Goal: Task Accomplishment & Management: Complete application form

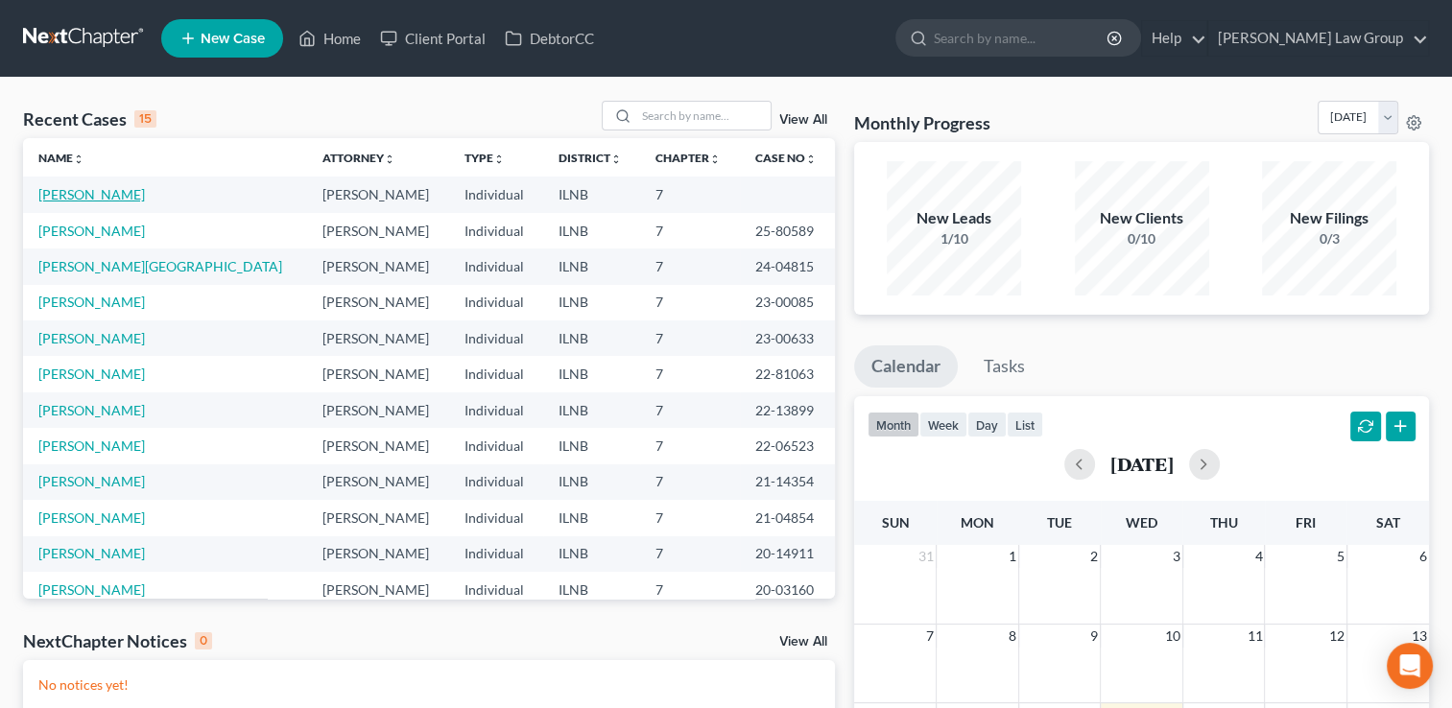
click at [83, 200] on link "[PERSON_NAME]" at bounding box center [91, 194] width 107 height 16
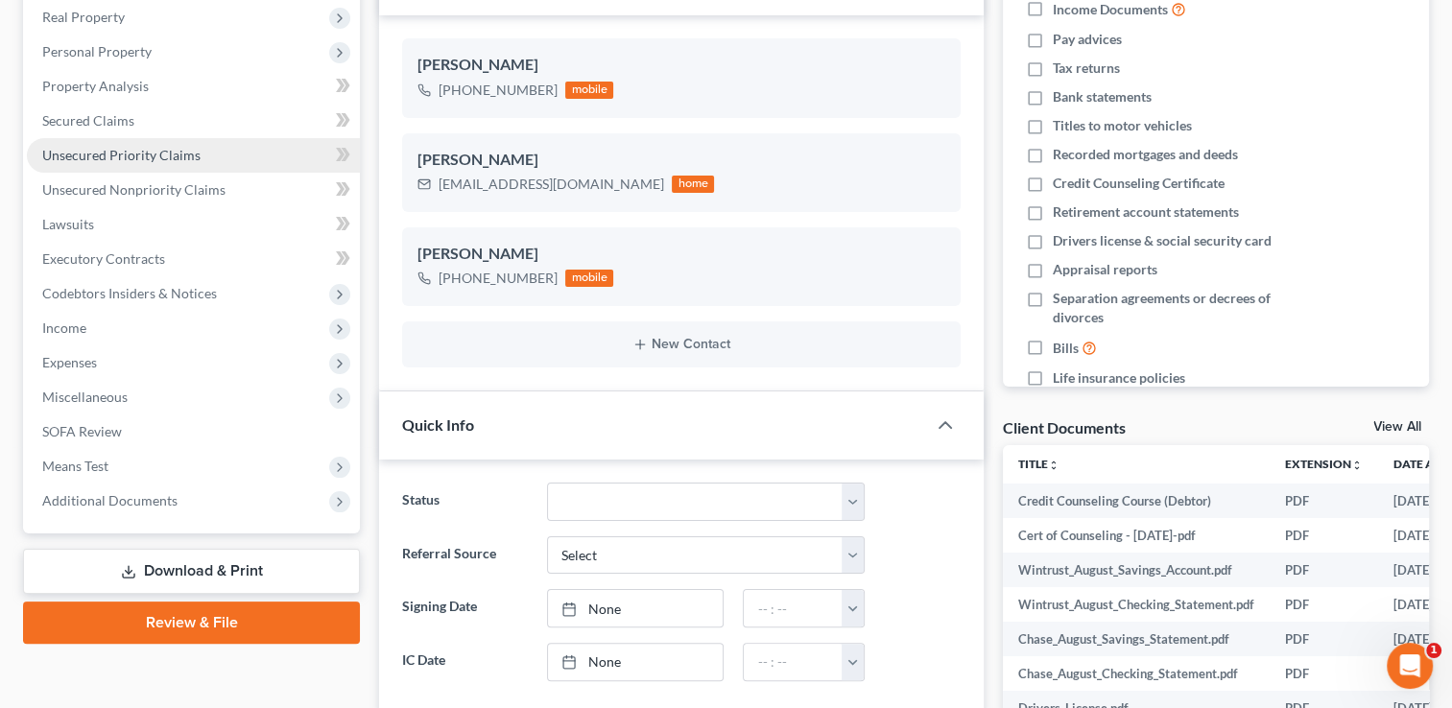
scroll to position [303, 0]
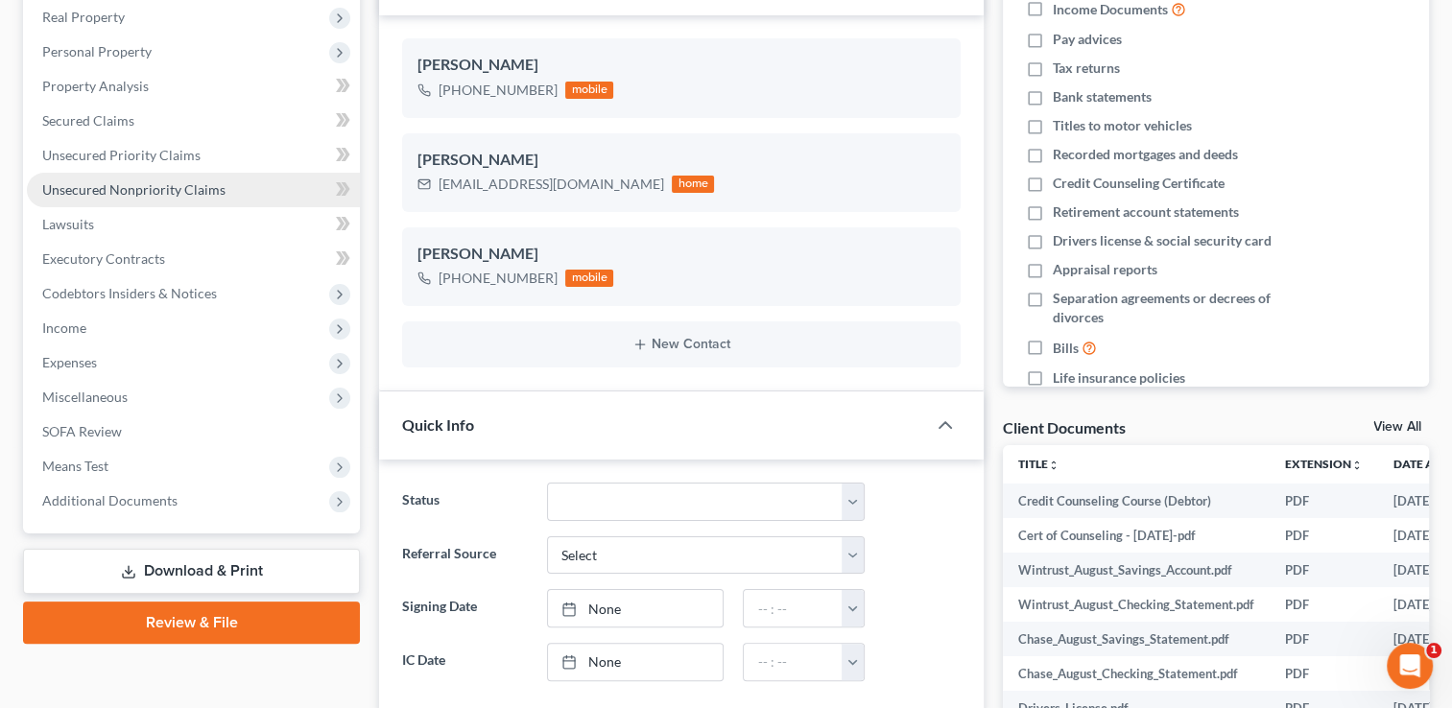
click at [159, 193] on span "Unsecured Nonpriority Claims" at bounding box center [133, 189] width 183 height 16
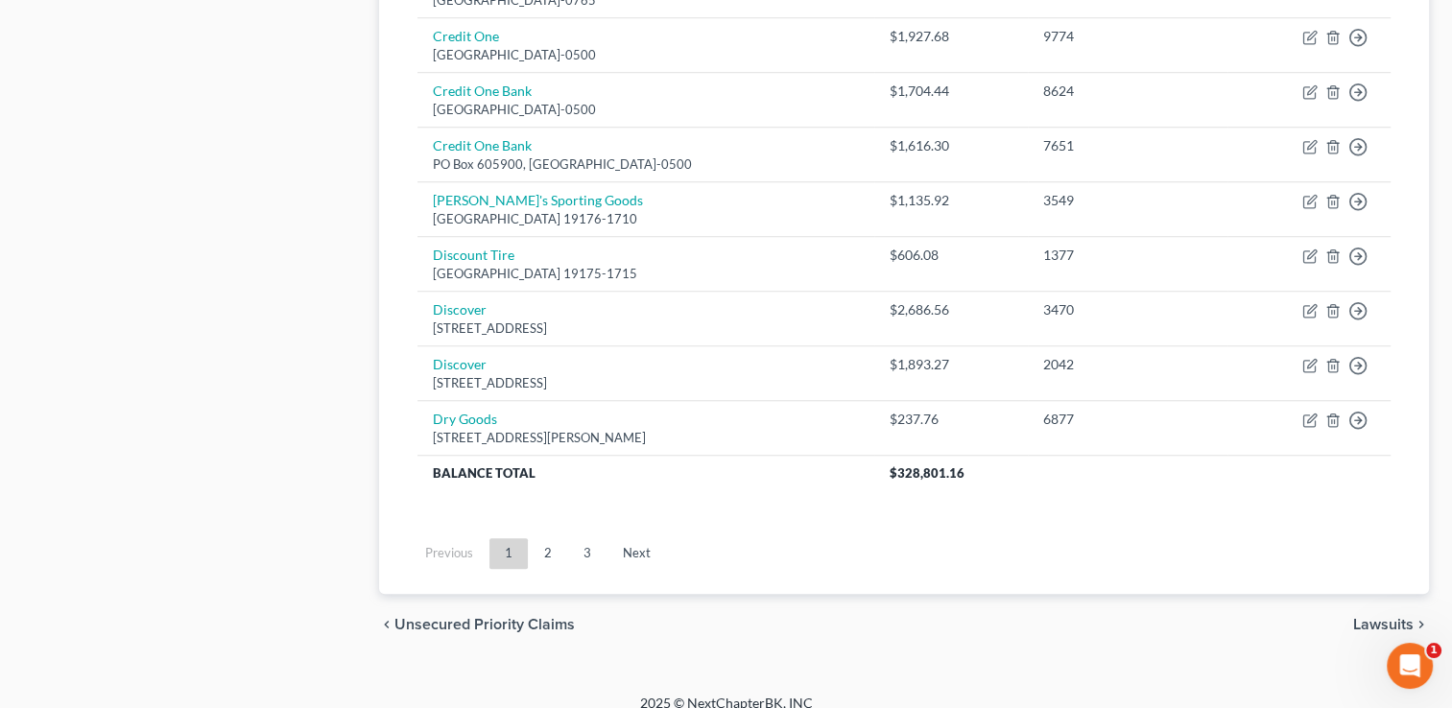
scroll to position [1501, 0]
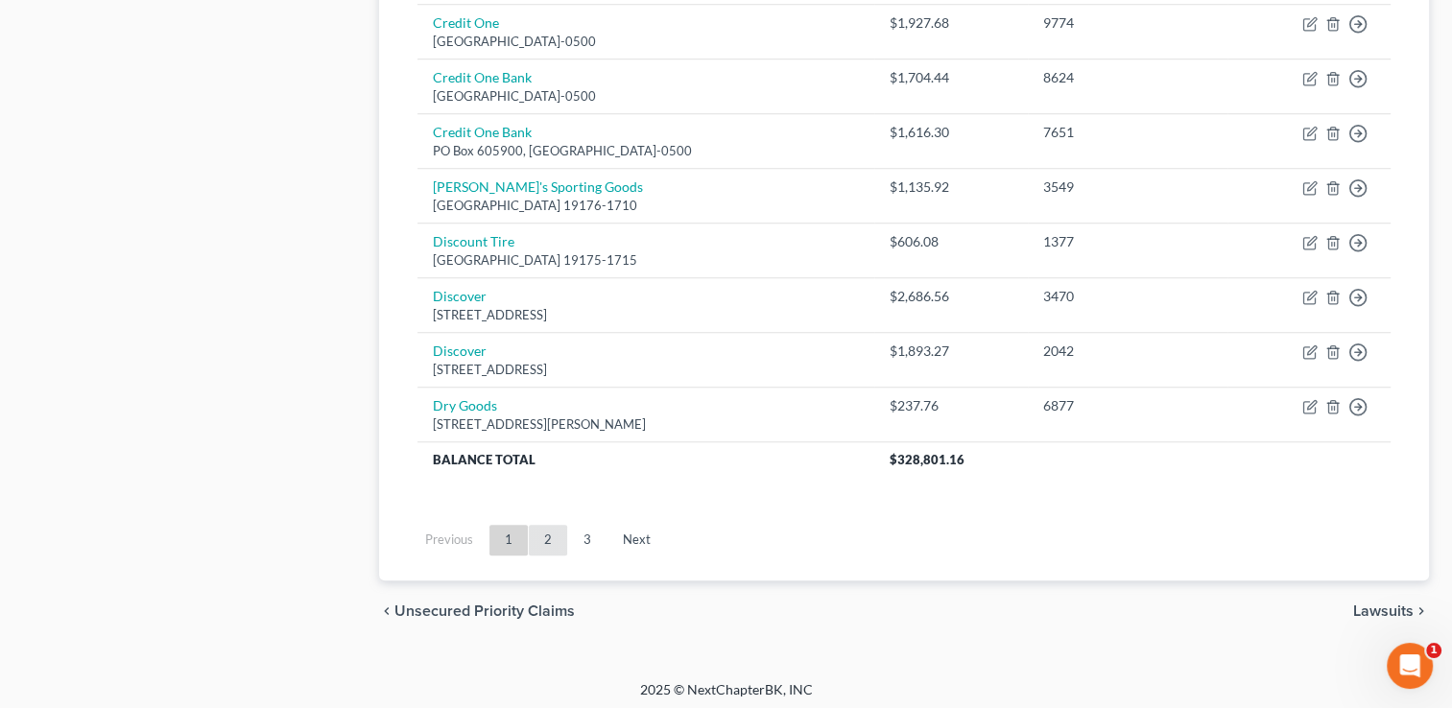
click at [541, 537] on link "2" at bounding box center [548, 540] width 38 height 31
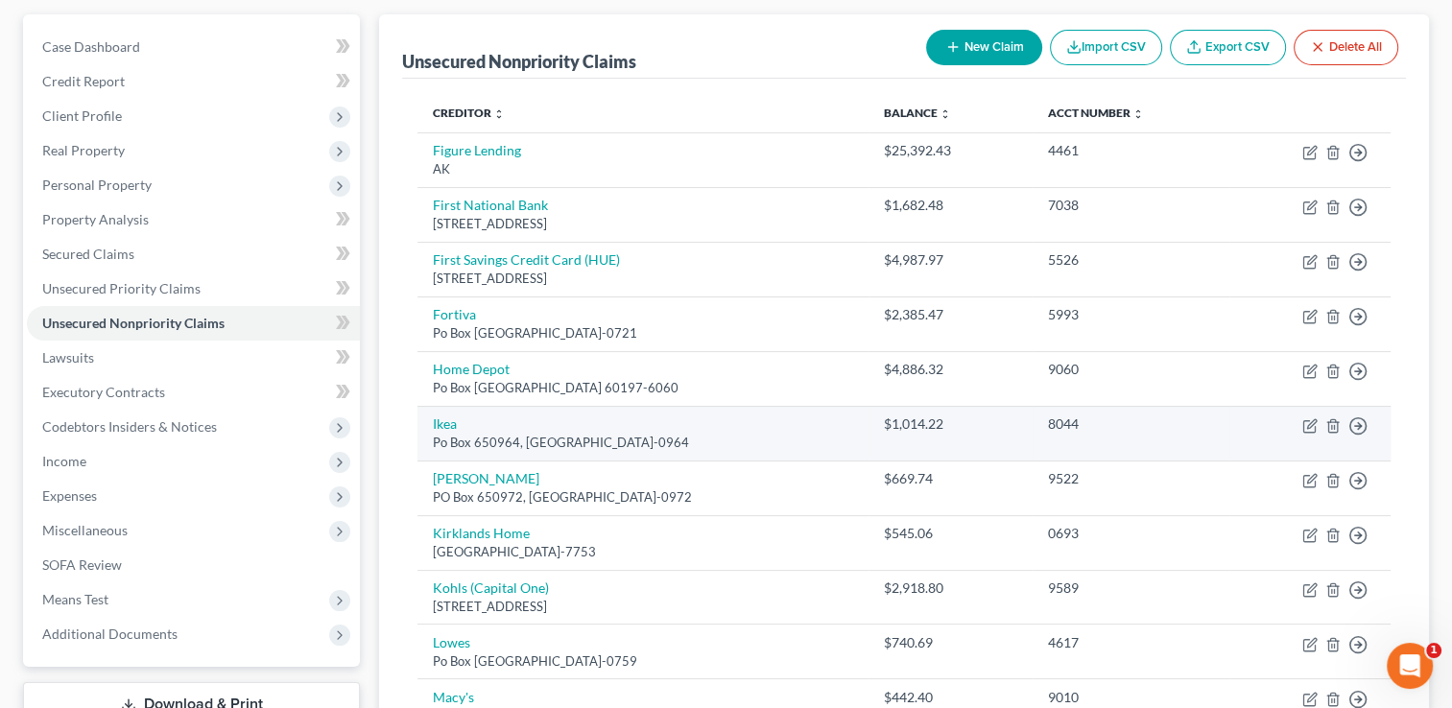
scroll to position [169, 0]
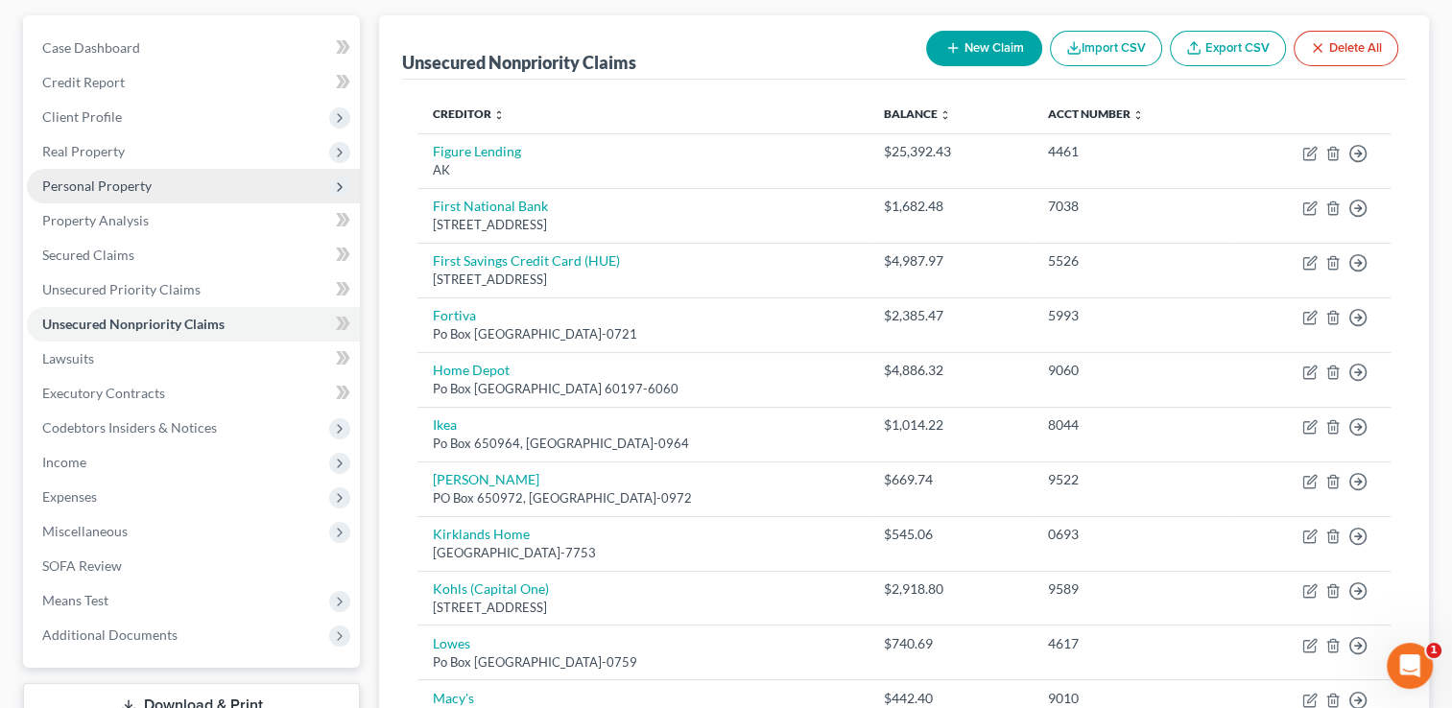
click at [107, 187] on span "Personal Property" at bounding box center [96, 186] width 109 height 16
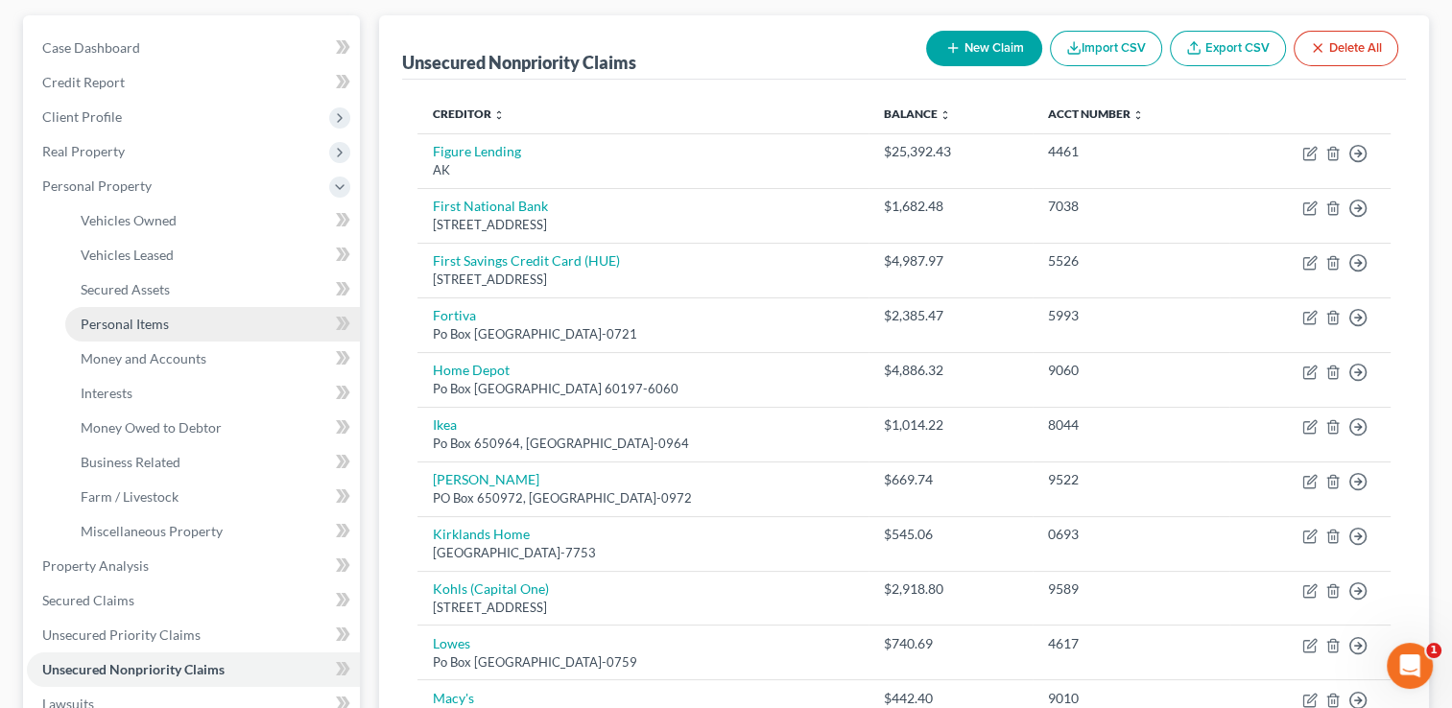
click at [126, 326] on span "Personal Items" at bounding box center [125, 324] width 88 height 16
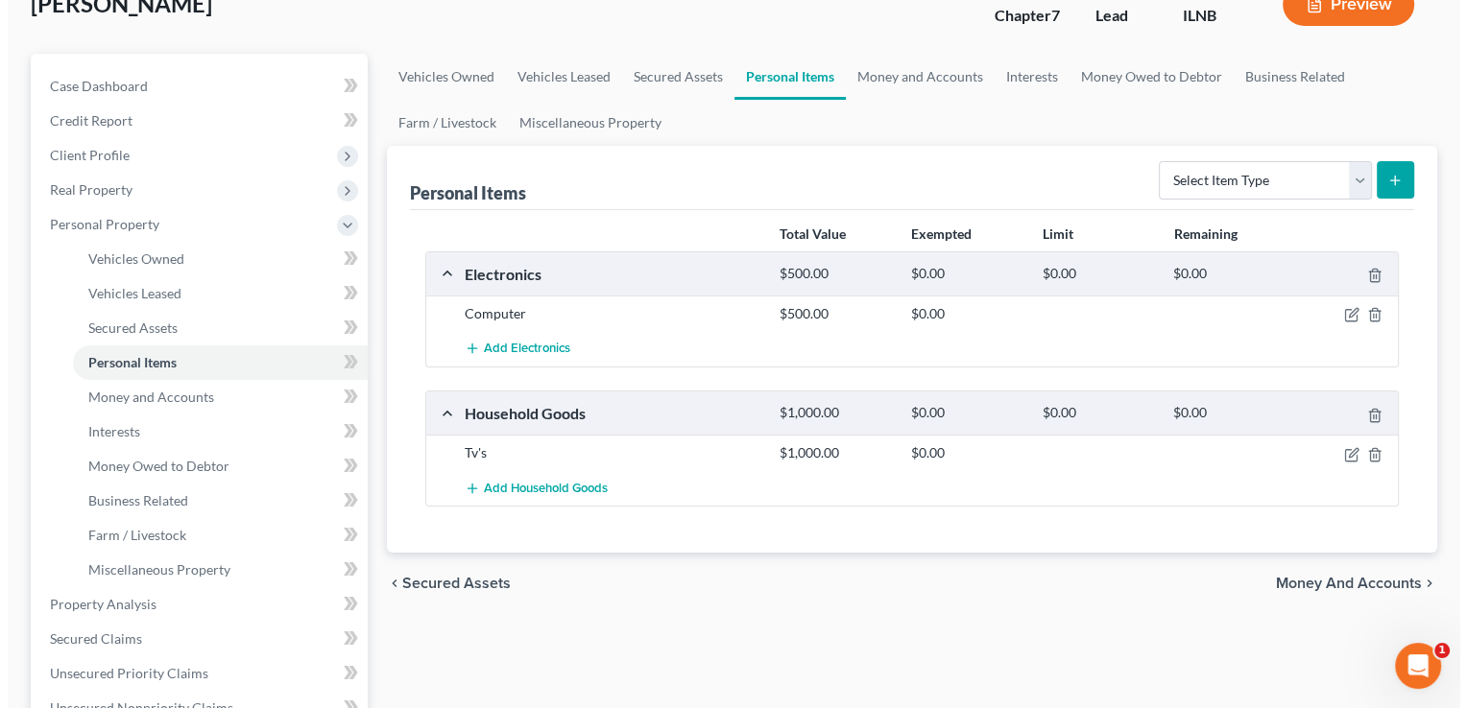
scroll to position [127, 0]
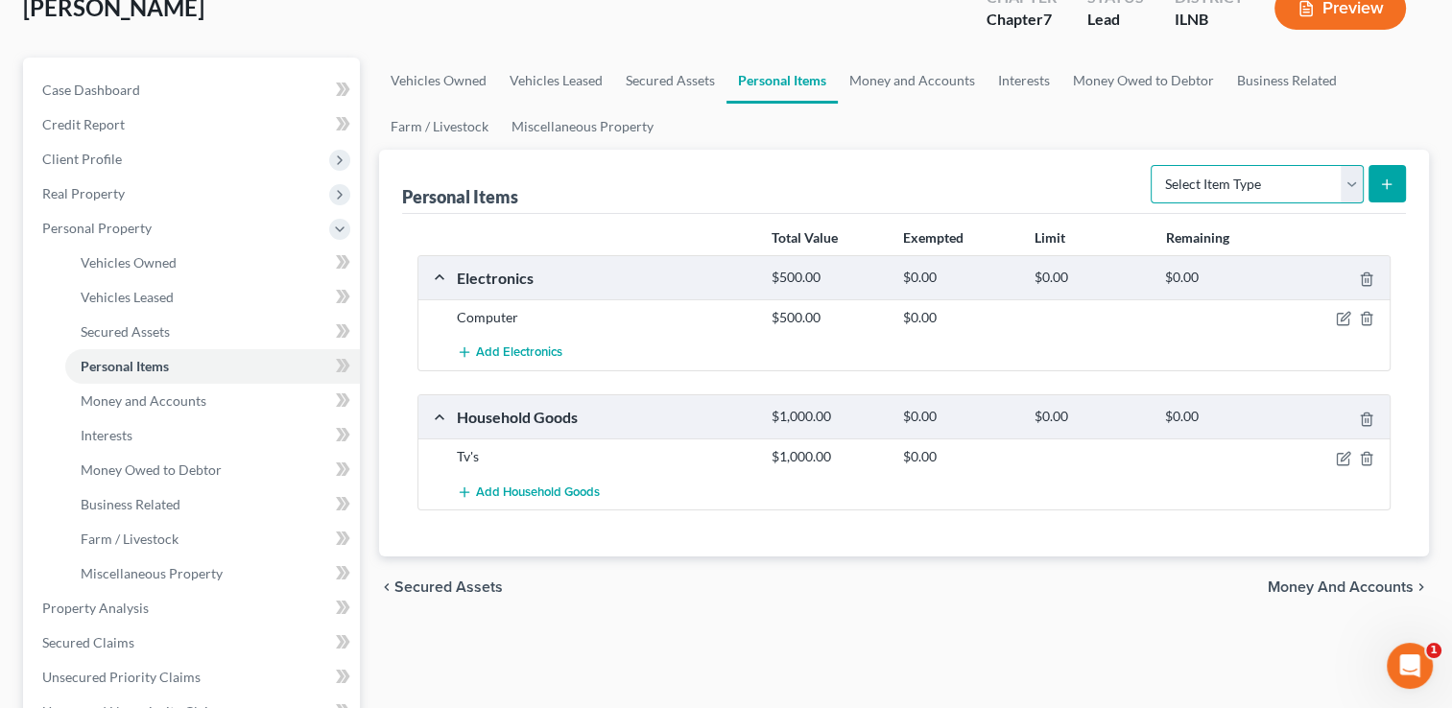
click at [1251, 178] on select "Select Item Type Clothing Collectibles Of Value Electronics Firearms Household …" at bounding box center [1257, 184] width 213 height 38
select select "clothing"
click at [1153, 165] on select "Select Item Type Clothing Collectibles Of Value Electronics Firearms Household …" at bounding box center [1257, 184] width 213 height 38
click at [1393, 182] on icon "submit" at bounding box center [1386, 184] width 15 height 15
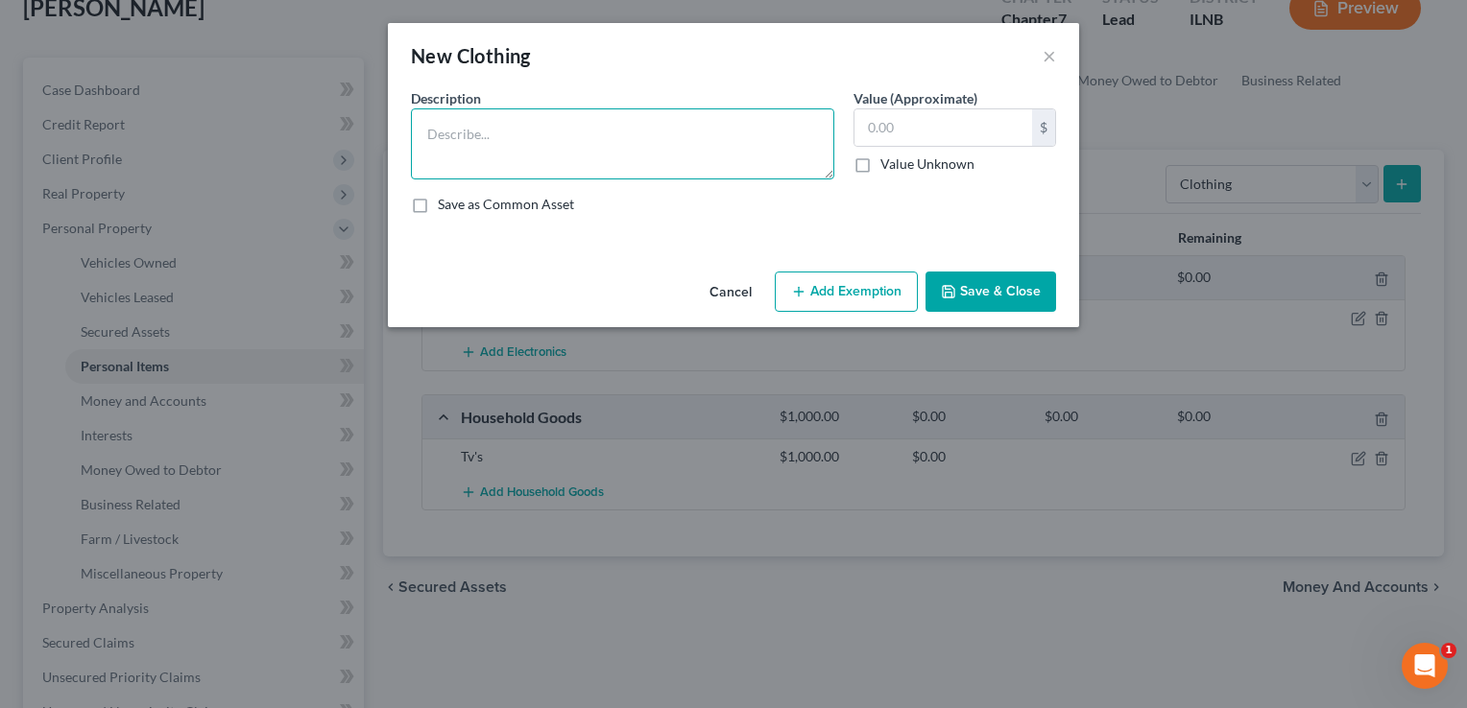
click at [541, 119] on textarea at bounding box center [622, 143] width 423 height 71
type textarea "Women's and kids clothing"
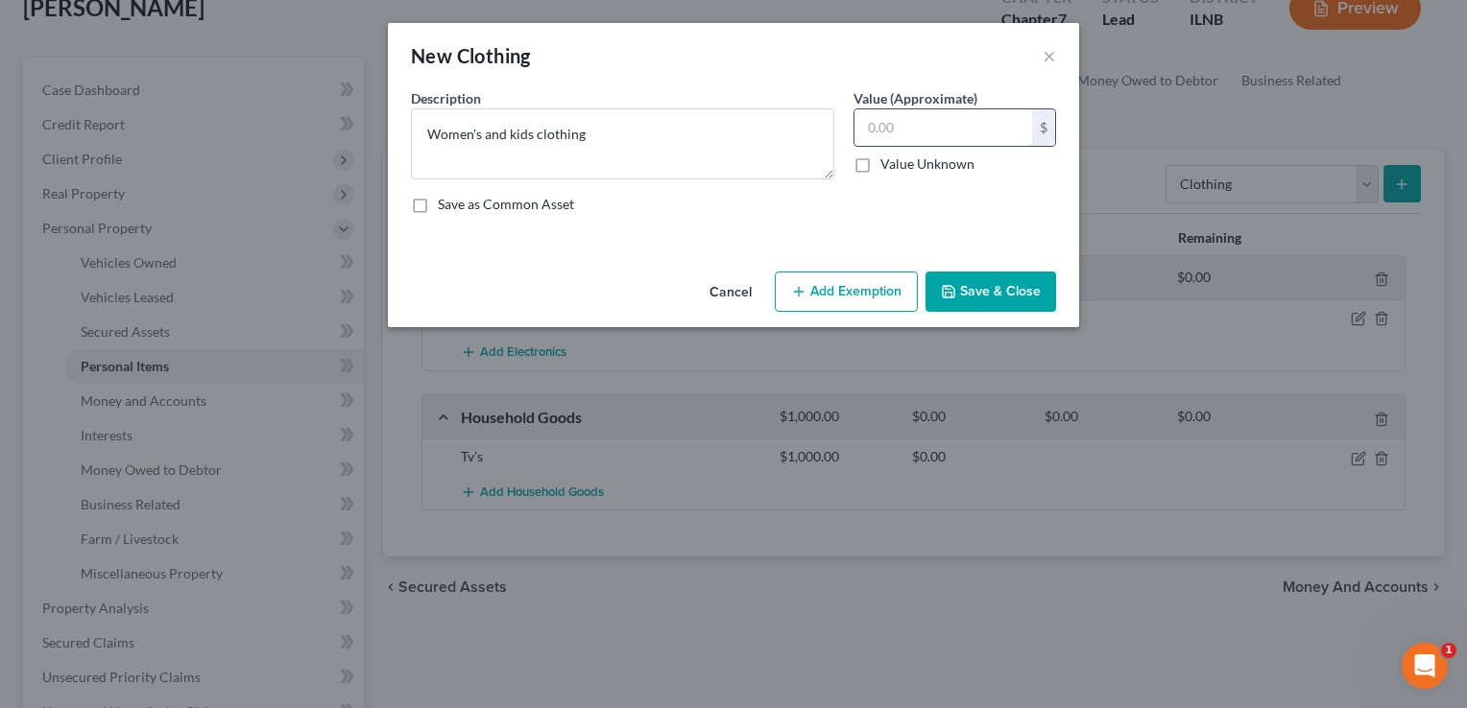
click at [860, 117] on input "text" at bounding box center [943, 127] width 178 height 36
type input "2,500"
click at [835, 292] on button "Add Exemption" at bounding box center [846, 292] width 143 height 40
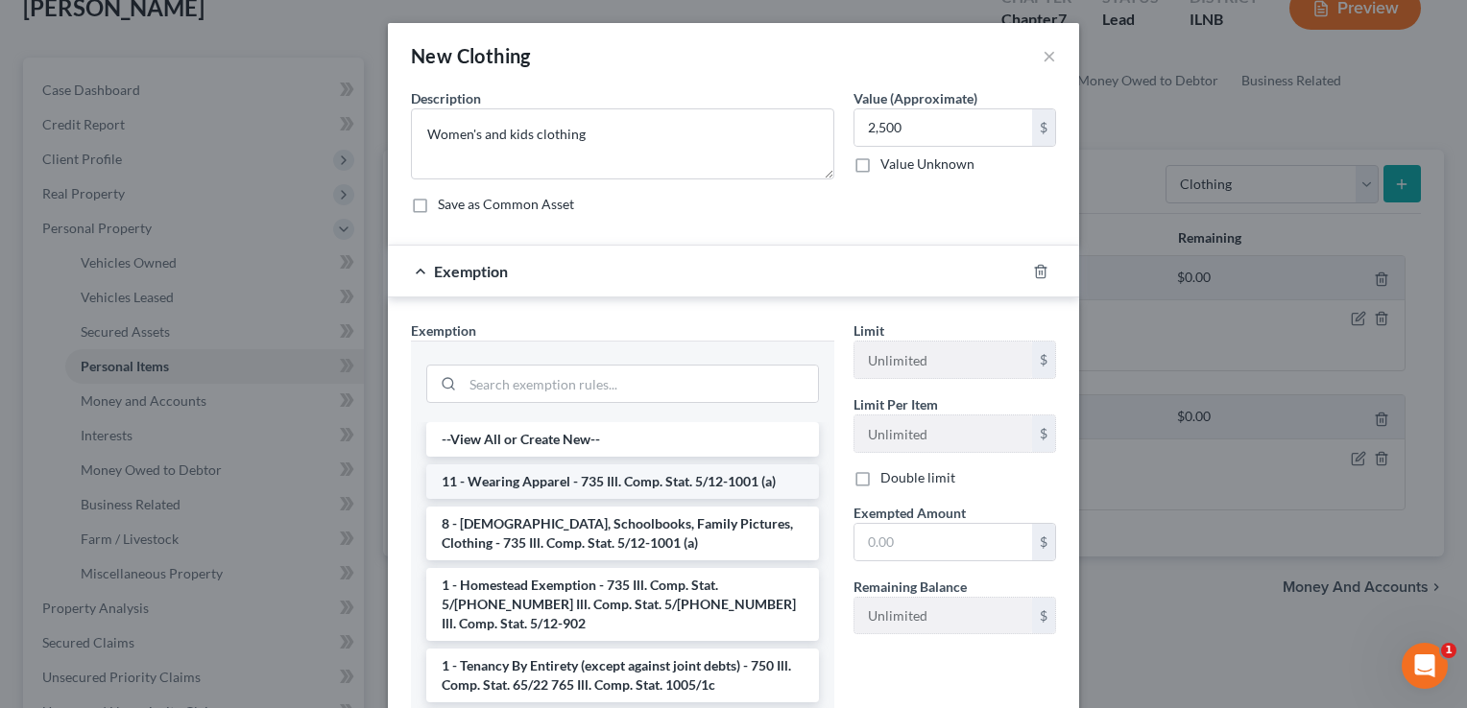
click at [643, 482] on li "11 - Wearing Apparel - 735 Ill. Comp. Stat. 5/12-1001 (a)" at bounding box center [622, 482] width 393 height 35
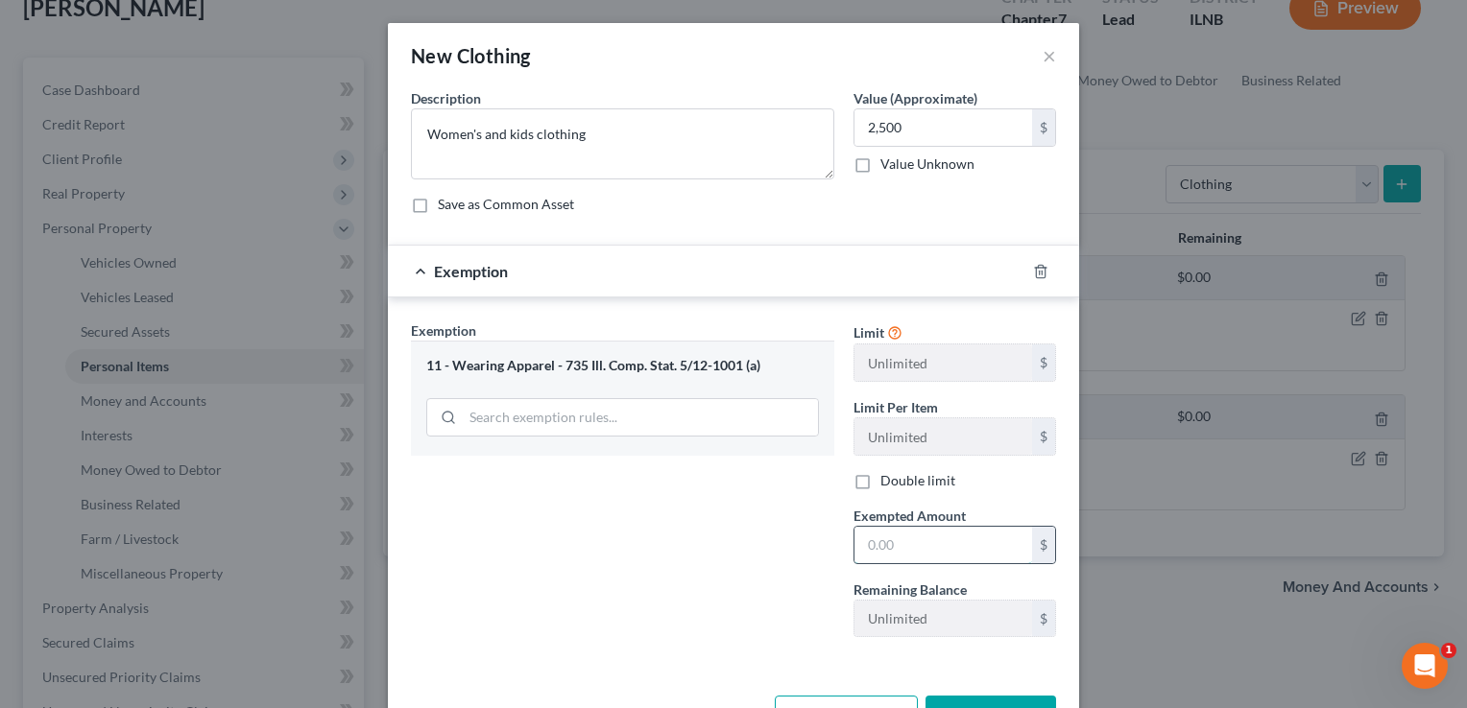
click at [860, 536] on input "text" at bounding box center [943, 545] width 178 height 36
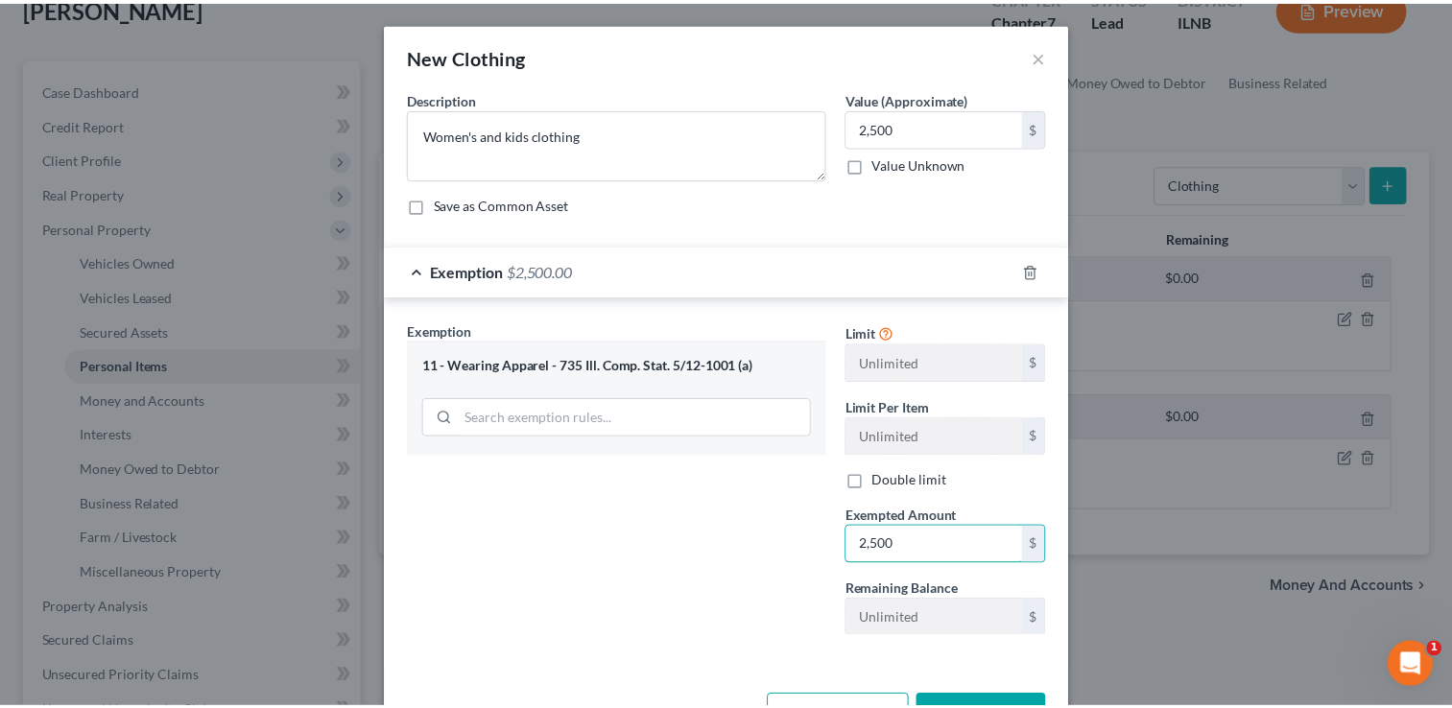
scroll to position [63, 0]
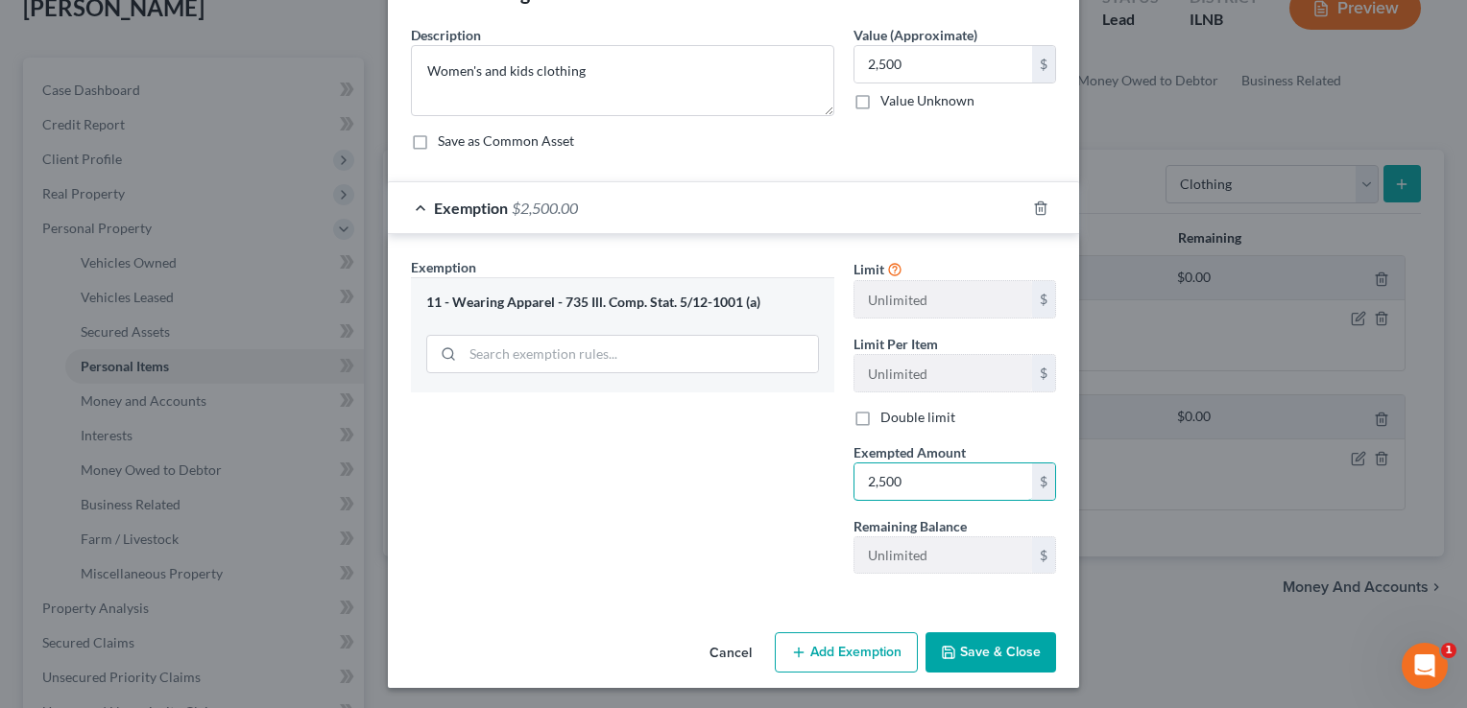
type input "2,500"
click at [965, 661] on button "Save & Close" at bounding box center [990, 652] width 131 height 40
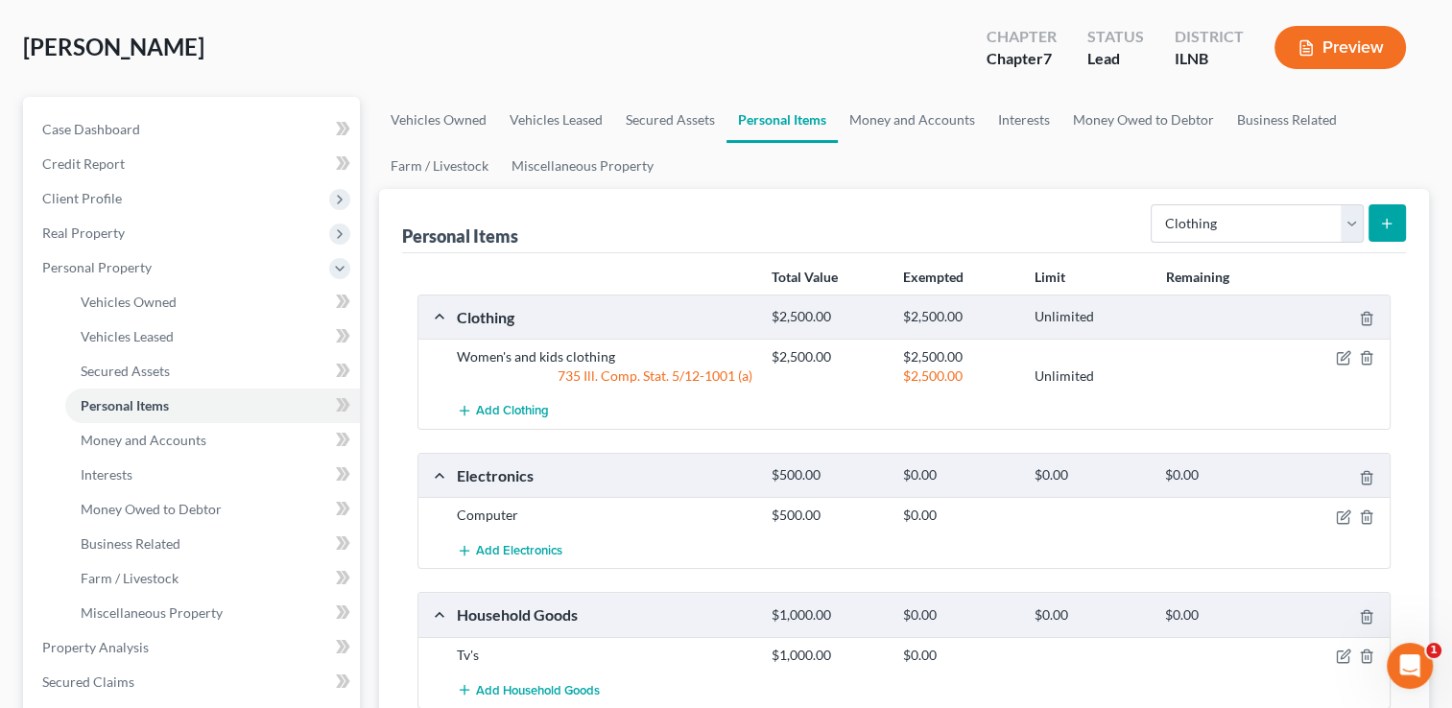
scroll to position [88, 0]
click at [1240, 226] on select "Select Item Type Clothing Collectibles Of Value Electronics Firearms Household …" at bounding box center [1257, 222] width 213 height 38
click at [991, 554] on div "Add Electronics" at bounding box center [919, 550] width 944 height 36
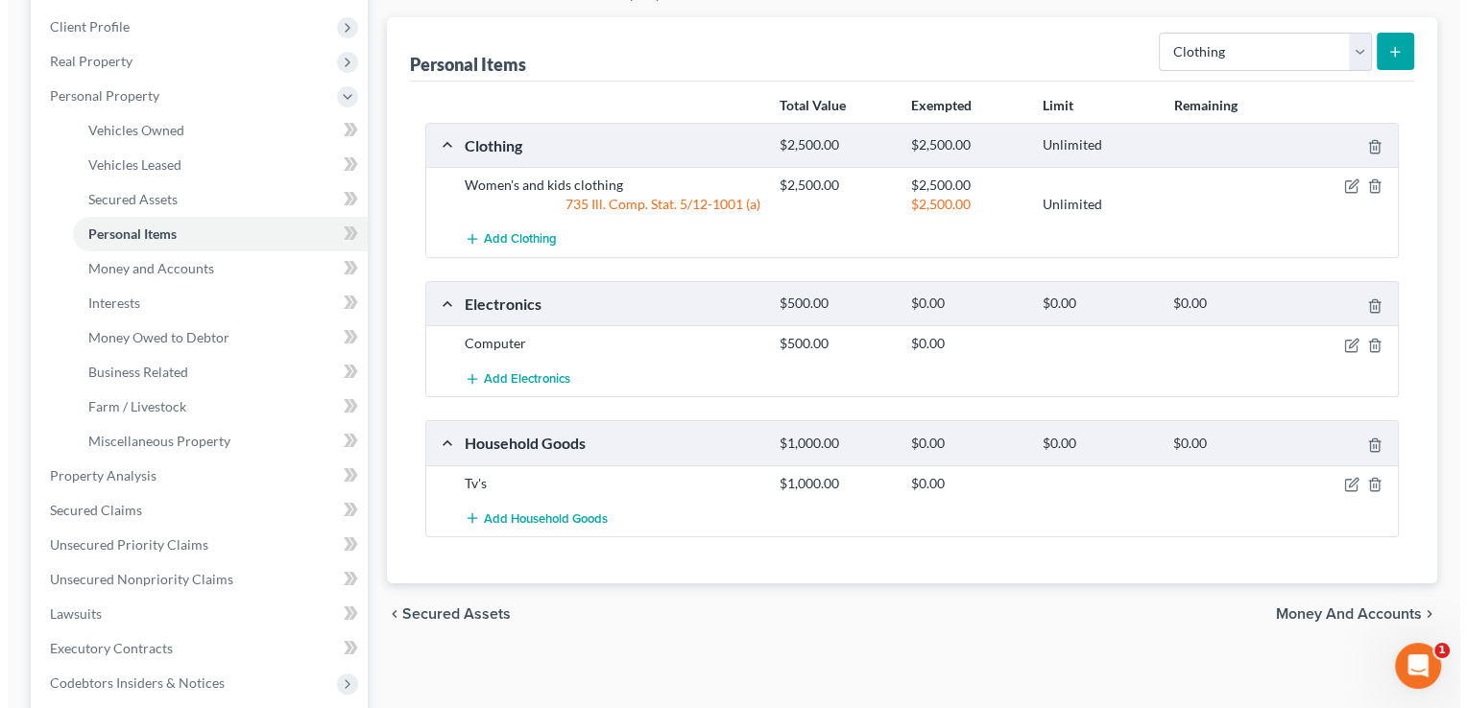
scroll to position [257, 0]
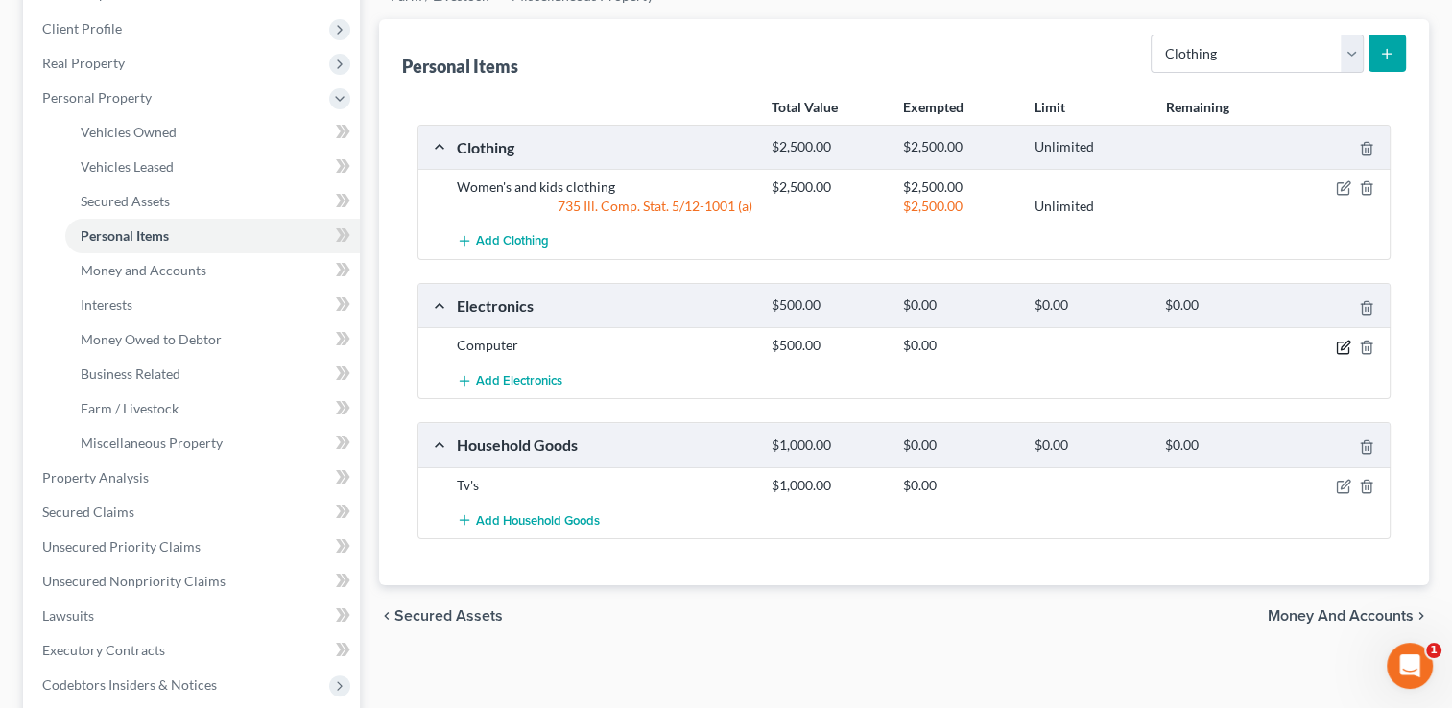
click at [1342, 340] on icon "button" at bounding box center [1343, 347] width 15 height 15
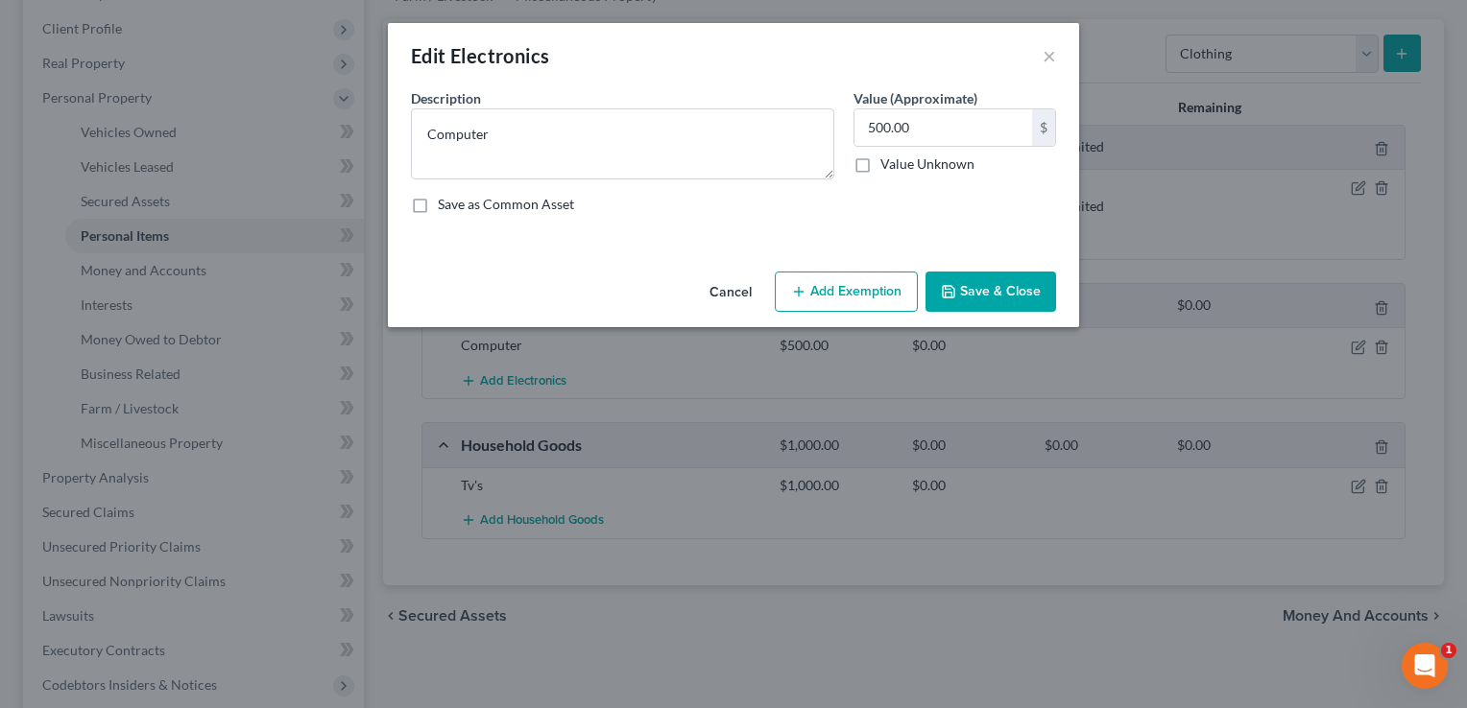
click at [829, 294] on button "Add Exemption" at bounding box center [846, 292] width 143 height 40
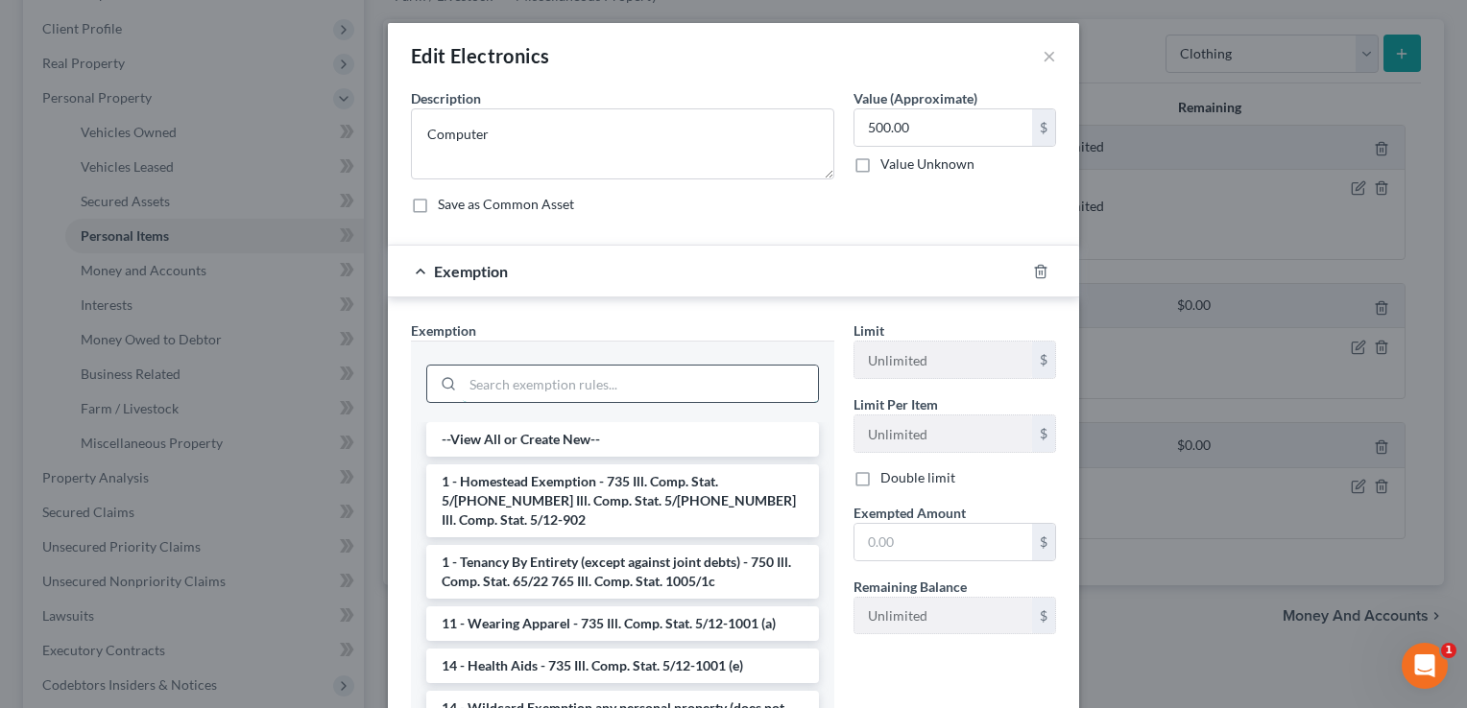
click at [639, 378] on input "search" at bounding box center [640, 384] width 355 height 36
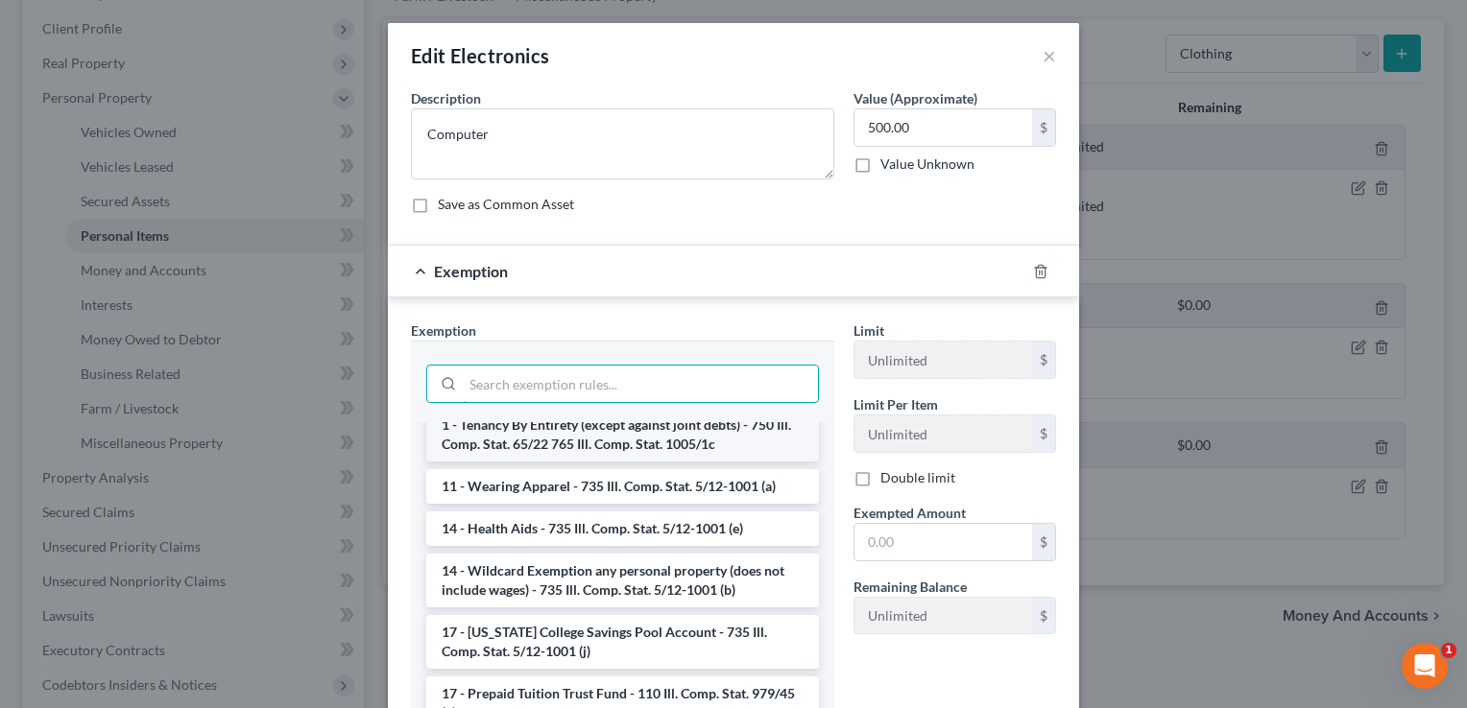
scroll to position [138, 0]
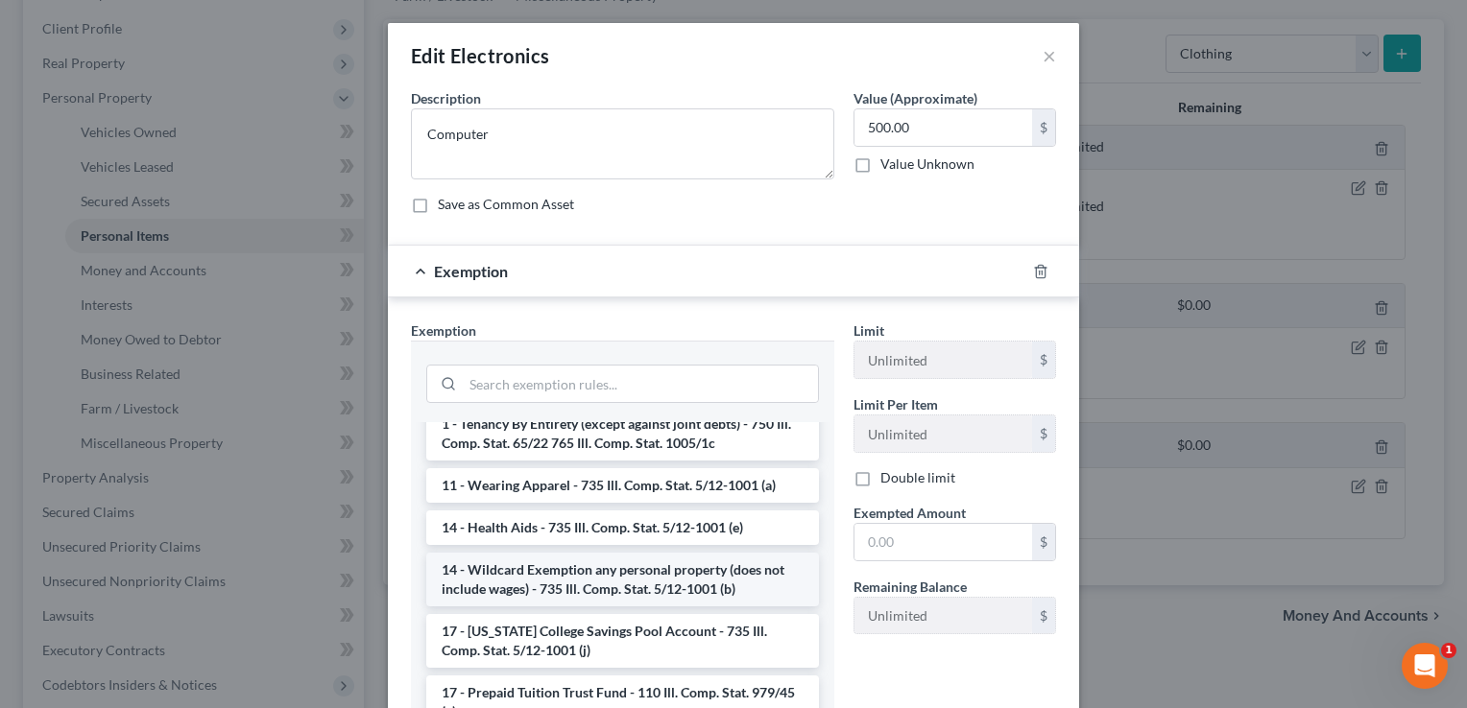
click at [574, 575] on li "14 - Wildcard Exemption any personal property (does not include wages) - 735 Il…" at bounding box center [622, 580] width 393 height 54
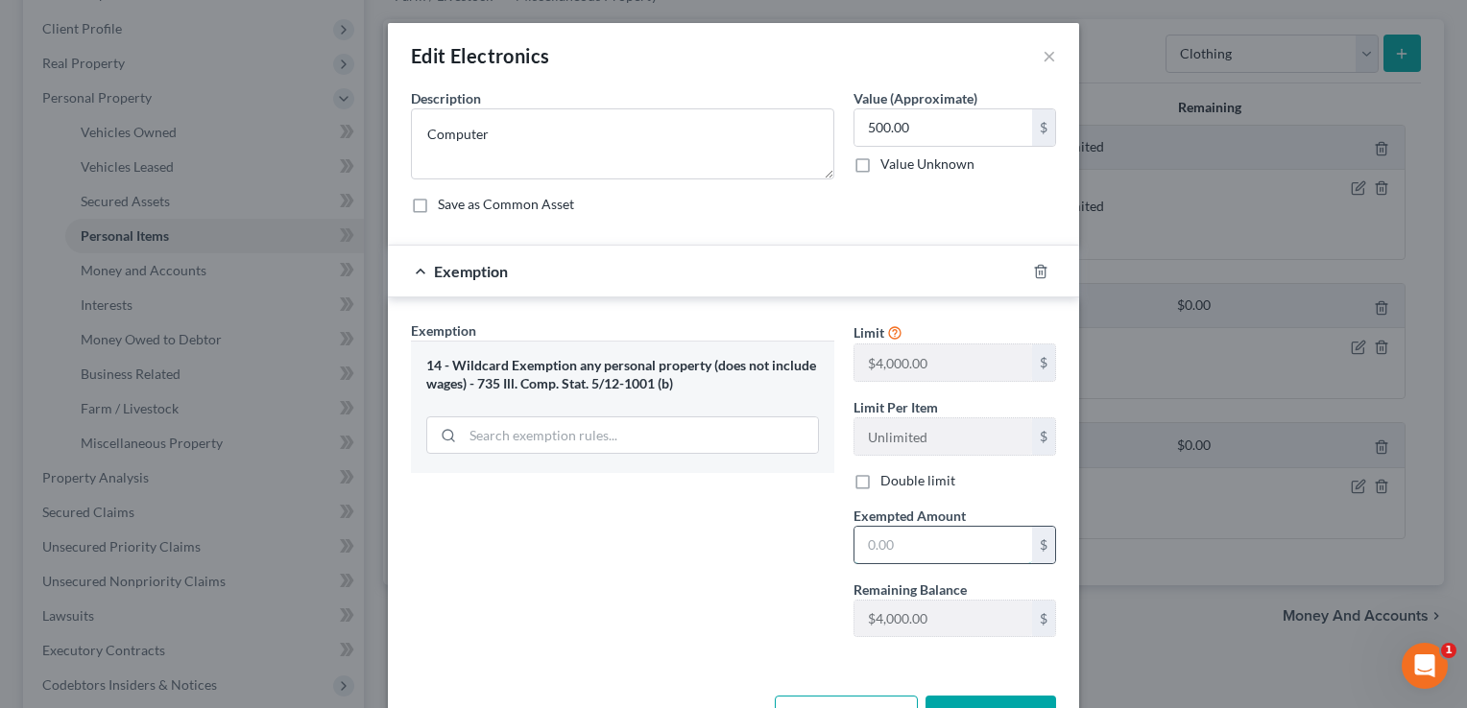
click at [896, 543] on input "text" at bounding box center [943, 545] width 178 height 36
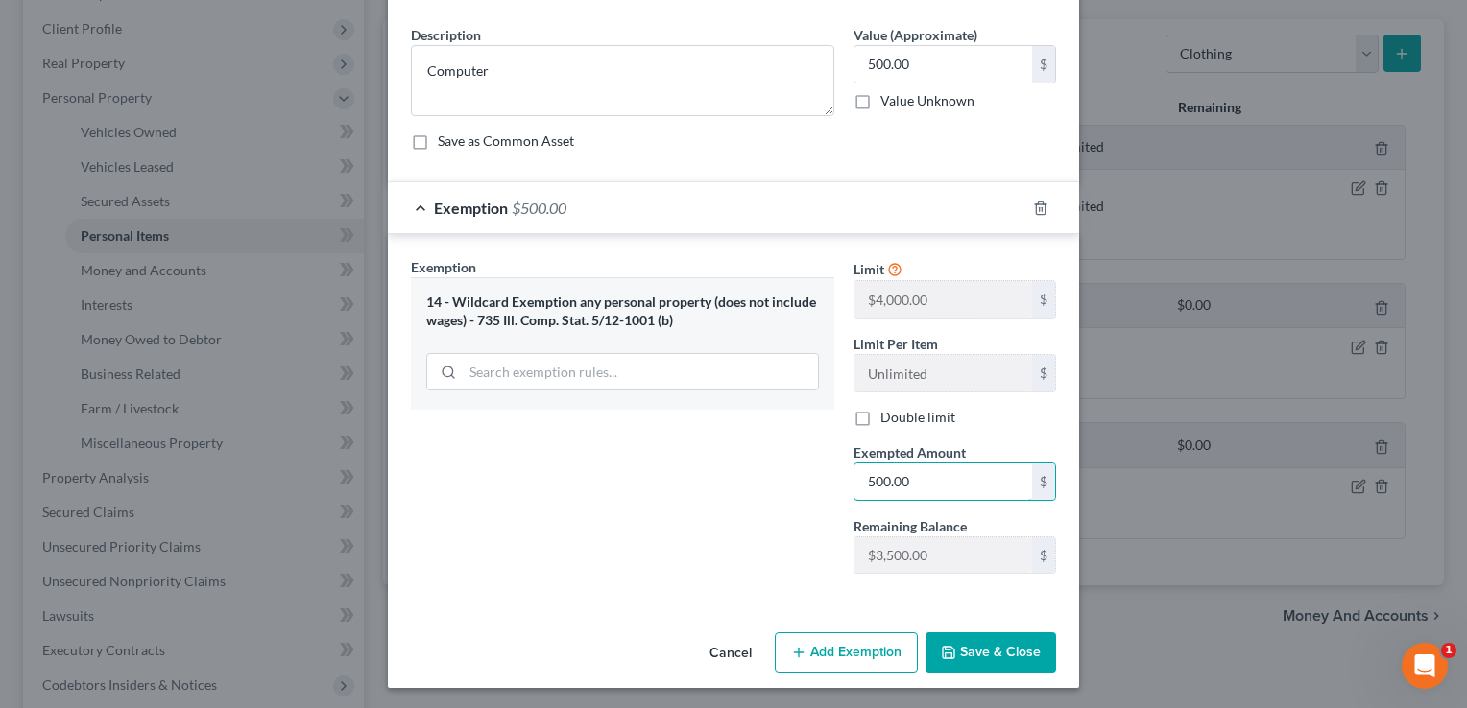
type input "500.00"
click at [967, 651] on button "Save & Close" at bounding box center [990, 652] width 131 height 40
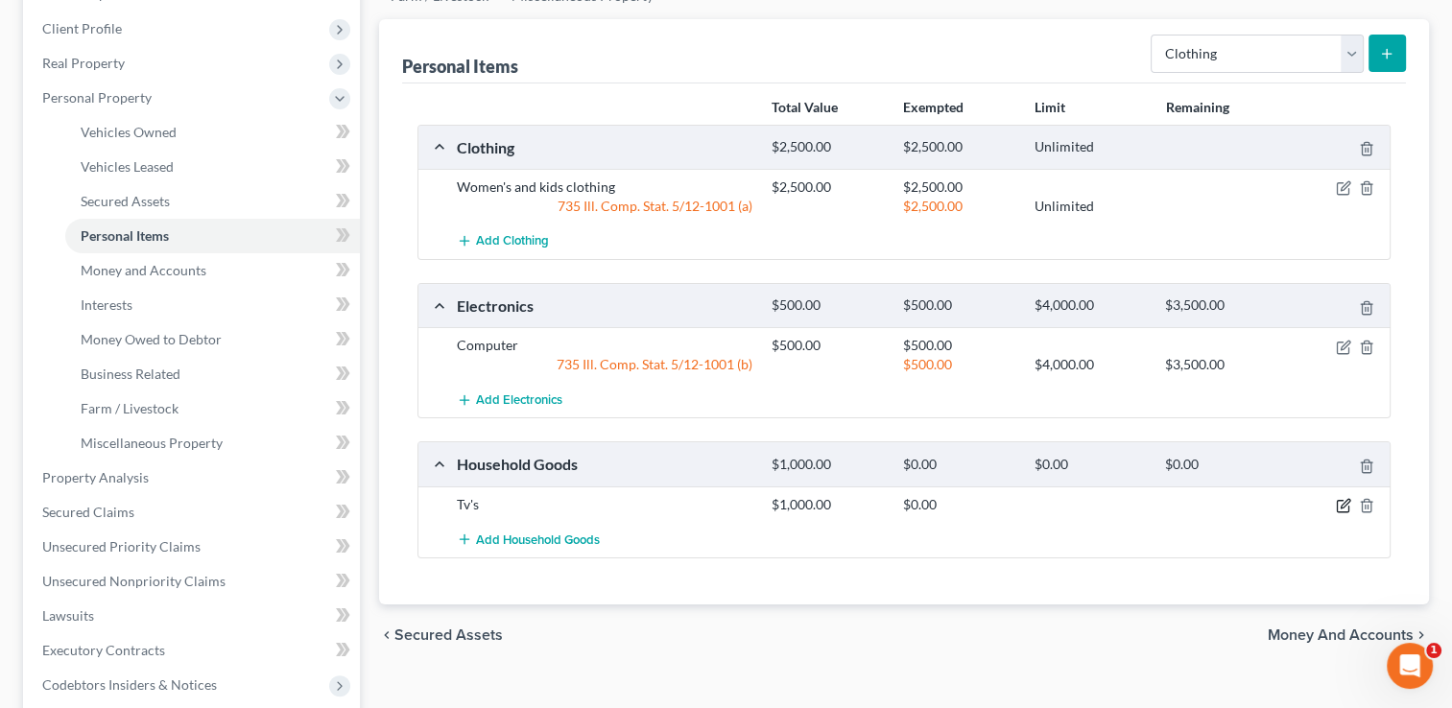
click at [1346, 501] on icon "button" at bounding box center [1345, 503] width 9 height 9
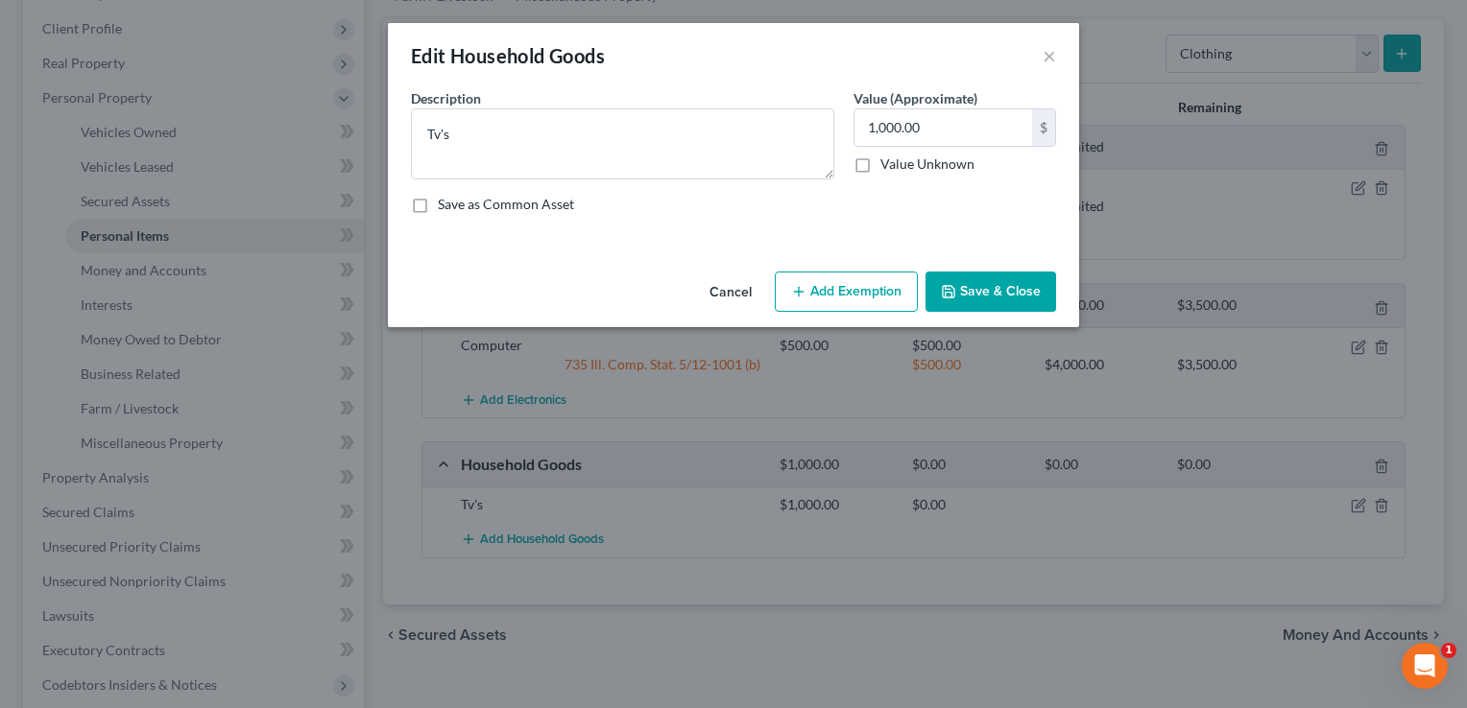
click at [821, 301] on button "Add Exemption" at bounding box center [846, 292] width 143 height 40
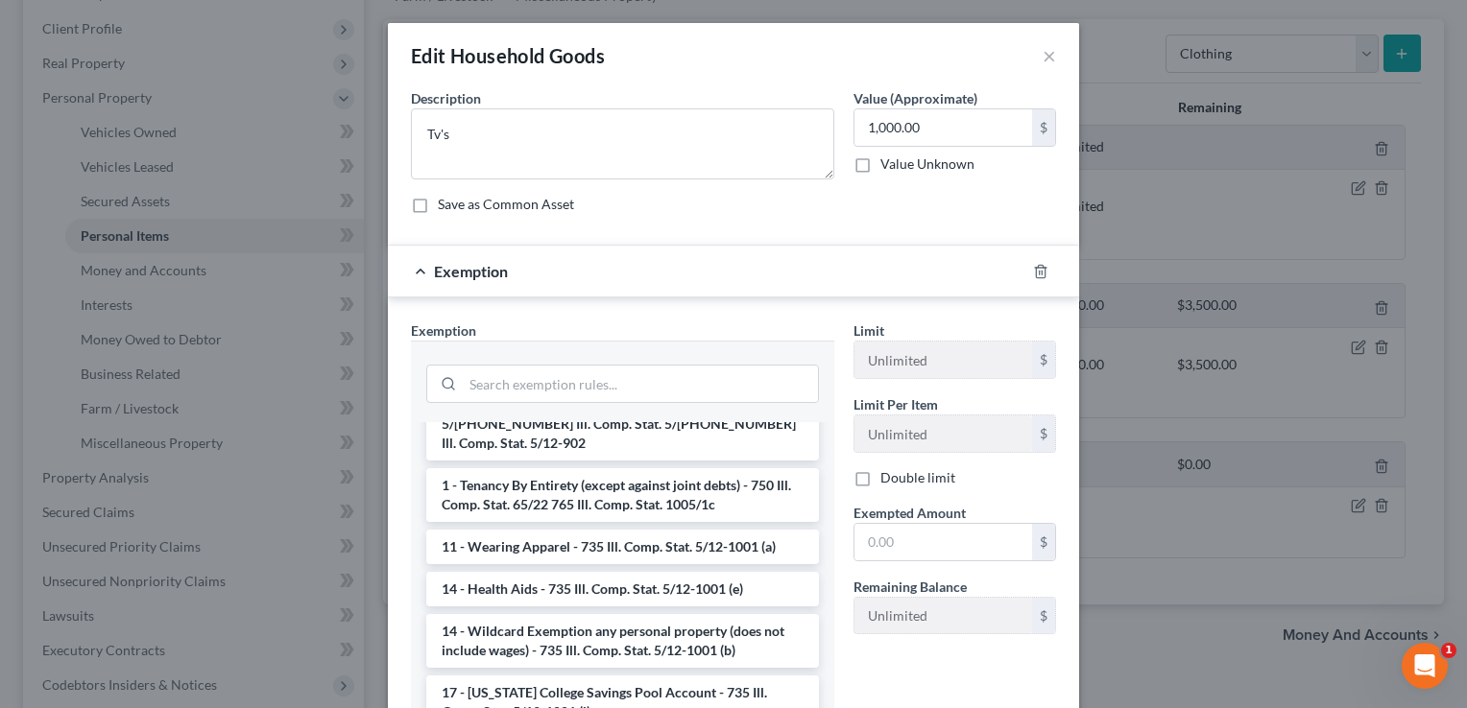
scroll to position [246, 0]
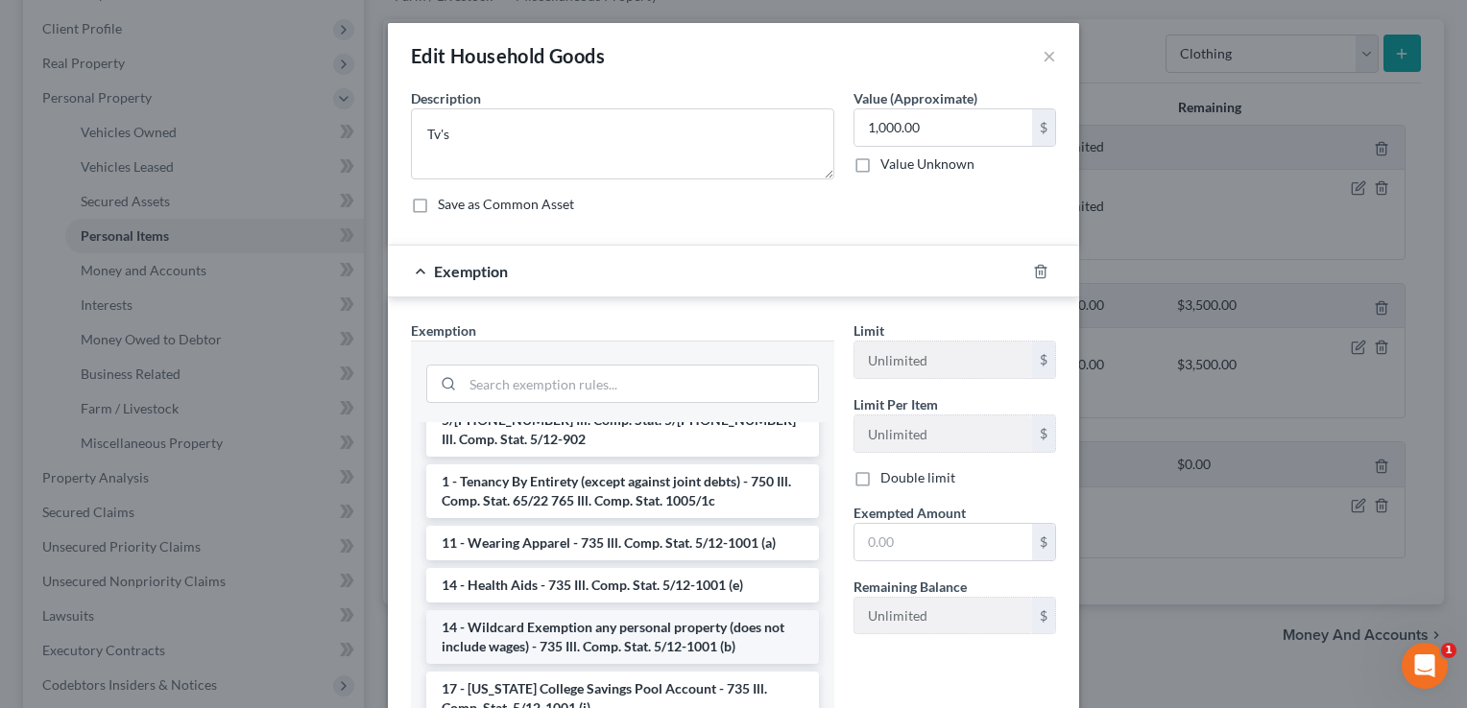
click at [588, 612] on li "14 - Wildcard Exemption any personal property (does not include wages) - 735 Il…" at bounding box center [622, 637] width 393 height 54
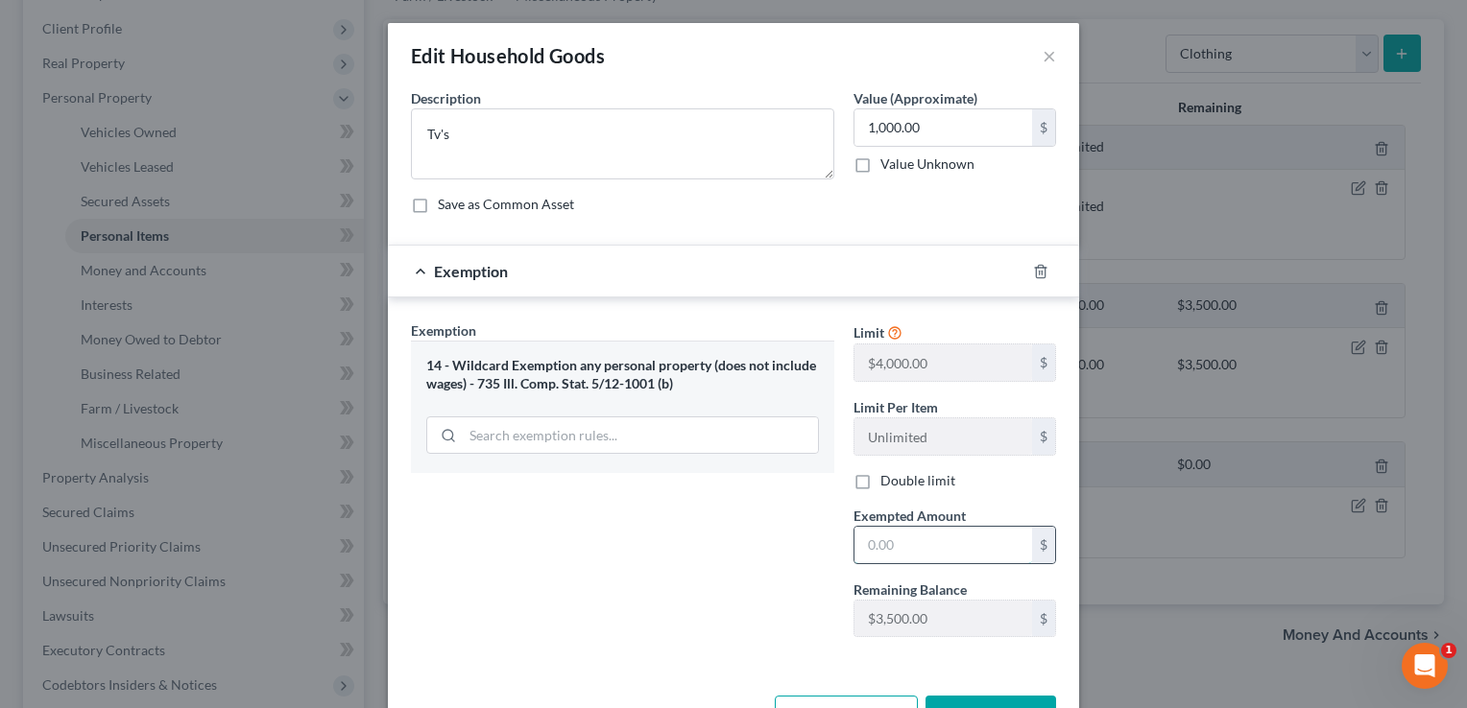
click at [893, 537] on input "text" at bounding box center [943, 545] width 178 height 36
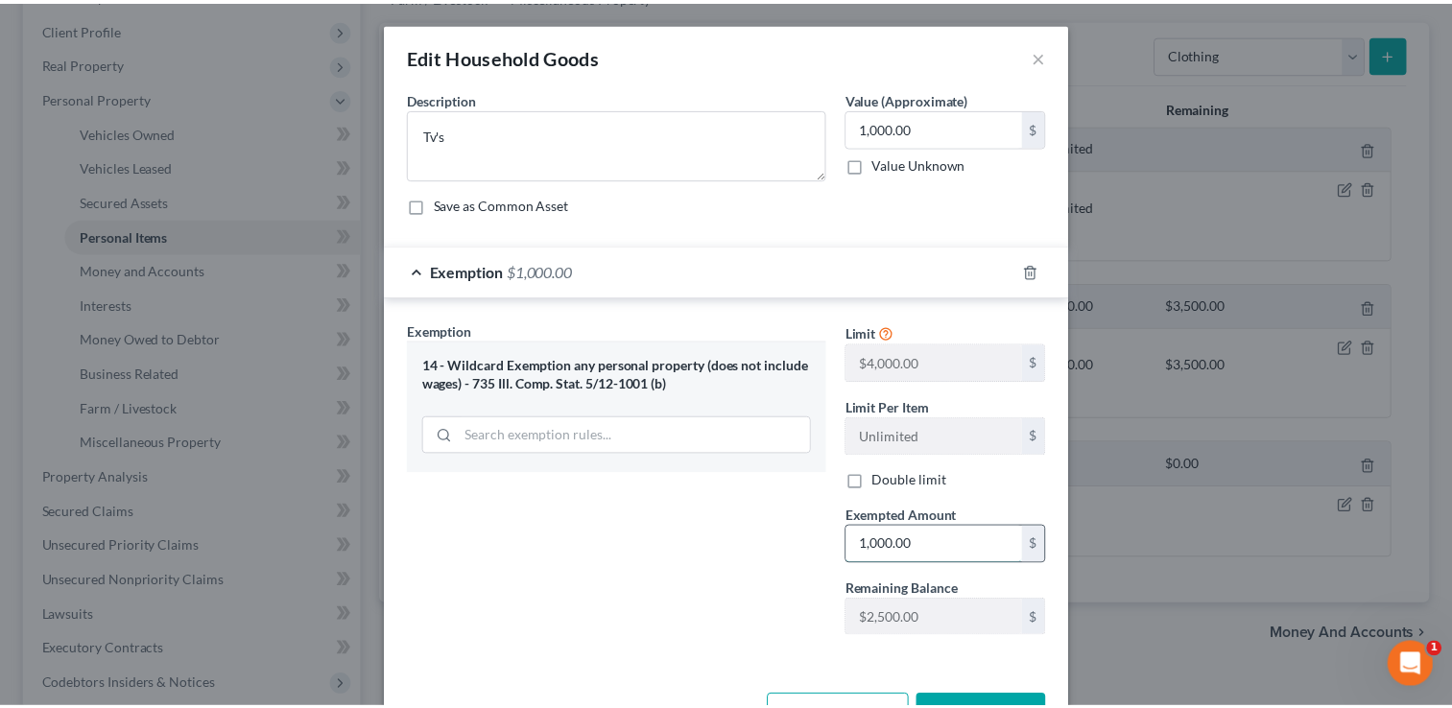
scroll to position [63, 0]
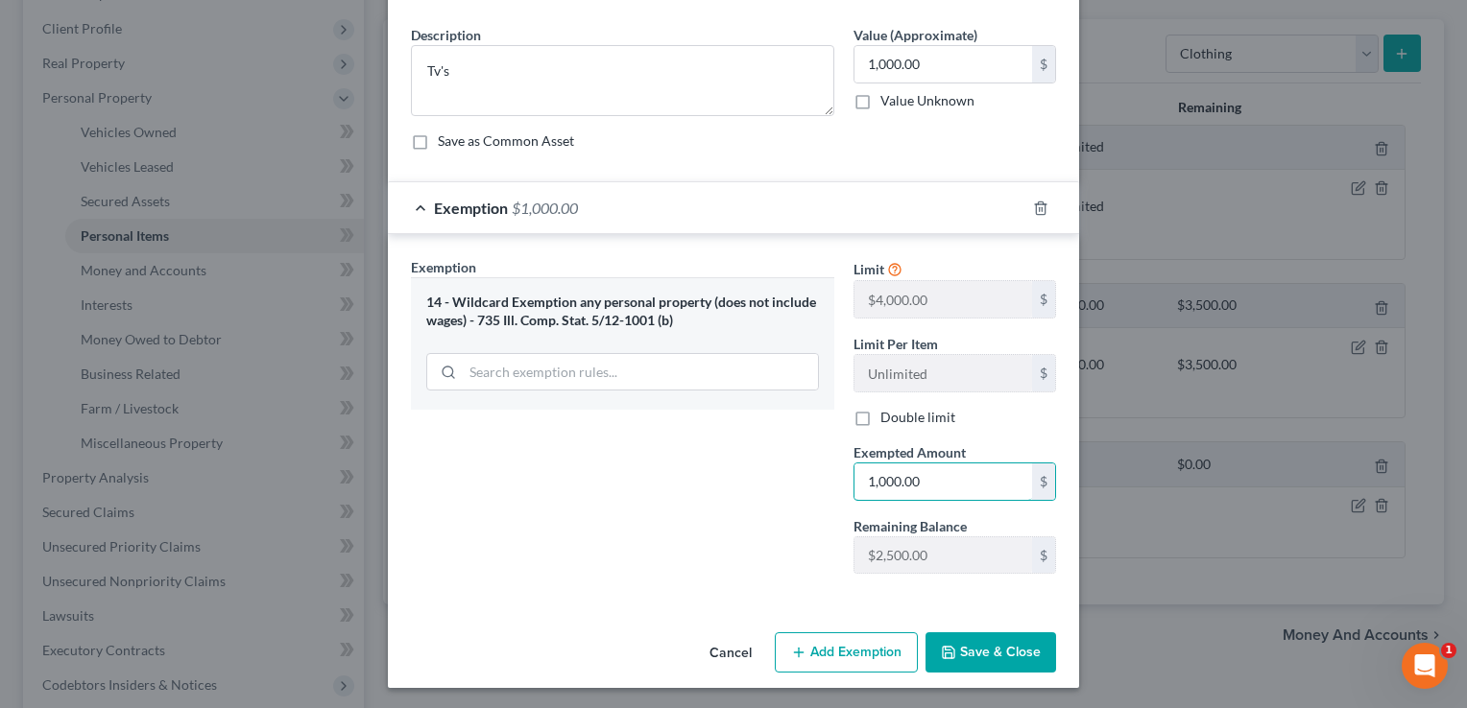
type input "1,000.00"
click at [970, 654] on button "Save & Close" at bounding box center [990, 652] width 131 height 40
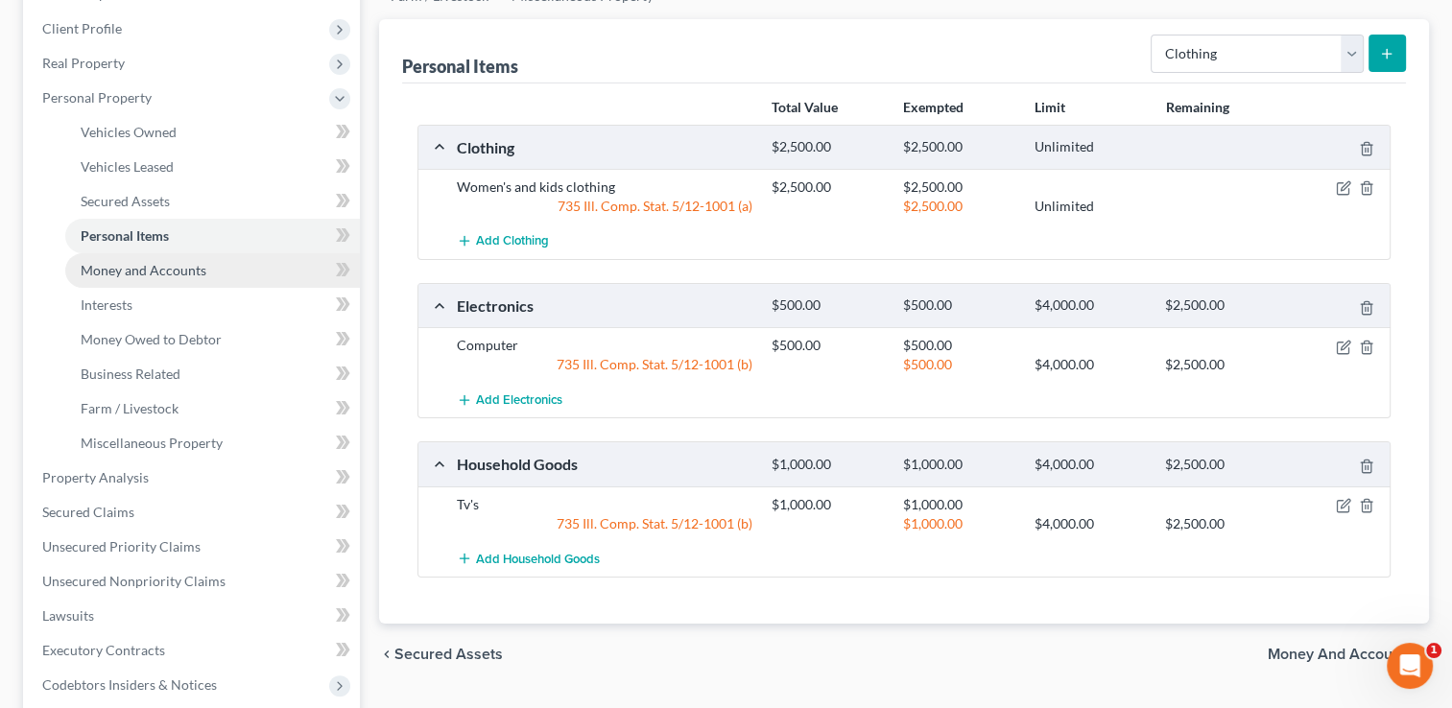
click at [165, 268] on span "Money and Accounts" at bounding box center [144, 270] width 126 height 16
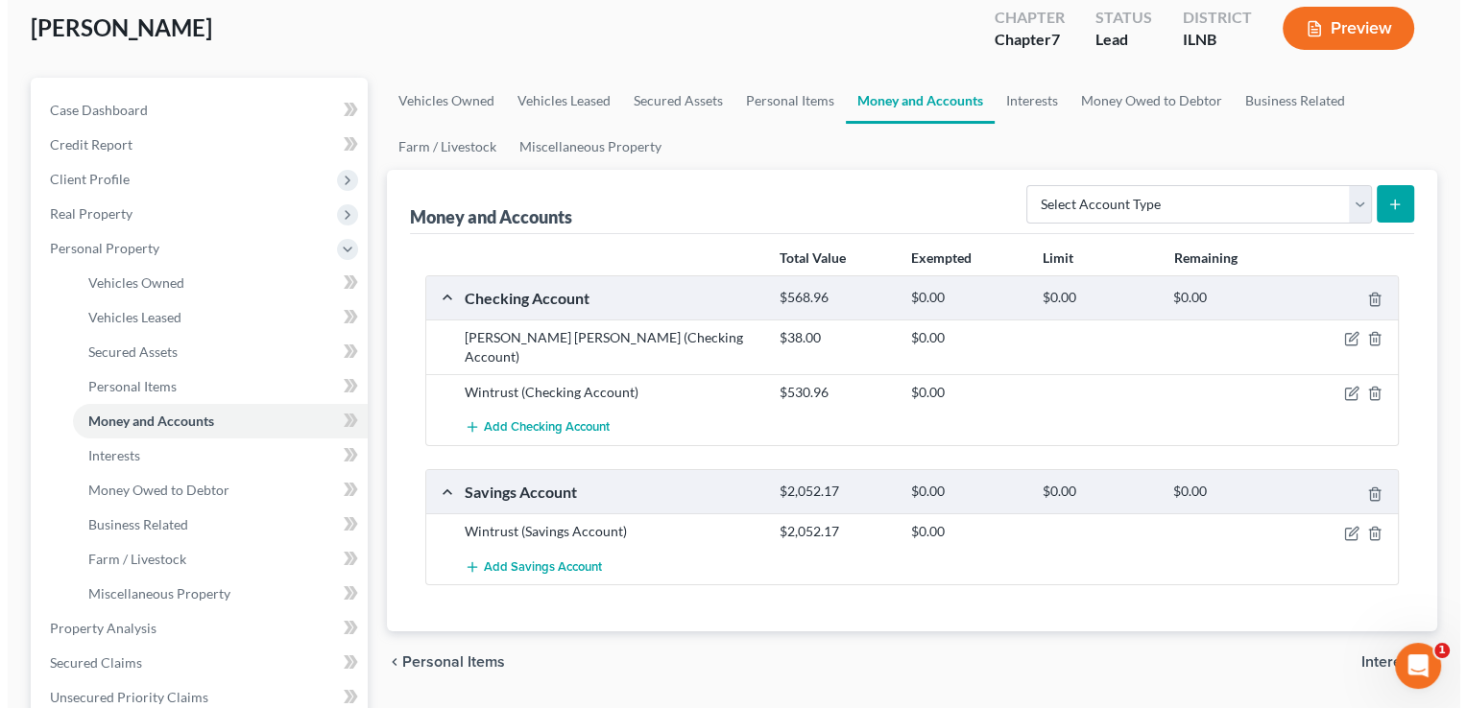
scroll to position [107, 0]
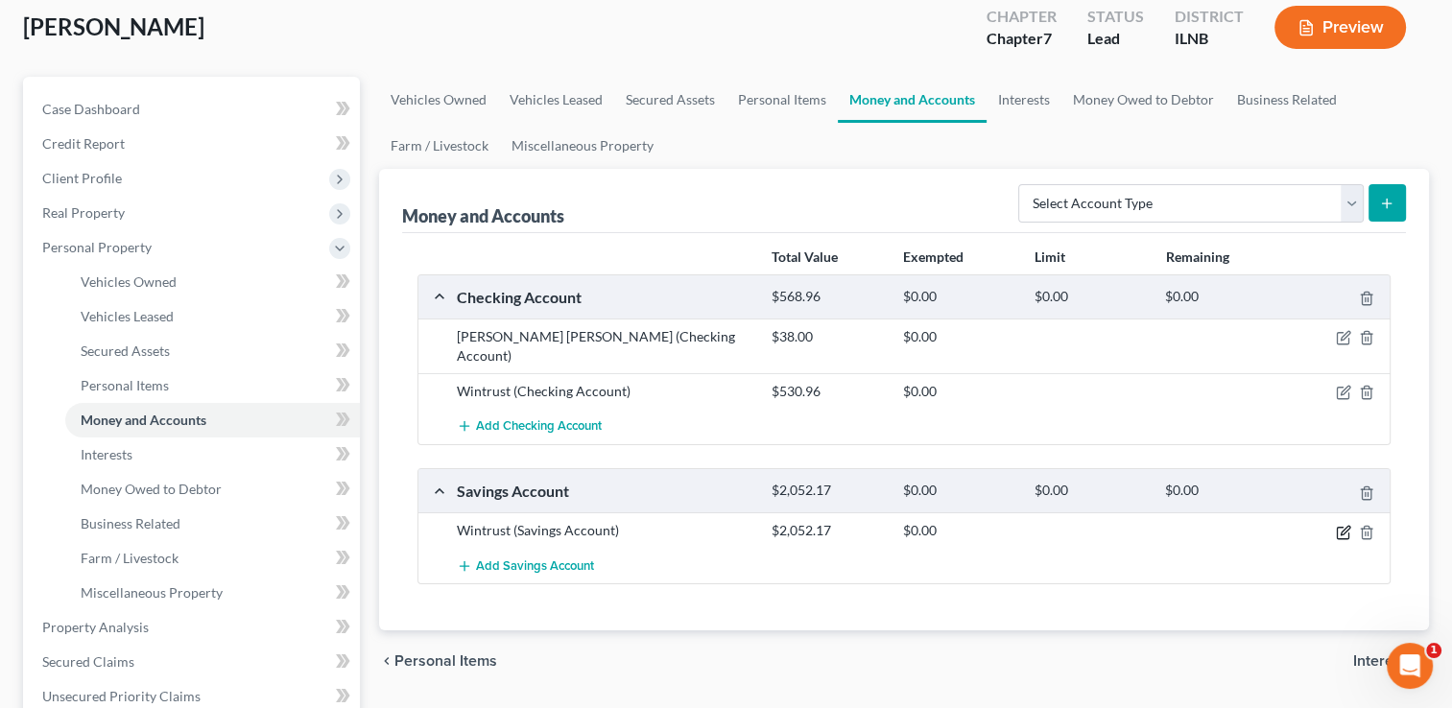
click at [1340, 525] on icon "button" at bounding box center [1343, 532] width 15 height 15
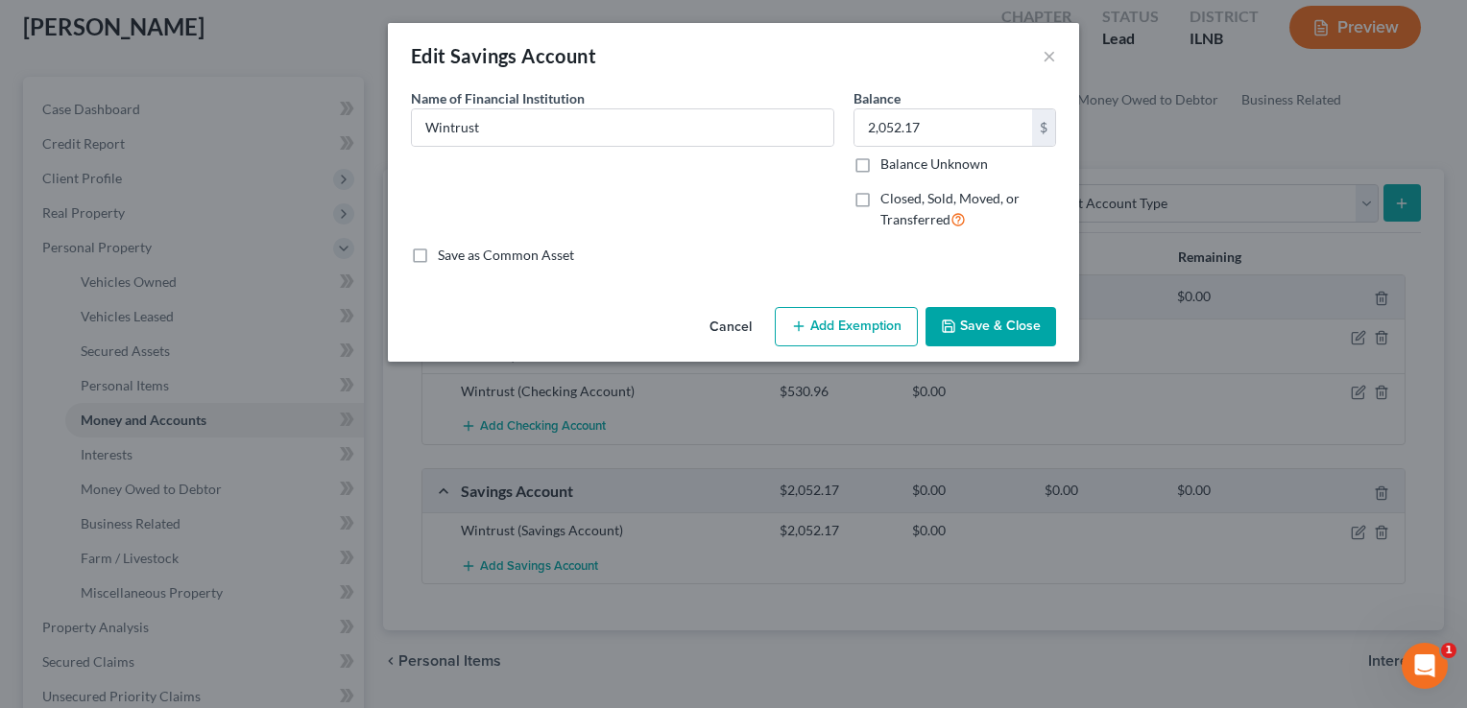
click at [817, 327] on button "Add Exemption" at bounding box center [846, 327] width 143 height 40
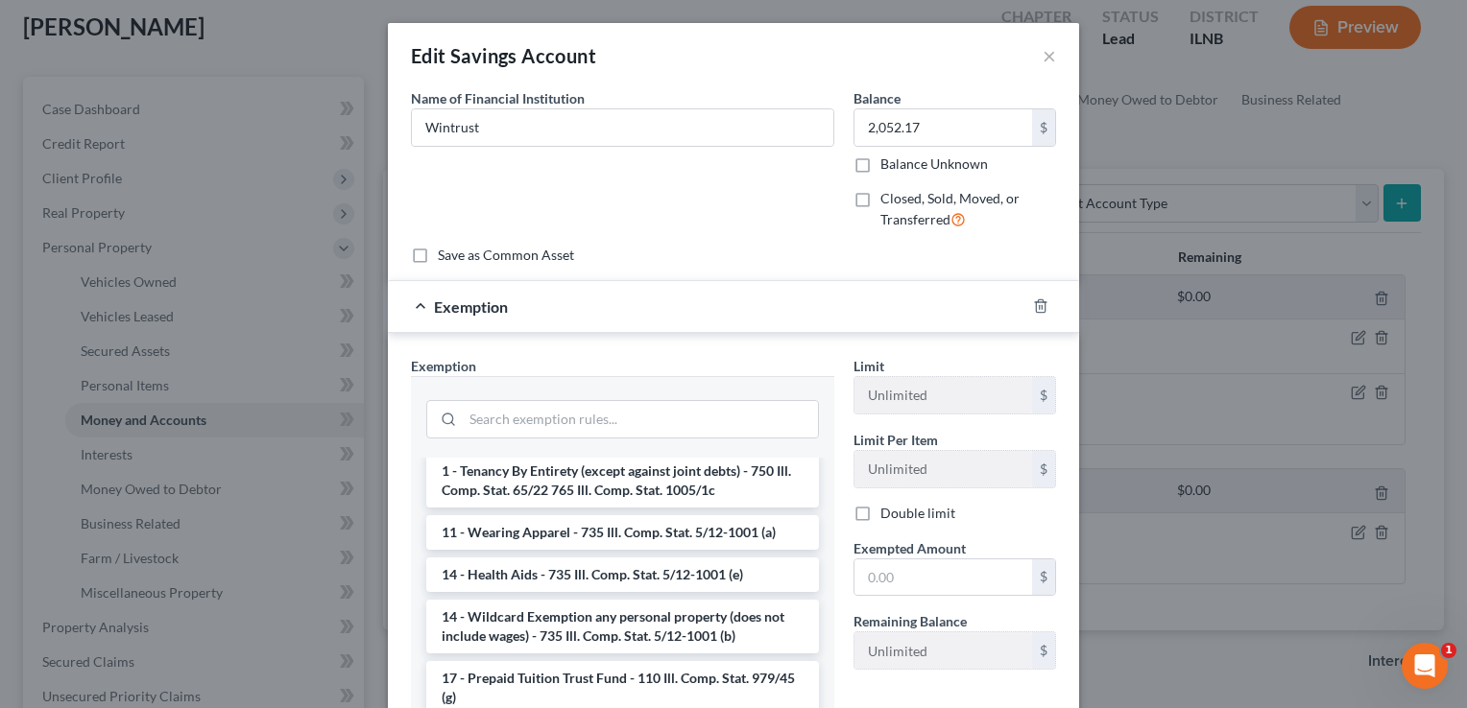
scroll to position [203, 0]
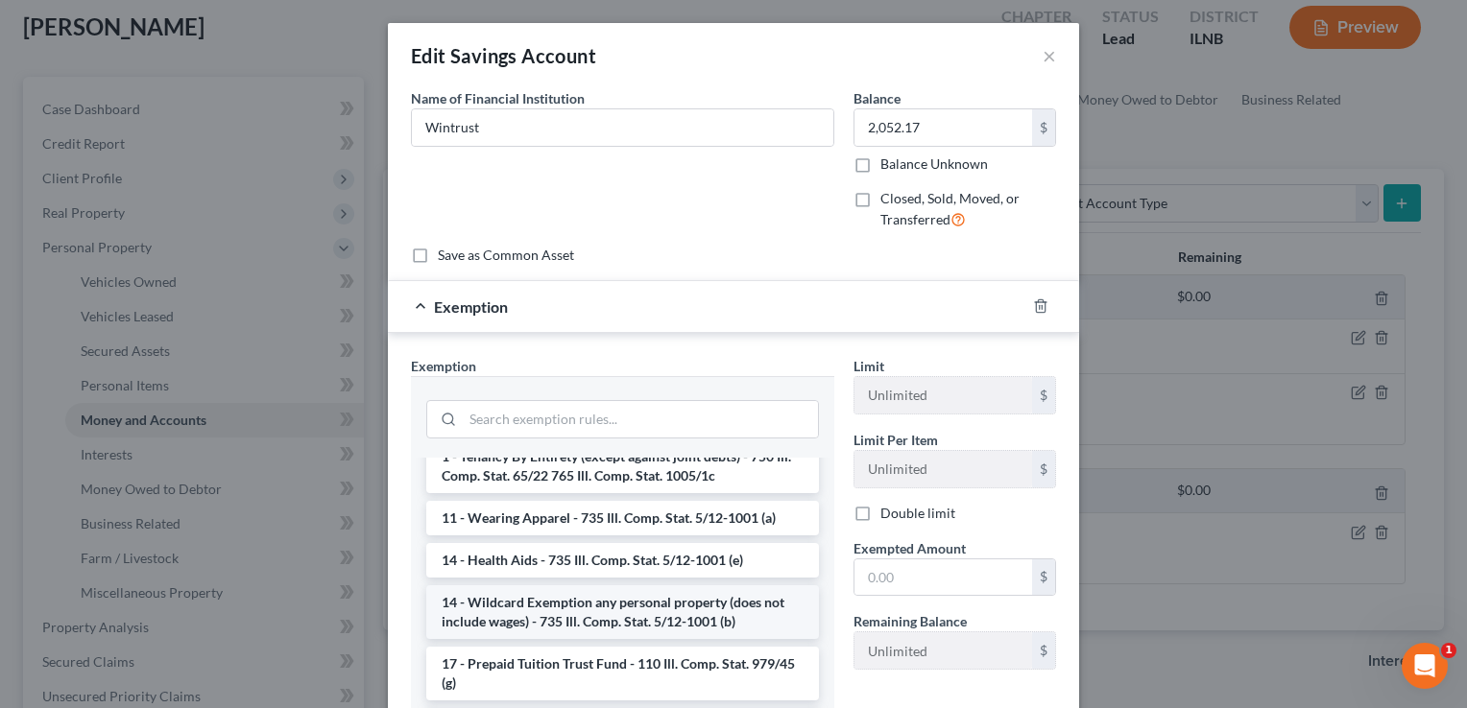
click at [575, 591] on li "14 - Wildcard Exemption any personal property (does not include wages) - 735 Il…" at bounding box center [622, 612] width 393 height 54
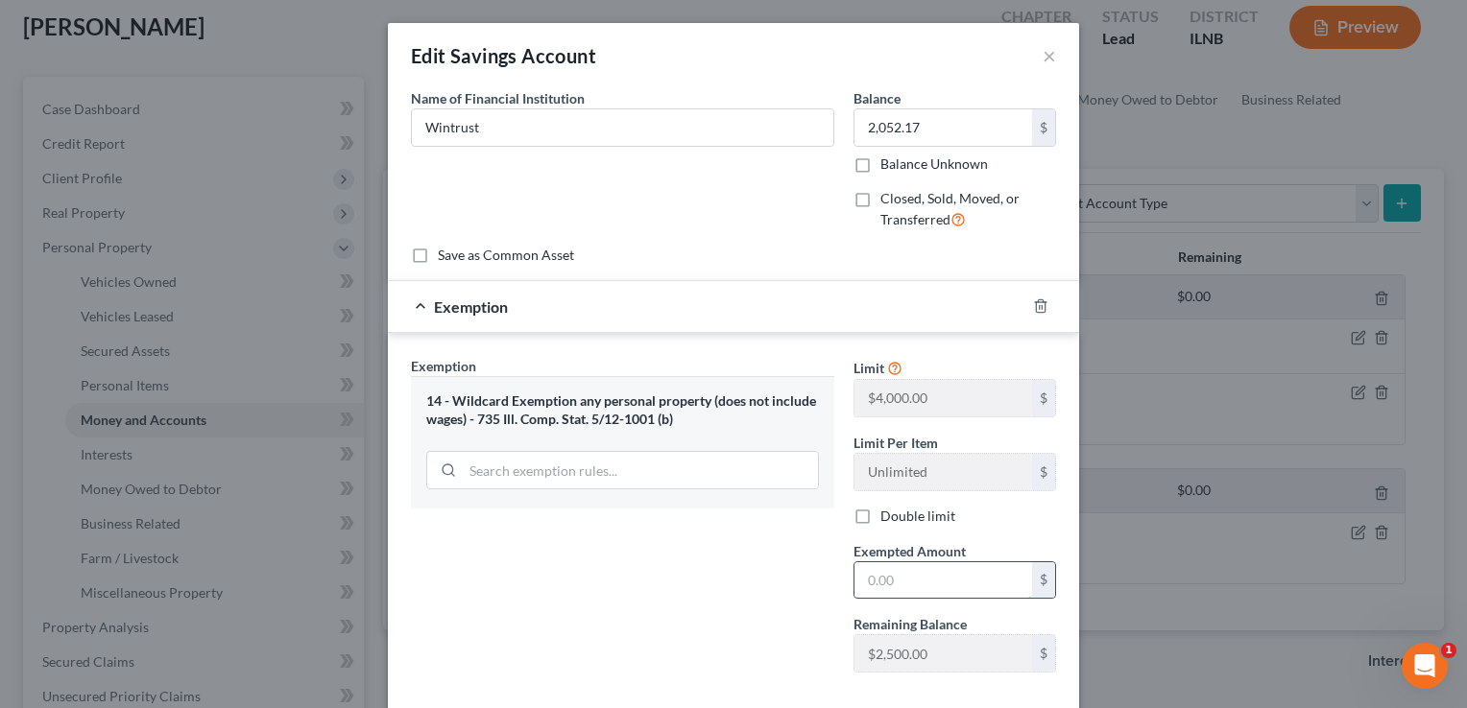
click at [864, 574] on input "text" at bounding box center [943, 580] width 178 height 36
type input "2,052.17"
click at [733, 574] on div "Exemption Set must be selected for CA. Exemption * 14 - Wildcard Exemption any …" at bounding box center [622, 522] width 442 height 332
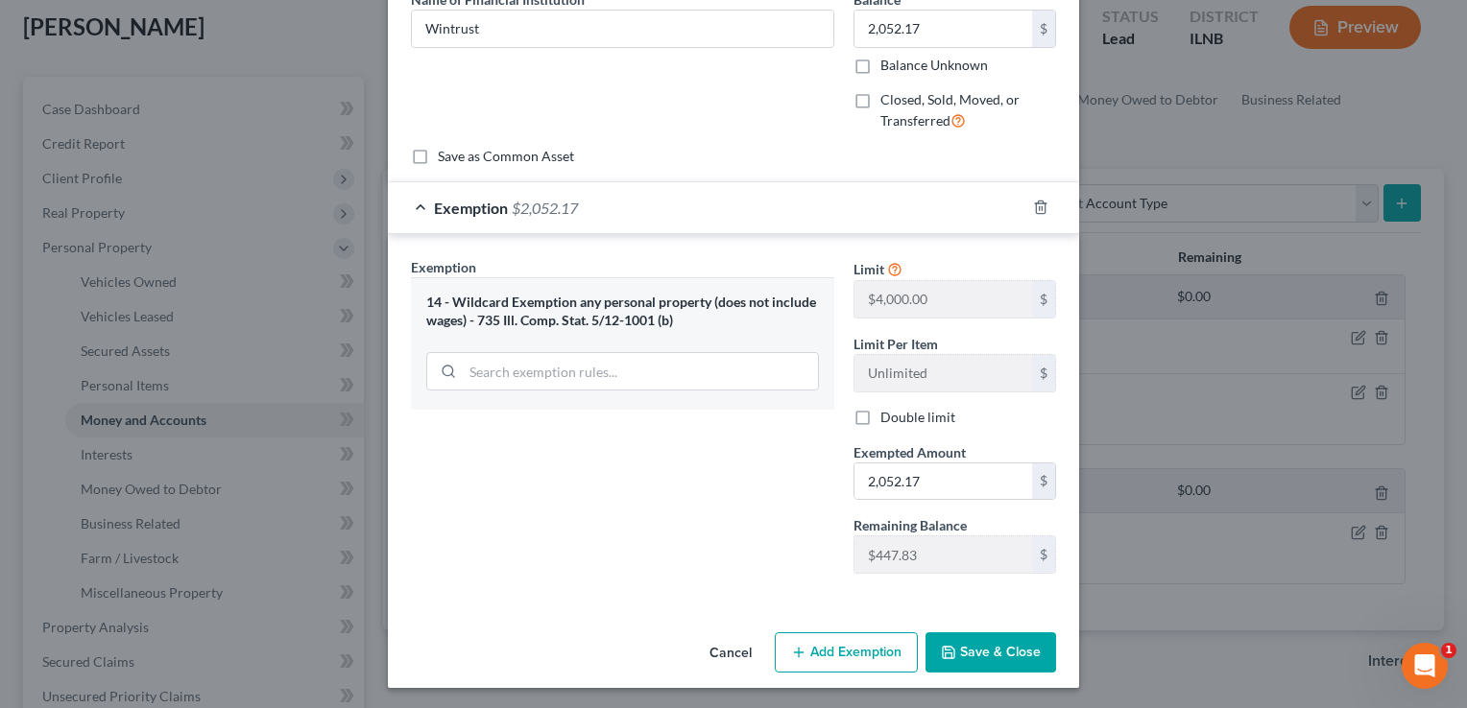
click at [960, 641] on button "Save & Close" at bounding box center [990, 652] width 131 height 40
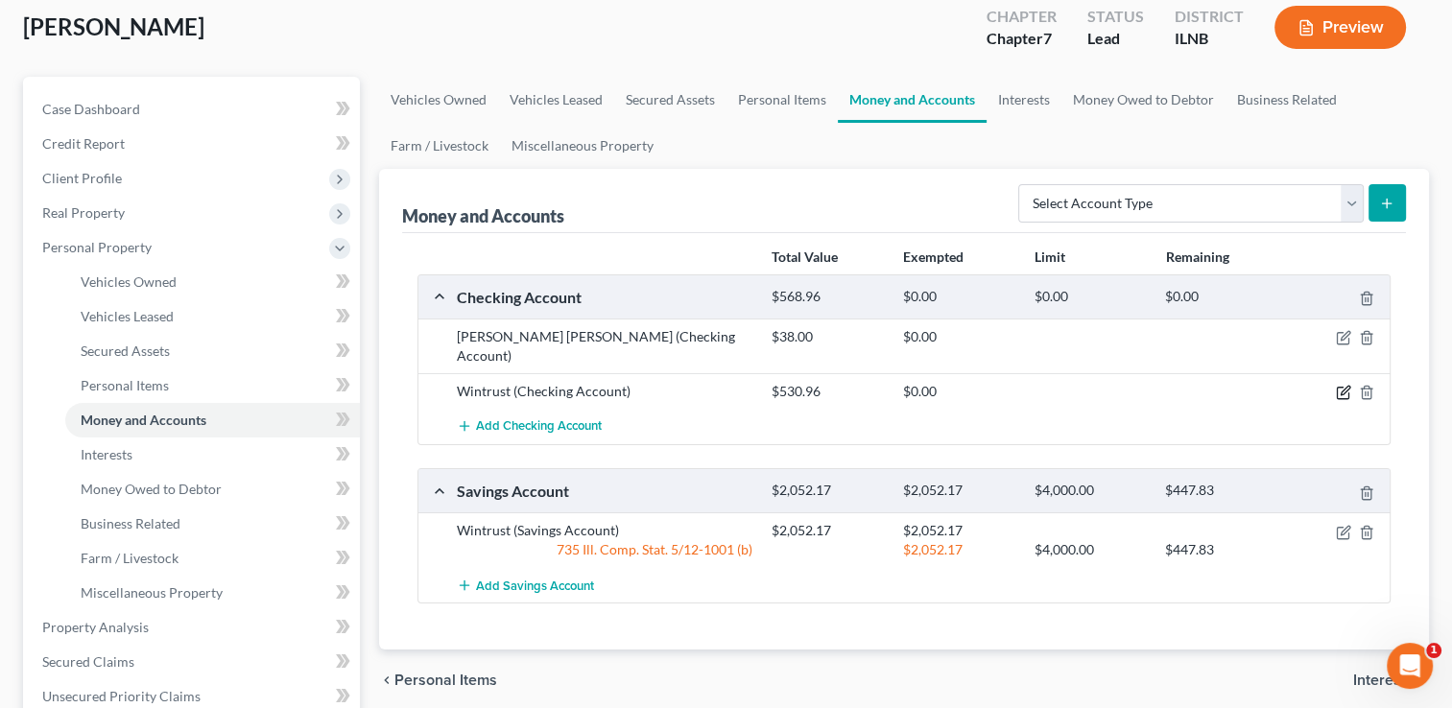
click at [1341, 387] on icon "button" at bounding box center [1345, 391] width 9 height 9
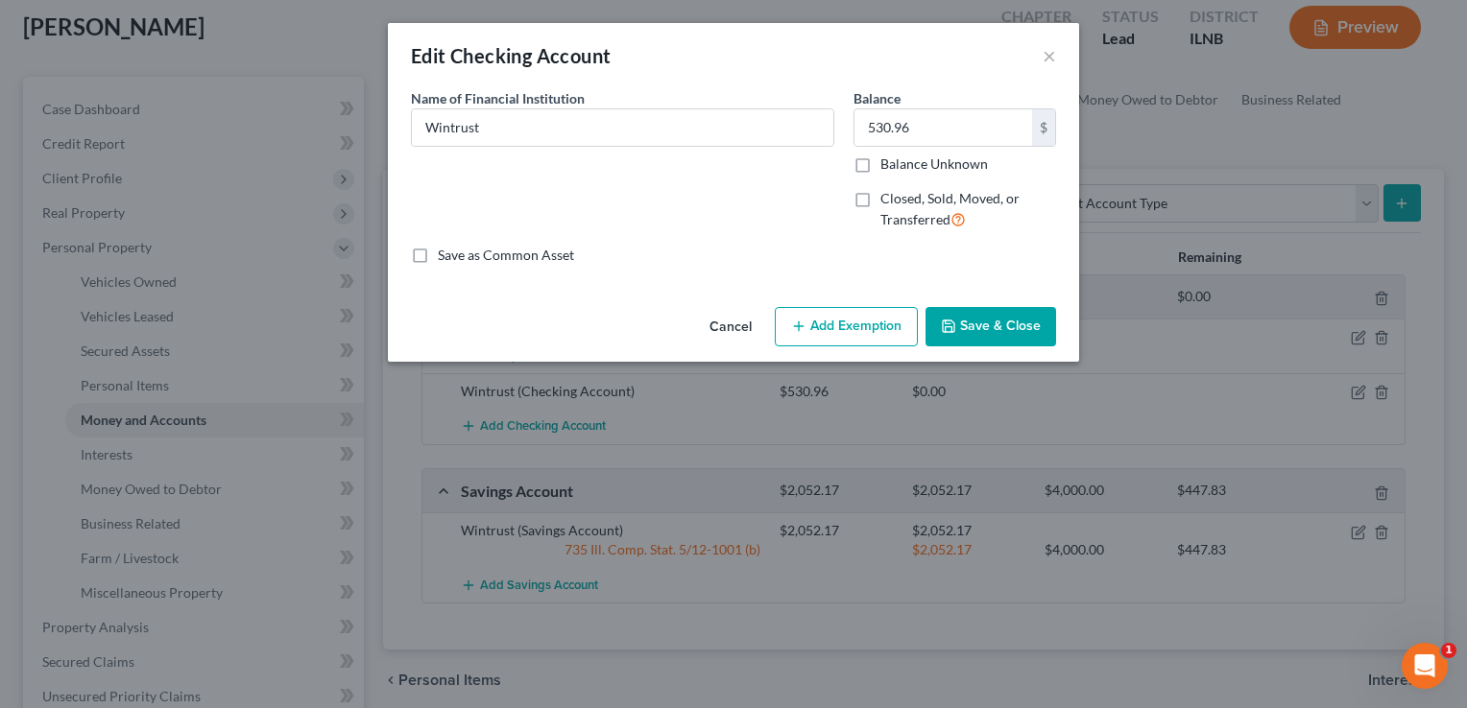
click at [846, 328] on button "Add Exemption" at bounding box center [846, 327] width 143 height 40
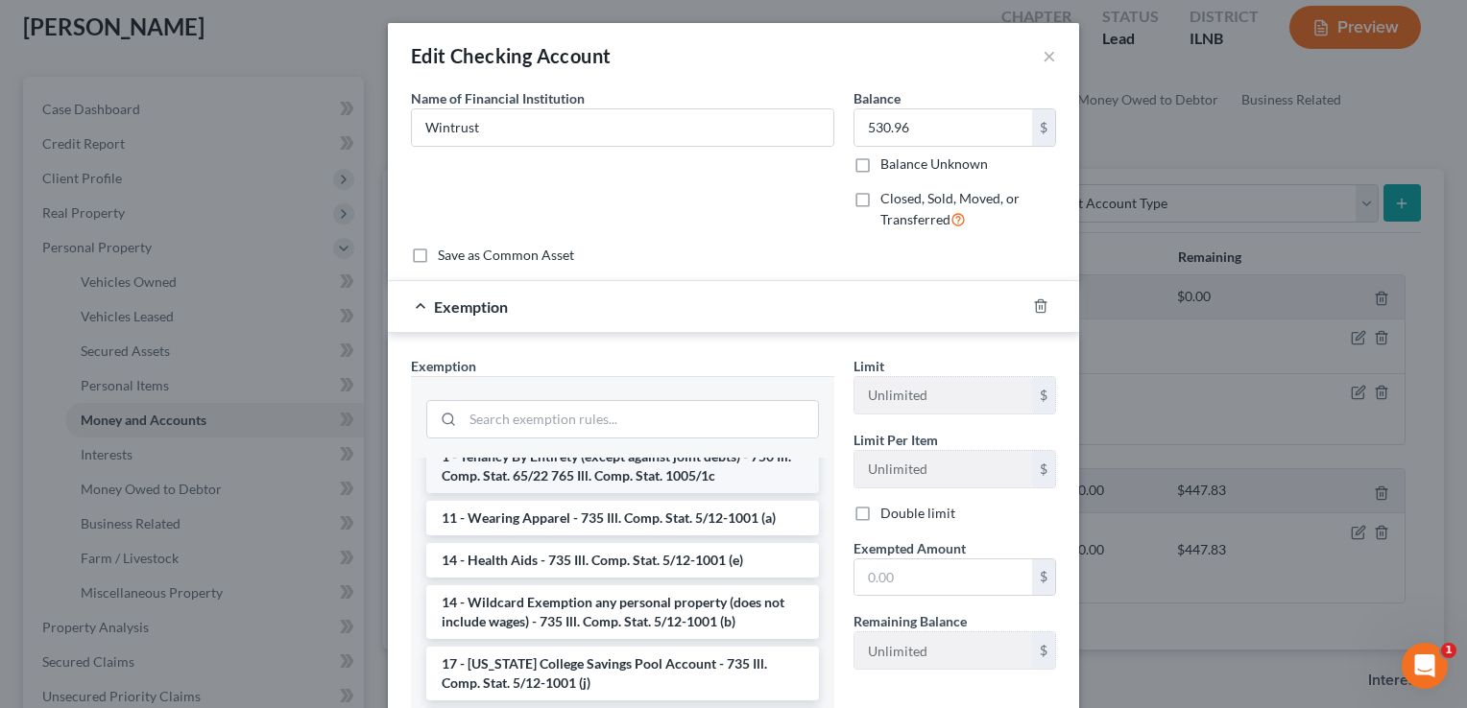
scroll to position [142, 0]
click at [587, 592] on li "14 - Wildcard Exemption any personal property (does not include wages) - 735 Il…" at bounding box center [622, 612] width 393 height 54
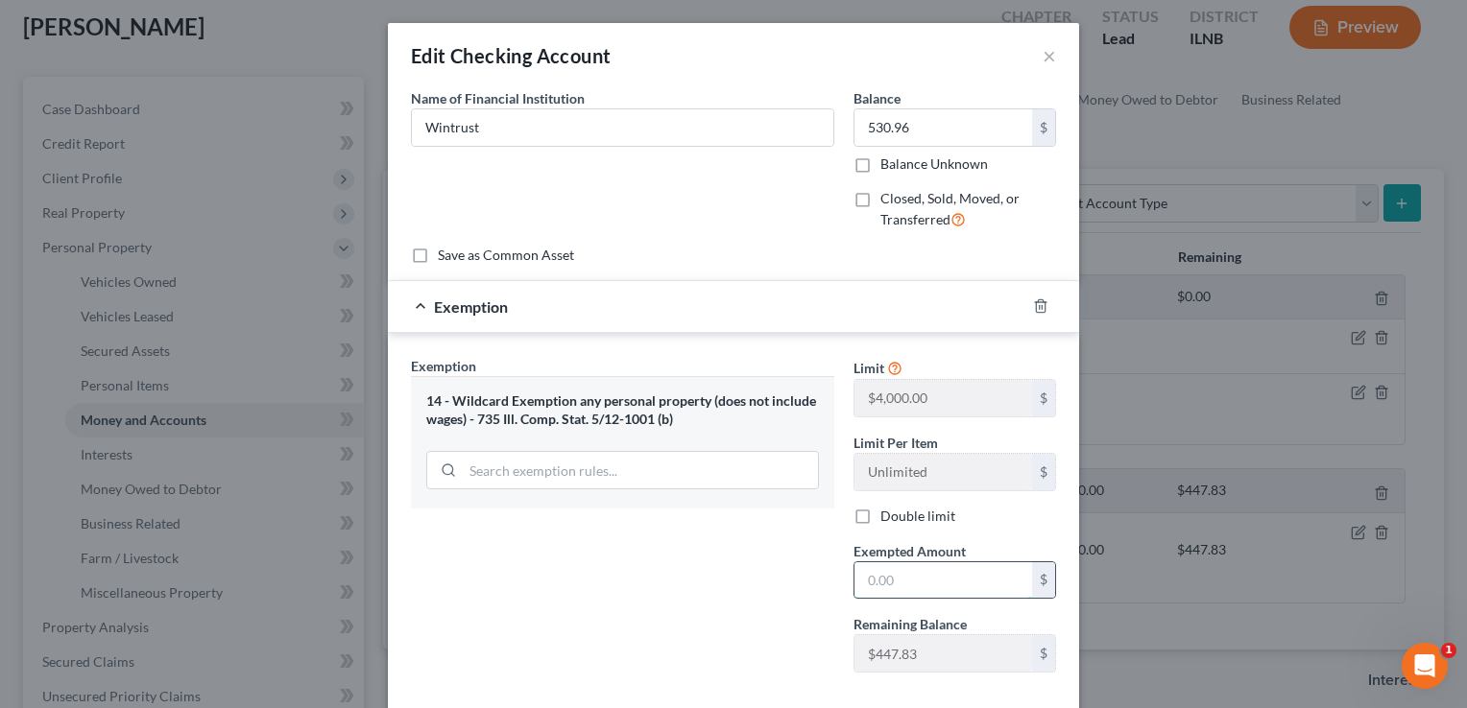
click at [872, 571] on input "text" at bounding box center [943, 580] width 178 height 36
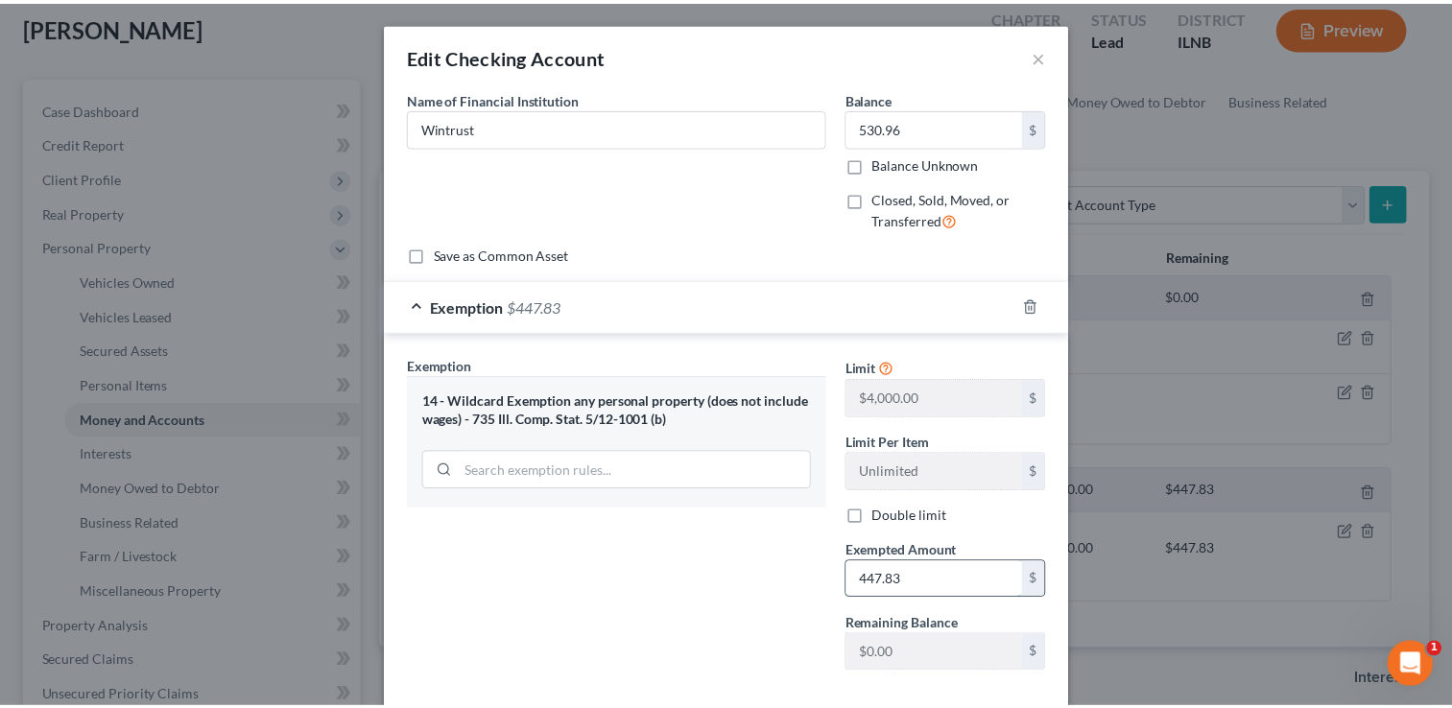
scroll to position [99, 0]
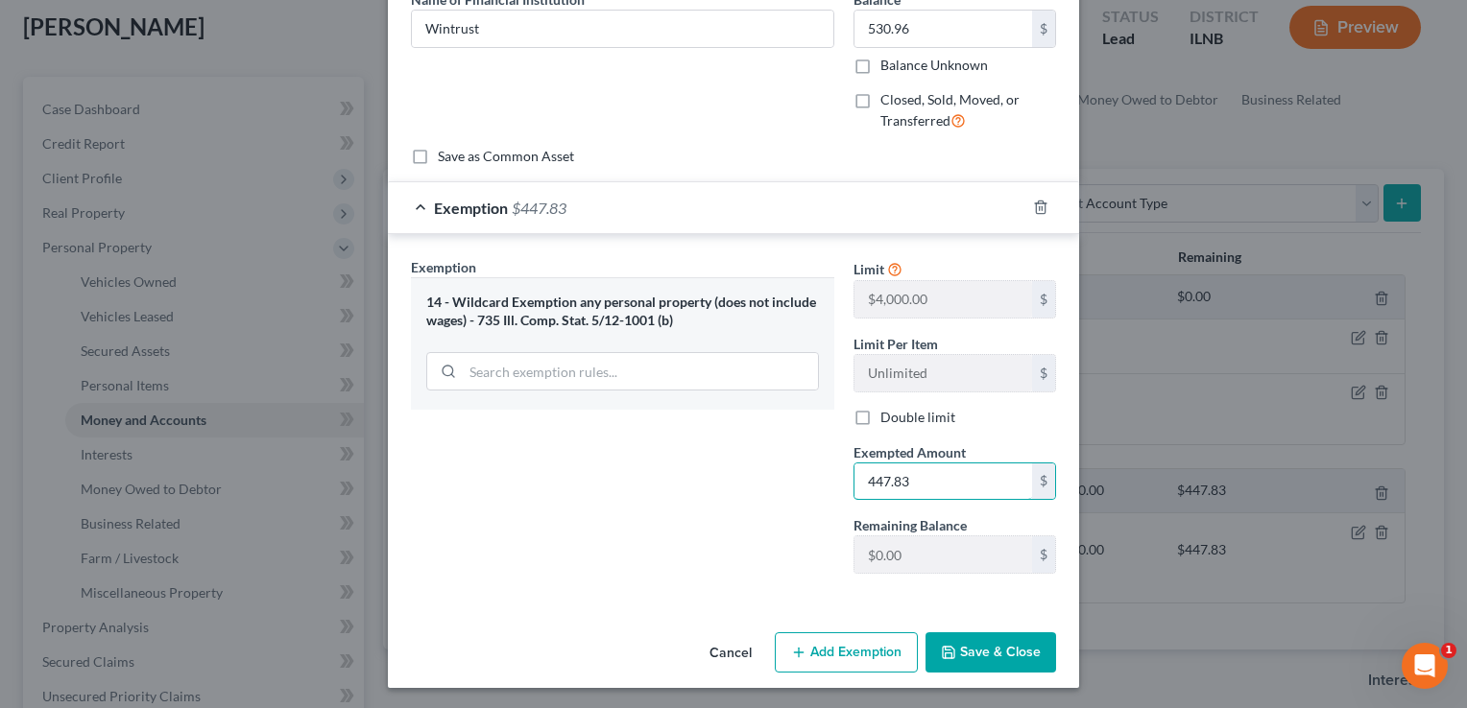
type input "447.83"
click at [990, 652] on button "Save & Close" at bounding box center [990, 652] width 131 height 40
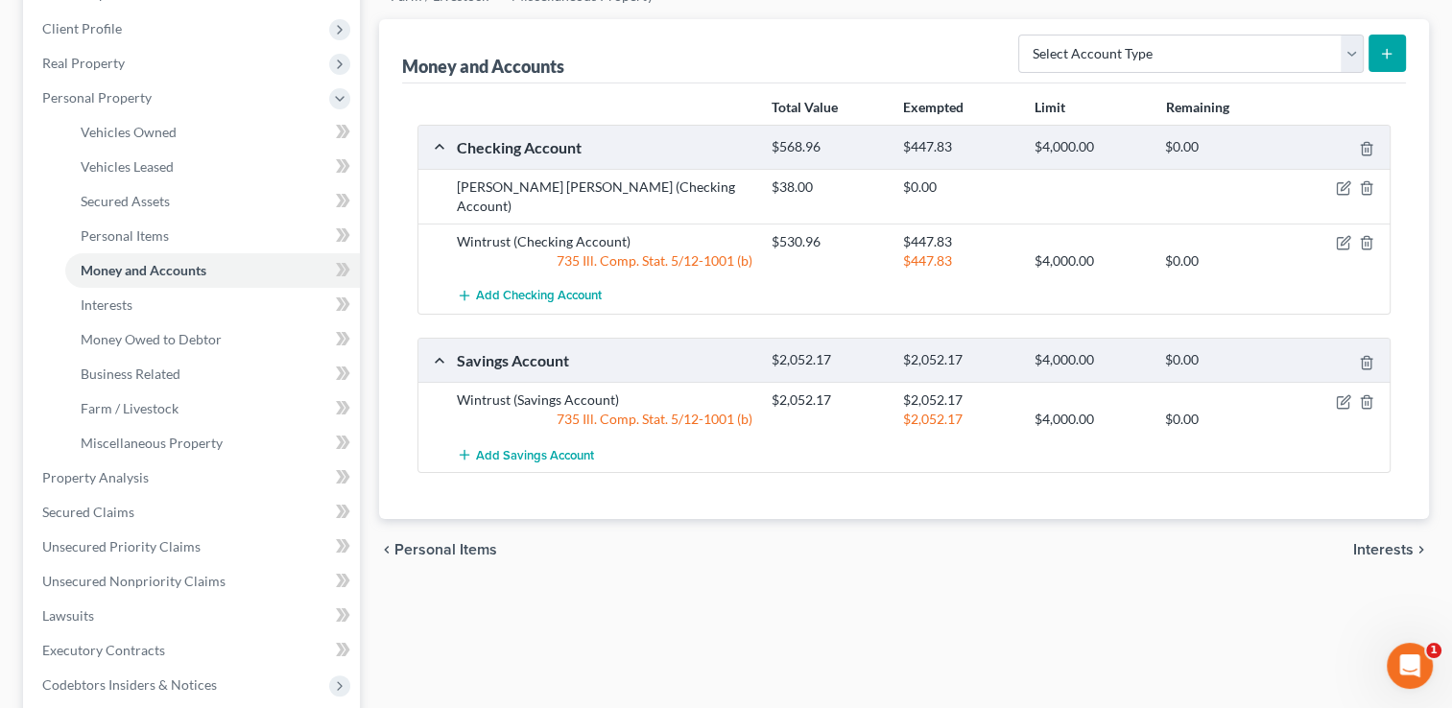
scroll to position [152, 0]
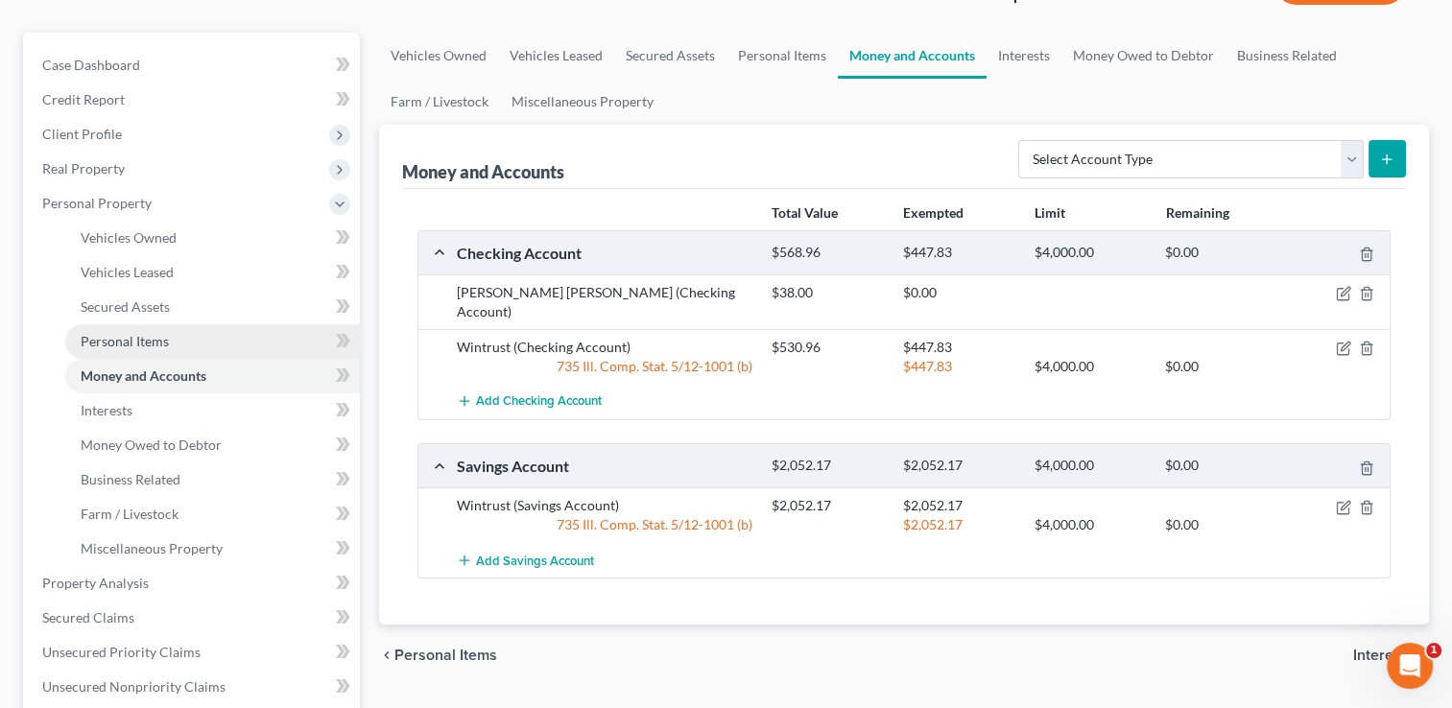
click at [133, 341] on span "Personal Items" at bounding box center [125, 341] width 88 height 16
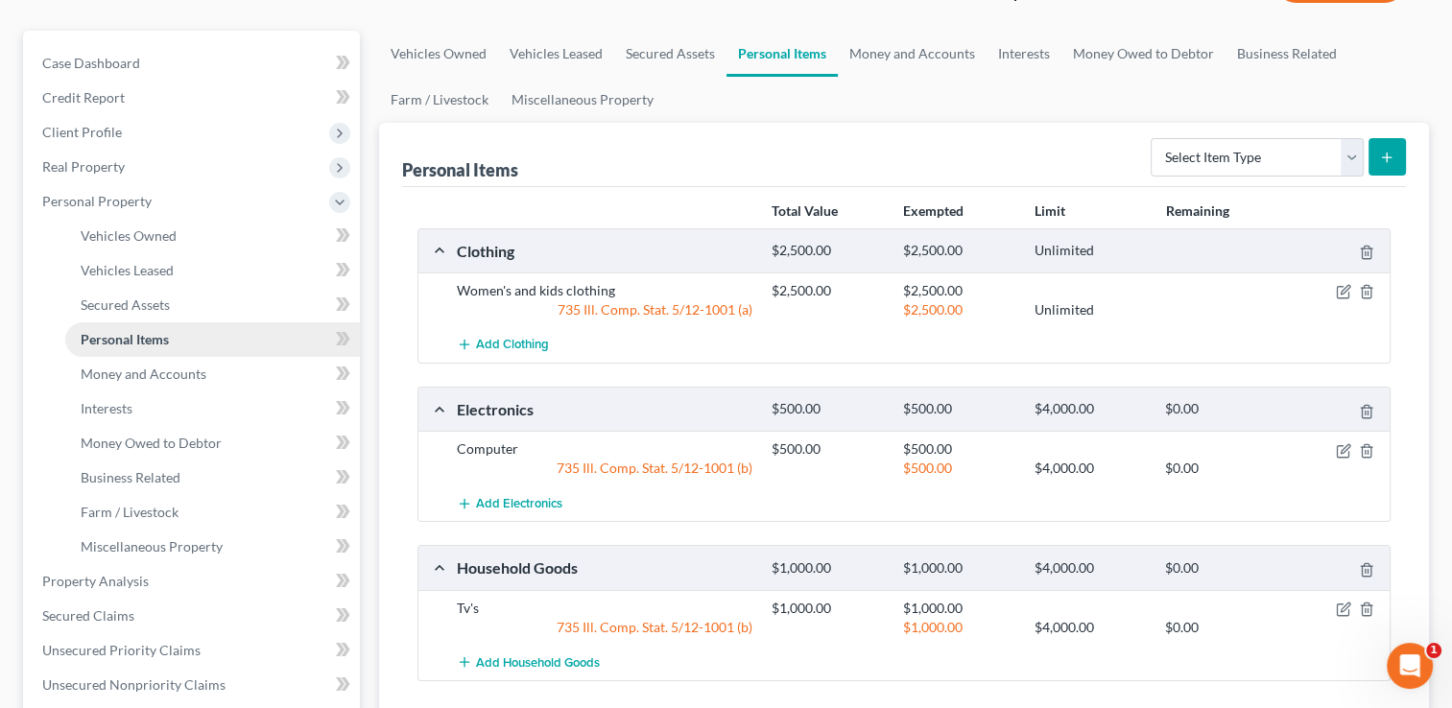
scroll to position [154, 0]
click at [155, 236] on span "Vehicles Owned" at bounding box center [129, 235] width 96 height 16
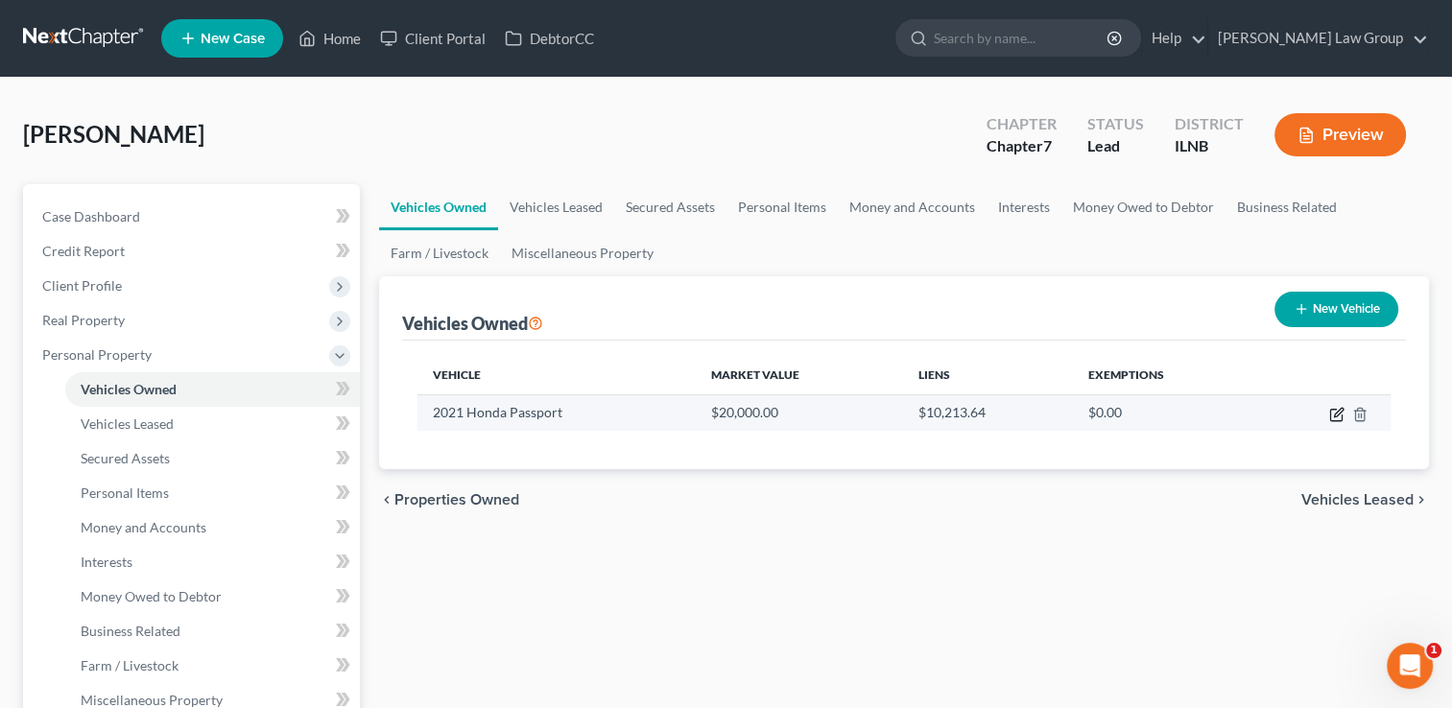
click at [1339, 412] on icon "button" at bounding box center [1336, 414] width 15 height 15
select select "0"
select select "5"
select select "2"
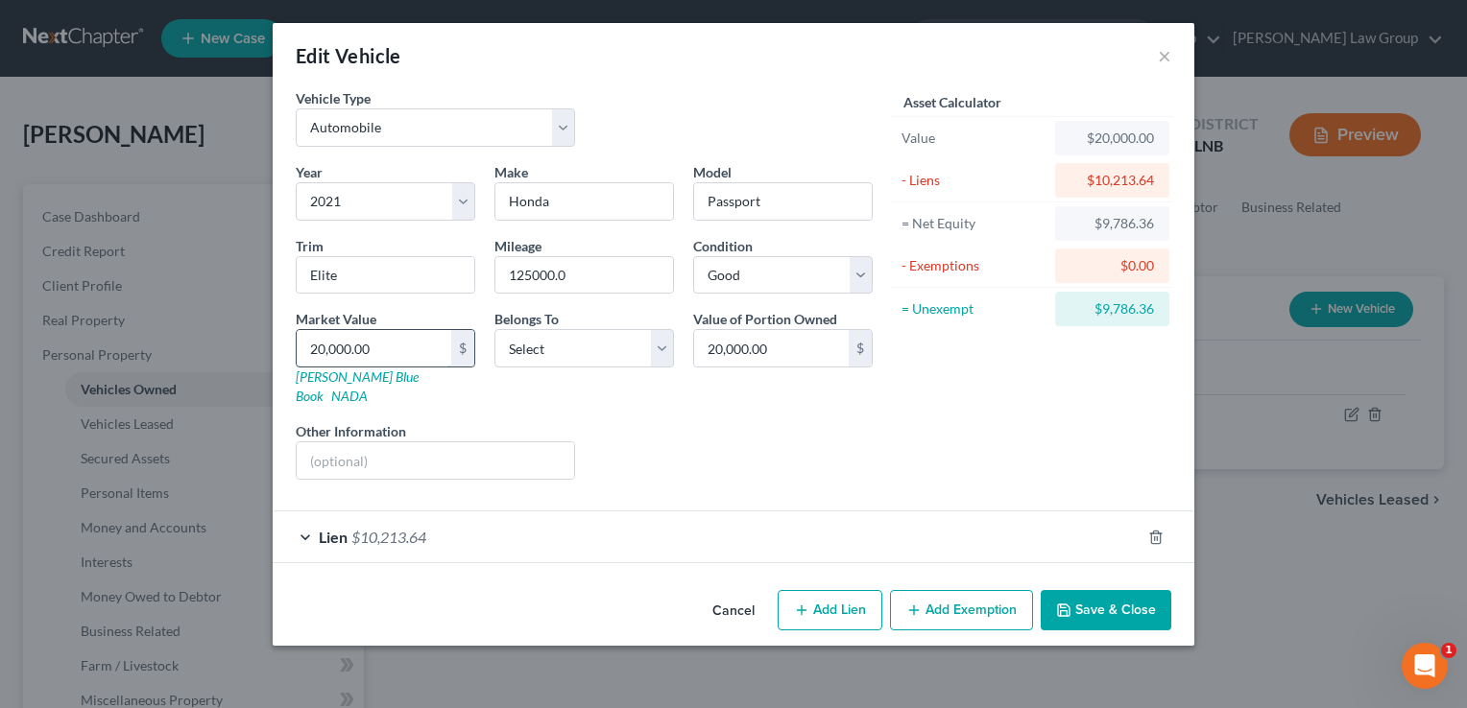
click at [388, 358] on input "20,000.00" at bounding box center [374, 348] width 155 height 36
type input "1"
type input "1.00"
type input "16"
type input "16.00"
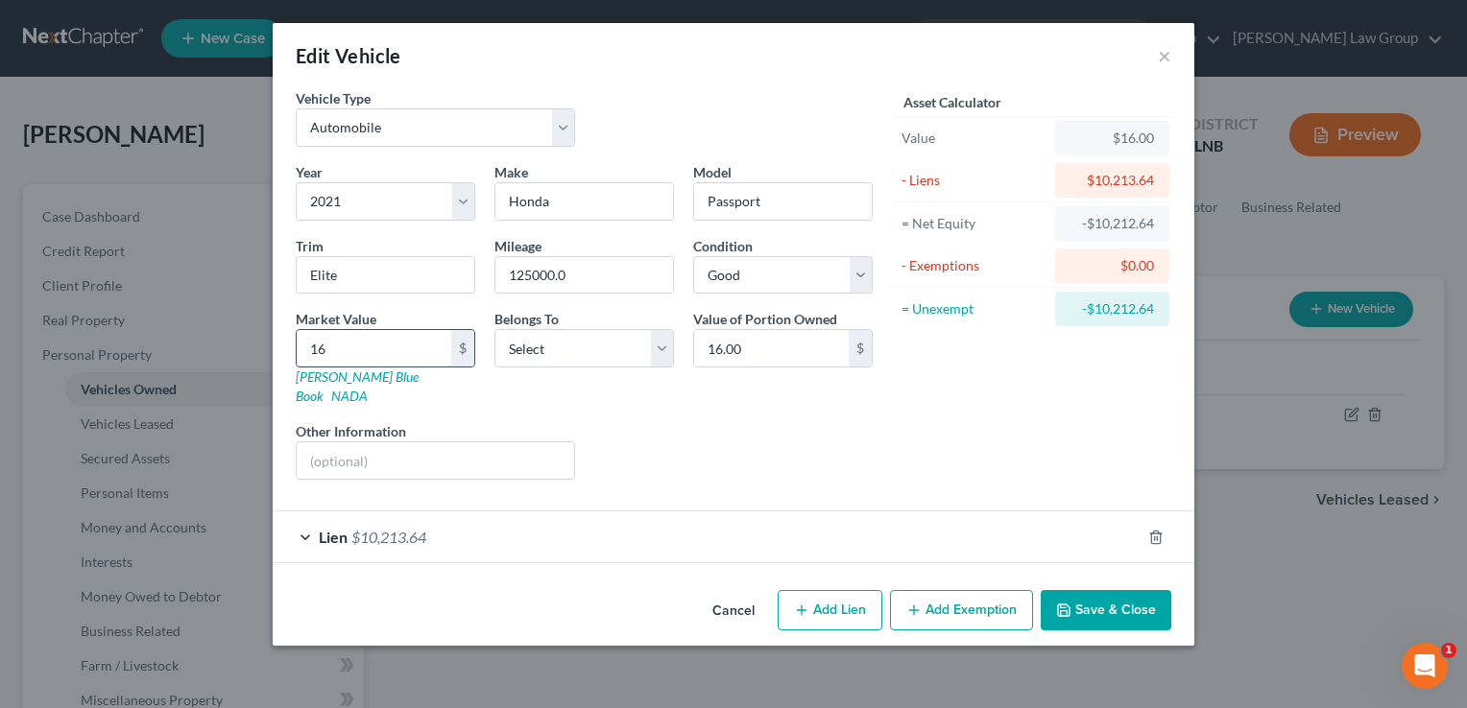
type input "163"
type input "163.00"
type input "1636"
type input "1,636.00"
type input "1,6368"
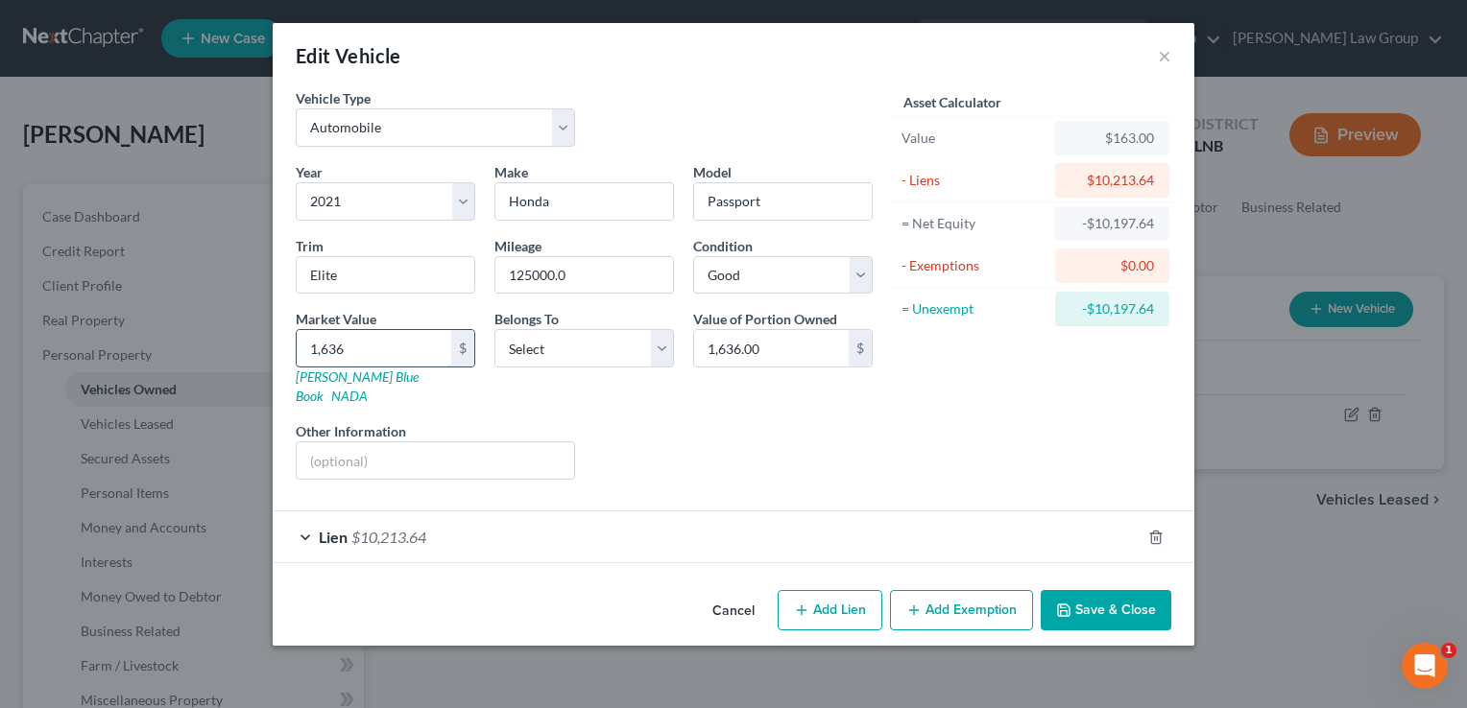
type input "16,368.00"
type input "16,368"
click at [598, 346] on select "Select Debtor 1 Only Debtor 2 Only Debtor 1 And Debtor 2 Only At Least One Of T…" at bounding box center [583, 348] width 179 height 38
select select "0"
click at [494, 329] on select "Select Debtor 1 Only Debtor 2 Only Debtor 1 And Debtor 2 Only At Least One Of T…" at bounding box center [583, 348] width 179 height 38
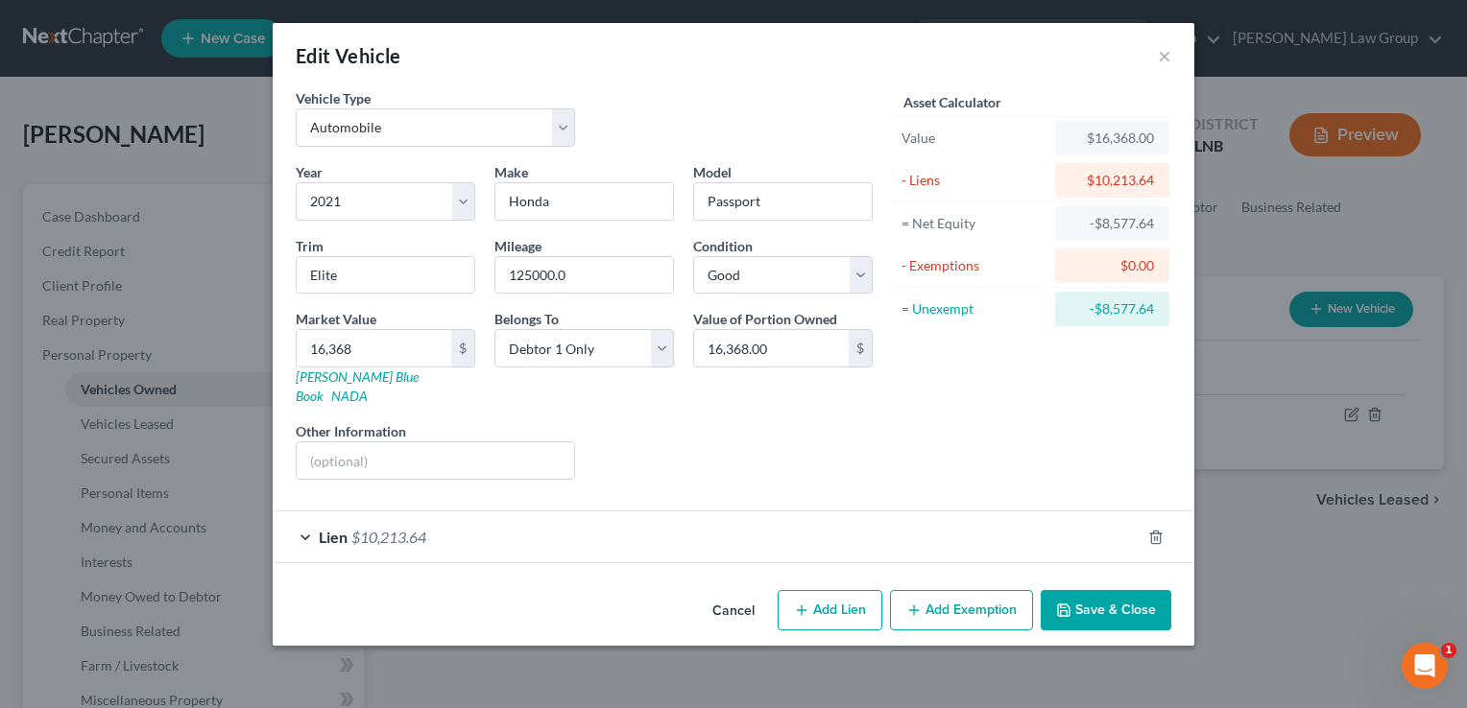
click at [944, 591] on button "Add Exemption" at bounding box center [961, 610] width 143 height 40
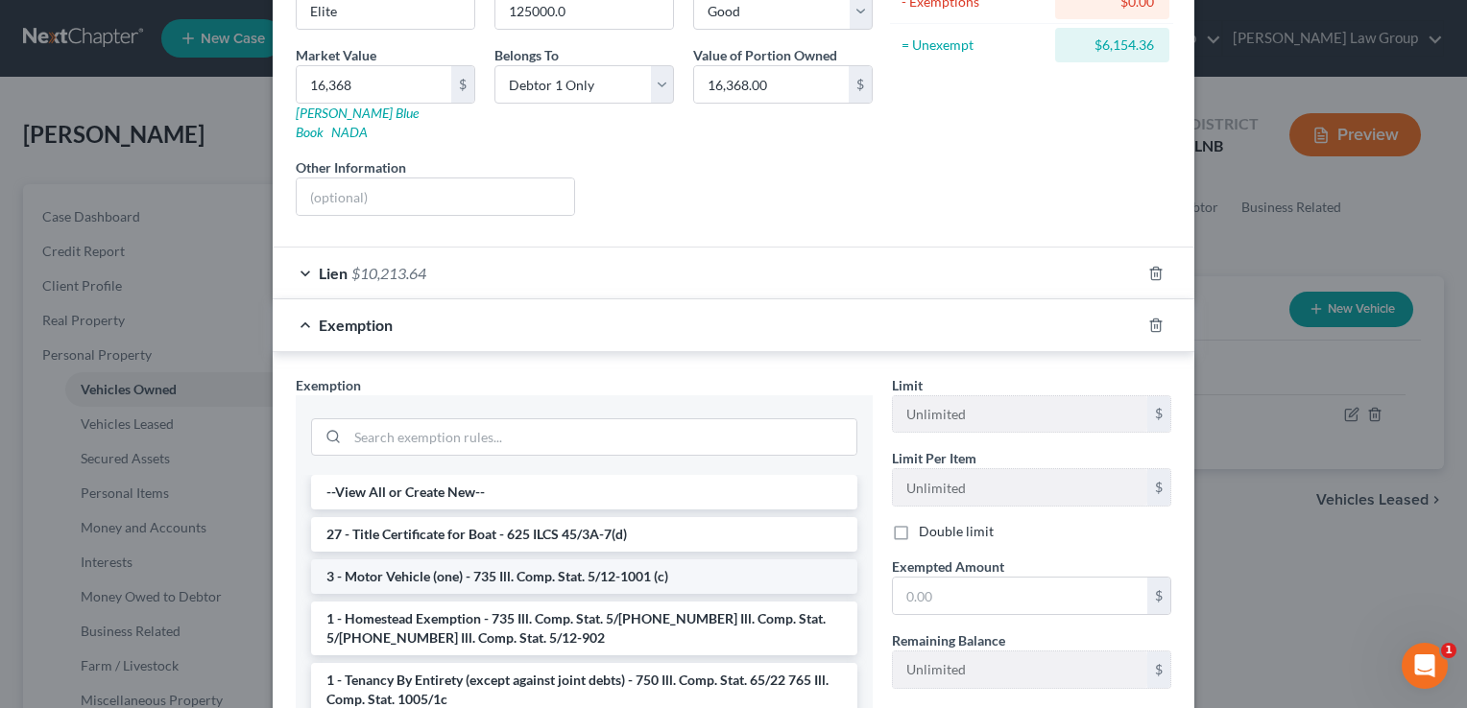
click at [617, 560] on li "3 - Motor Vehicle (one) - 735 Ill. Comp. Stat. 5/12-1001 (c)" at bounding box center [584, 577] width 546 height 35
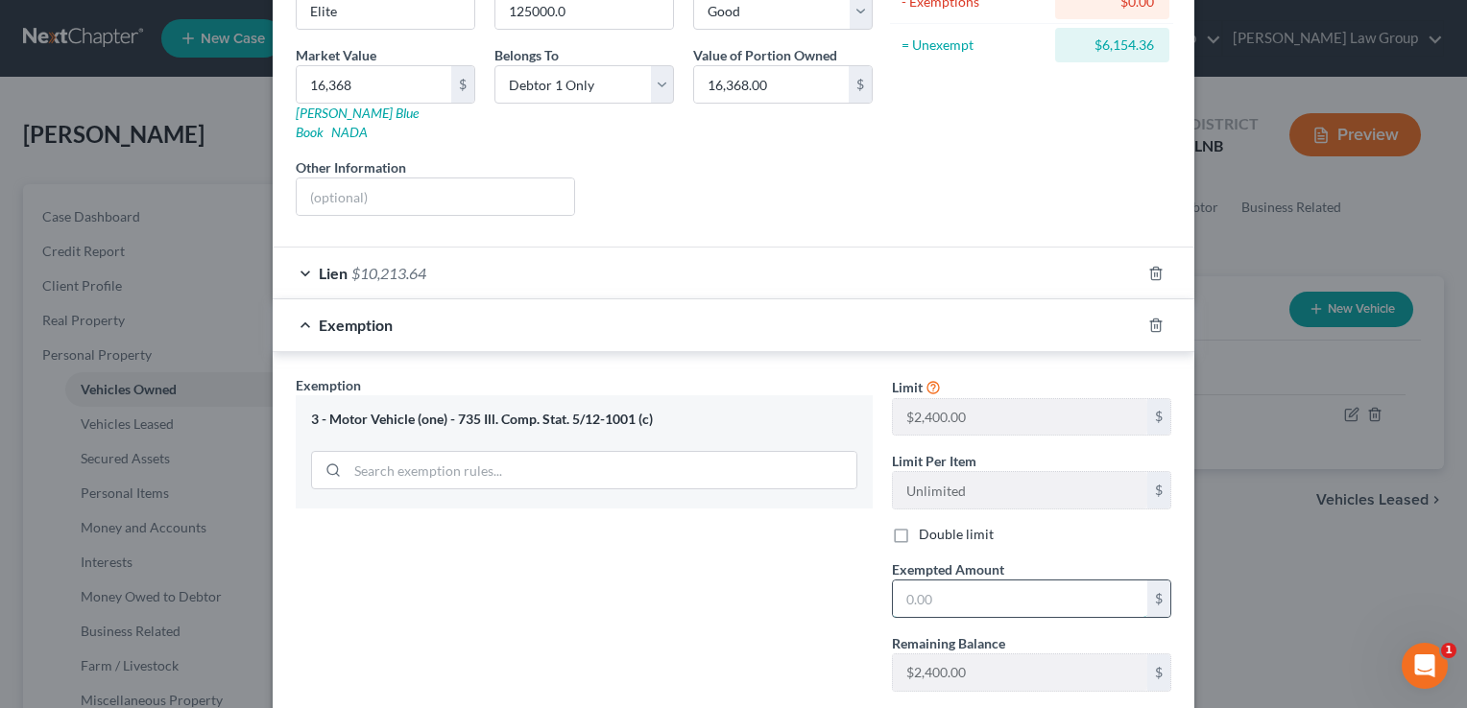
click at [901, 581] on input "text" at bounding box center [1020, 599] width 254 height 36
type input "2,400"
click at [771, 597] on div "Exemption Set must be selected for CA. Exemption * 3 - Motor Vehicle (one) - 73…" at bounding box center [584, 541] width 596 height 332
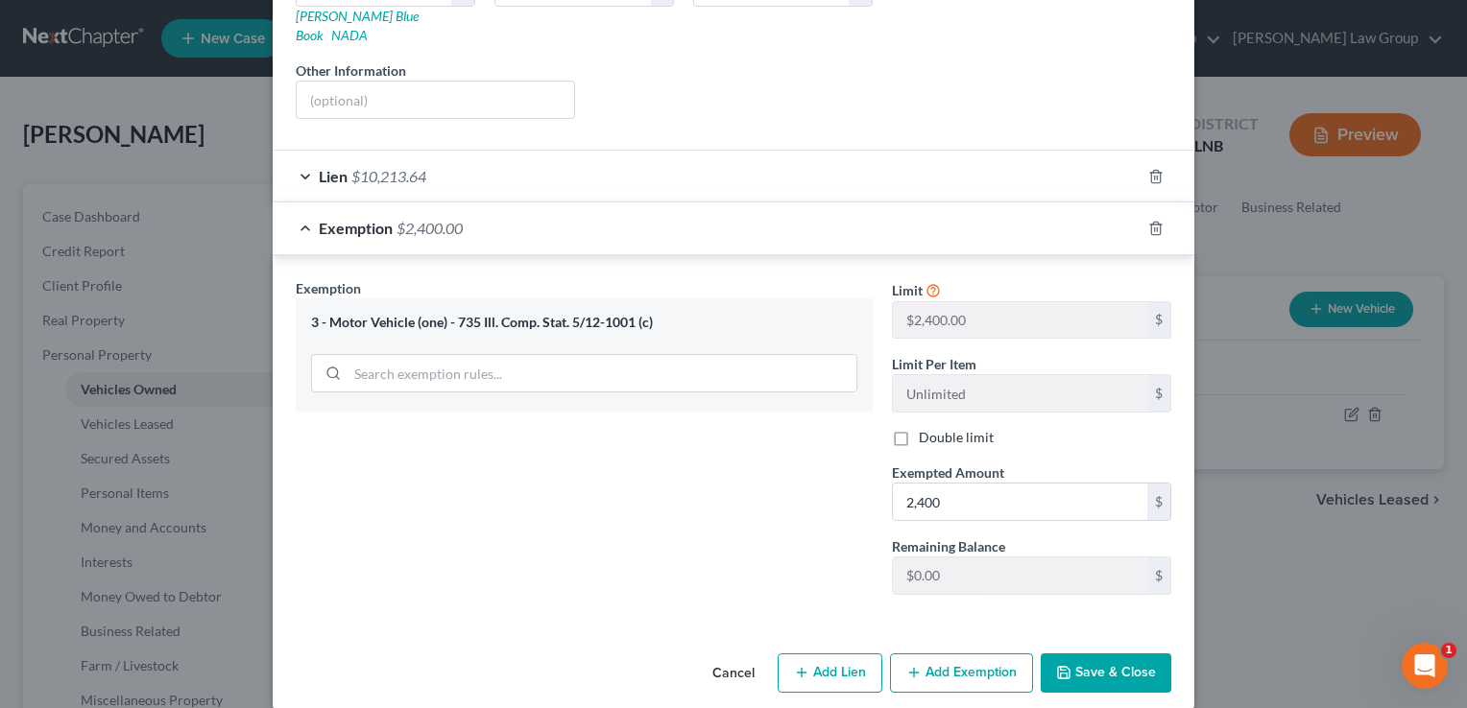
click at [1094, 658] on button "Save & Close" at bounding box center [1105, 674] width 131 height 40
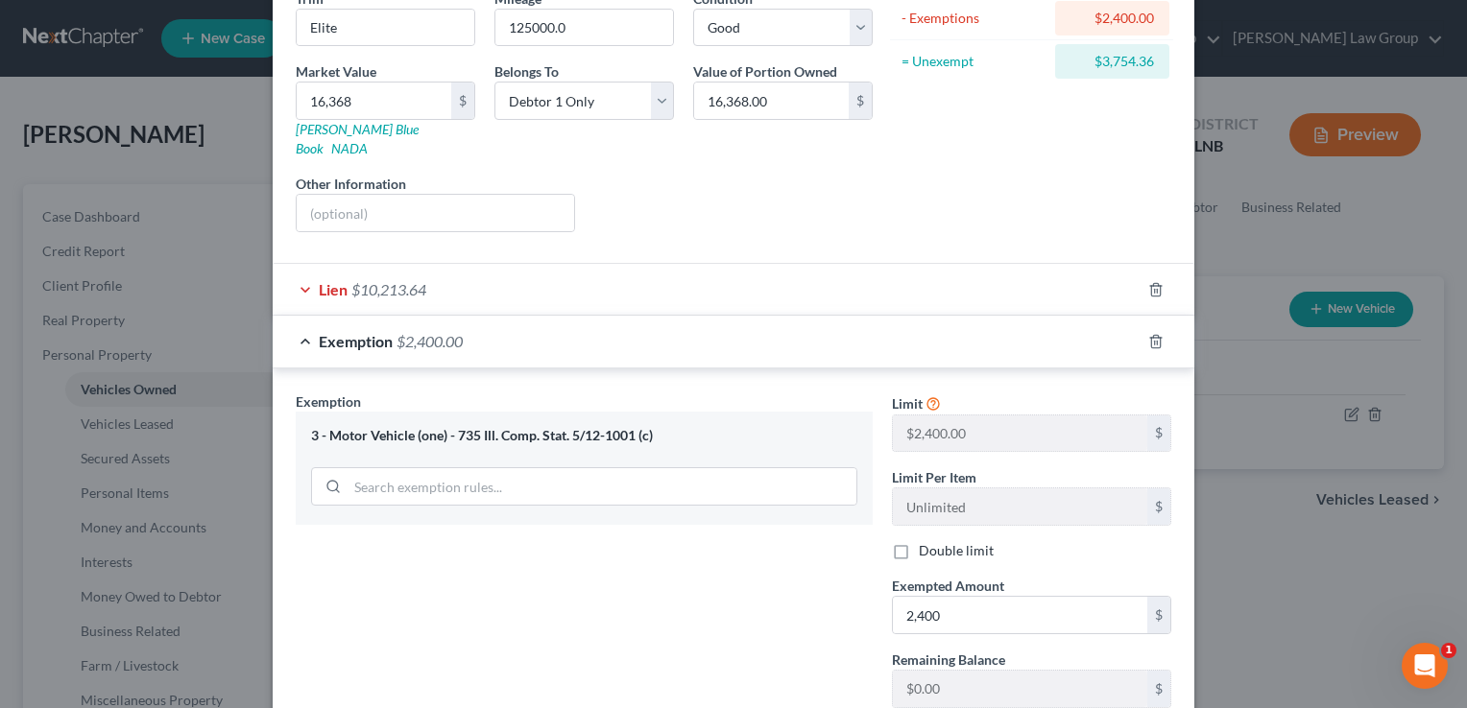
scroll to position [246, 0]
click at [299, 271] on div "Lien $10,213.64" at bounding box center [707, 291] width 868 height 51
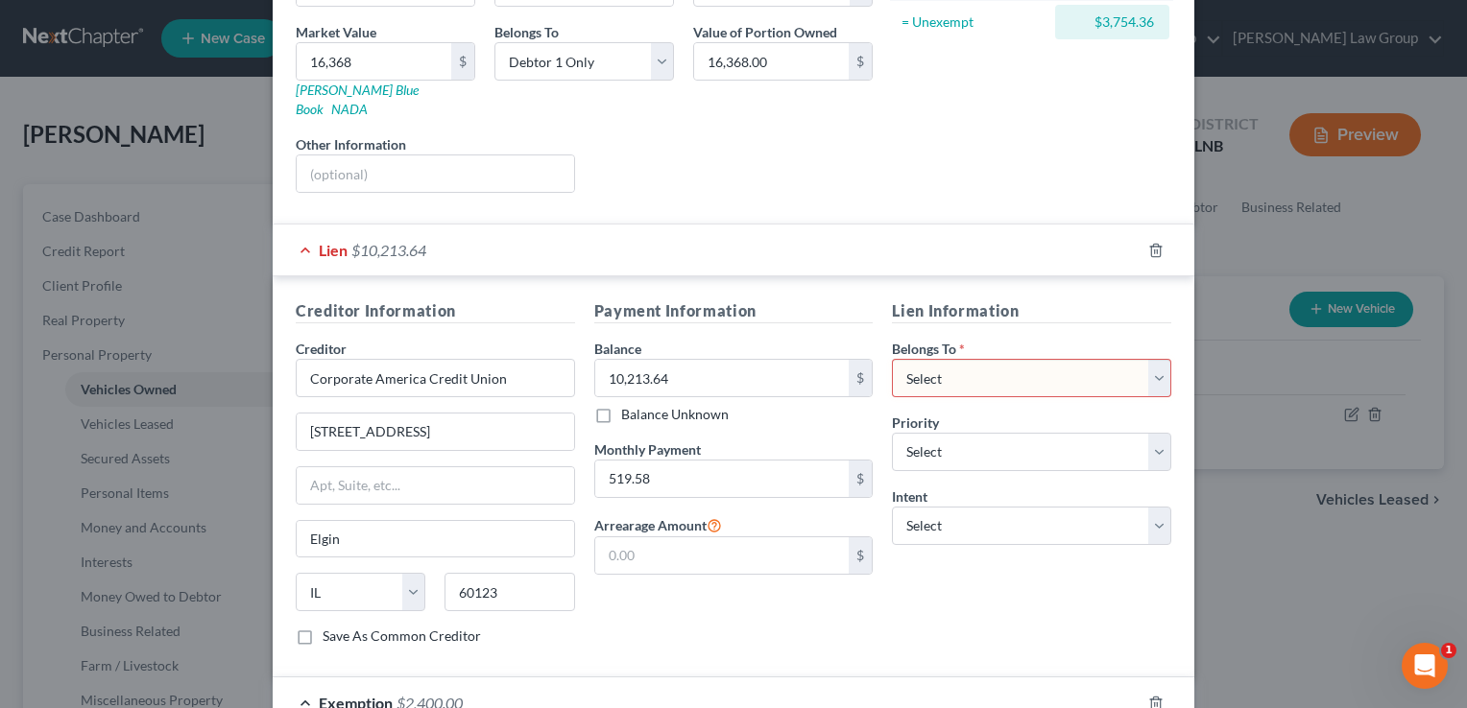
scroll to position [288, 0]
click at [952, 363] on select "Select Debtor 1 Only Debtor 2 Only Debtor 1 And Debtor 2 Only At Least One Of T…" at bounding box center [1031, 377] width 279 height 38
select select "0"
click at [892, 358] on select "Select Debtor 1 Only Debtor 2 Only Debtor 1 And Debtor 2 Only At Least One Of T…" at bounding box center [1031, 377] width 279 height 38
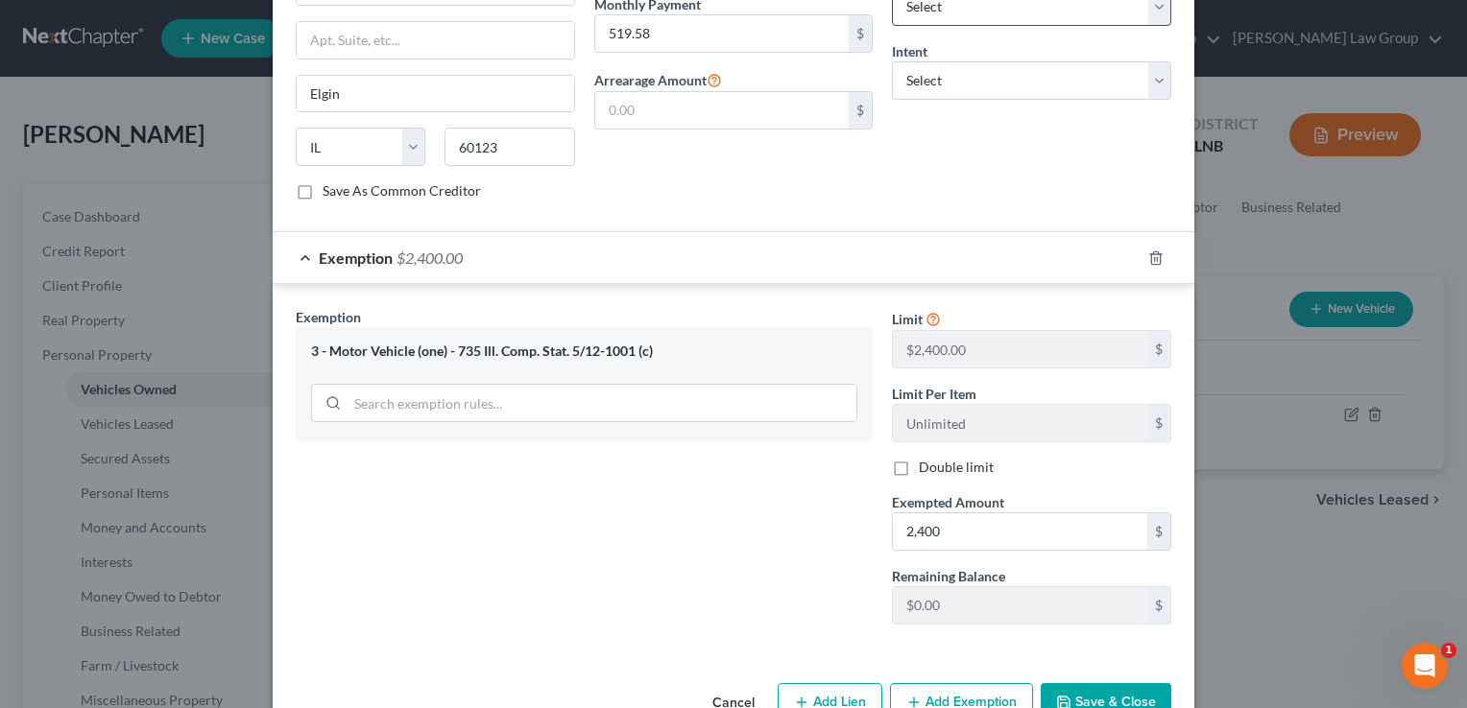
scroll to position [760, 0]
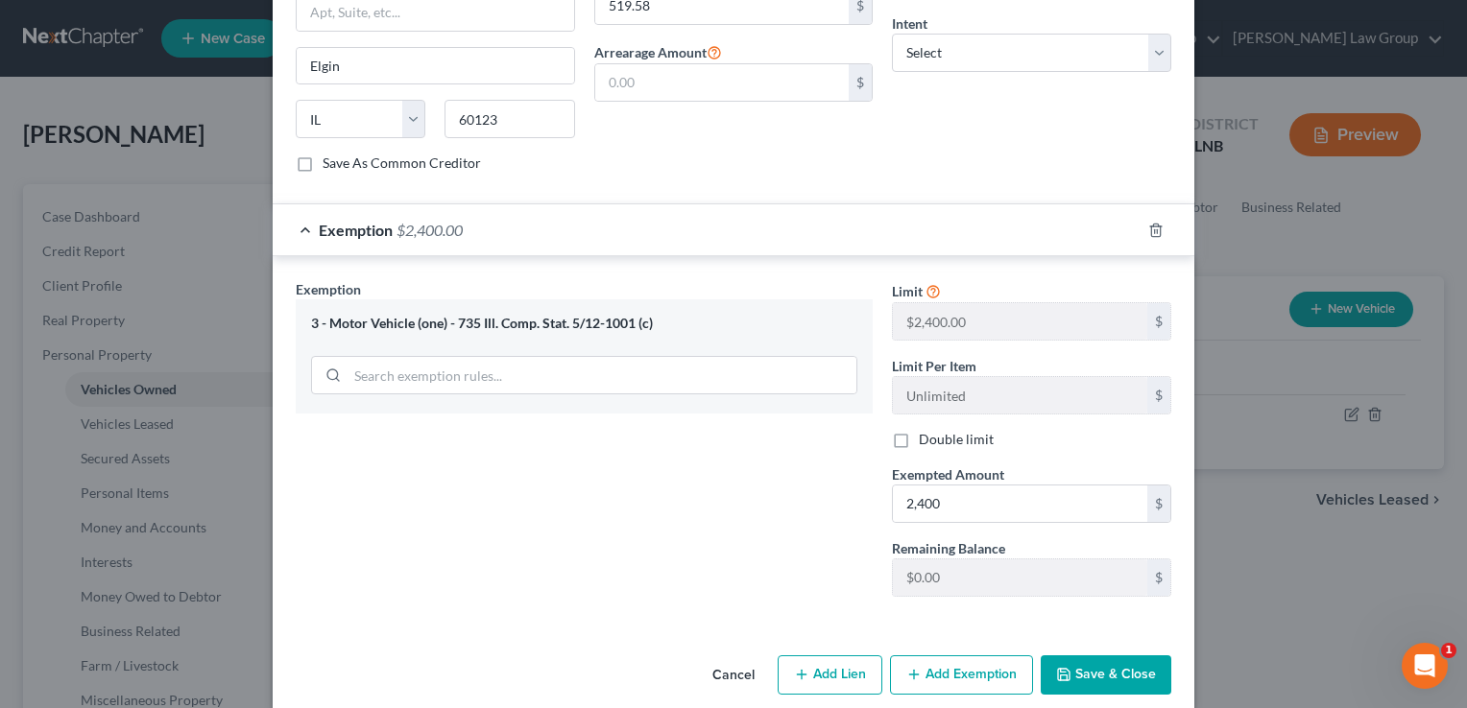
click at [1114, 656] on button "Save & Close" at bounding box center [1105, 676] width 131 height 40
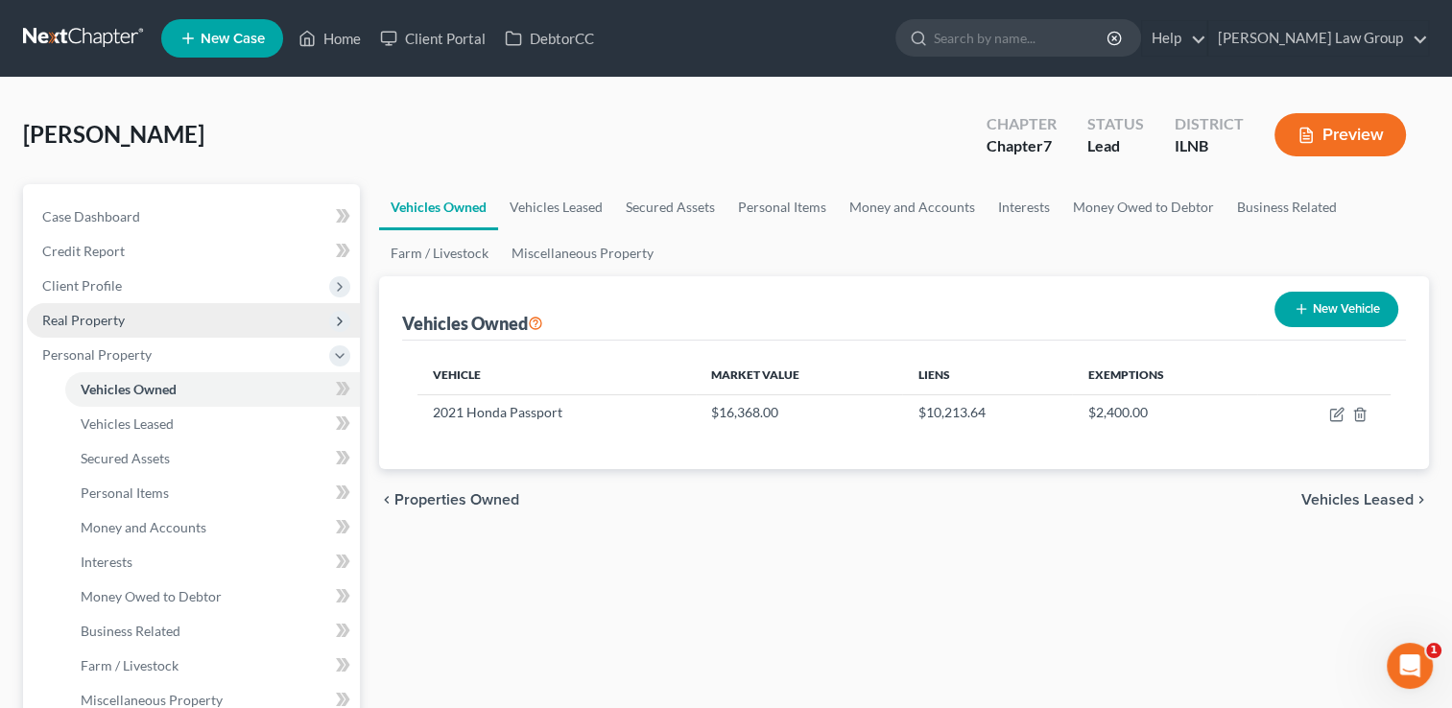
click at [99, 329] on span "Real Property" at bounding box center [193, 320] width 333 height 35
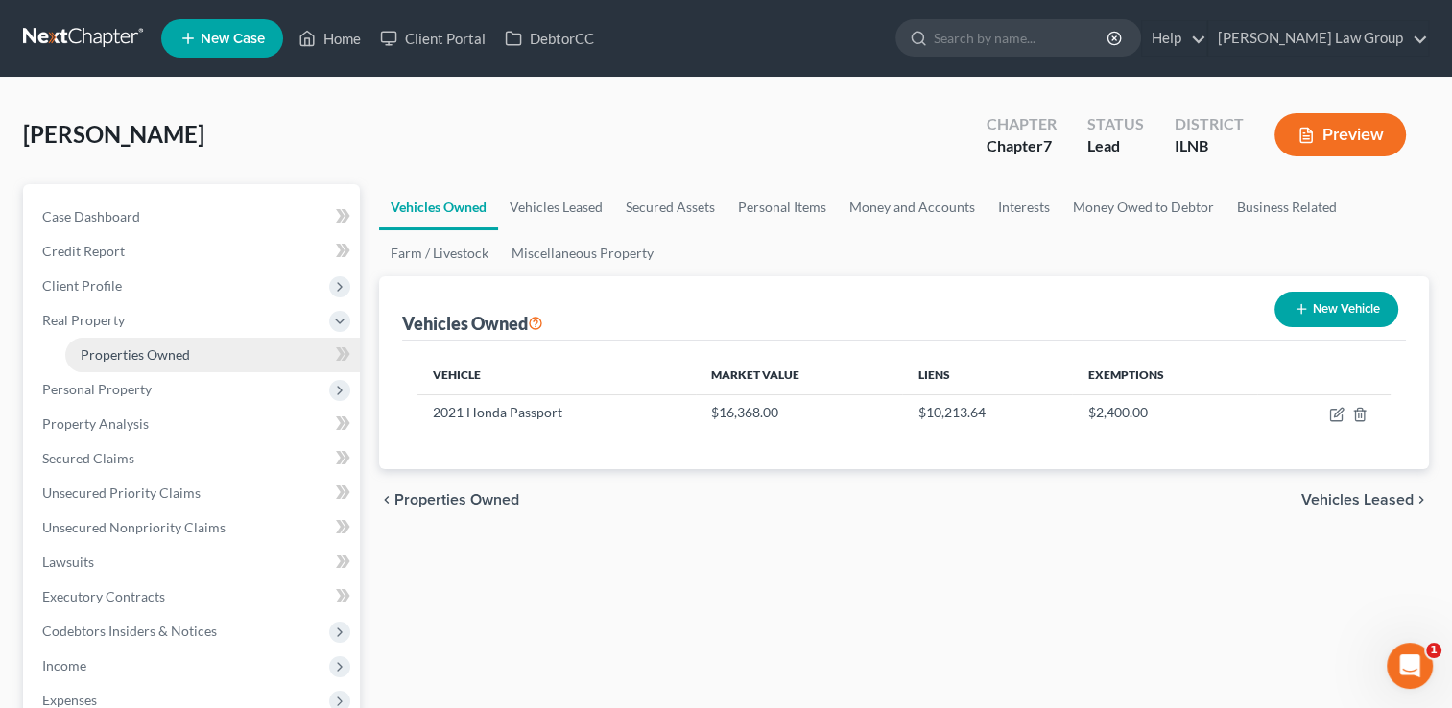
click at [148, 354] on span "Properties Owned" at bounding box center [135, 354] width 109 height 16
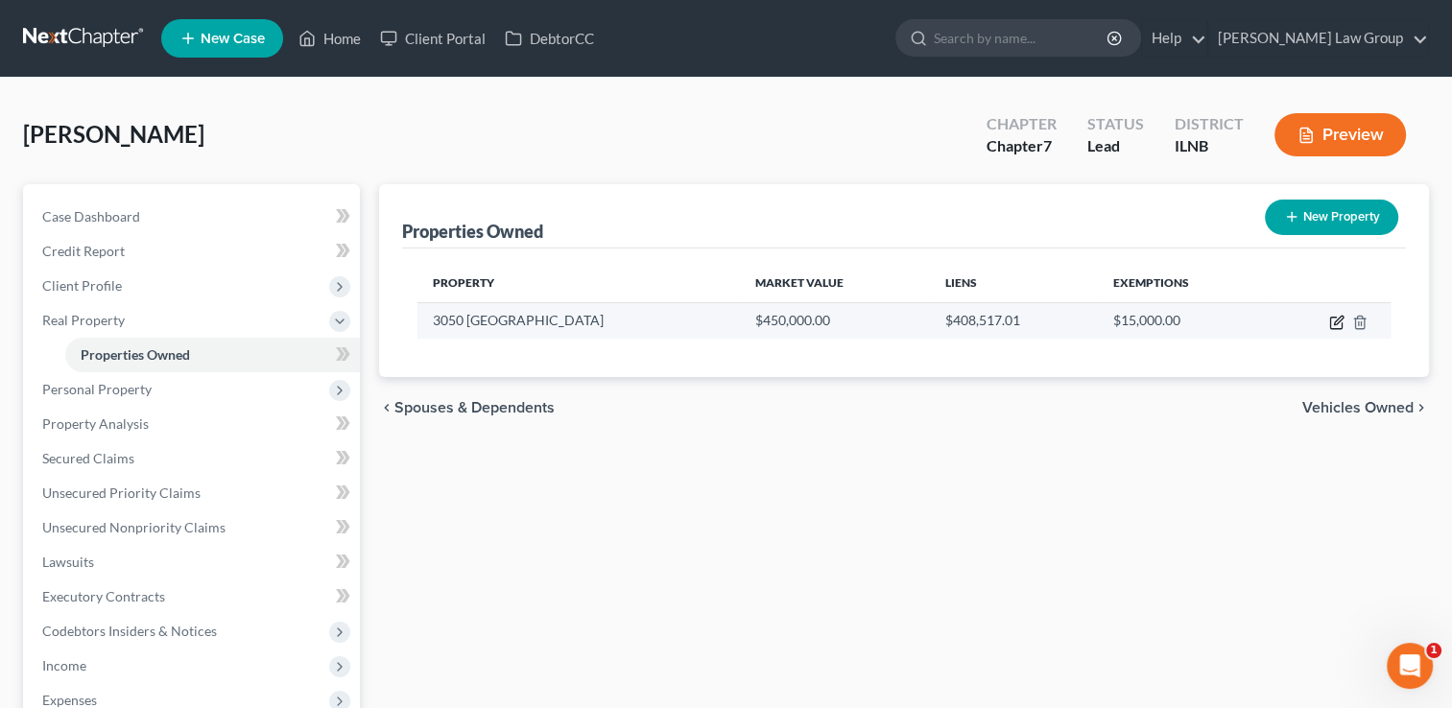
click at [1335, 322] on icon "button" at bounding box center [1336, 322] width 15 height 15
select select "14"
select select "0"
select select "1"
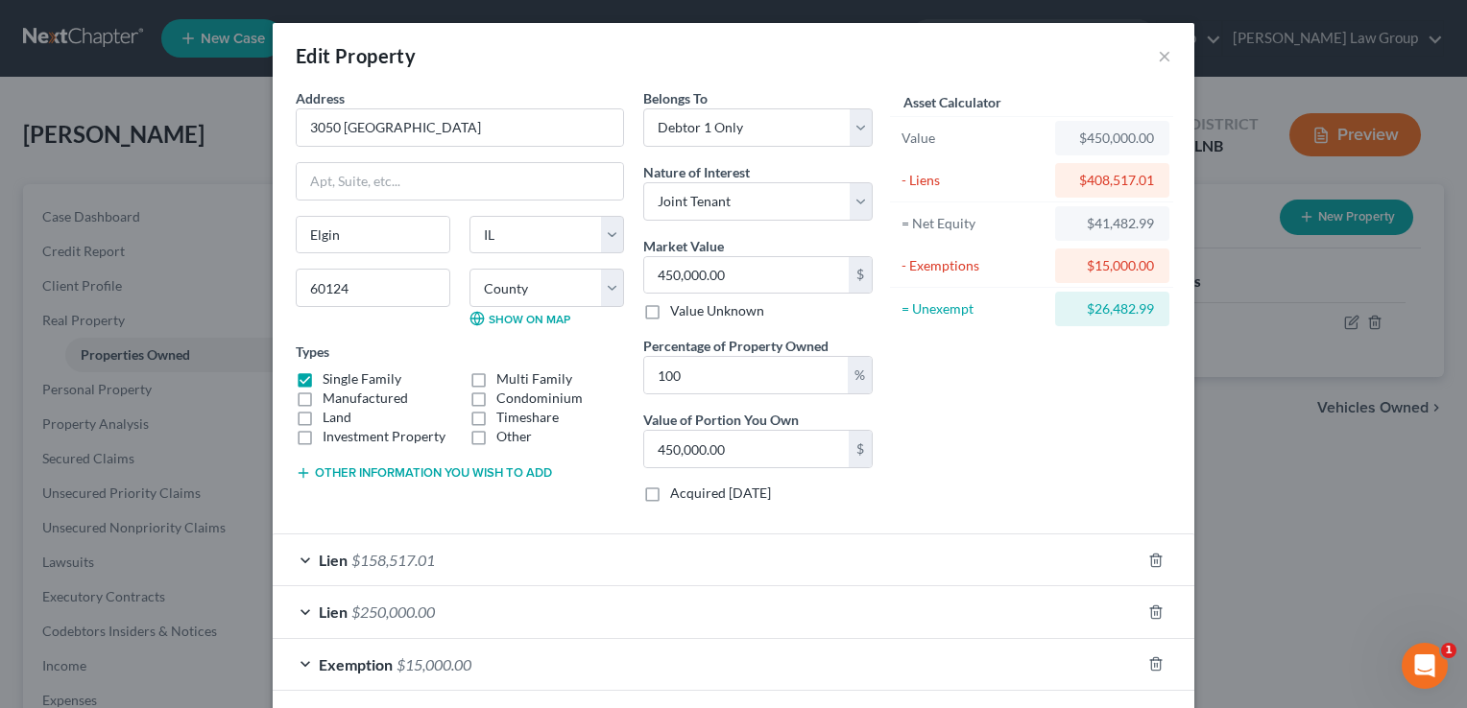
scroll to position [84, 0]
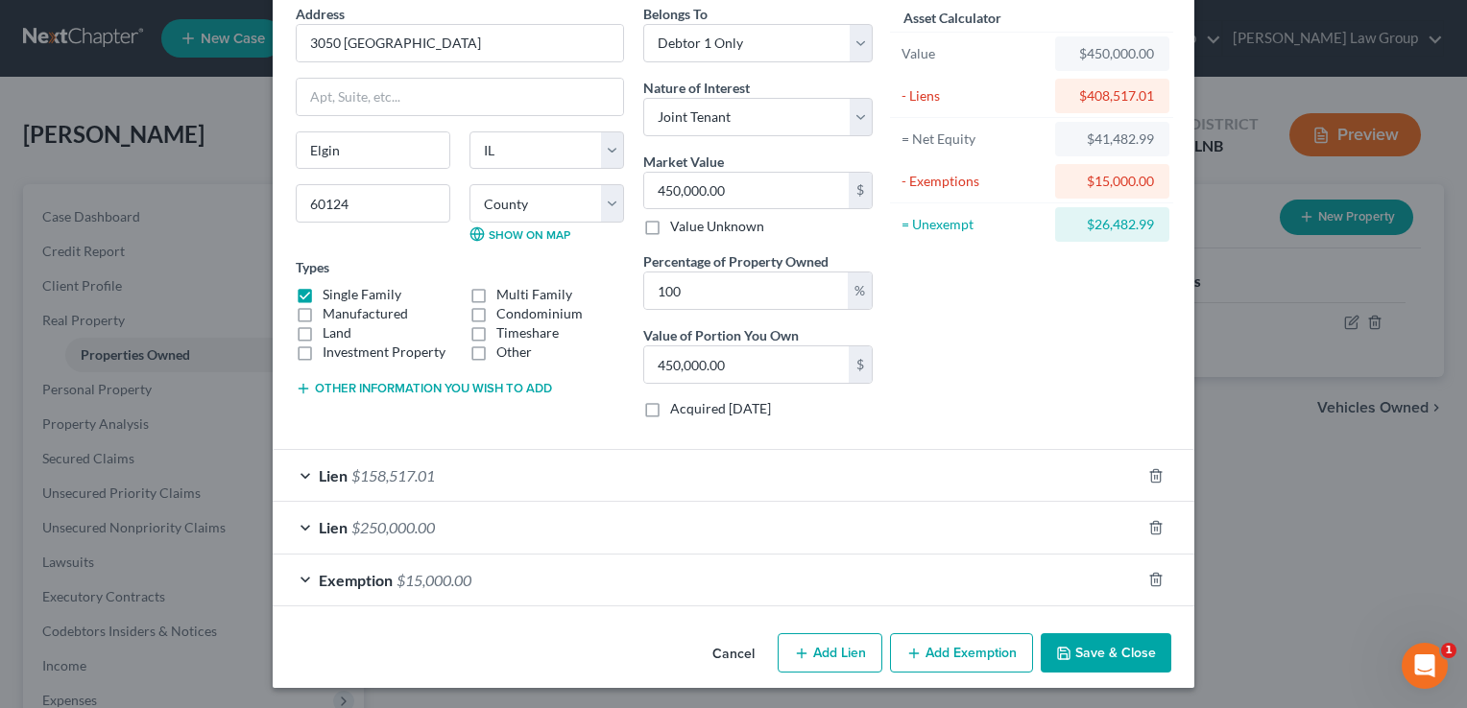
click at [815, 641] on button "Add Lien" at bounding box center [829, 653] width 105 height 40
select select "0"
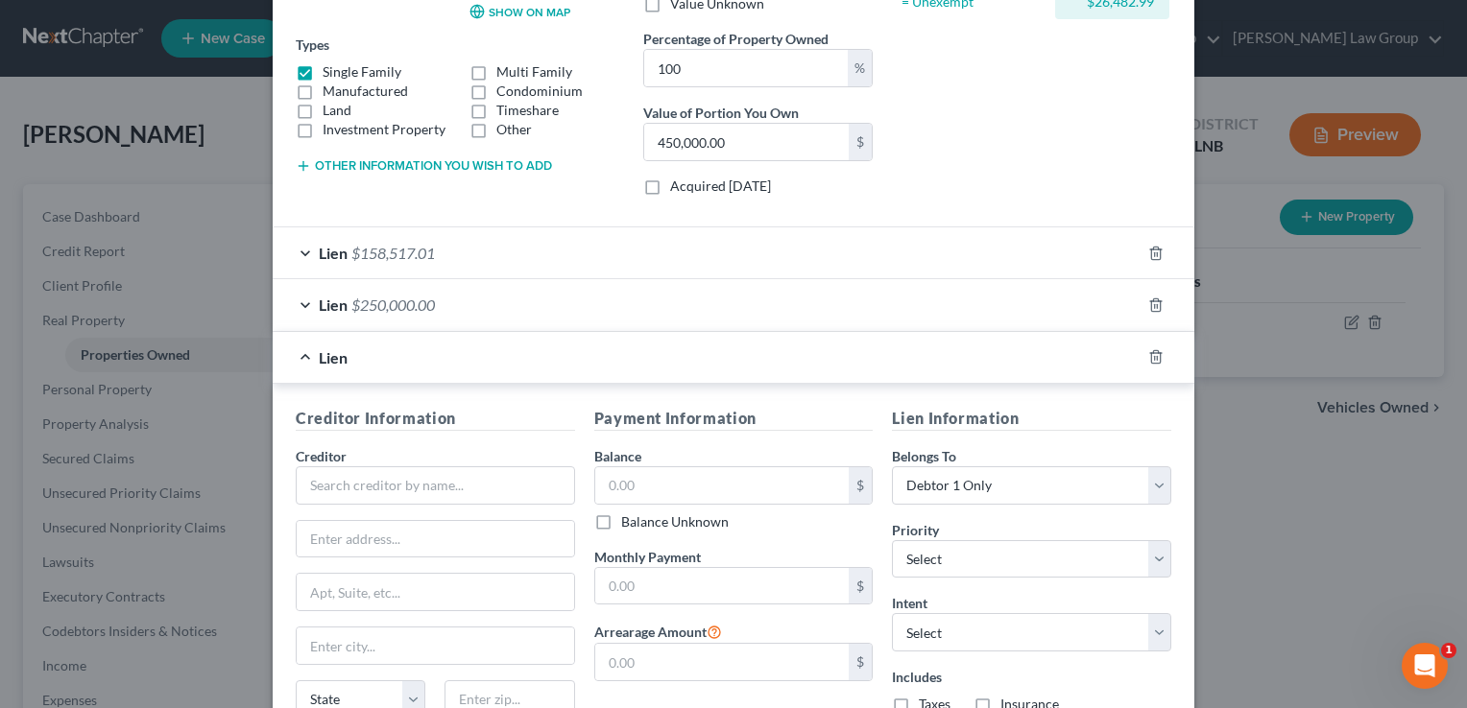
scroll to position [338, 0]
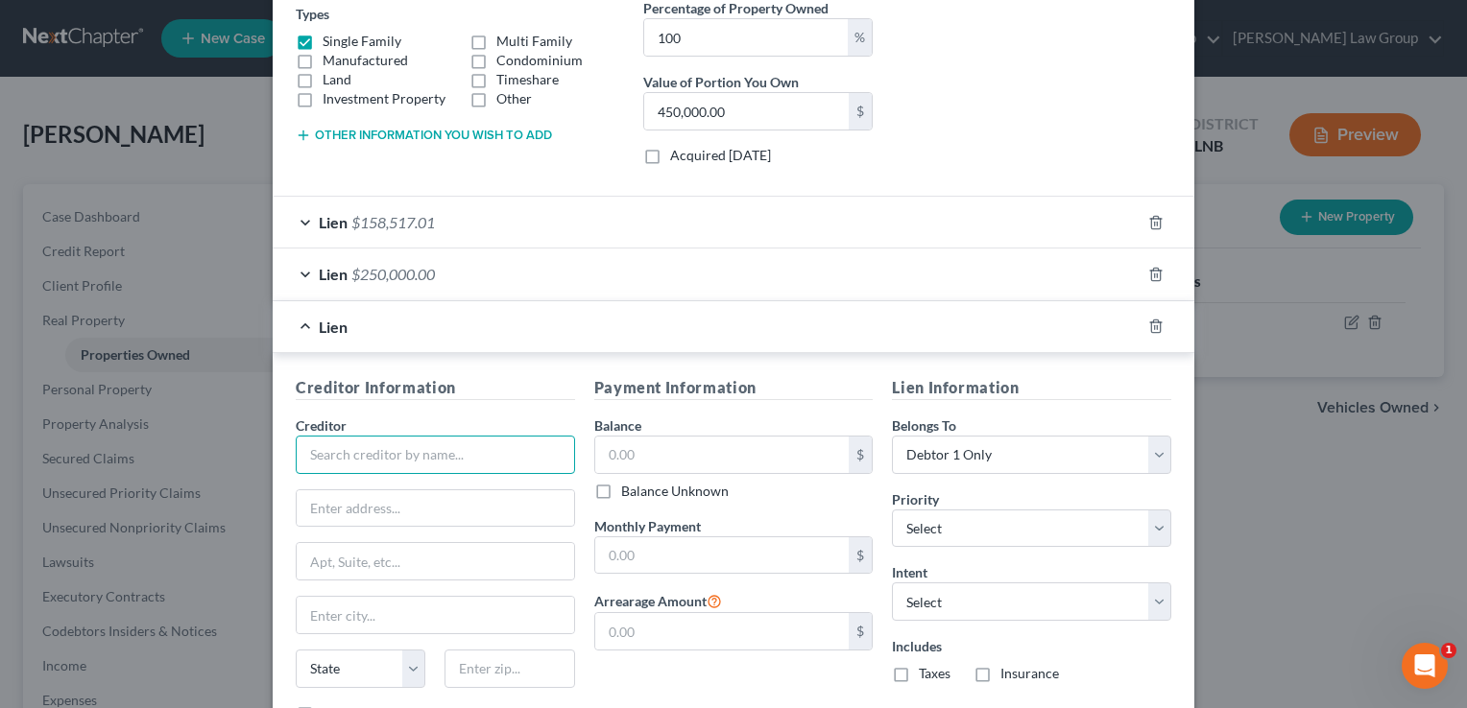
click at [395, 456] on input "text" at bounding box center [435, 455] width 279 height 38
type input "Figure"
type input "P.O. Box 40534"
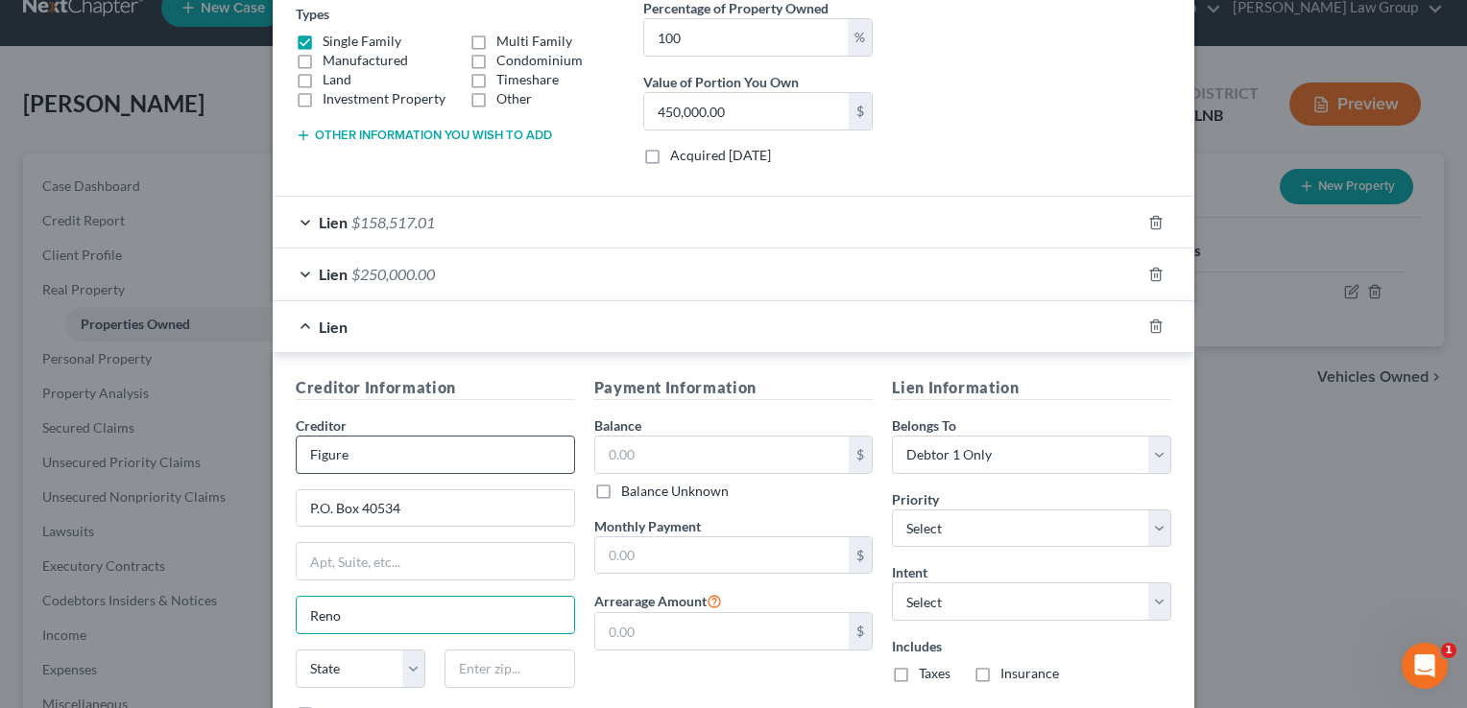
type input "Reno"
select select "31"
type input "89504"
click at [649, 447] on input "text" at bounding box center [722, 455] width 254 height 36
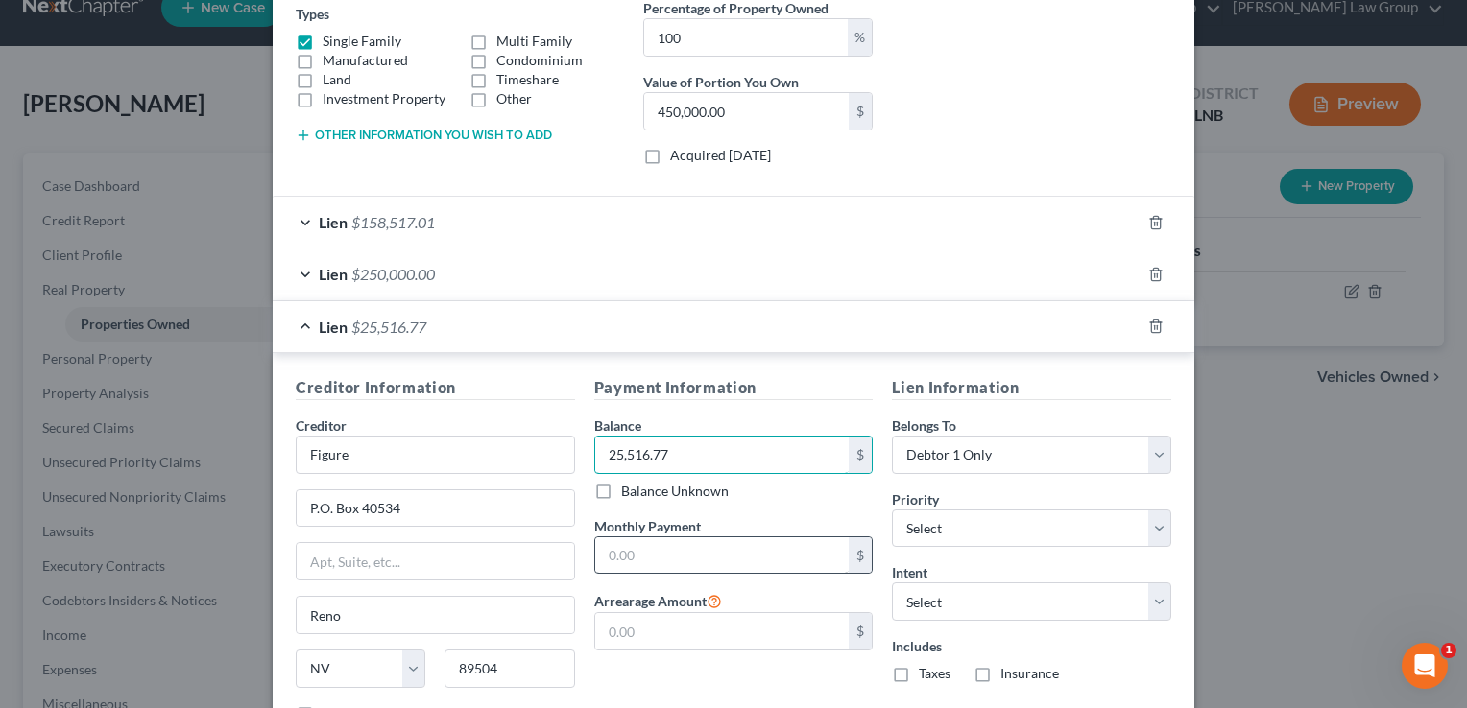
type input "25,516.77"
click at [638, 549] on input "text" at bounding box center [722, 555] width 254 height 36
type input "253.14"
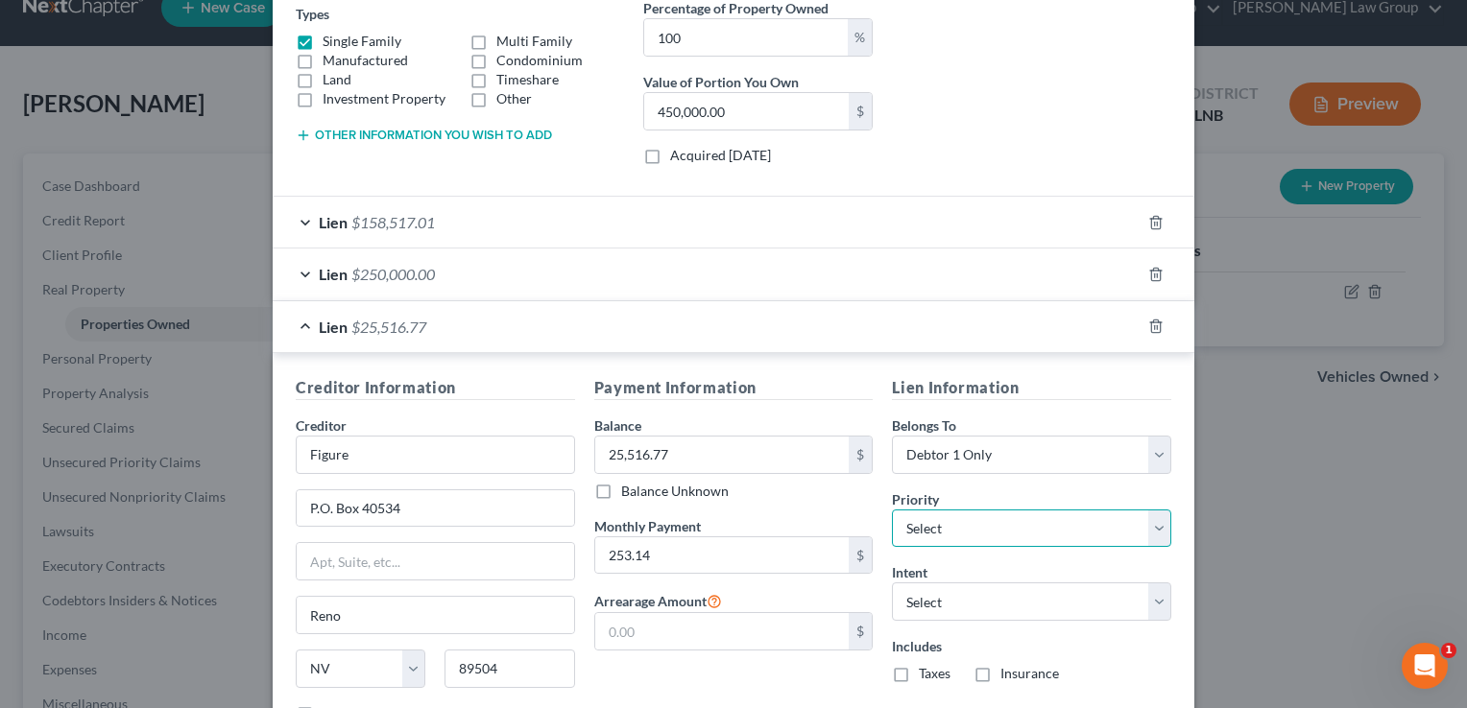
click at [966, 522] on select "Select 1st 2nd 3rd 4th 5th 6th 7th 8th 9th 10th 11th 12th 13th 14th 15th 16th 1…" at bounding box center [1031, 529] width 279 height 38
select select "1"
click at [892, 510] on select "Select 1st 2nd 3rd 4th 5th 6th 7th 8th 9th 10th 11th 12th 13th 14th 15th 16th 1…" at bounding box center [1031, 529] width 279 height 38
click at [914, 601] on select "Select Surrender Redeem Reaffirm Avoid Other" at bounding box center [1031, 602] width 279 height 38
select select "2"
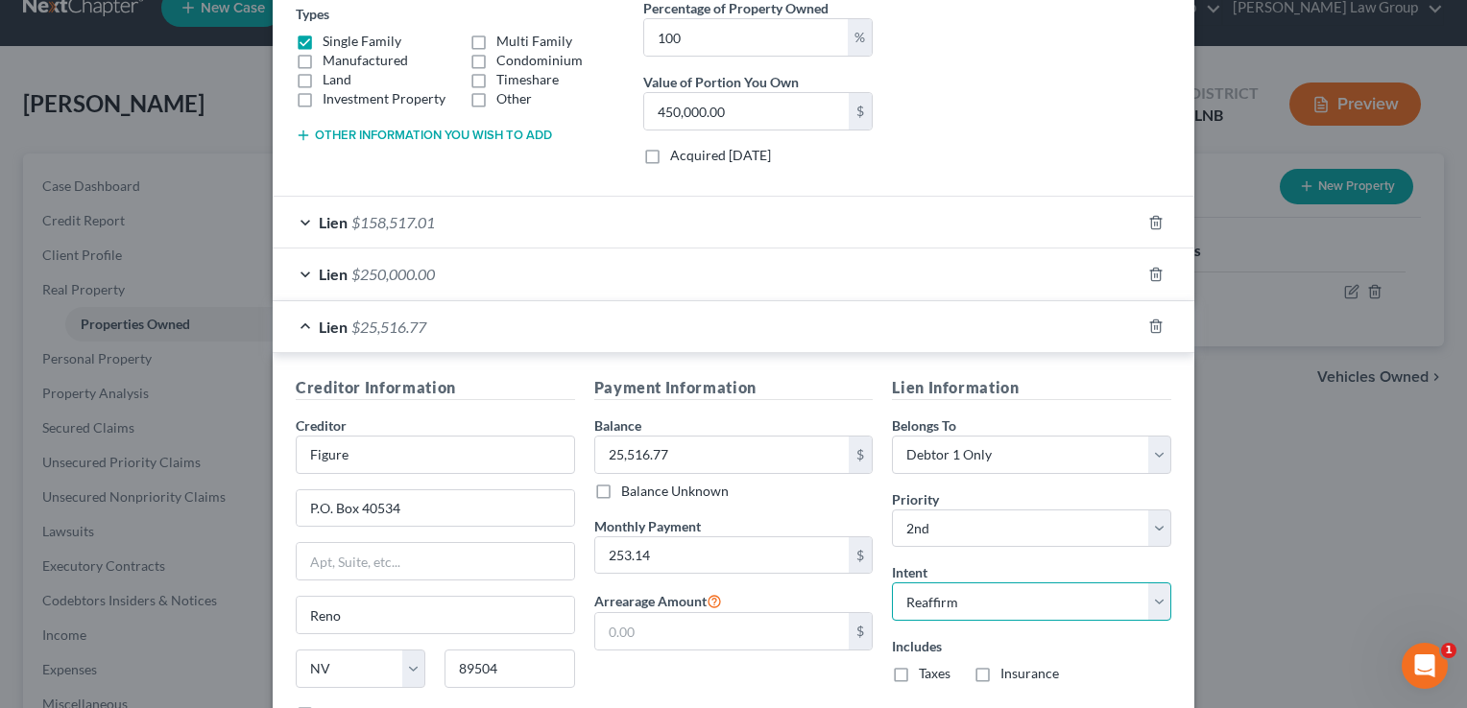
click at [892, 583] on select "Select Surrender Redeem Reaffirm Avoid Other" at bounding box center [1031, 602] width 279 height 38
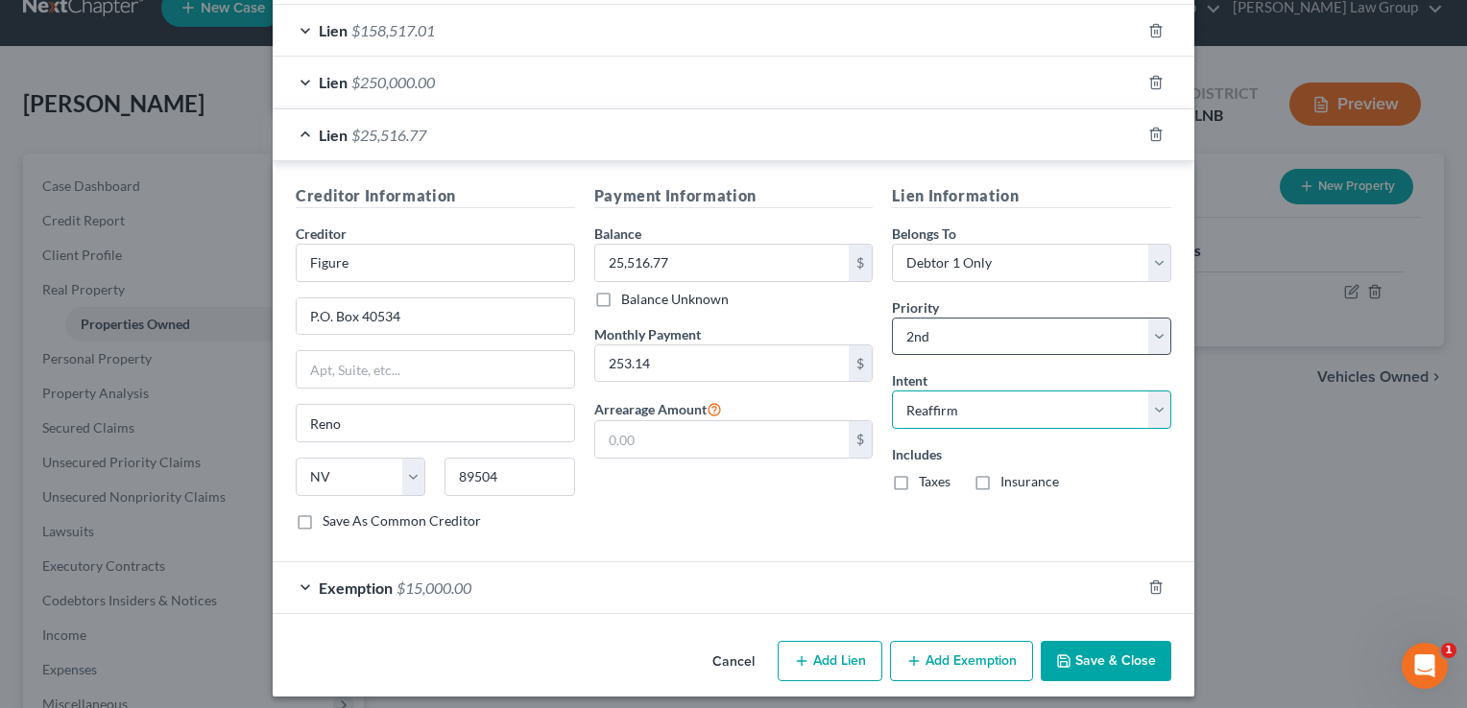
scroll to position [536, 0]
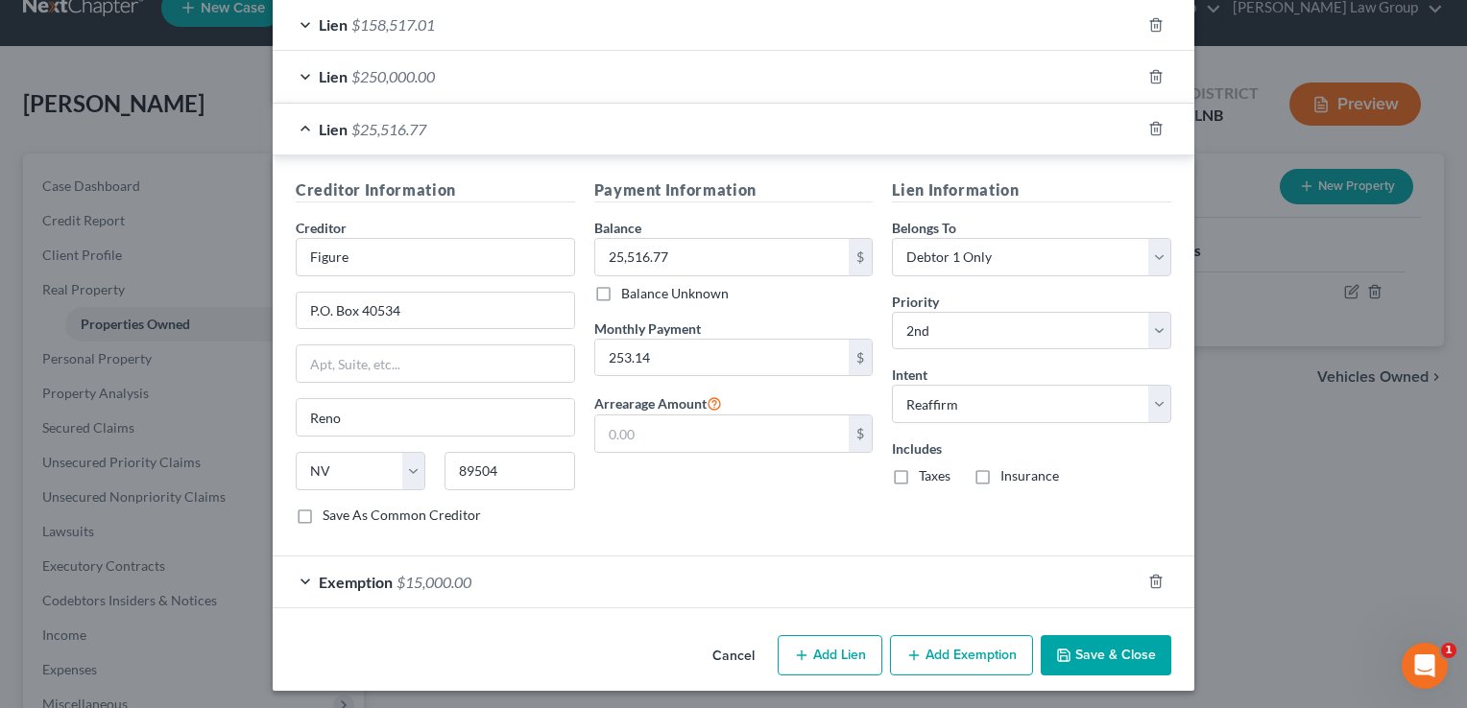
click at [1088, 648] on button "Save & Close" at bounding box center [1105, 655] width 131 height 40
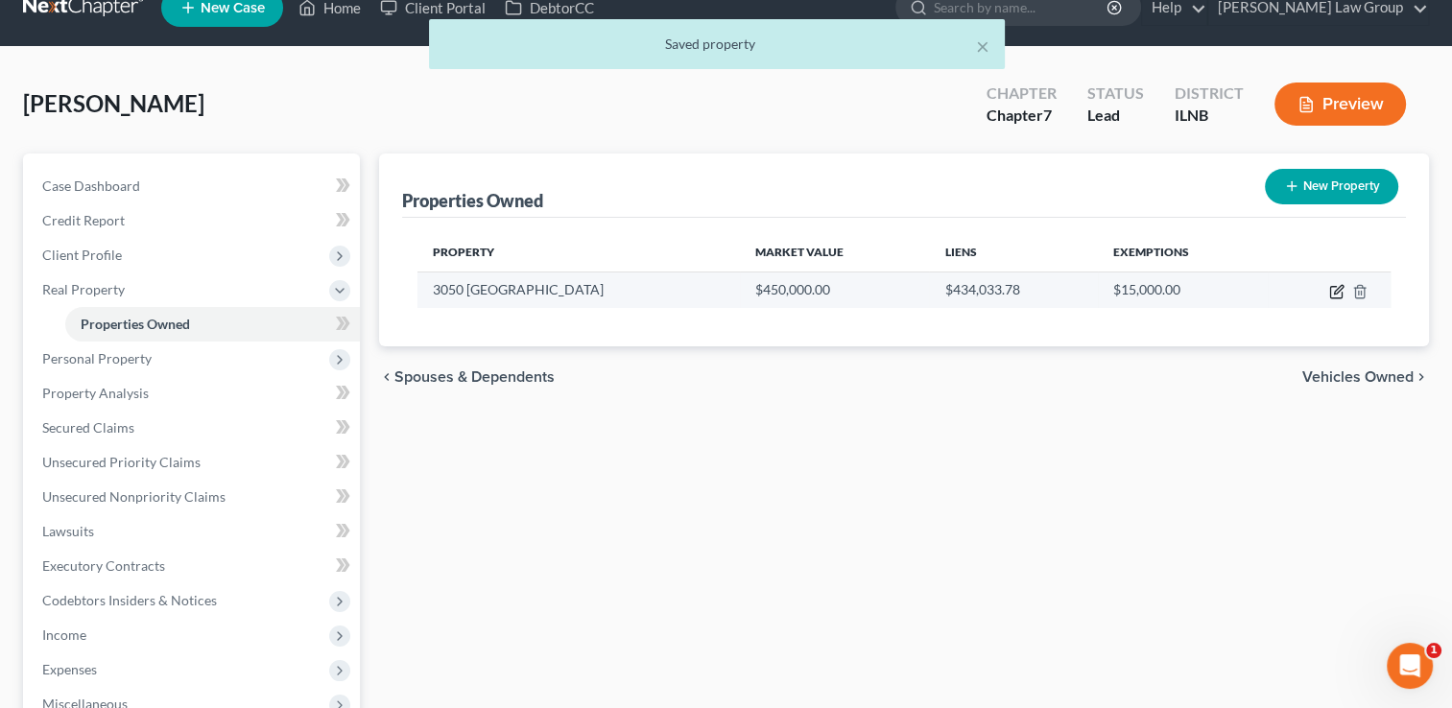
click at [1332, 290] on icon "button" at bounding box center [1336, 291] width 15 height 15
select select "14"
select select "44"
select select "0"
select select "1"
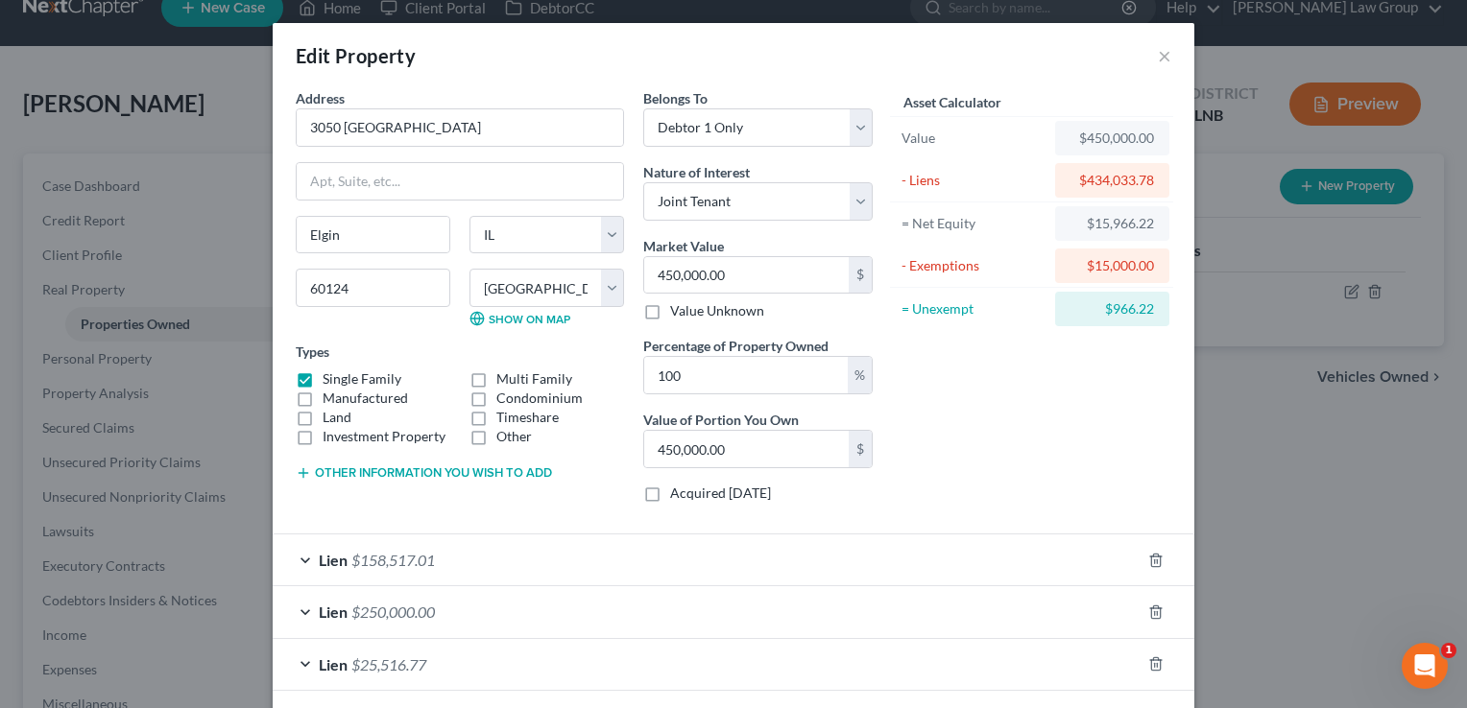
scroll to position [136, 0]
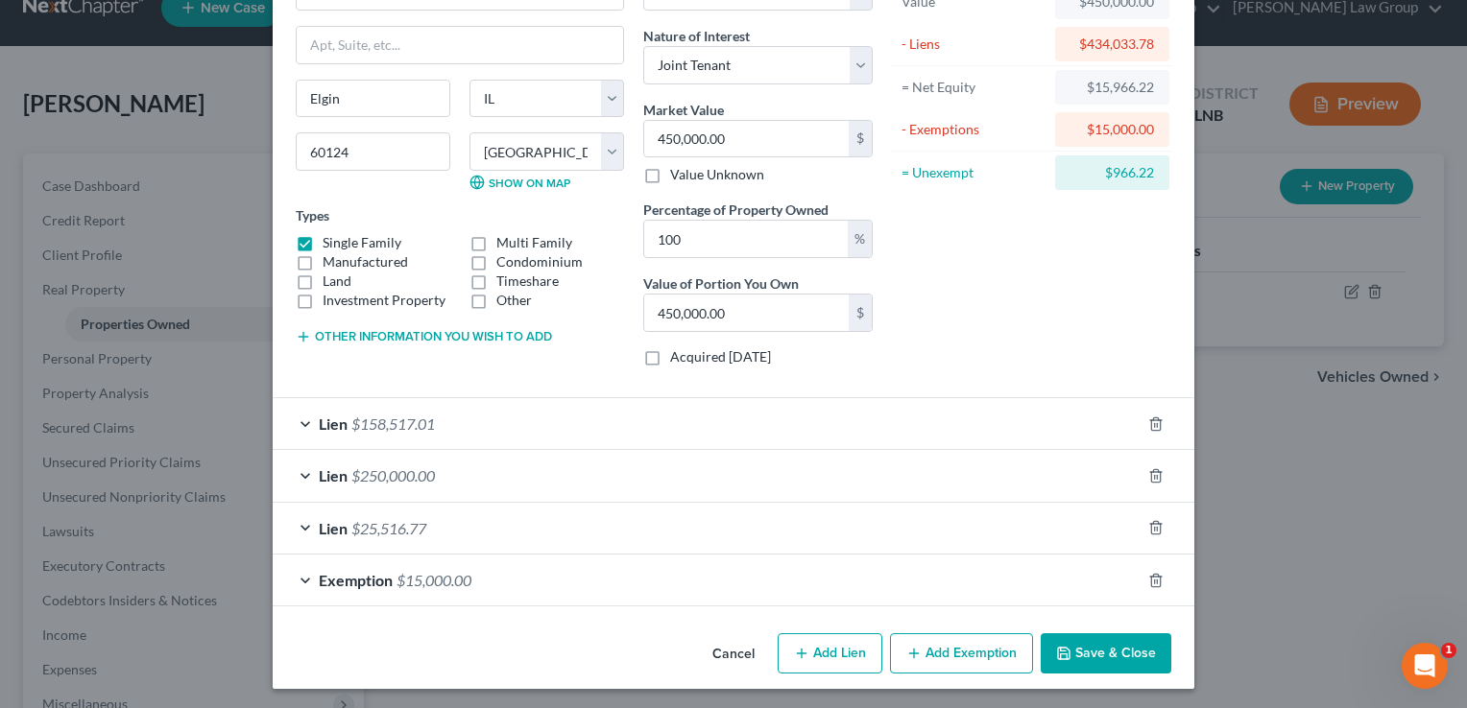
click at [319, 454] on div "Lien $250,000.00" at bounding box center [707, 475] width 868 height 51
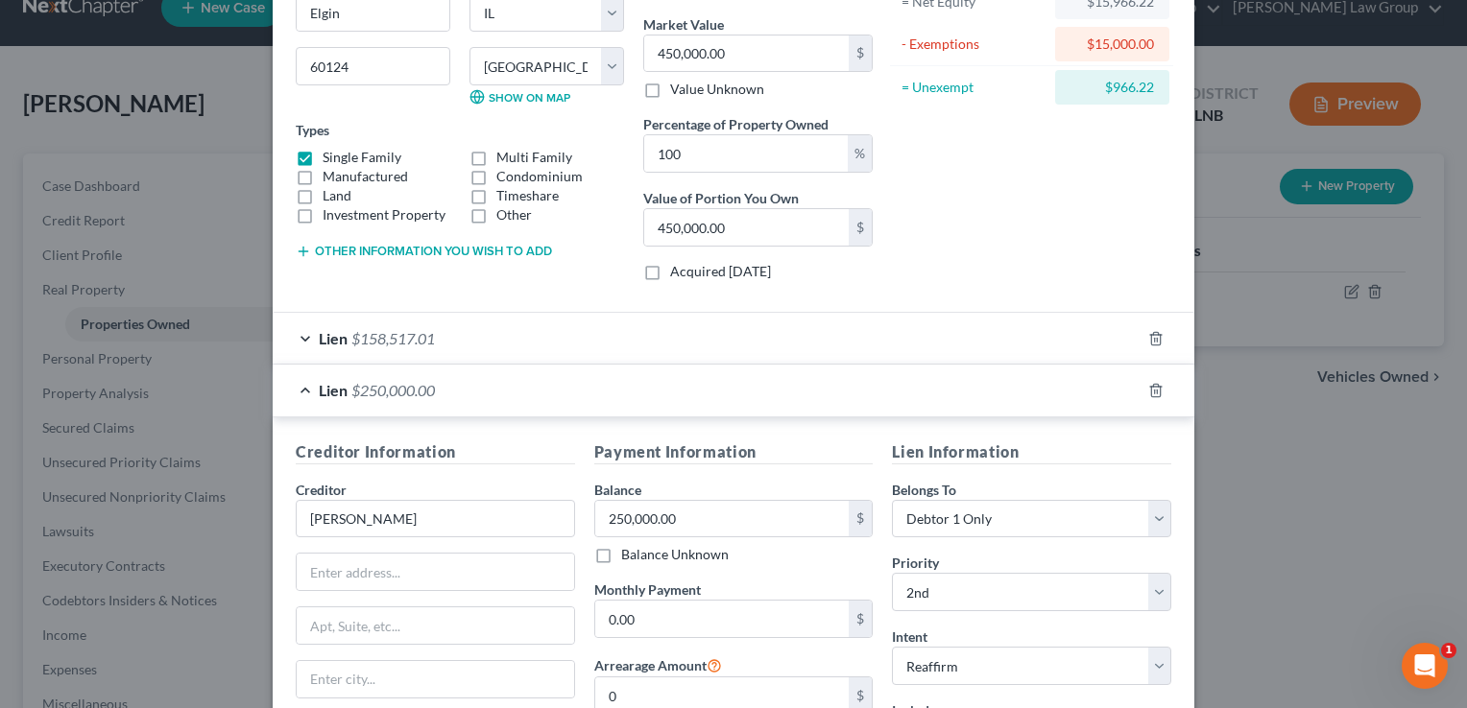
scroll to position [248, 0]
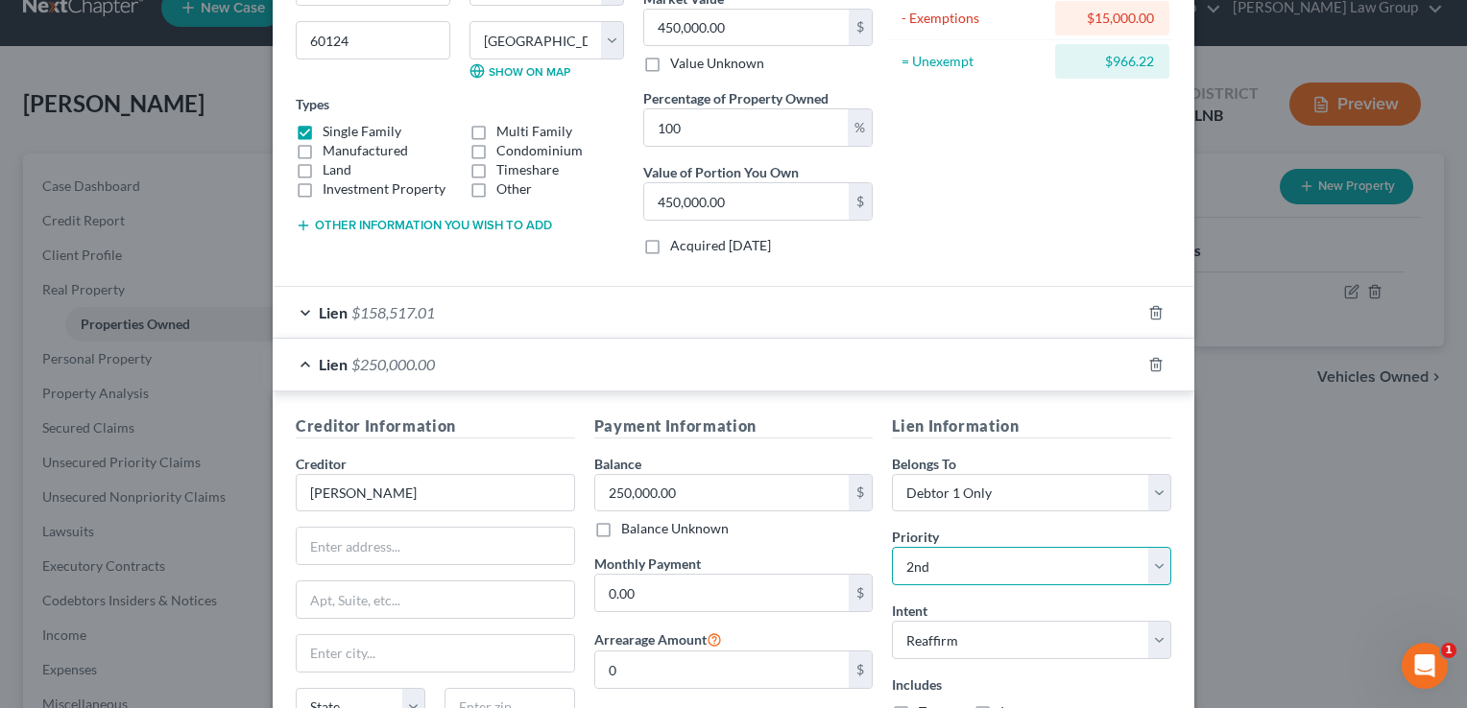
click at [944, 562] on select "Select 2nd 3rd 4th 5th 6th 7th 8th 9th 10th 11th 12th 13th 14th 15th 16th 17th …" at bounding box center [1031, 566] width 279 height 38
click at [892, 547] on select "Select 2nd 3rd 4th 5th 6th 7th 8th 9th 10th 11th 12th 13th 14th 15th 16th 17th …" at bounding box center [1031, 566] width 279 height 38
click at [941, 566] on select "Select 3rd 4th 5th 6th 7th 8th 9th 10th 11th 12th 13th 14th 15th 16th 17th 18th…" at bounding box center [1031, 566] width 279 height 38
select select "0"
click at [892, 547] on select "Select 3rd 4th 5th 6th 7th 8th 9th 10th 11th 12th 13th 14th 15th 16th 17th 18th…" at bounding box center [1031, 566] width 279 height 38
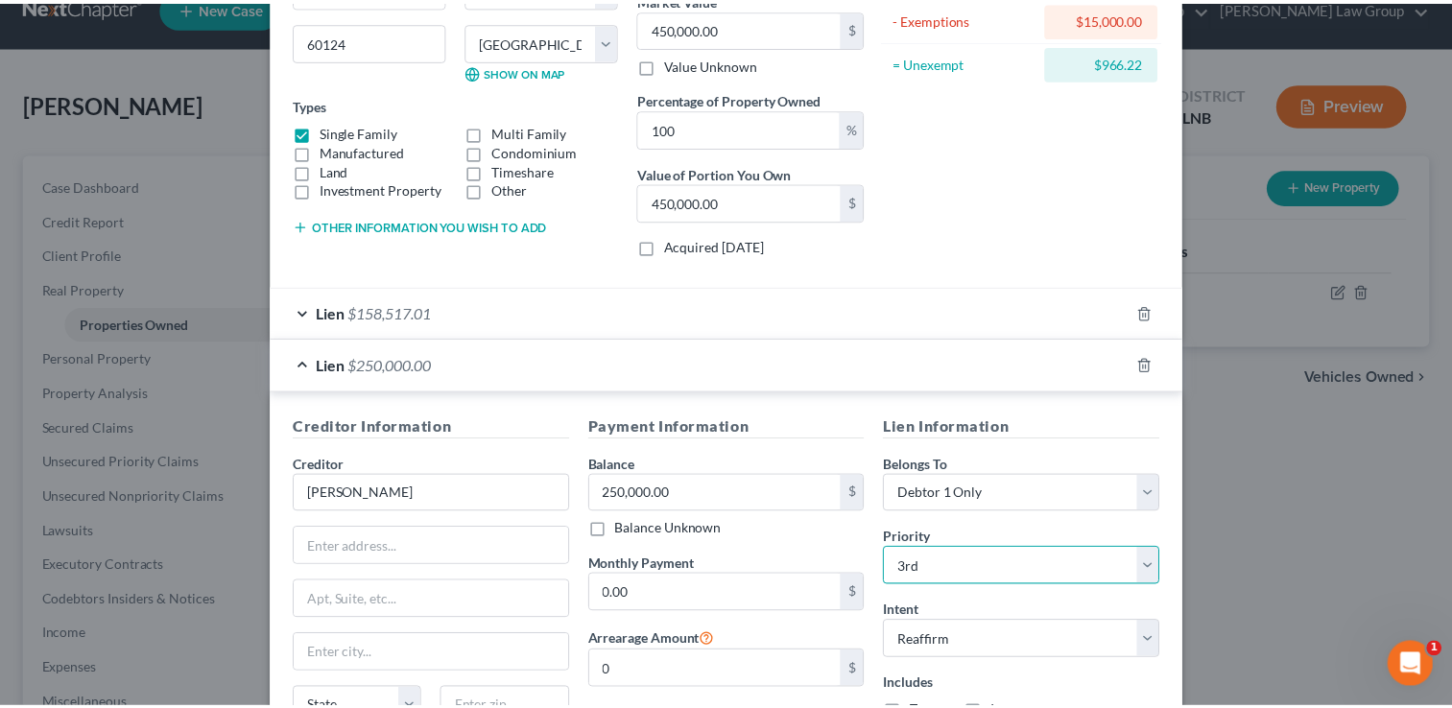
scroll to position [536, 0]
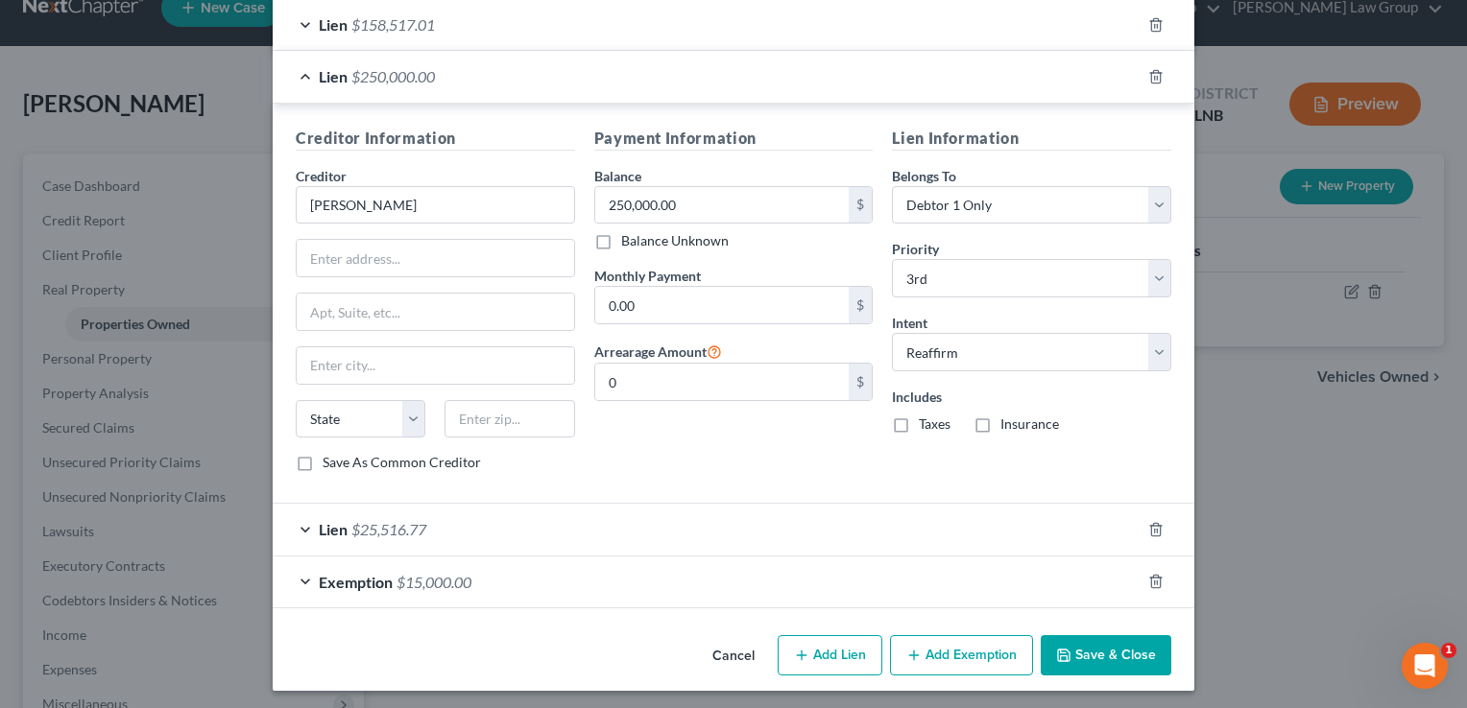
click at [1072, 661] on button "Save & Close" at bounding box center [1105, 655] width 131 height 40
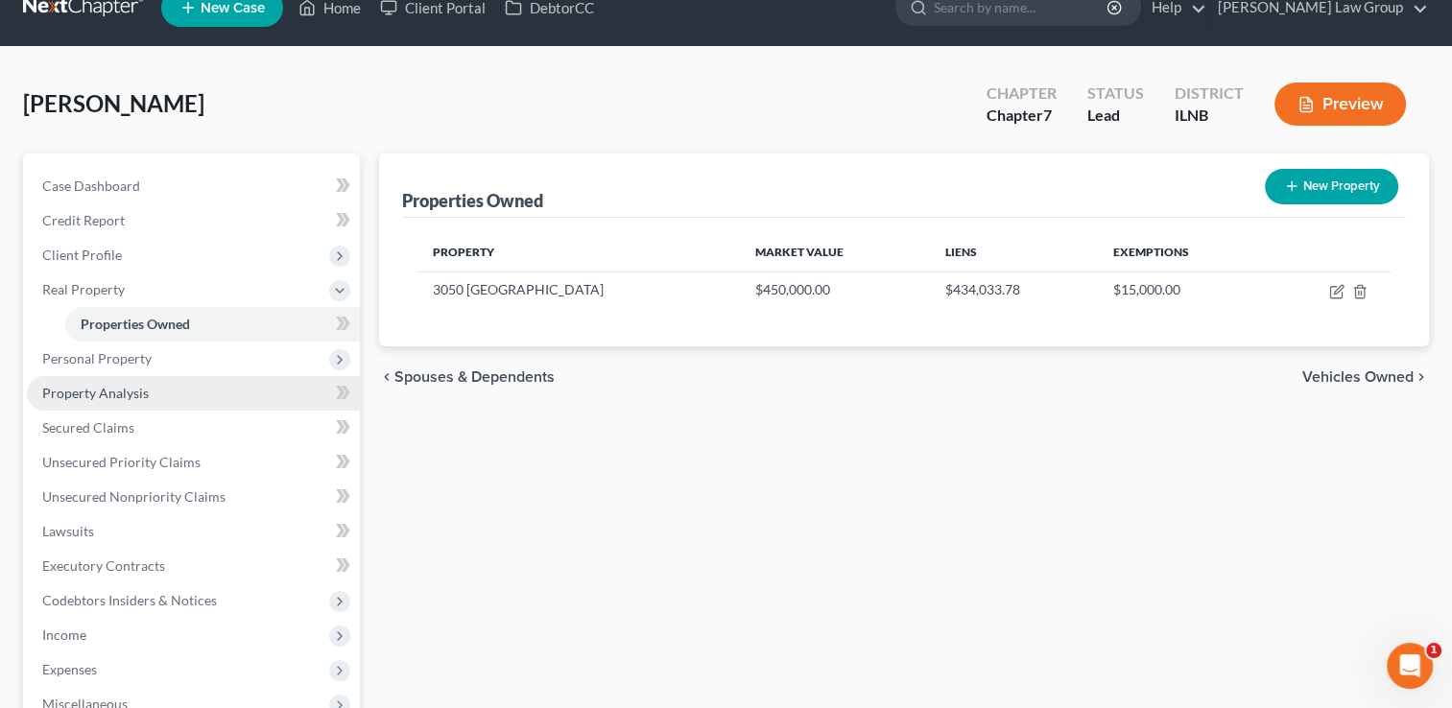
click at [134, 386] on span "Property Analysis" at bounding box center [95, 393] width 107 height 16
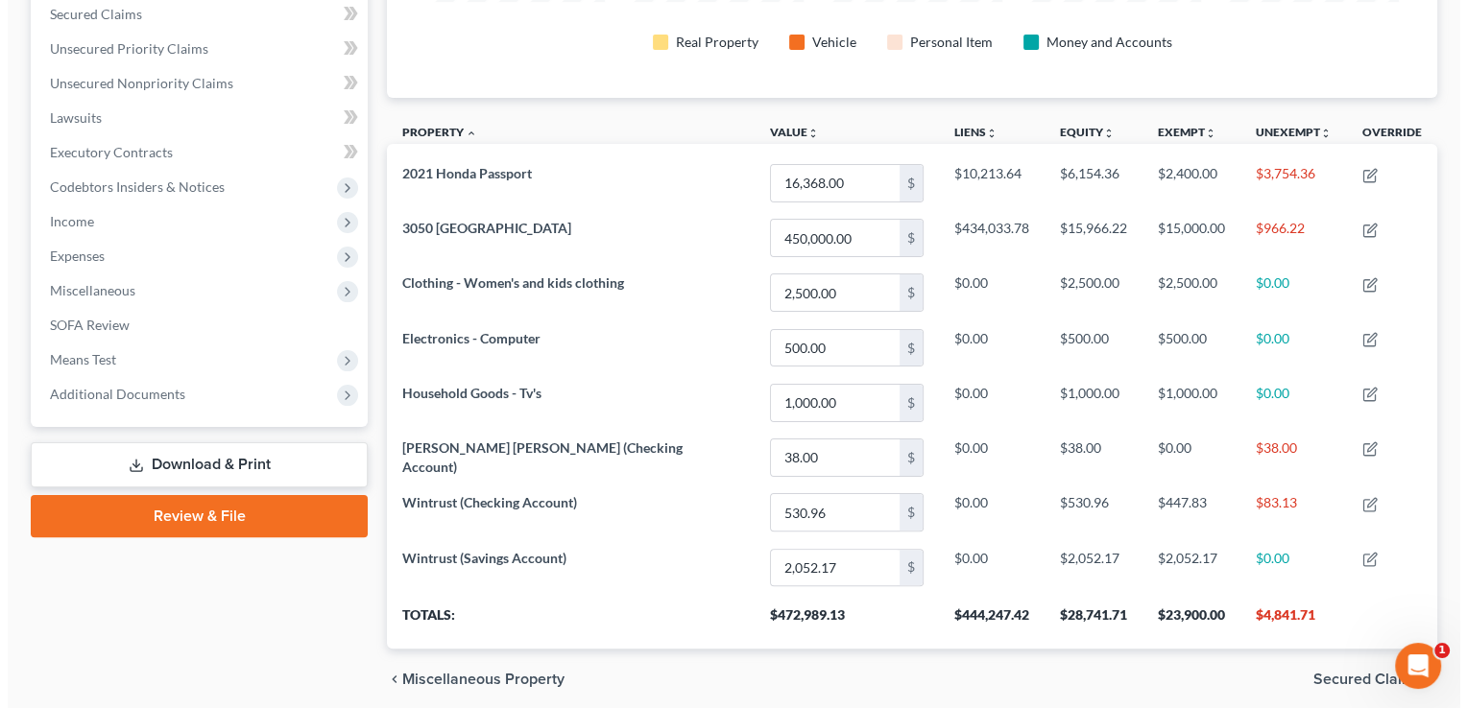
scroll to position [411, 0]
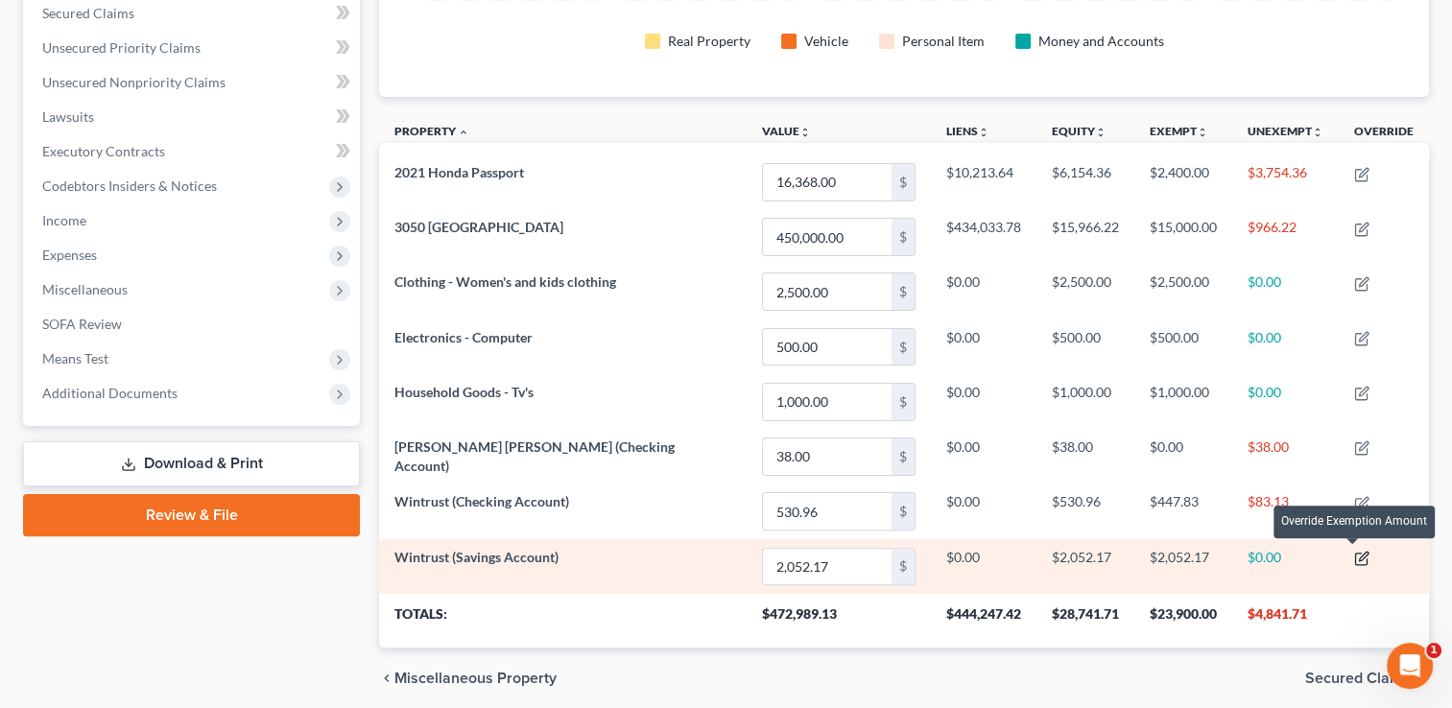
click at [1359, 556] on icon "button" at bounding box center [1363, 556] width 9 height 9
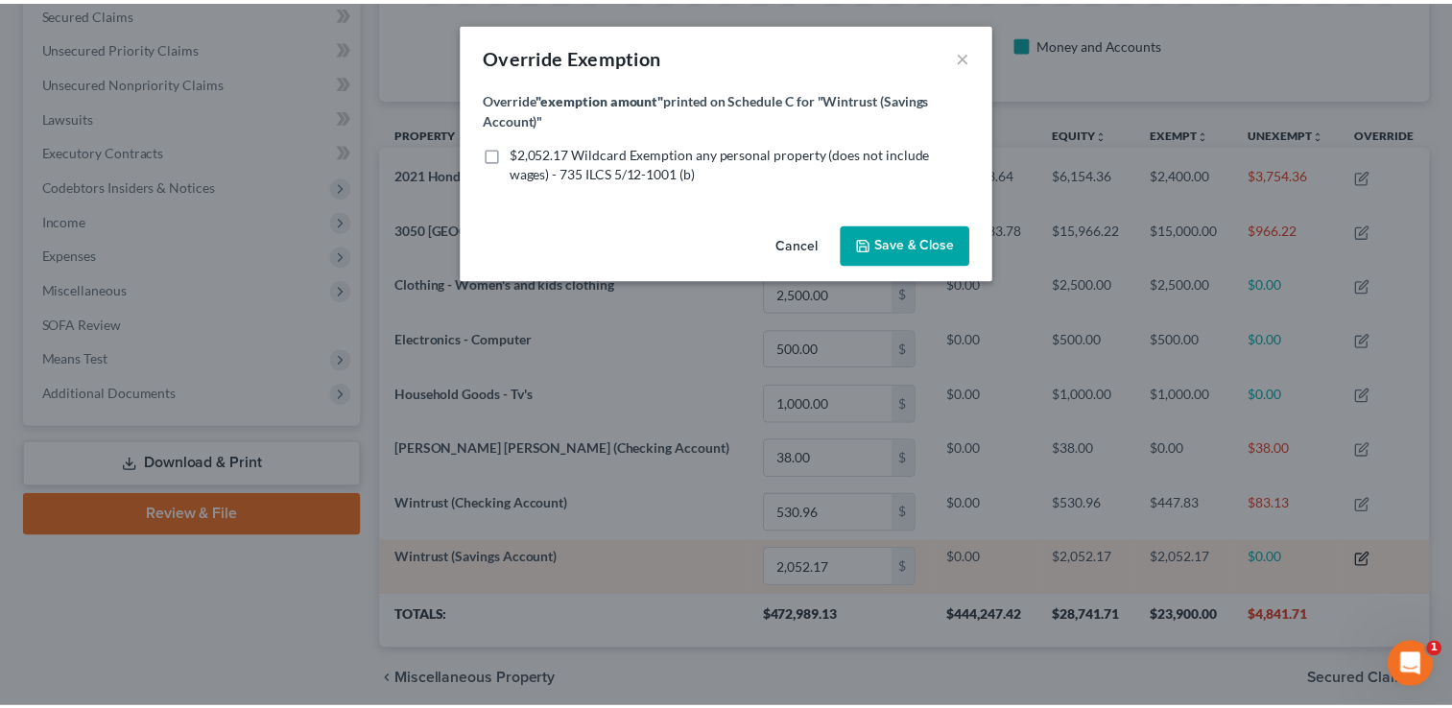
scroll to position [324, 1061]
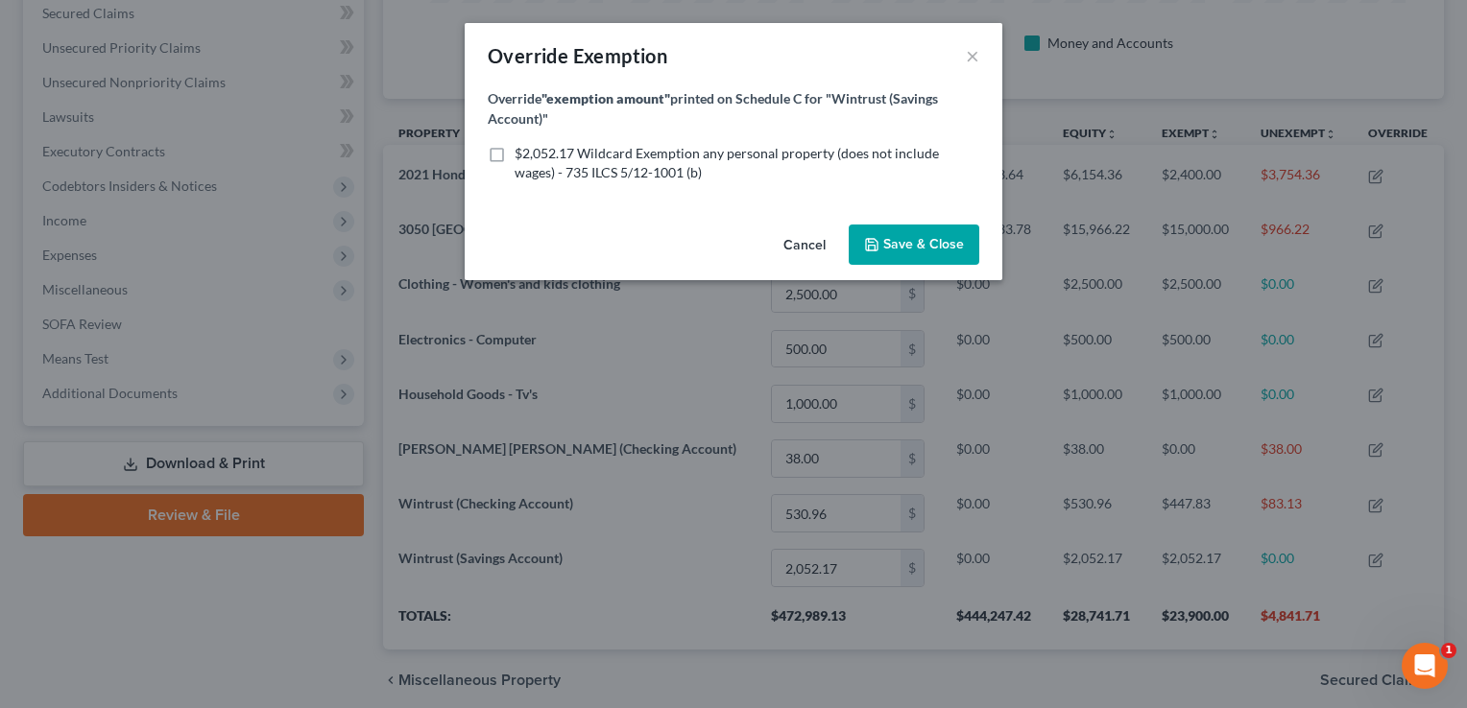
click at [795, 253] on button "Cancel" at bounding box center [804, 246] width 73 height 38
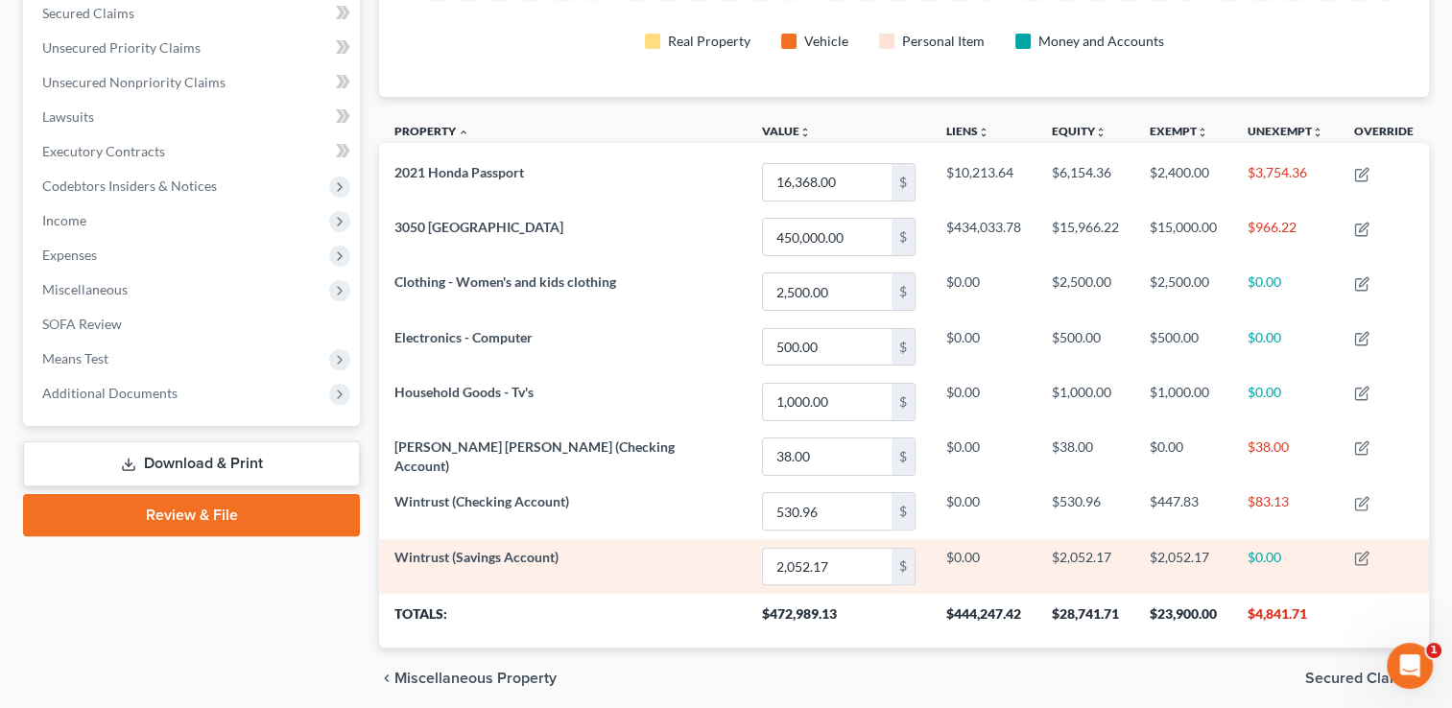
scroll to position [0, 0]
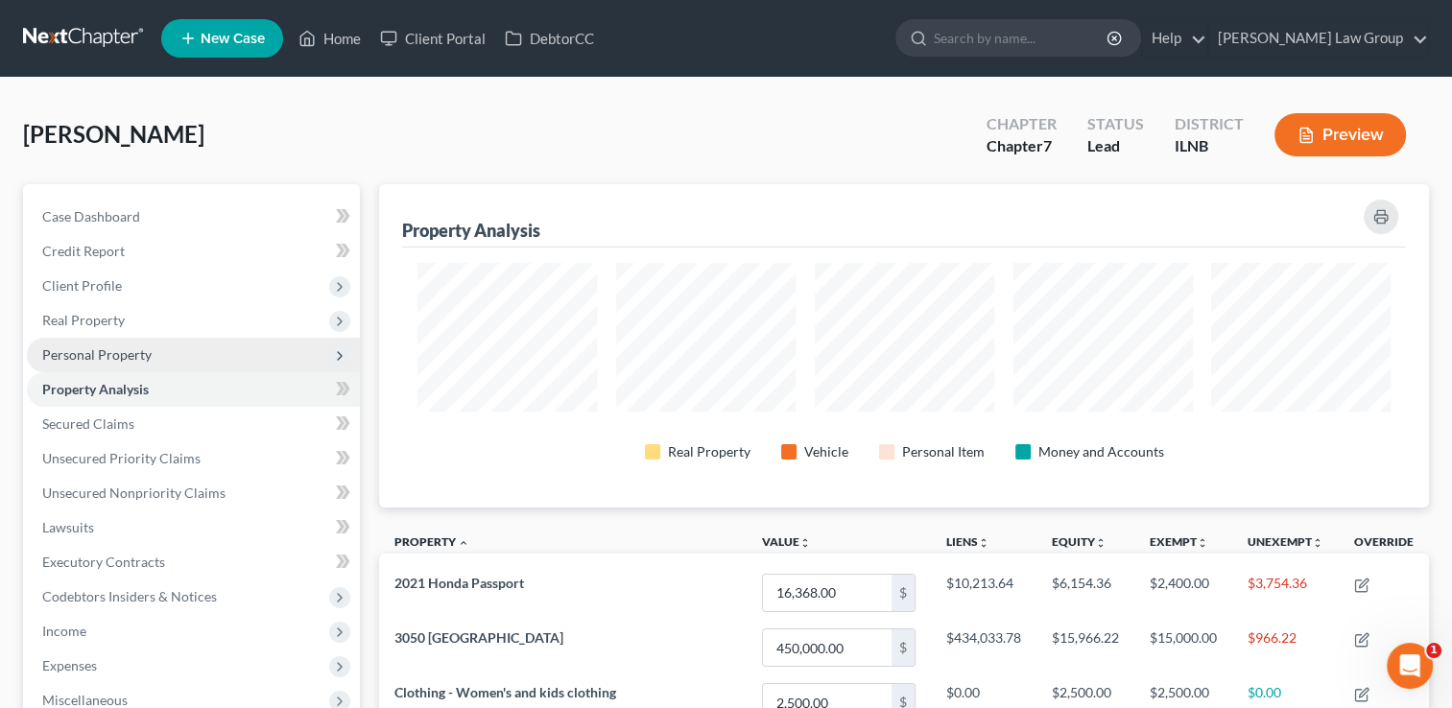
click at [121, 359] on span "Personal Property" at bounding box center [96, 354] width 109 height 16
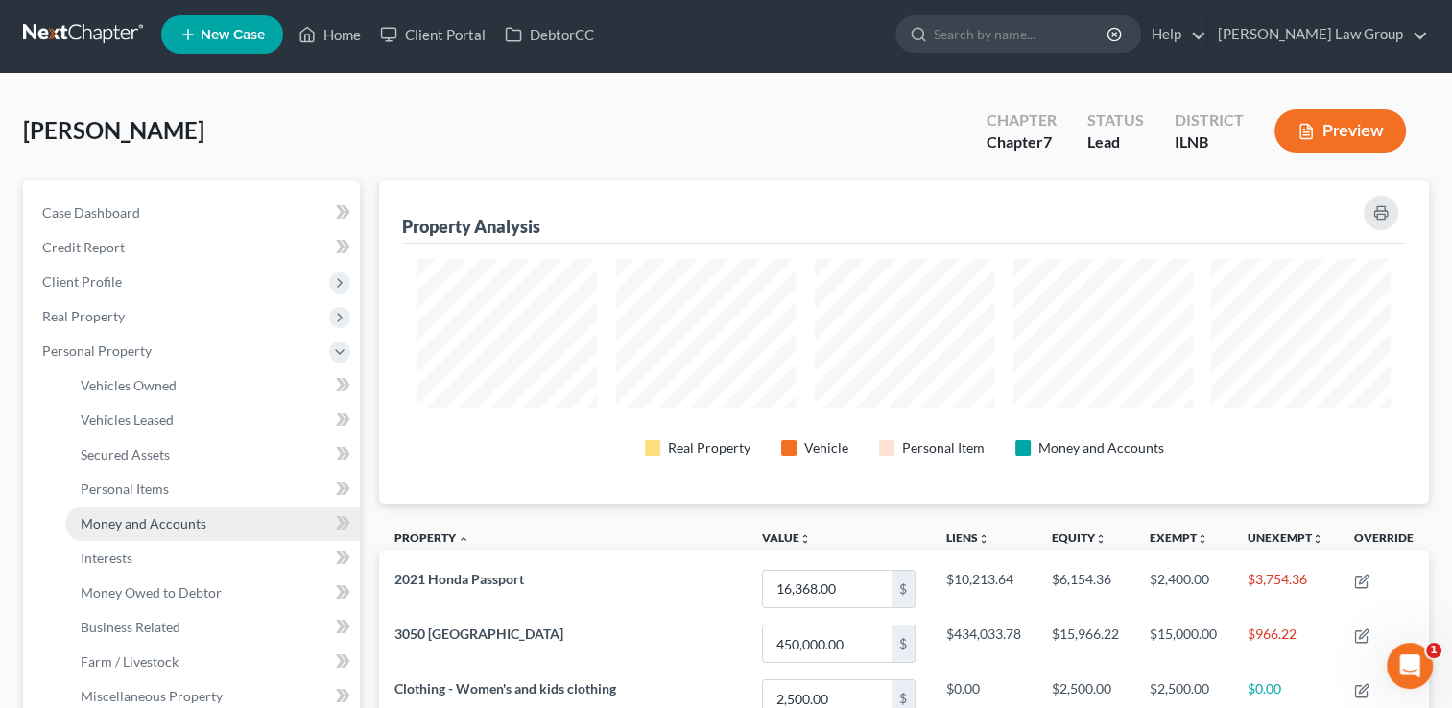
click at [155, 520] on span "Money and Accounts" at bounding box center [144, 523] width 126 height 16
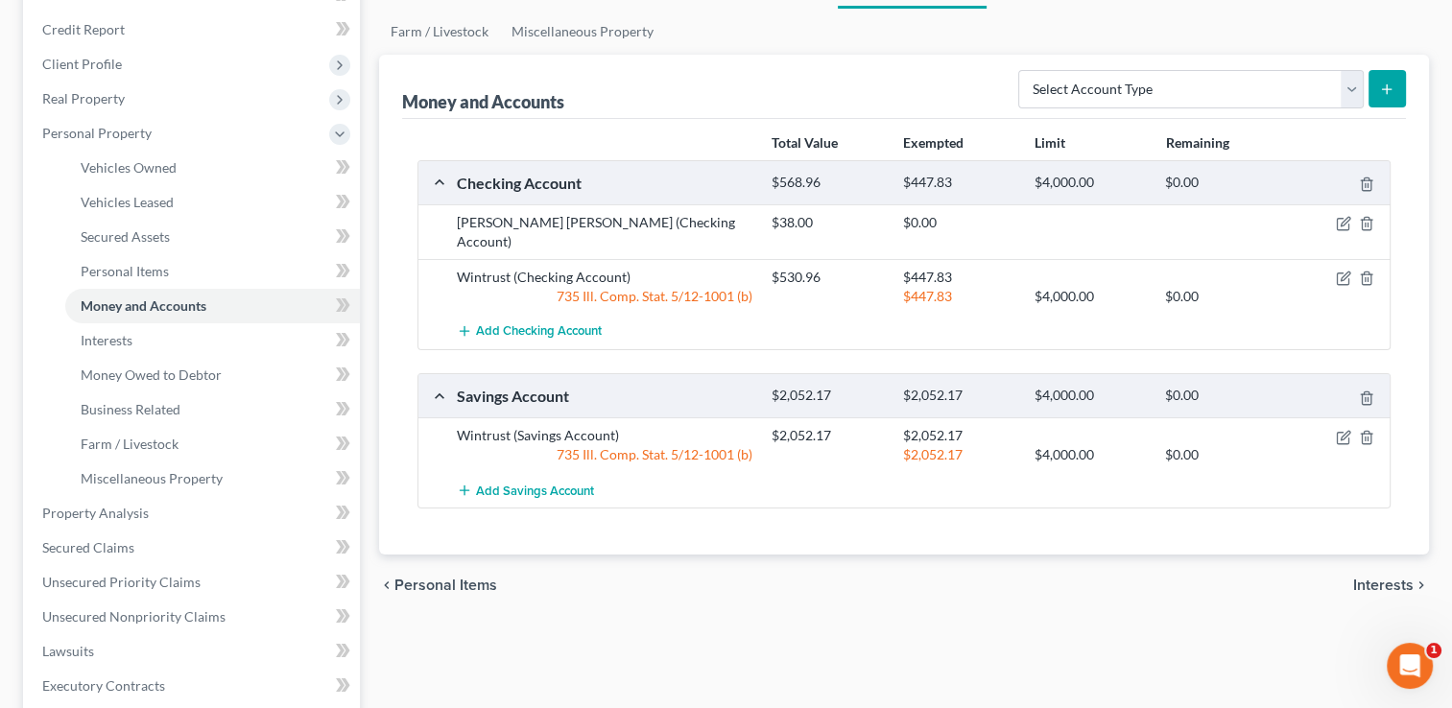
scroll to position [223, 0]
click at [1340, 429] on icon "button" at bounding box center [1343, 436] width 15 height 15
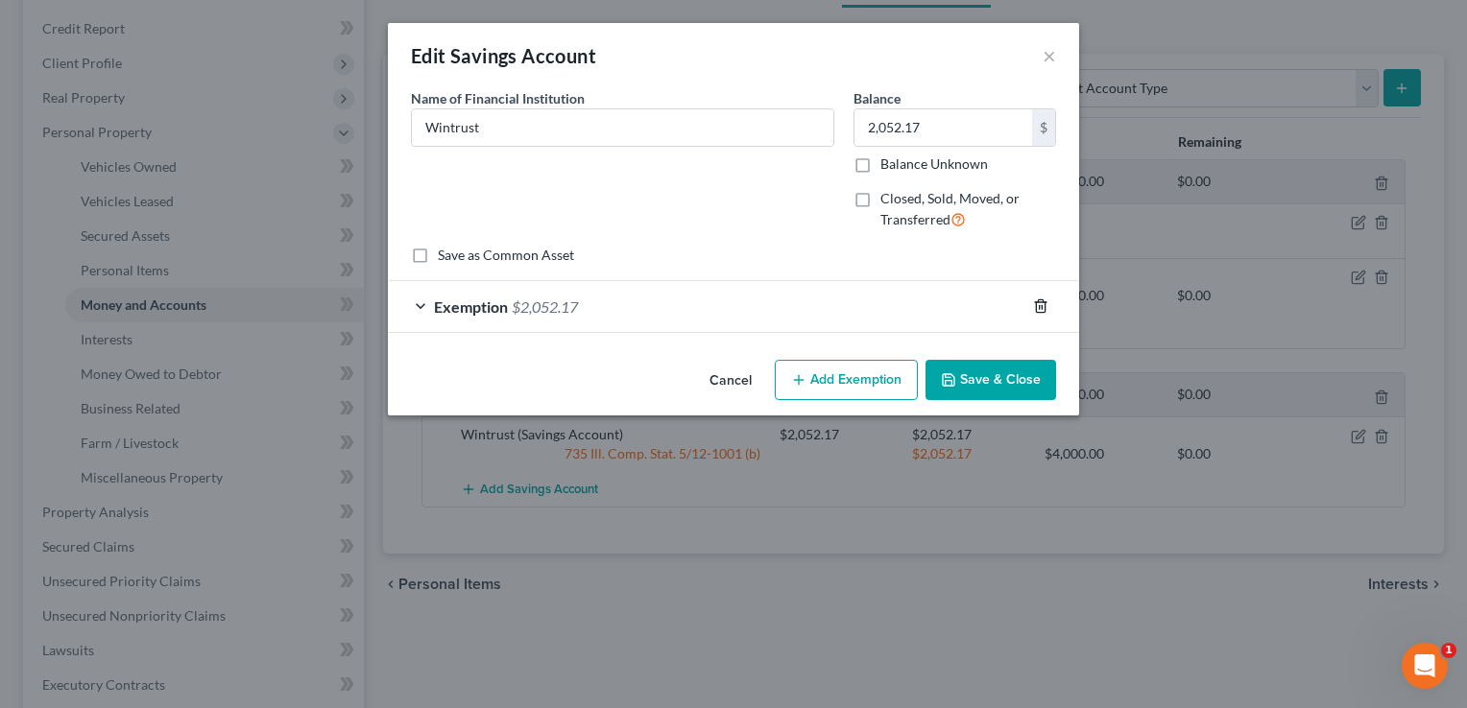
click at [1044, 301] on icon "button" at bounding box center [1040, 305] width 15 height 15
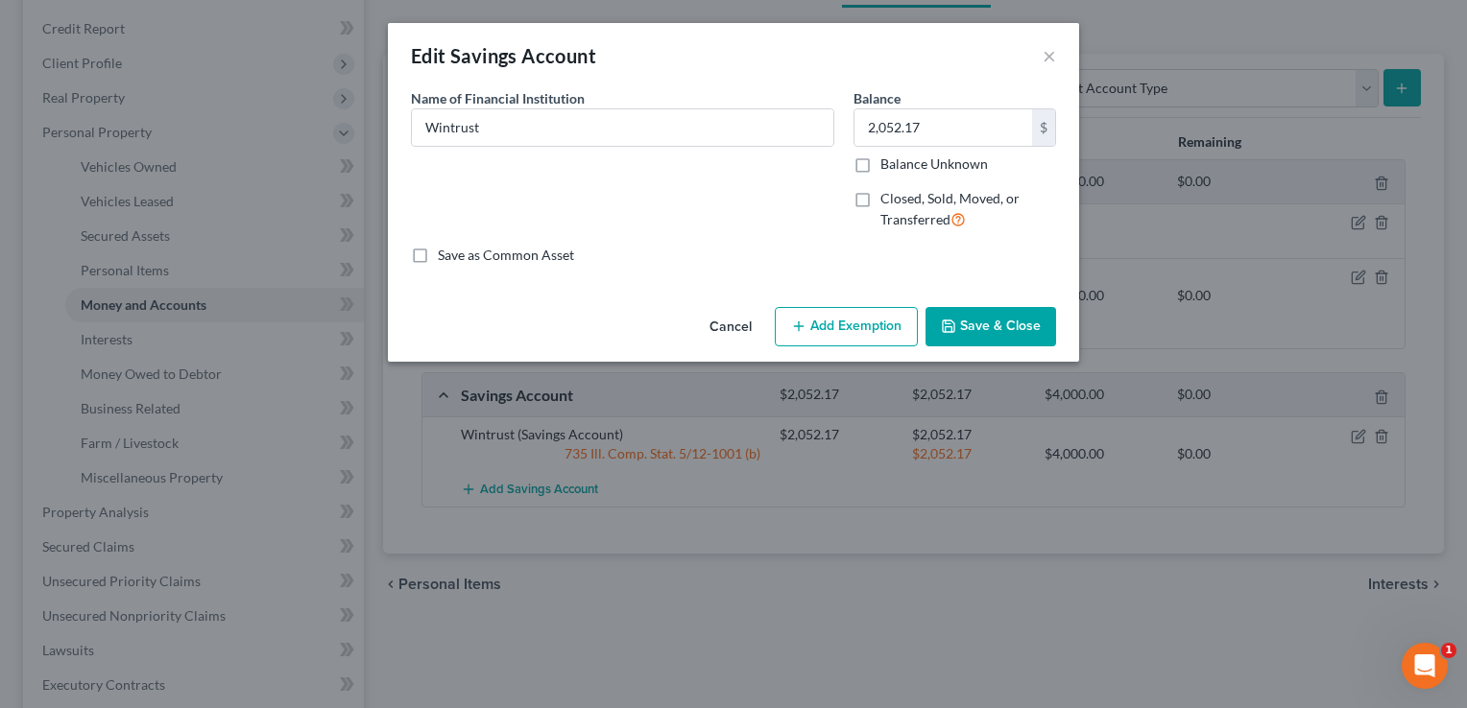
click at [982, 321] on button "Save & Close" at bounding box center [990, 327] width 131 height 40
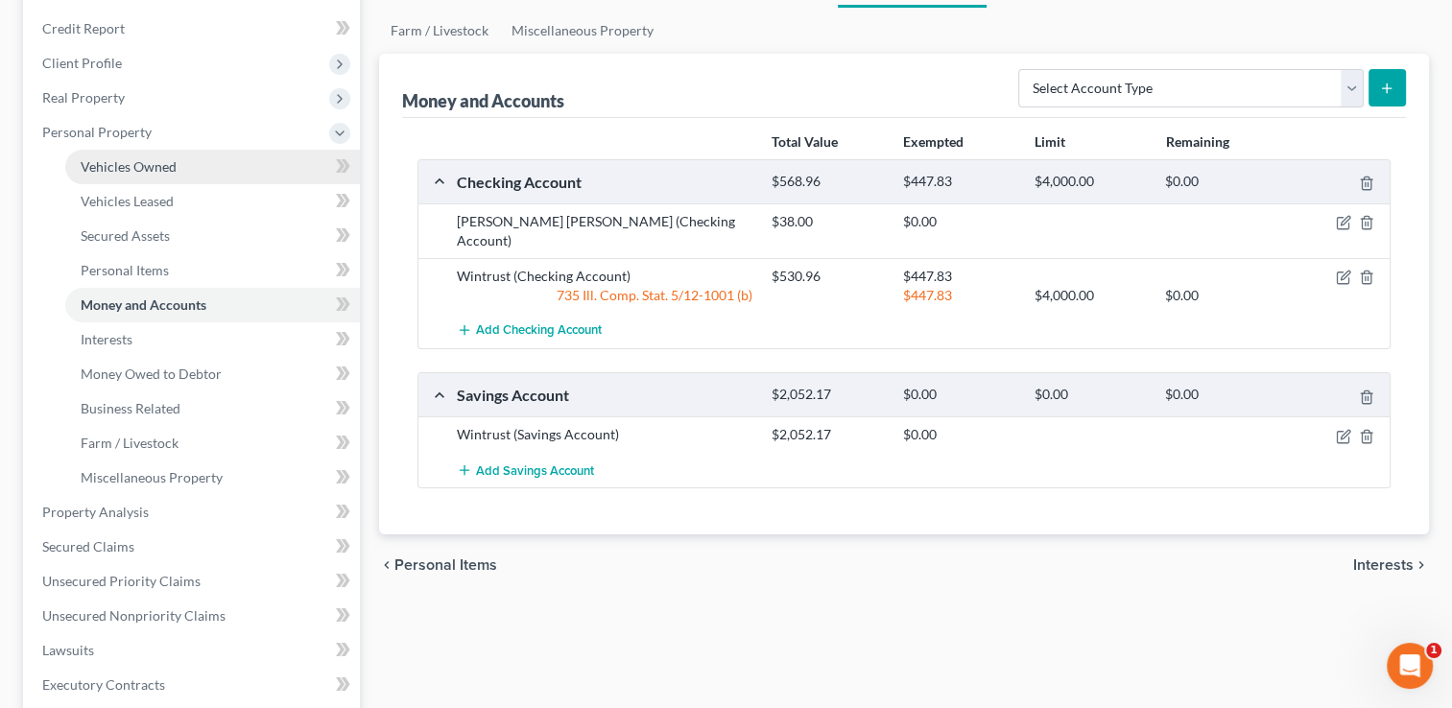
click at [135, 168] on span "Vehicles Owned" at bounding box center [129, 166] width 96 height 16
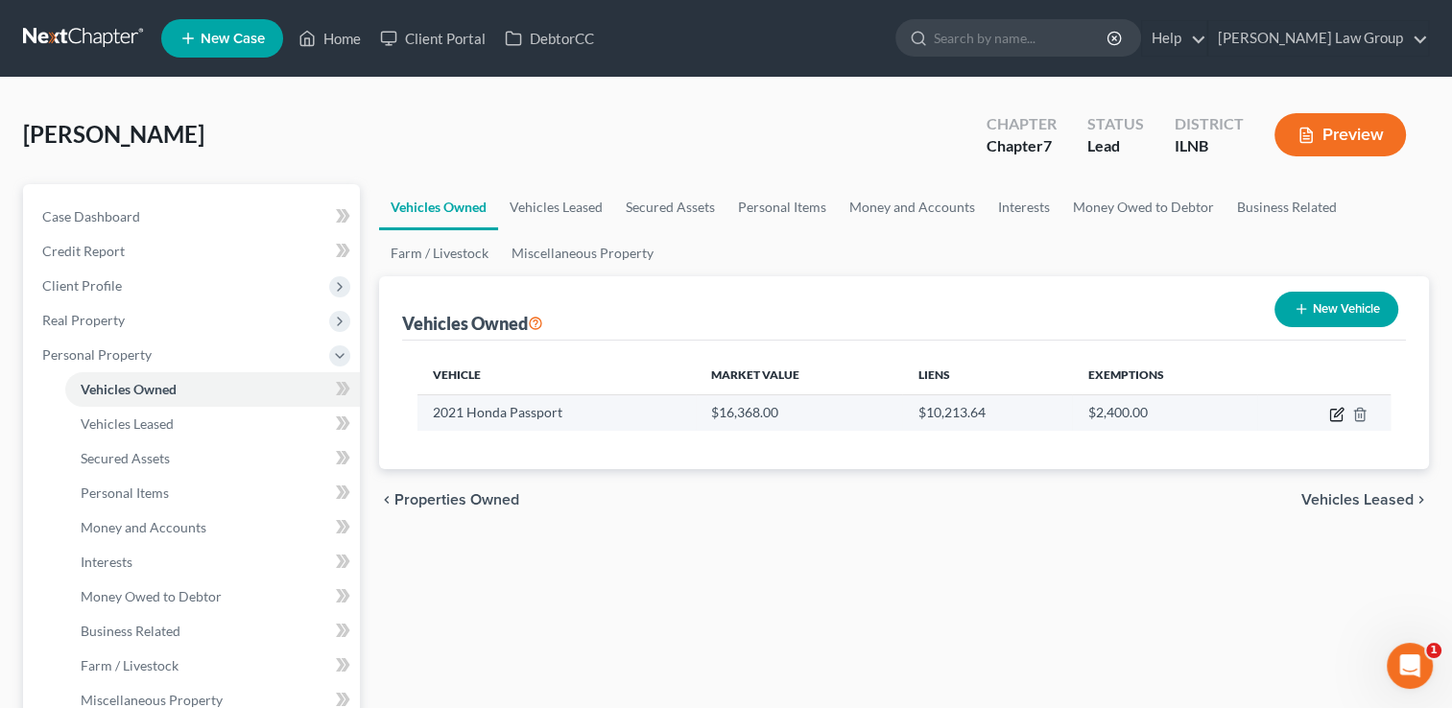
click at [1334, 416] on icon "button" at bounding box center [1338, 412] width 9 height 9
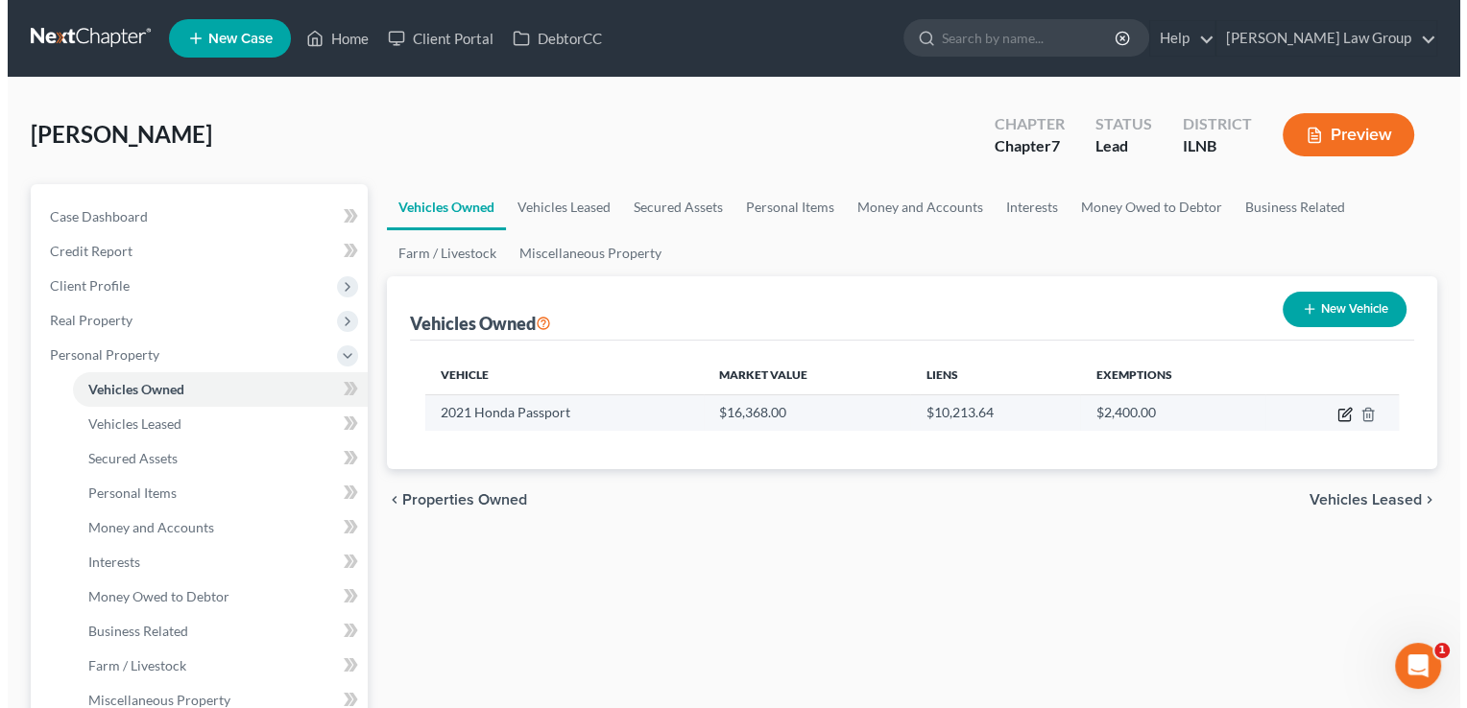
scroll to position [4, 0]
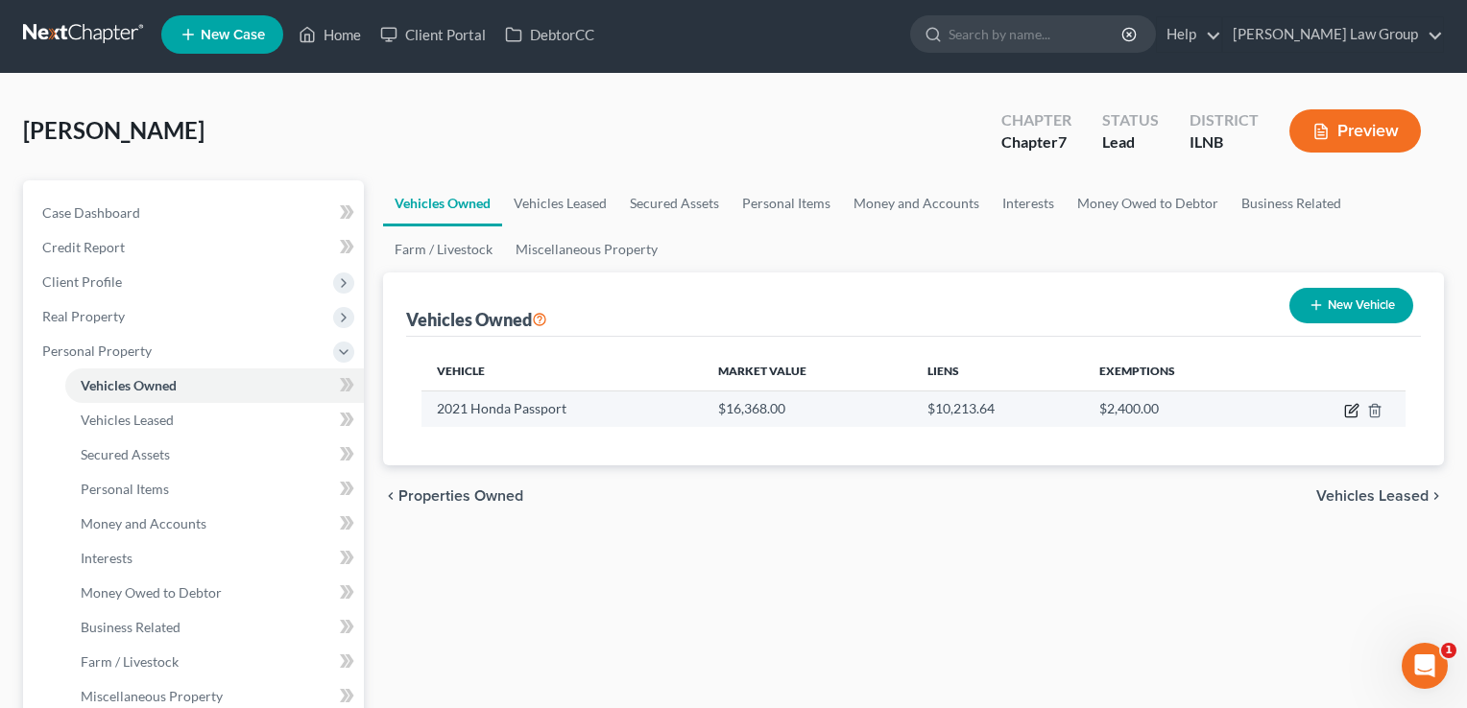
select select "0"
select select "5"
select select "2"
select select "0"
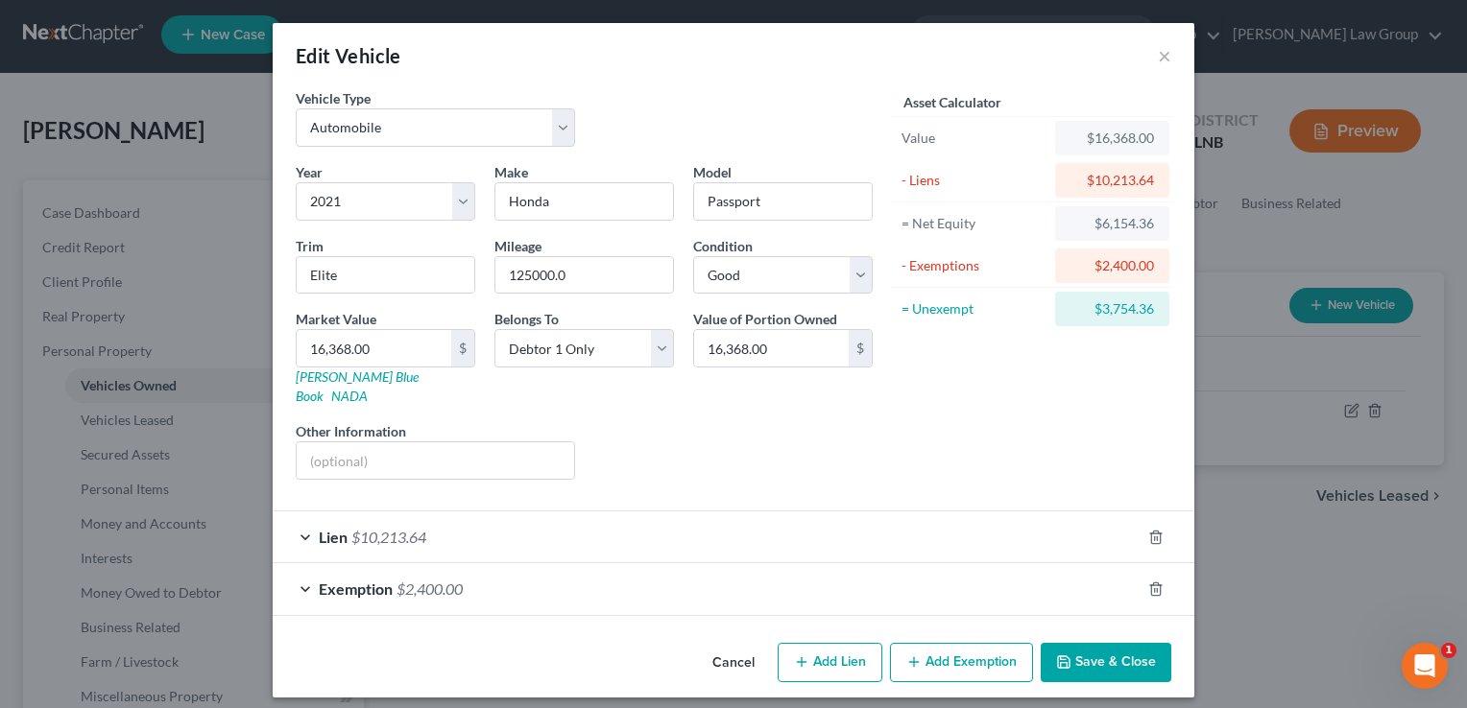
click at [958, 643] on button "Add Exemption" at bounding box center [961, 663] width 143 height 40
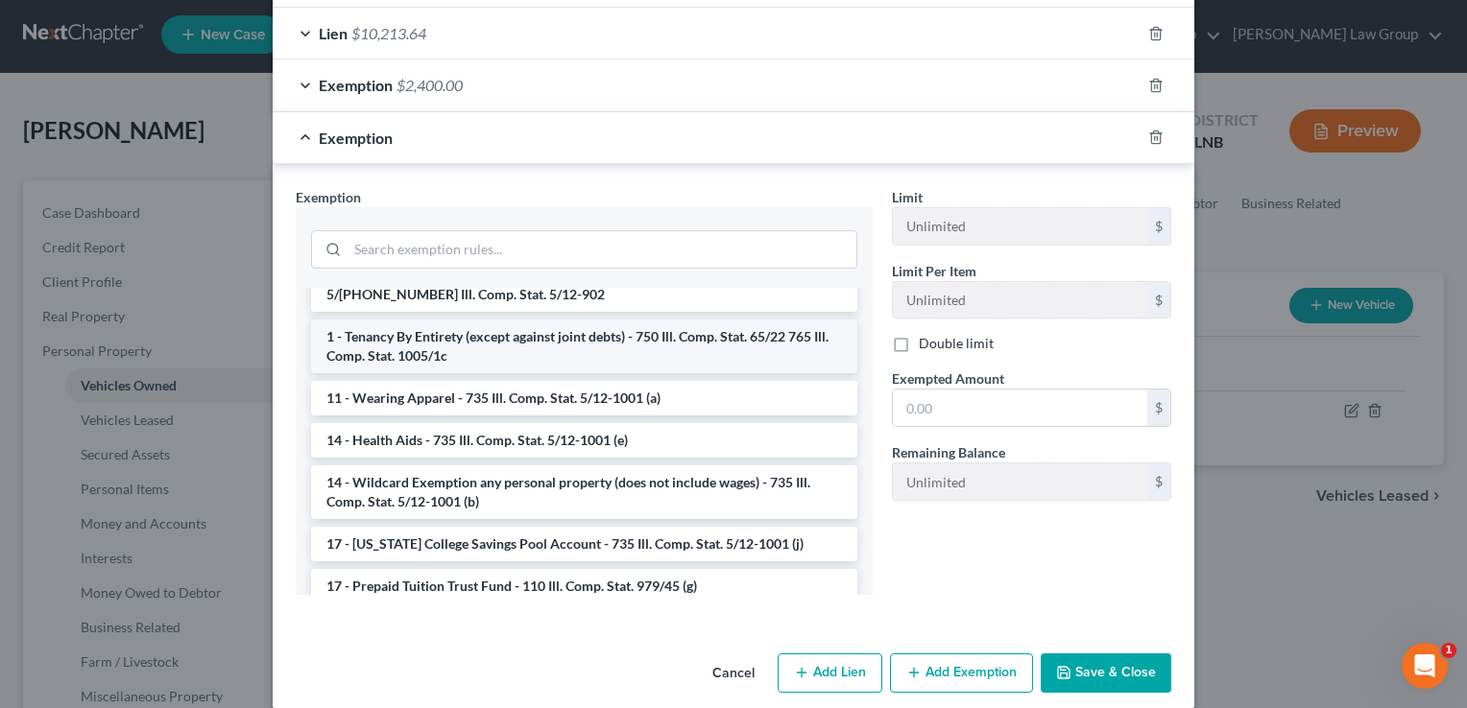
scroll to position [177, 0]
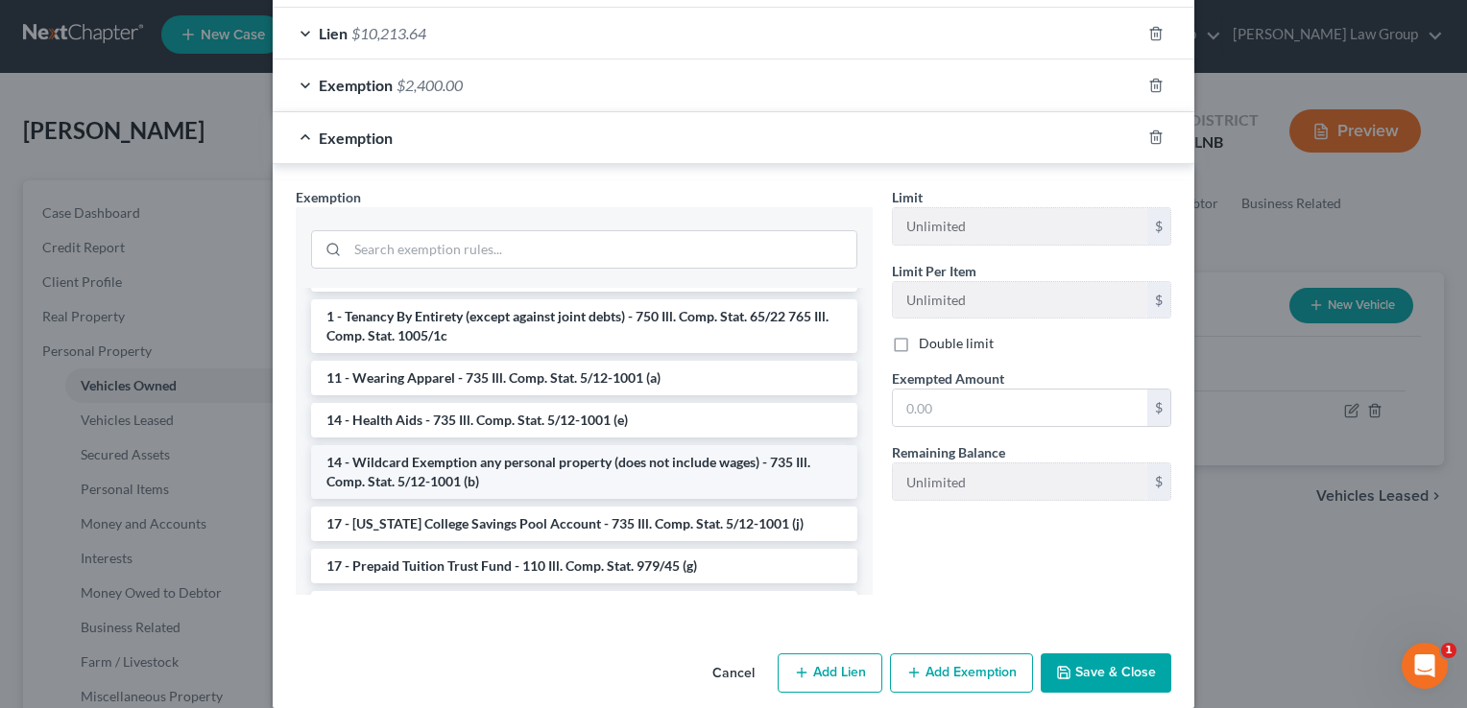
click at [526, 446] on li "14 - Wildcard Exemption any personal property (does not include wages) - 735 Il…" at bounding box center [584, 472] width 546 height 54
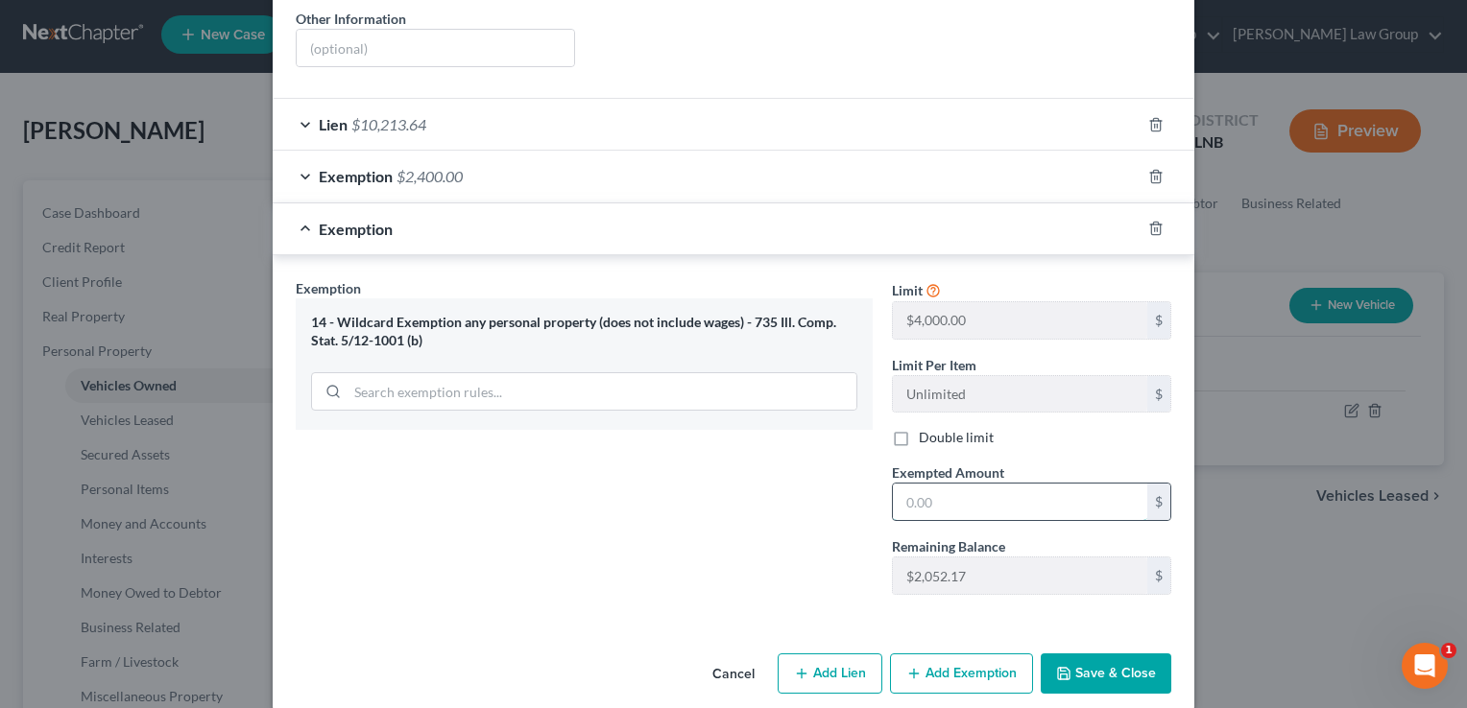
click at [895, 485] on input "text" at bounding box center [1020, 502] width 254 height 36
type input "2,052.17"
click at [1101, 657] on button "Save & Close" at bounding box center [1105, 674] width 131 height 40
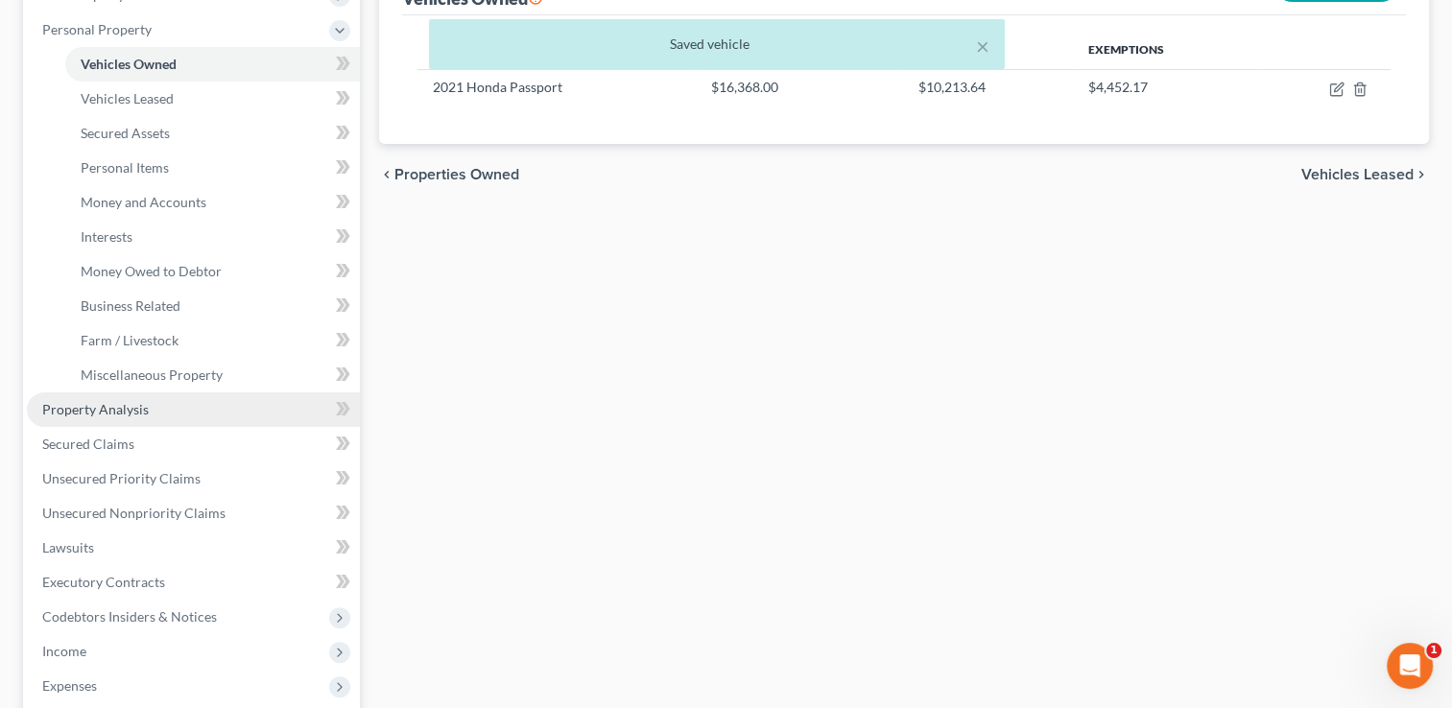
click at [123, 404] on span "Property Analysis" at bounding box center [95, 409] width 107 height 16
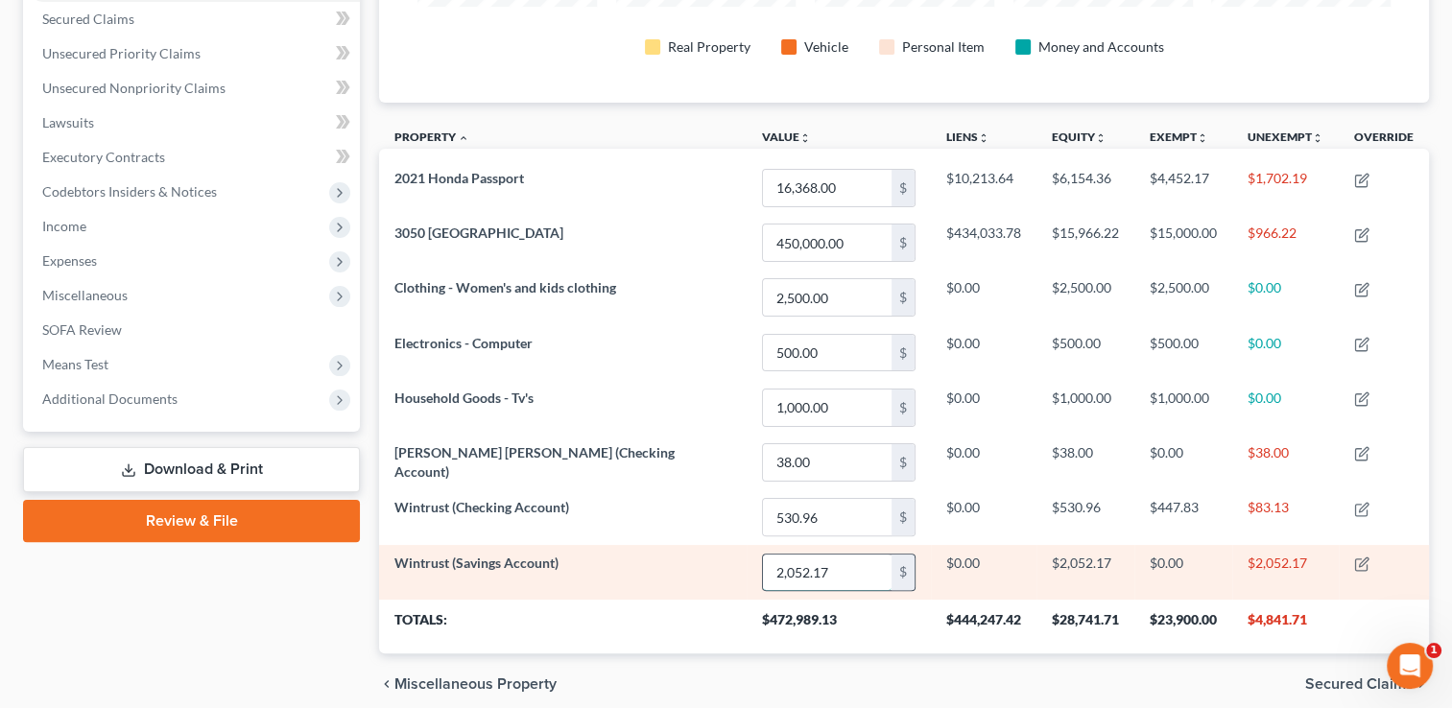
click at [763, 561] on input "2,052.17" at bounding box center [827, 573] width 129 height 36
type input "252.17"
click at [960, 567] on td "$0.00" at bounding box center [984, 572] width 106 height 55
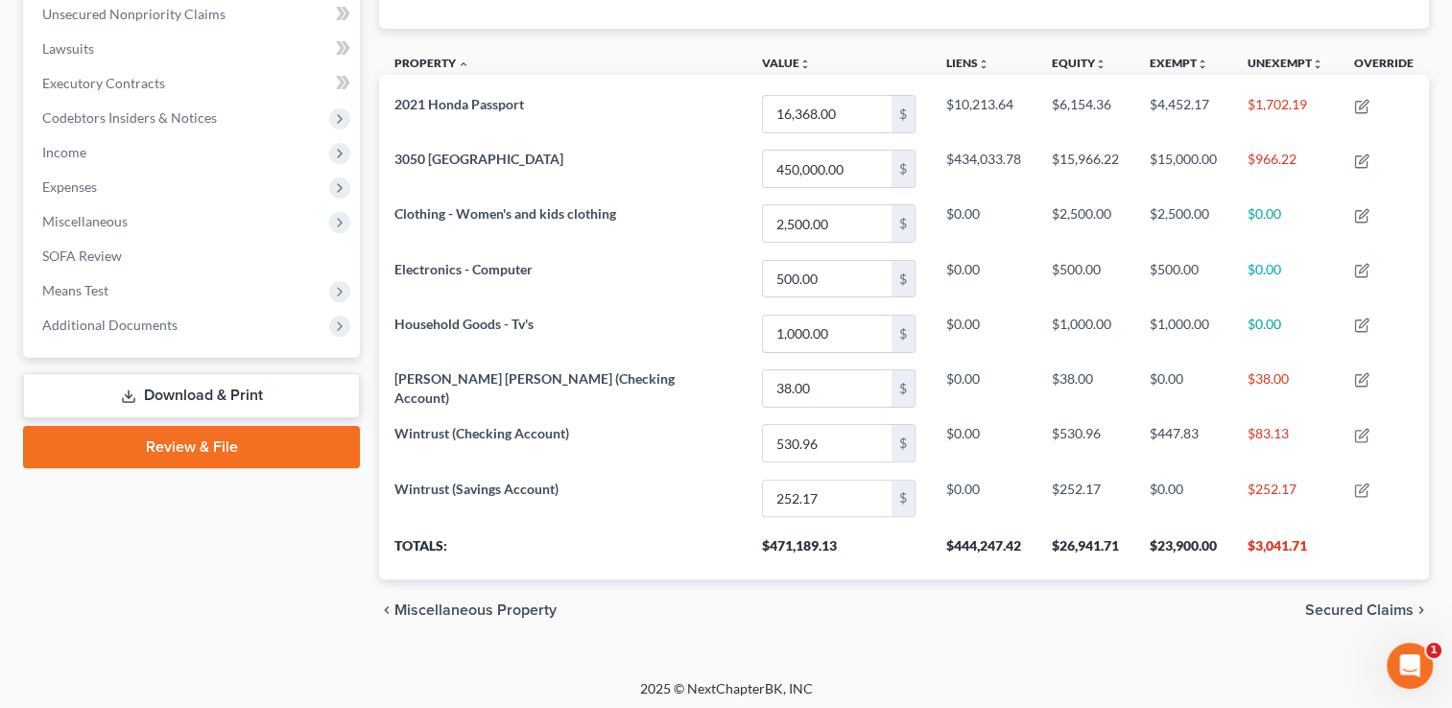
scroll to position [477, 0]
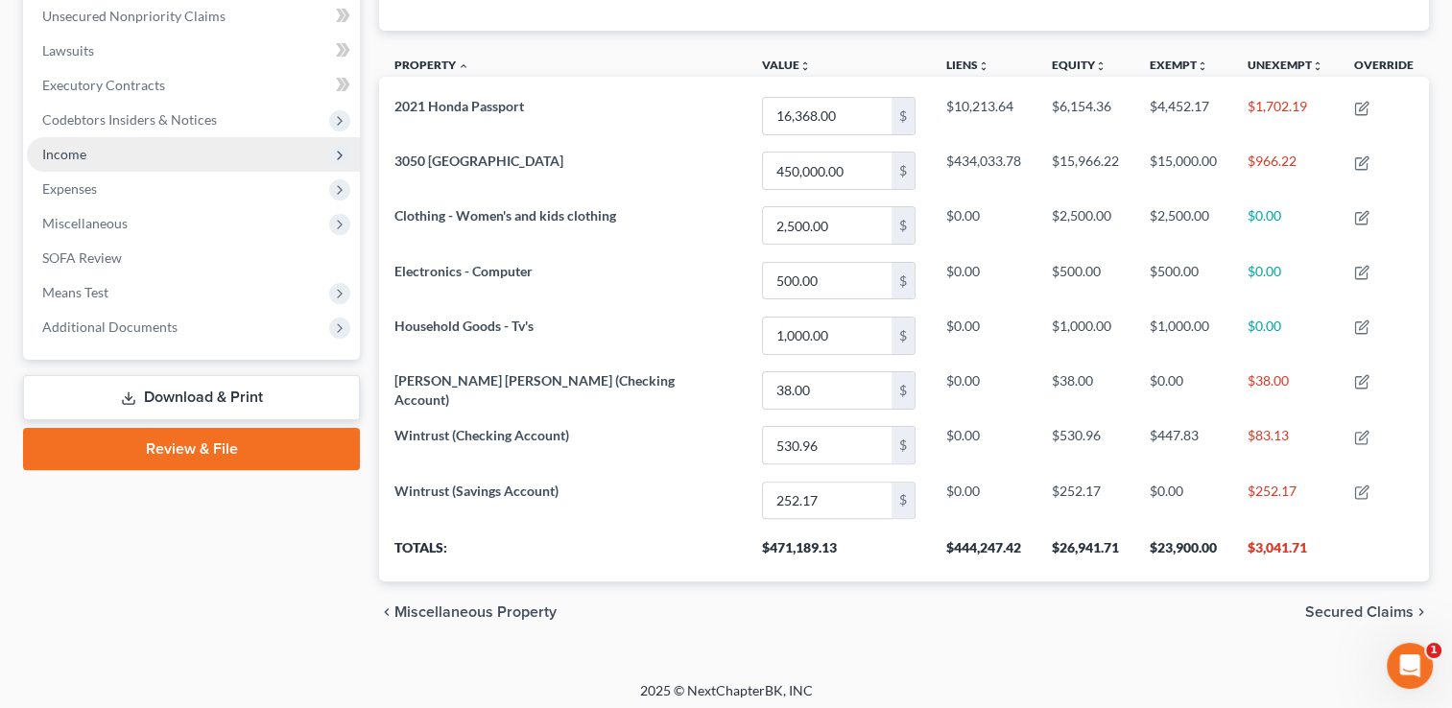
click at [58, 159] on span "Income" at bounding box center [64, 154] width 44 height 16
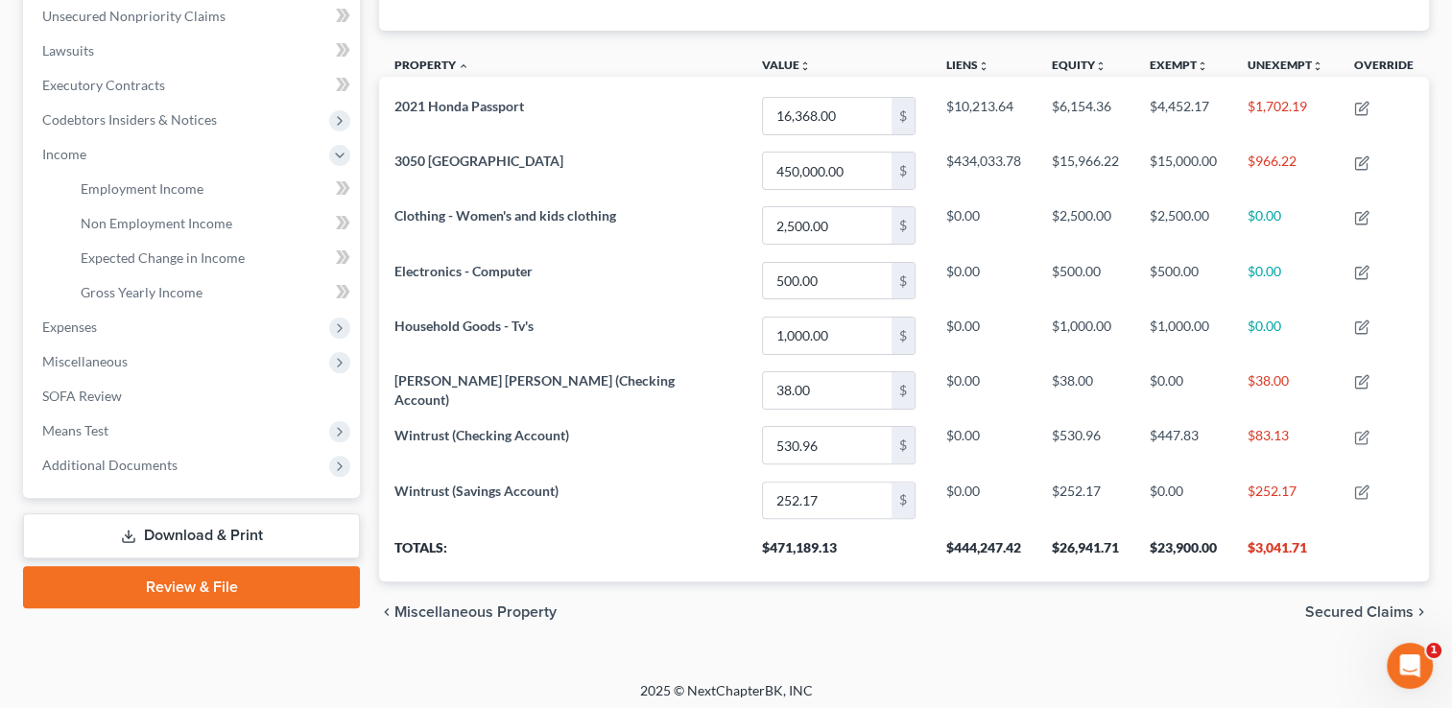
click at [178, 530] on link "Download & Print" at bounding box center [191, 535] width 337 height 45
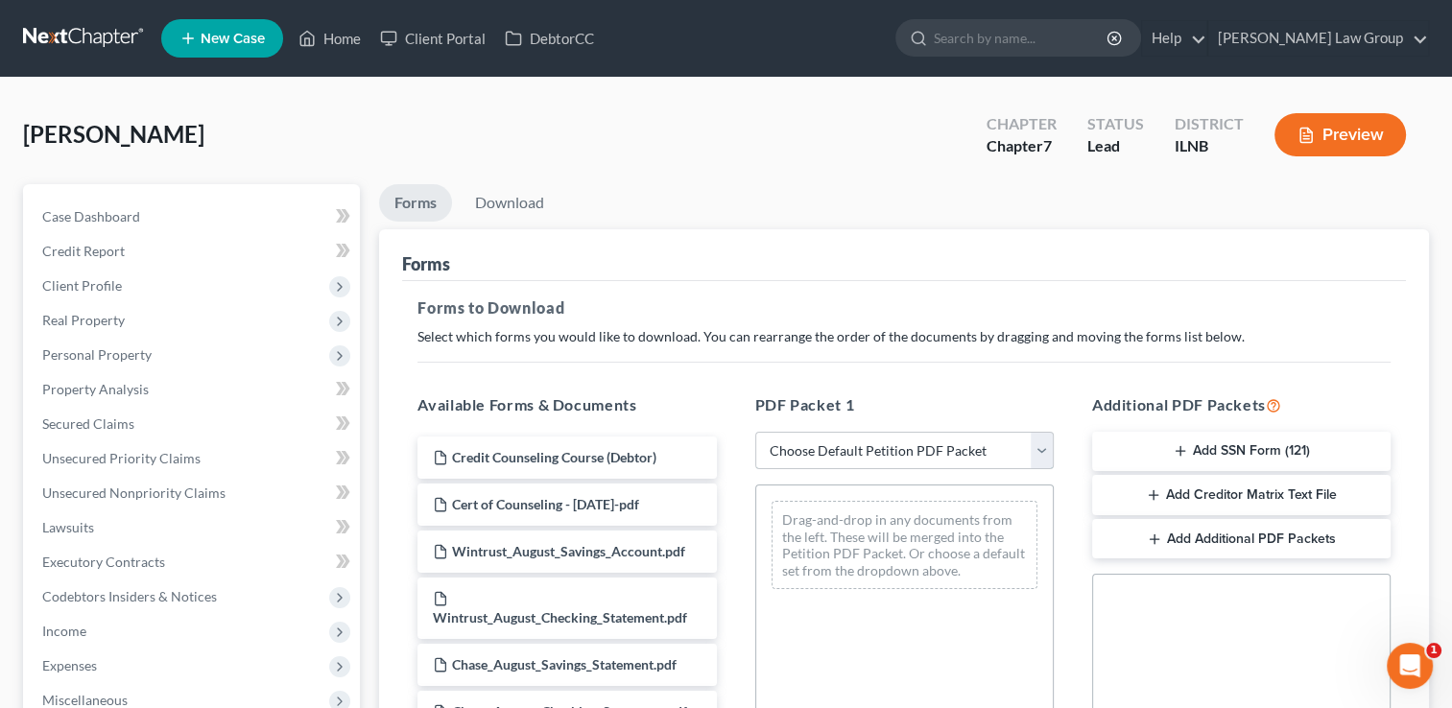
click at [916, 436] on select "Choose Default Petition PDF Packet Complete Bankruptcy Petition (all forms and …" at bounding box center [904, 451] width 298 height 38
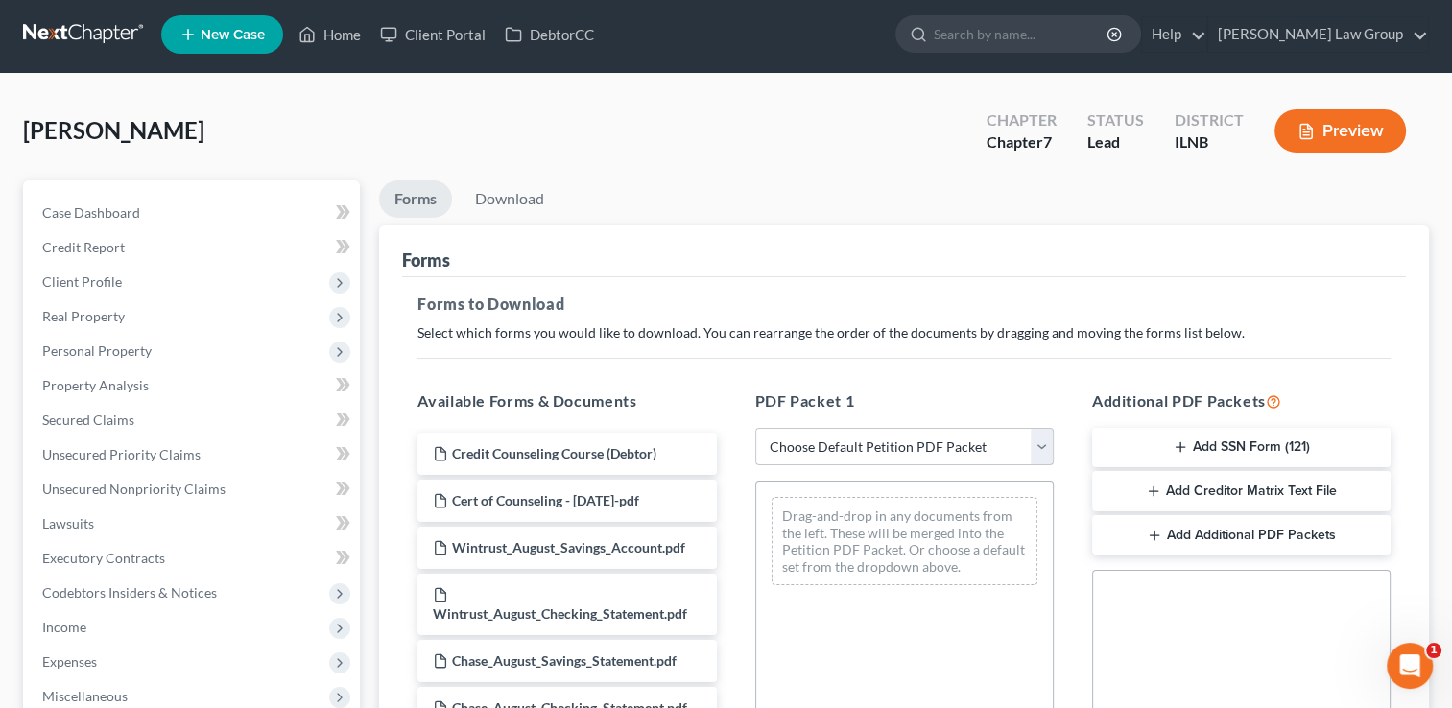
select select "0"
click at [755, 428] on select "Choose Default Petition PDF Packet Complete Bankruptcy Petition (all forms and …" at bounding box center [904, 447] width 298 height 38
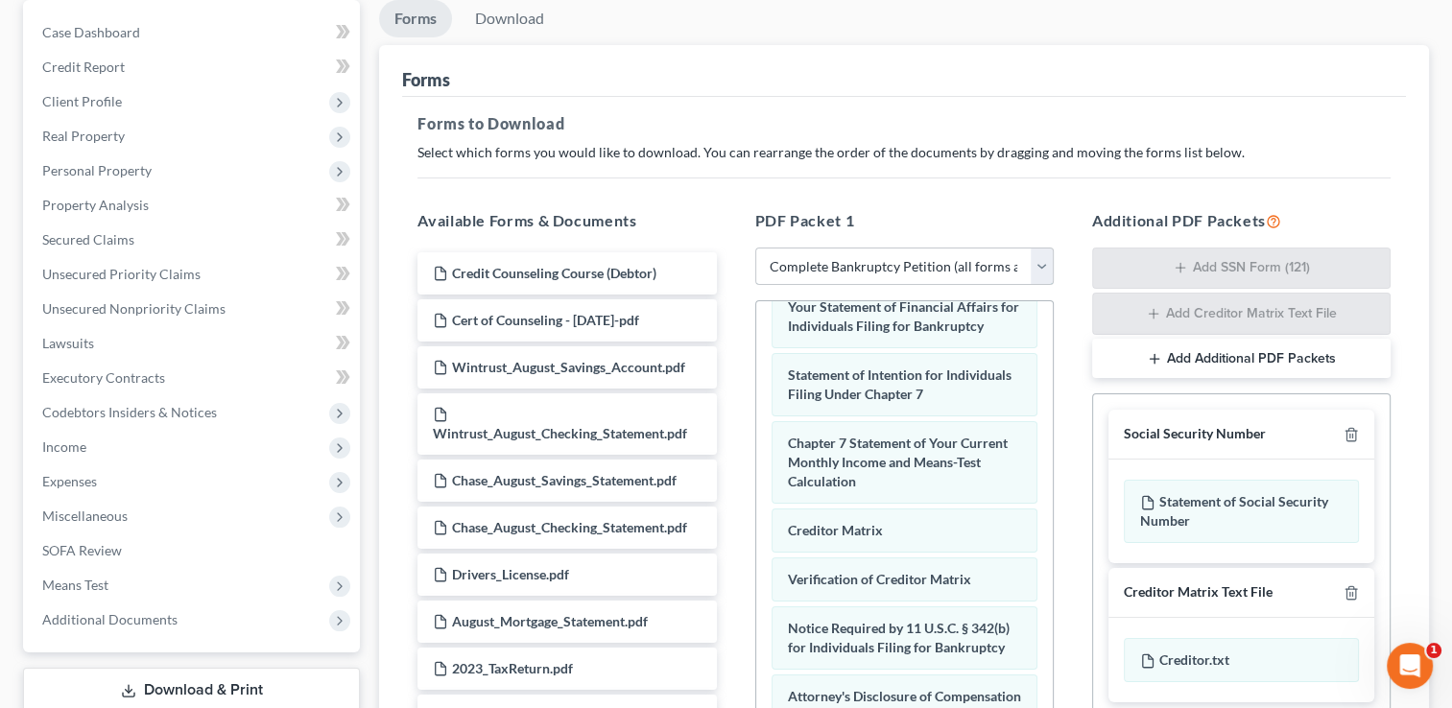
scroll to position [476, 0]
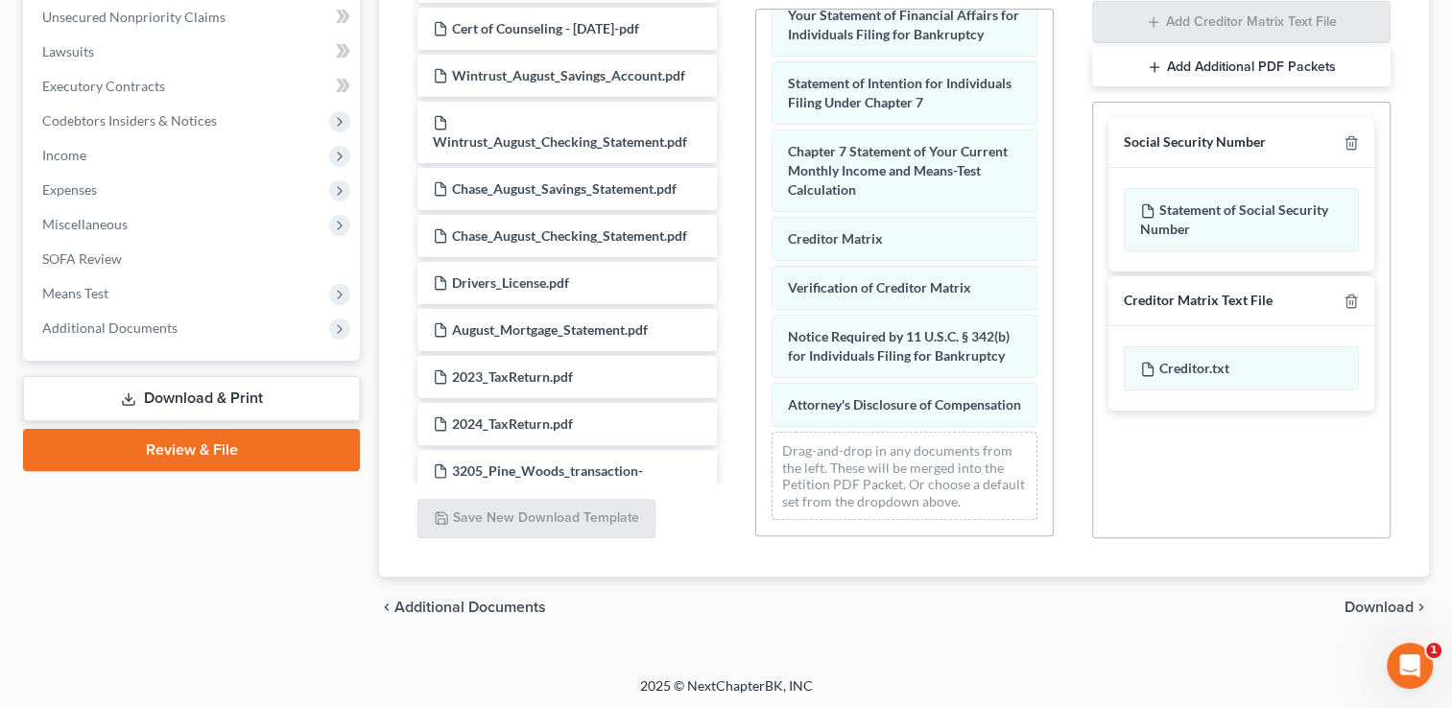
click at [1372, 612] on span "Download" at bounding box center [1379, 607] width 69 height 15
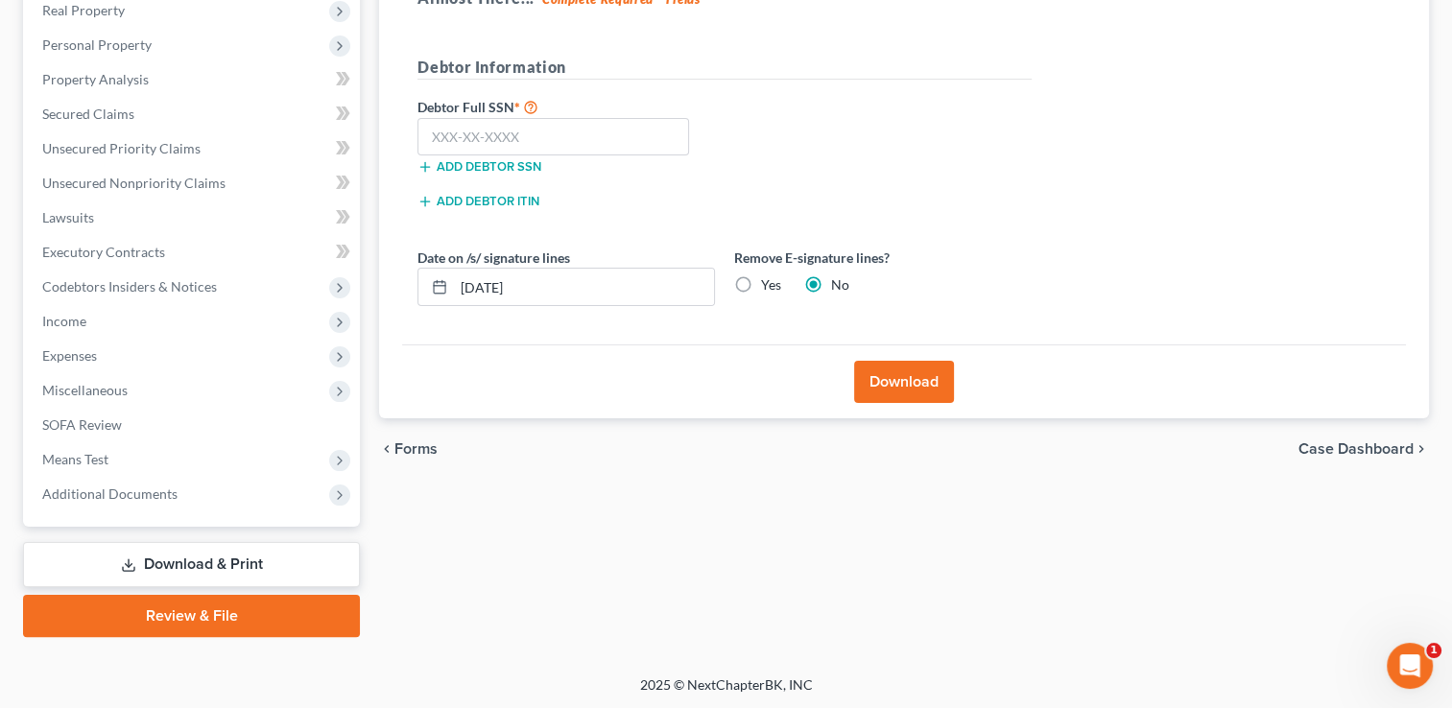
scroll to position [0, 0]
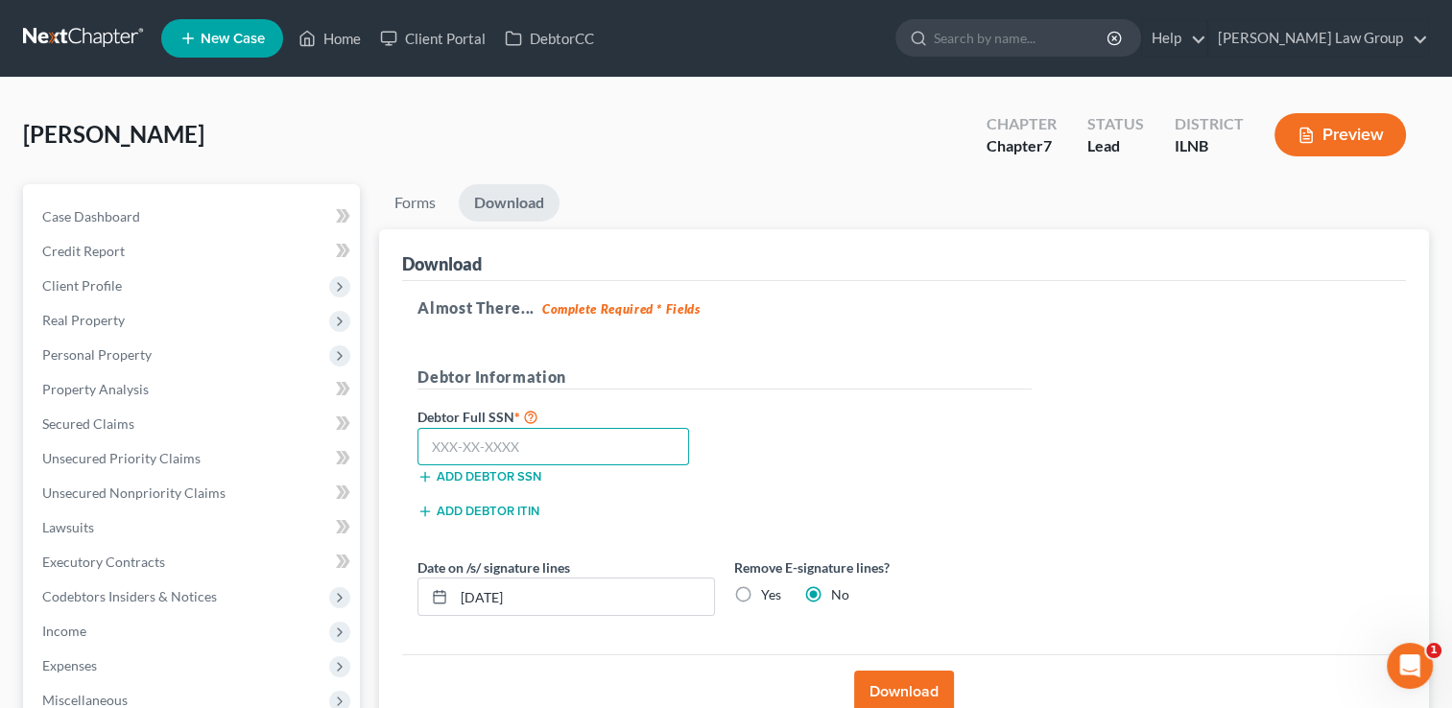
click at [427, 451] on input "text" at bounding box center [554, 447] width 272 height 38
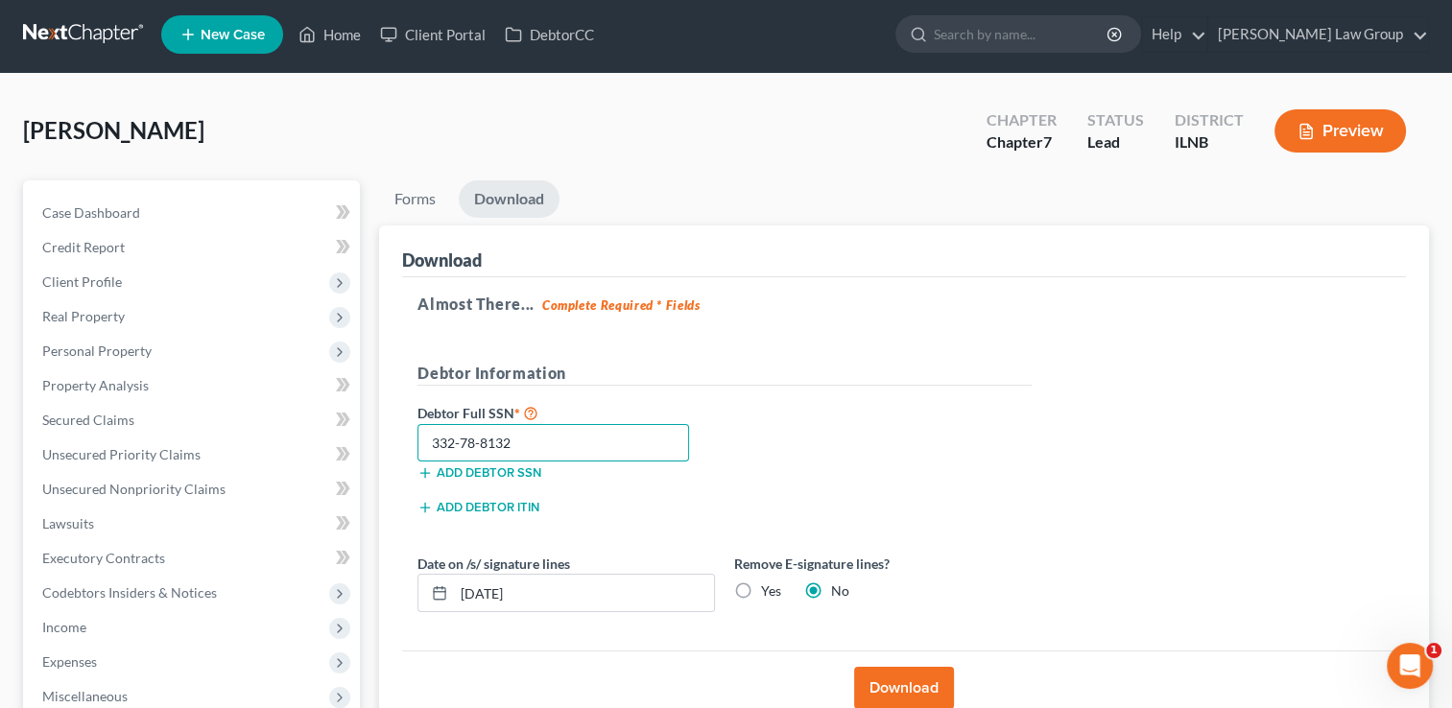
type input "332-78-8132"
click at [882, 689] on button "Download" at bounding box center [904, 688] width 100 height 42
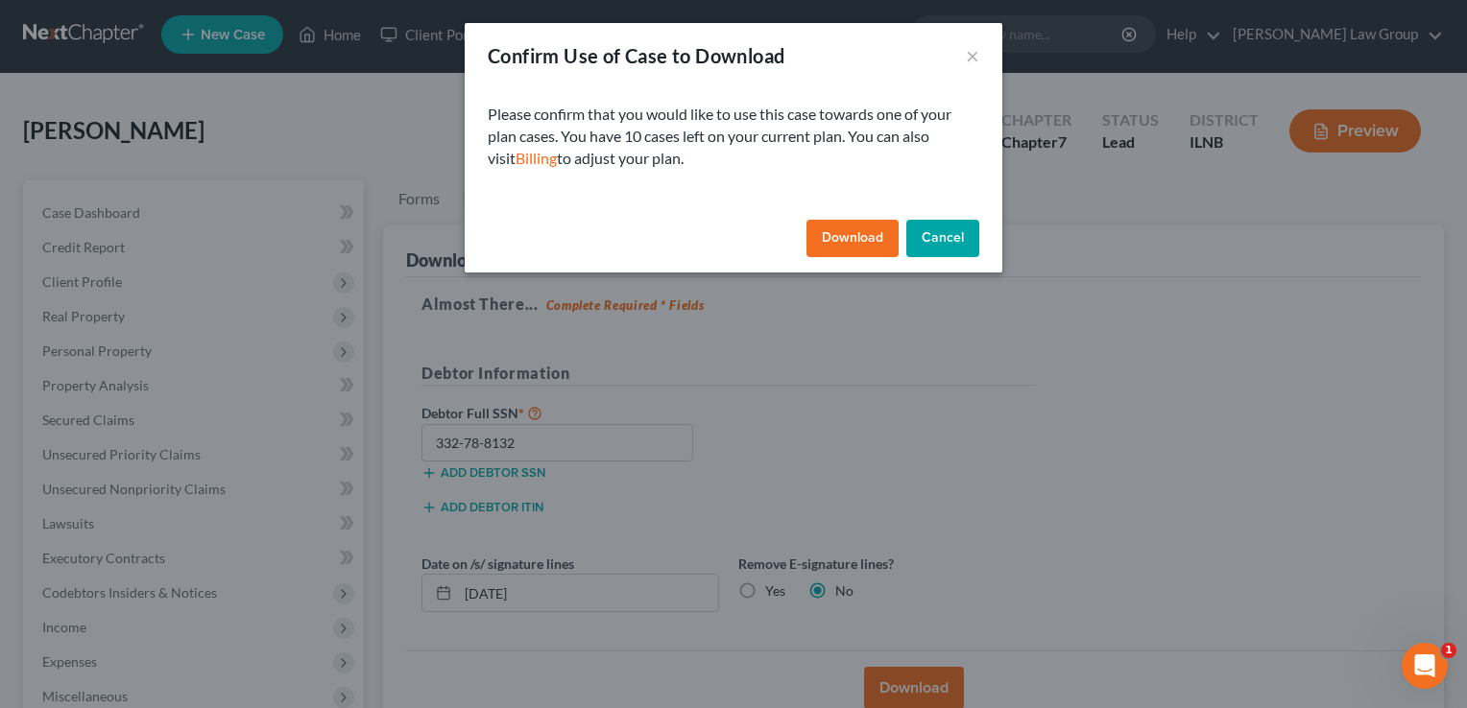
click at [842, 228] on button "Download" at bounding box center [852, 239] width 92 height 38
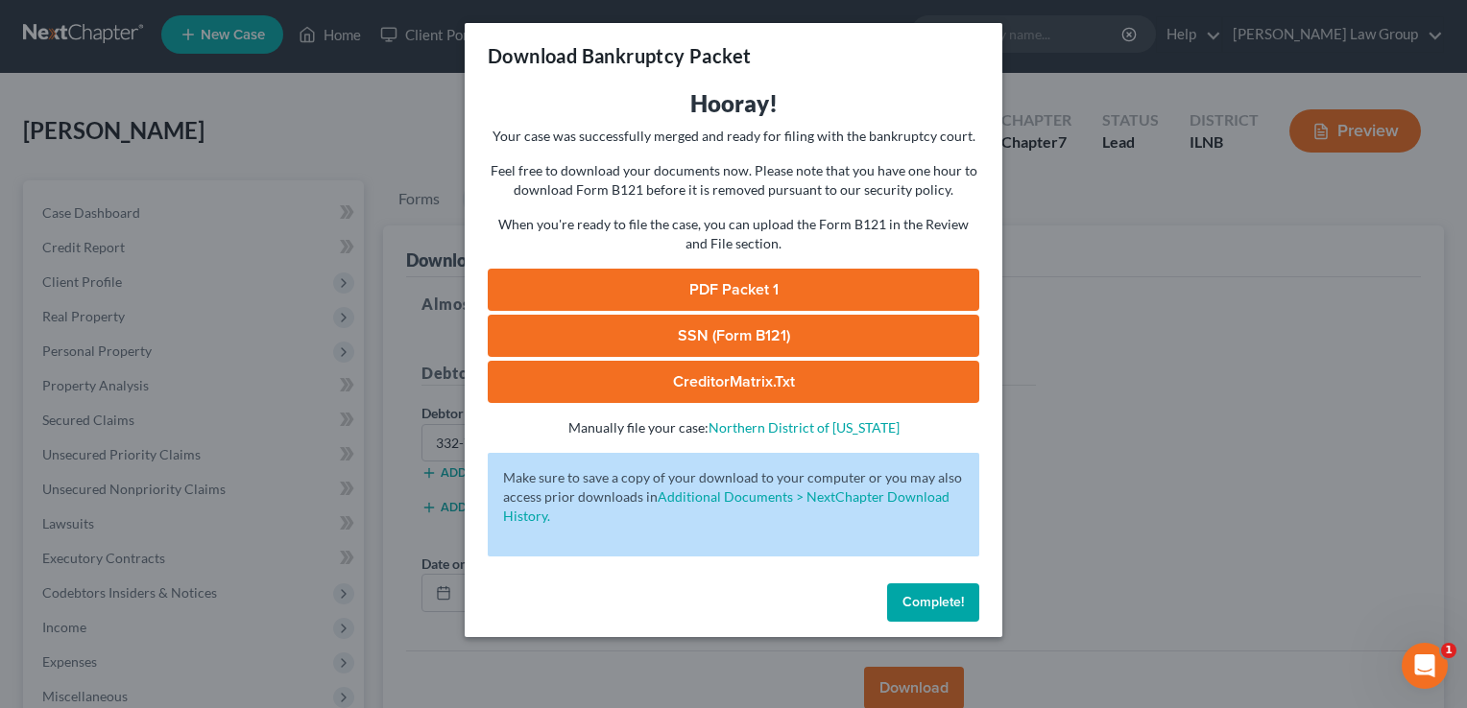
click at [703, 290] on link "PDF Packet 1" at bounding box center [733, 290] width 491 height 42
click at [703, 336] on link "SSN (Form B121)" at bounding box center [733, 336] width 491 height 42
click at [649, 386] on link "CreditorMatrix.txt" at bounding box center [733, 382] width 491 height 42
click at [914, 600] on span "Complete!" at bounding box center [932, 602] width 61 height 16
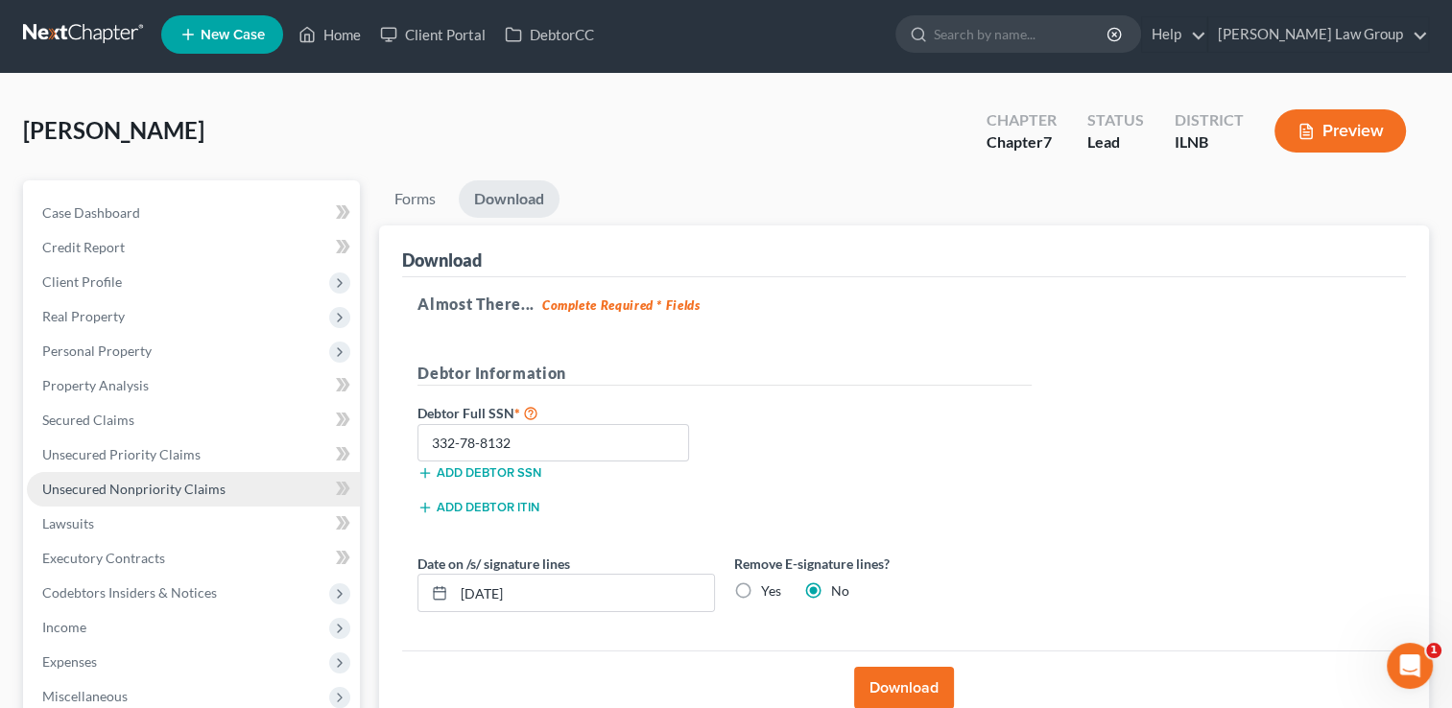
click at [154, 478] on link "Unsecured Nonpriority Claims" at bounding box center [193, 489] width 333 height 35
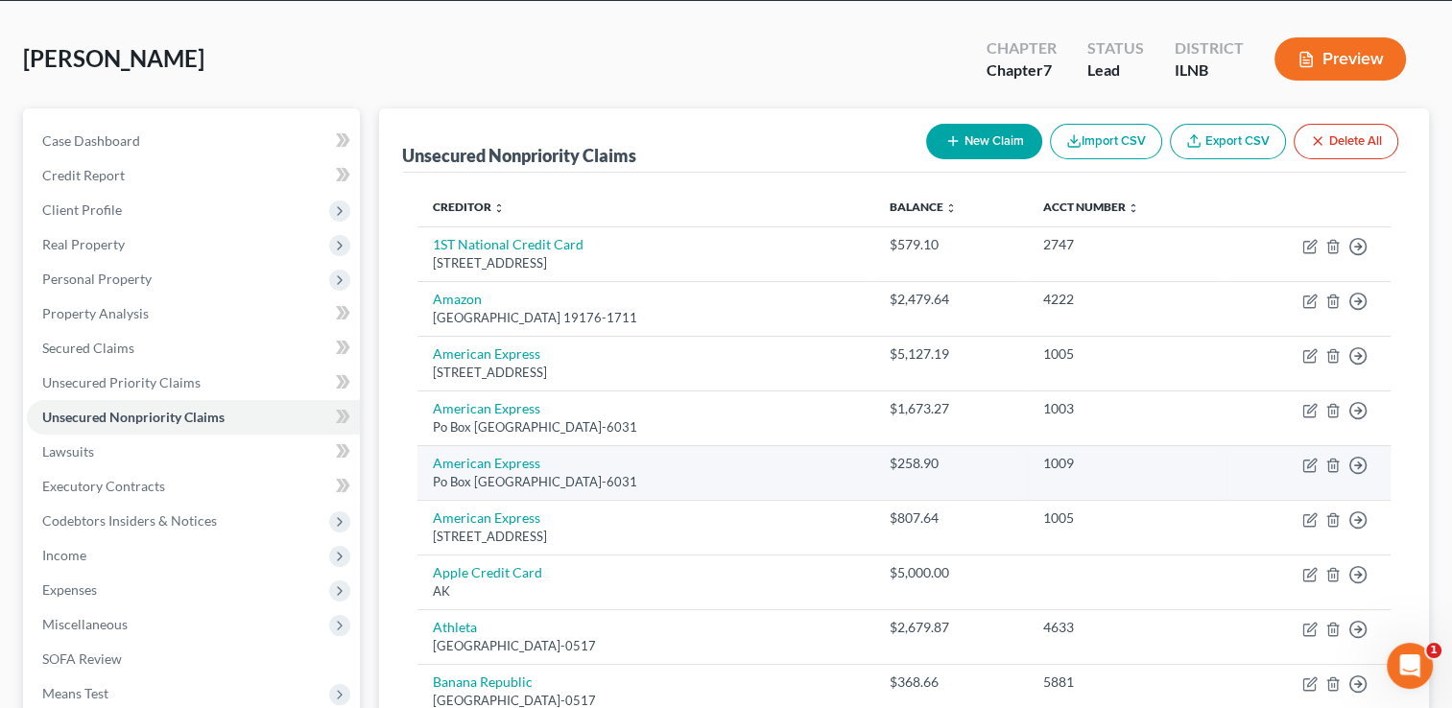
scroll to position [88, 0]
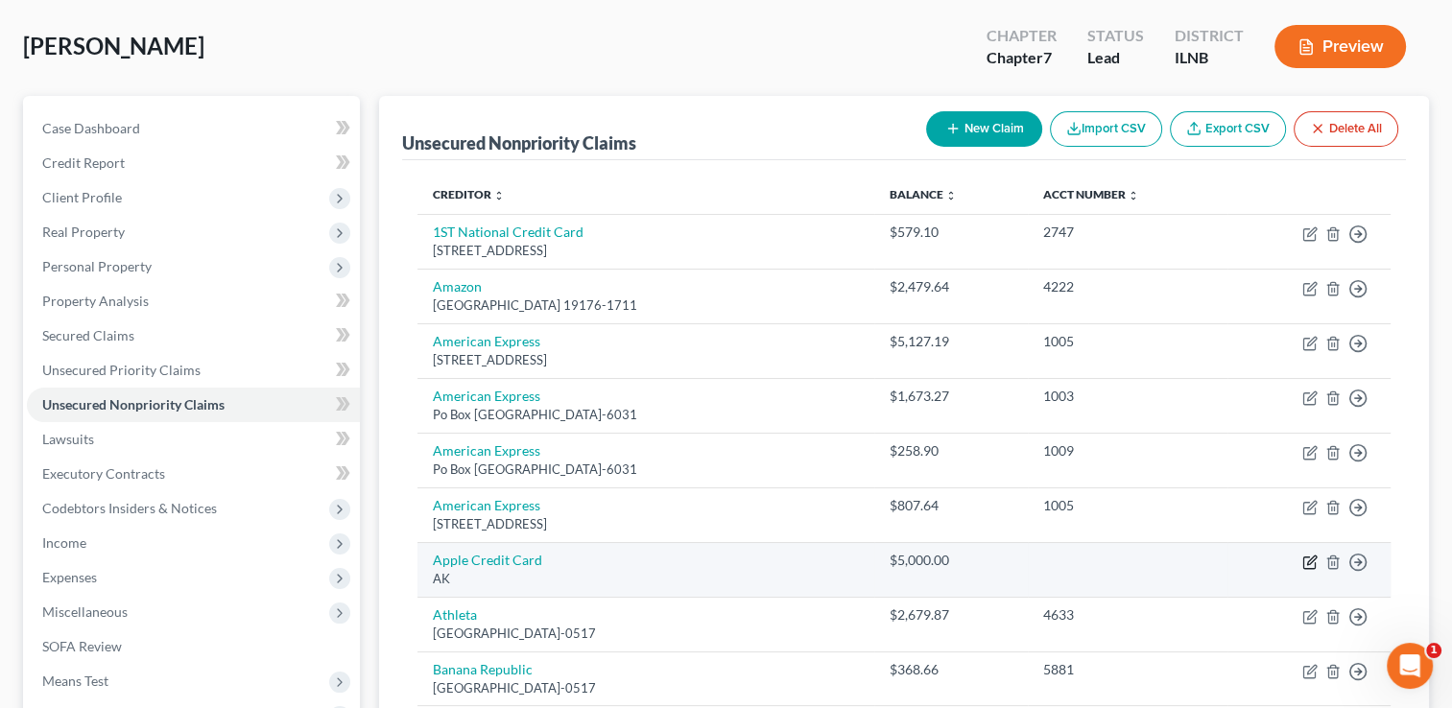
click at [1303, 557] on icon "button" at bounding box center [1309, 563] width 12 height 12
select select "1"
select select "2"
select select "0"
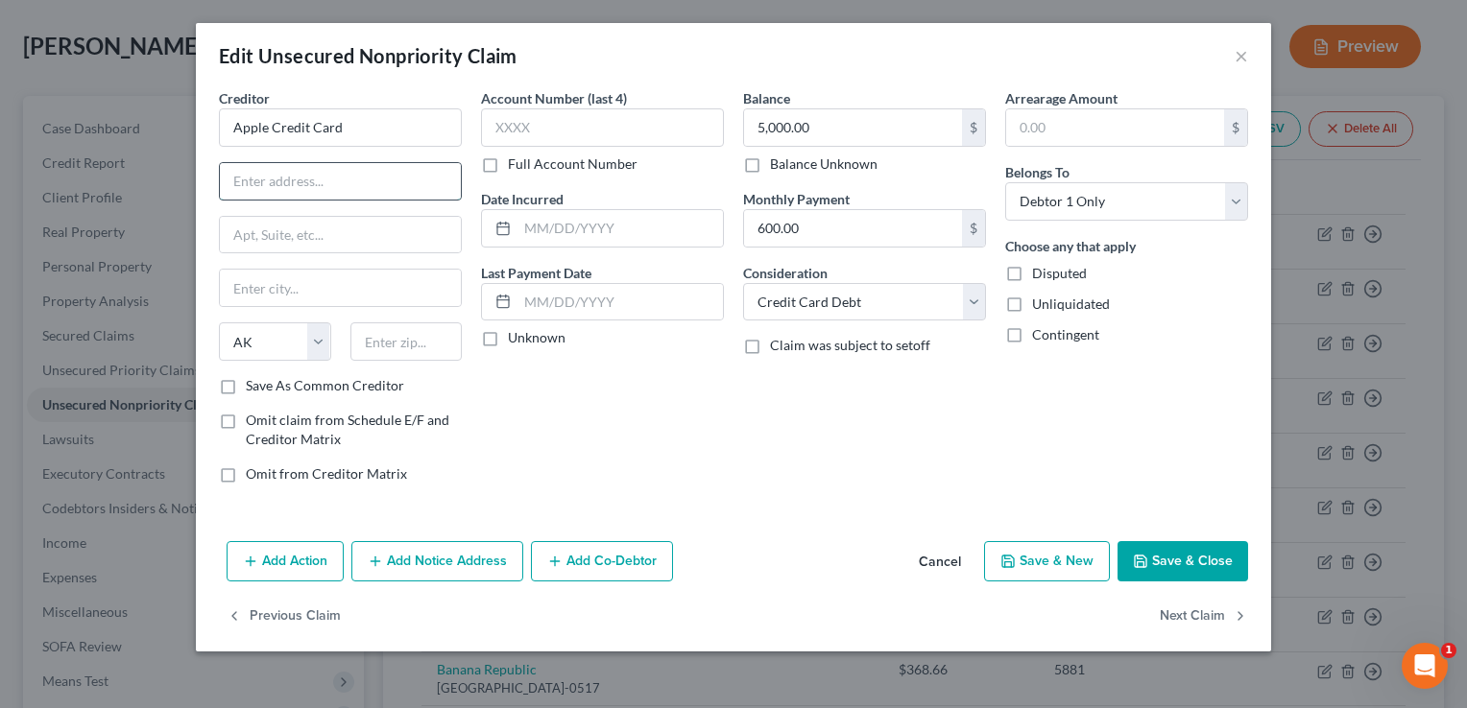
click at [309, 185] on input "text" at bounding box center [340, 181] width 241 height 36
type input "P.O. Box 6112"
type input "[GEOGRAPHIC_DATA]"
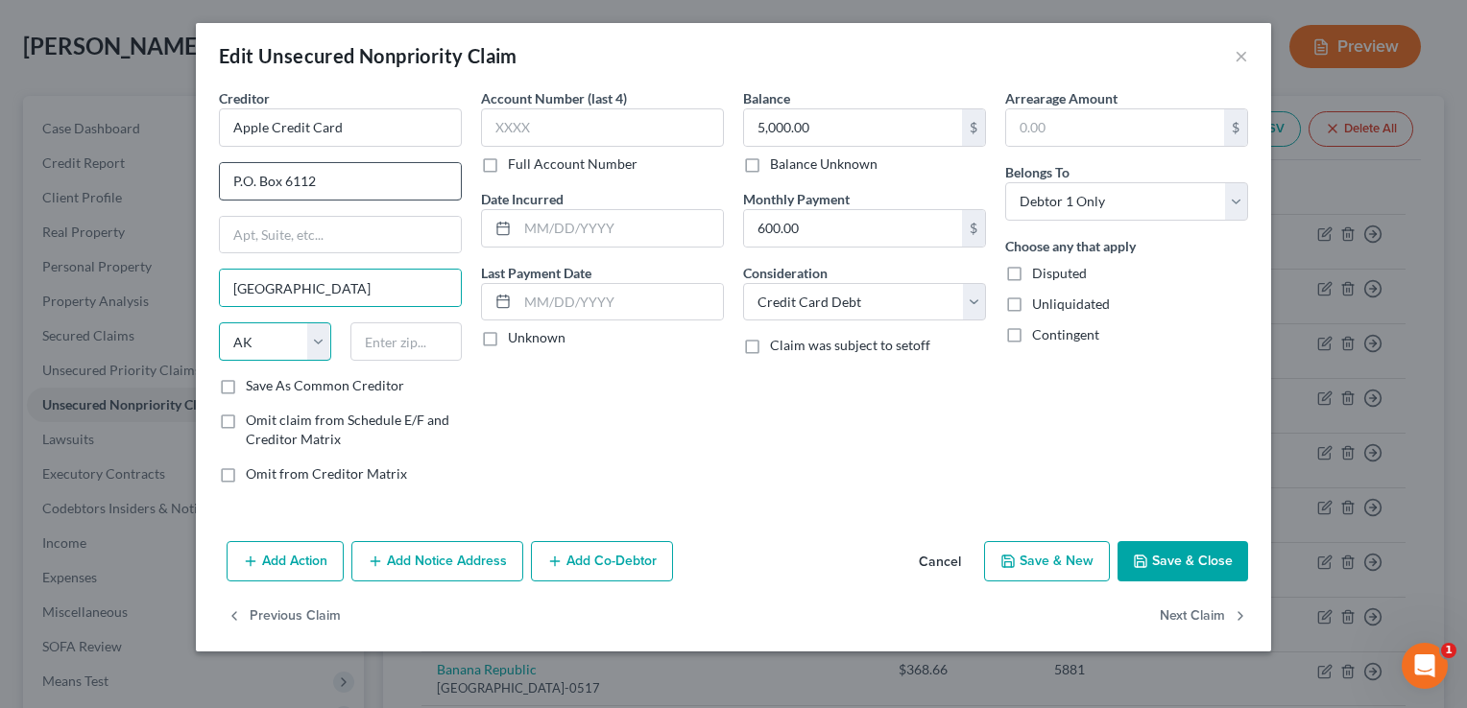
select select "39"
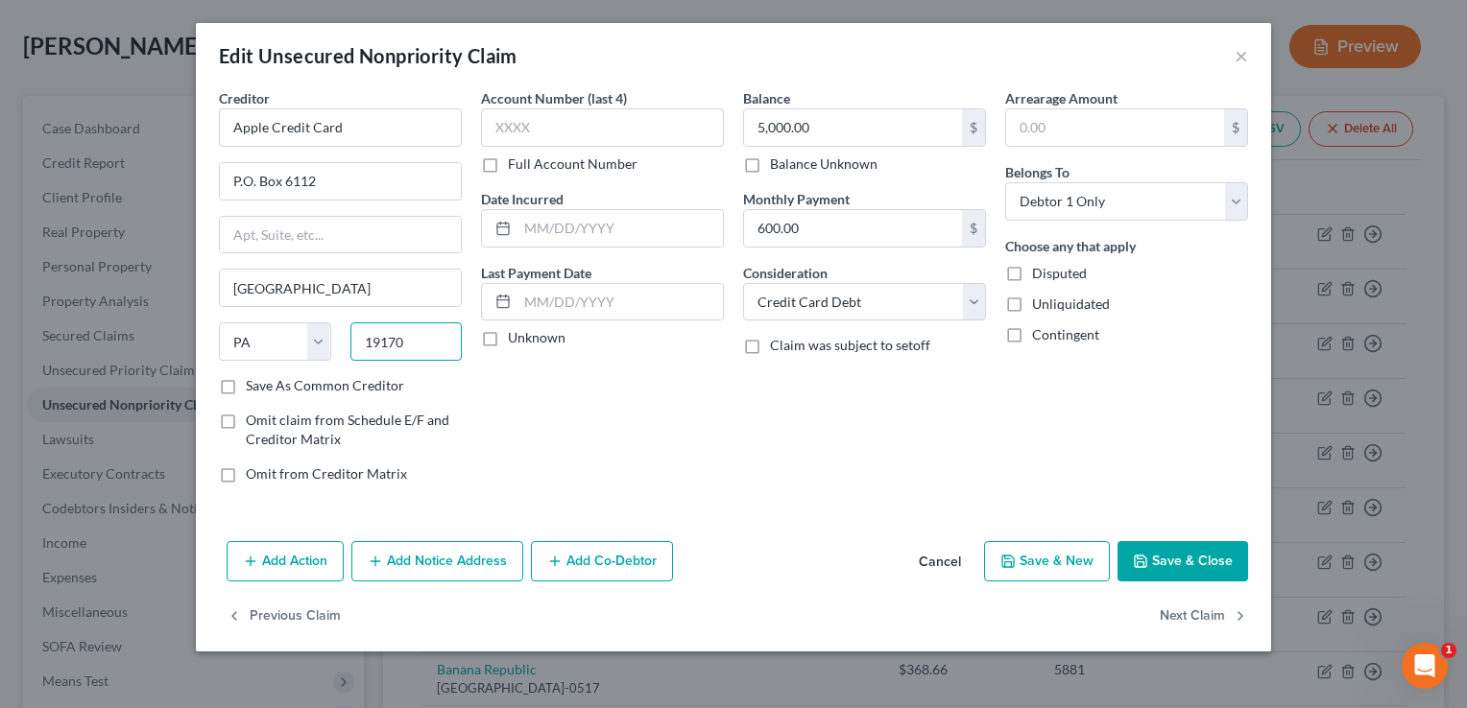
type input "19170"
click at [508, 159] on label "Full Account Number" at bounding box center [573, 164] width 130 height 19
click at [515, 159] on input "Full Account Number" at bounding box center [521, 161] width 12 height 12
click at [513, 128] on input "text" at bounding box center [602, 127] width 243 height 38
type input "110001xxxxxxxxxx"
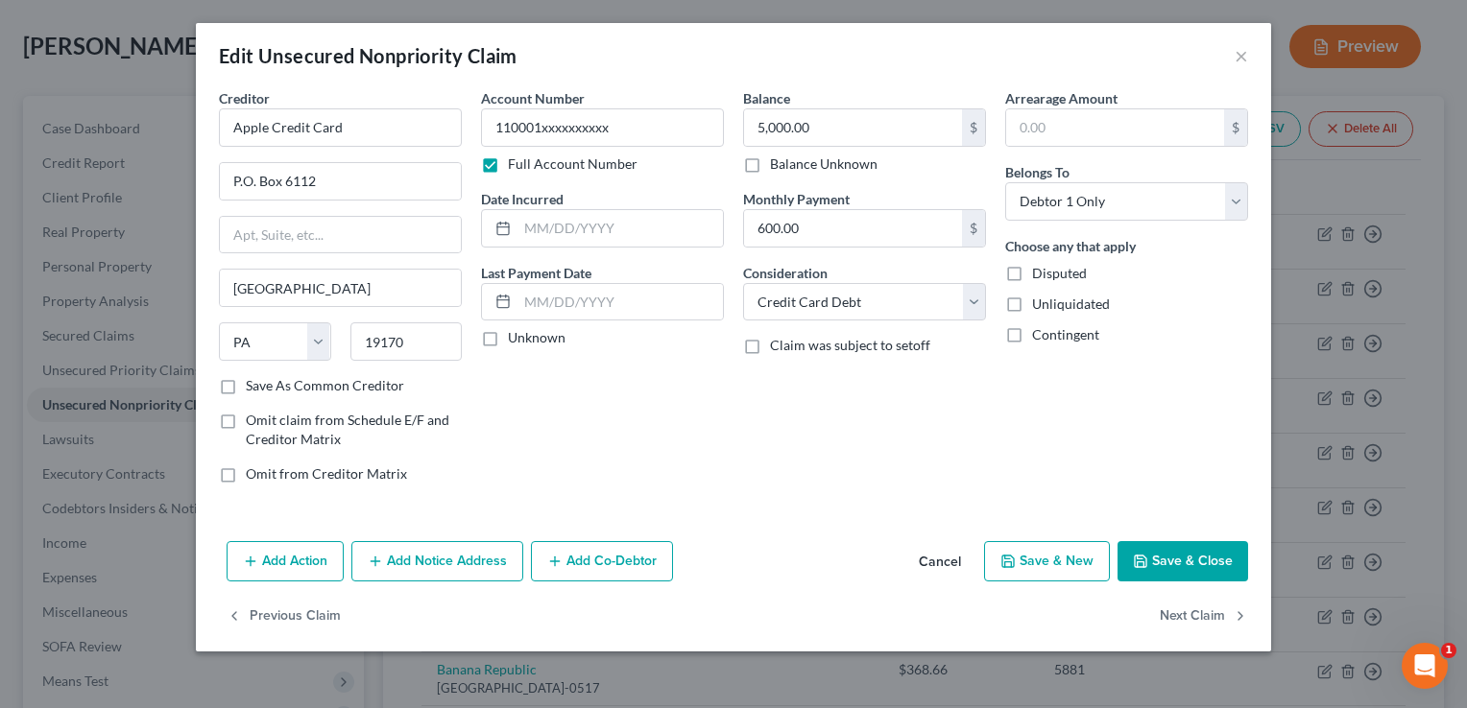
click at [1167, 561] on button "Save & Close" at bounding box center [1182, 561] width 131 height 40
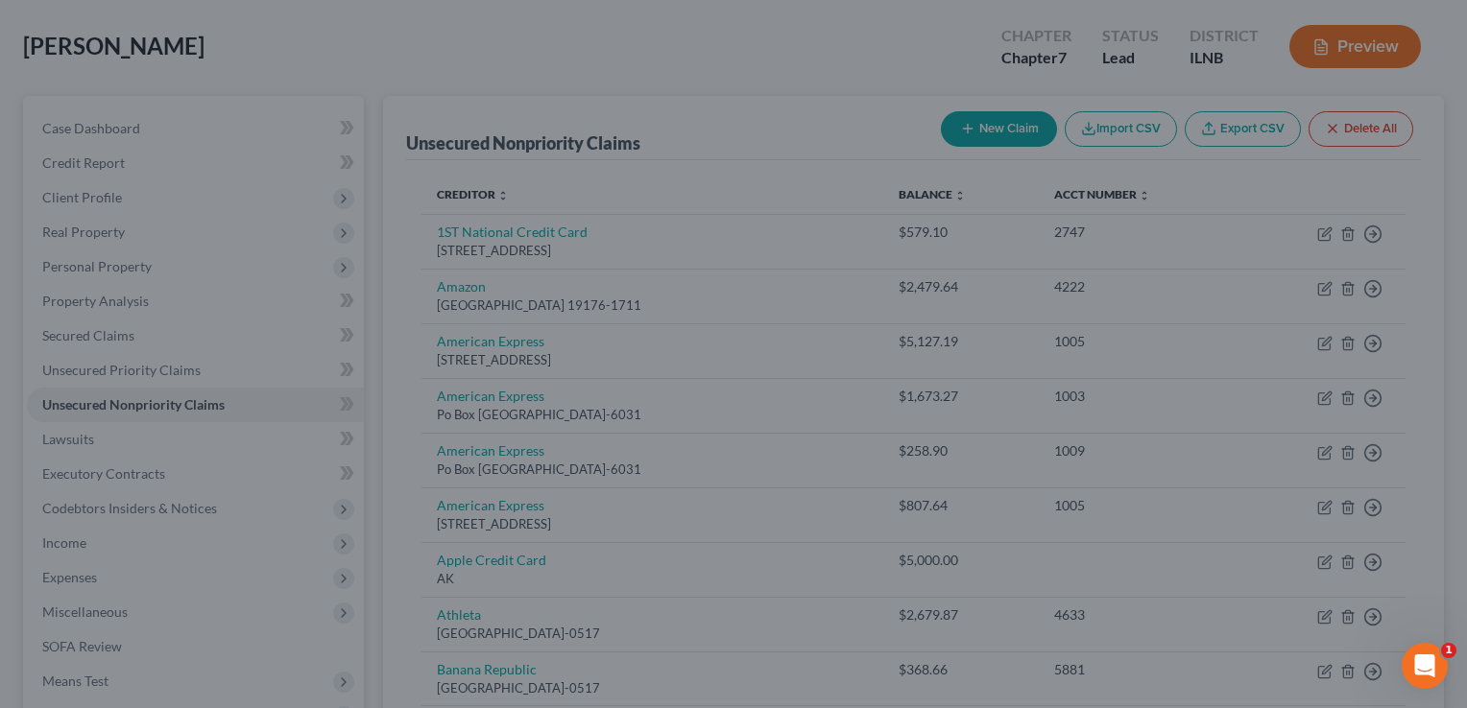
type input "0"
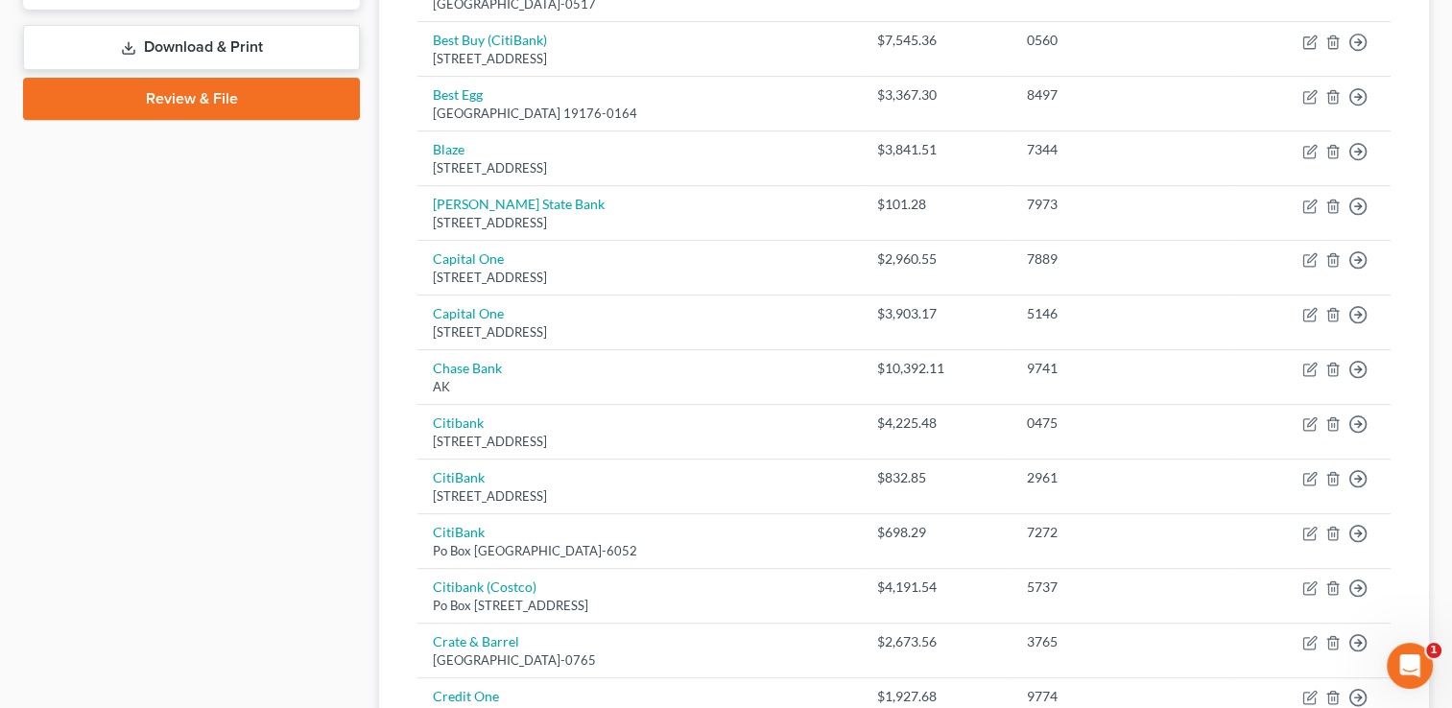
scroll to position [829, 0]
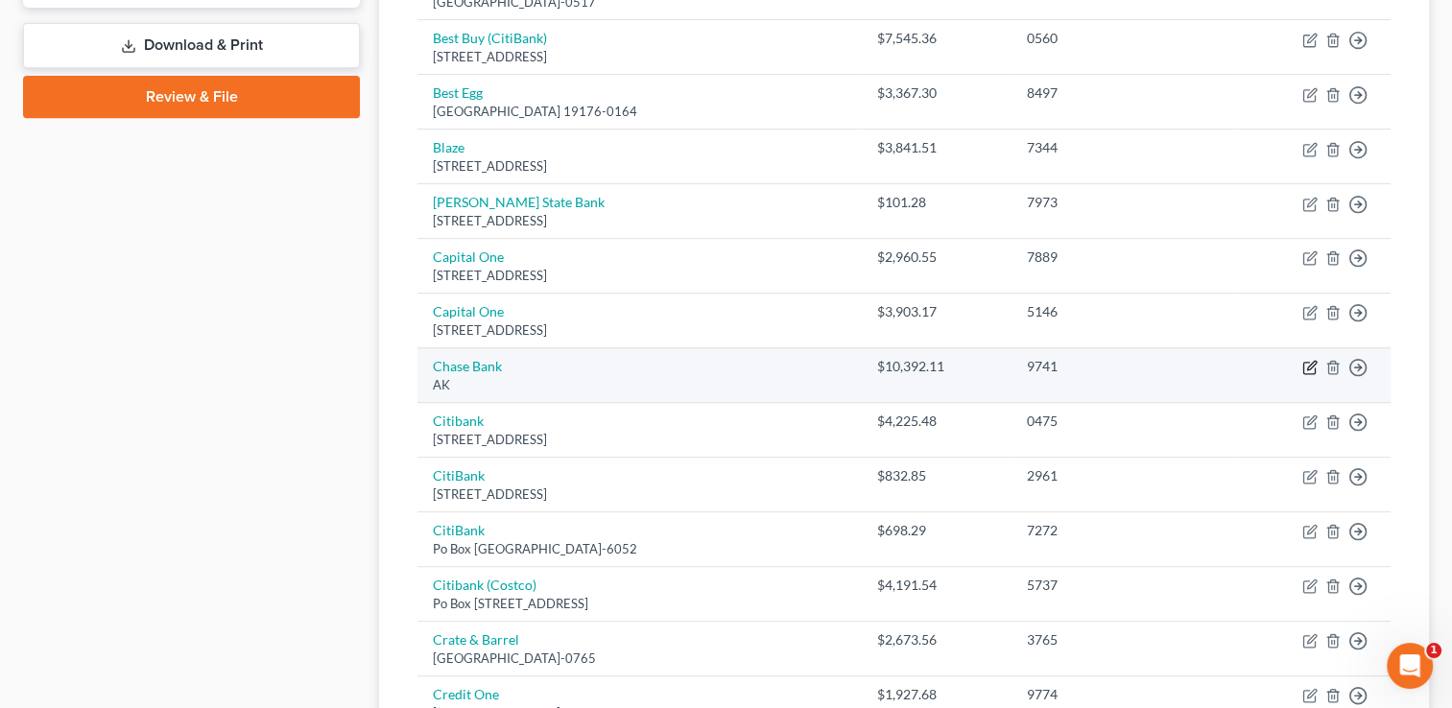
click at [1309, 365] on icon "button" at bounding box center [1311, 366] width 9 height 9
select select "1"
select select "2"
select select "0"
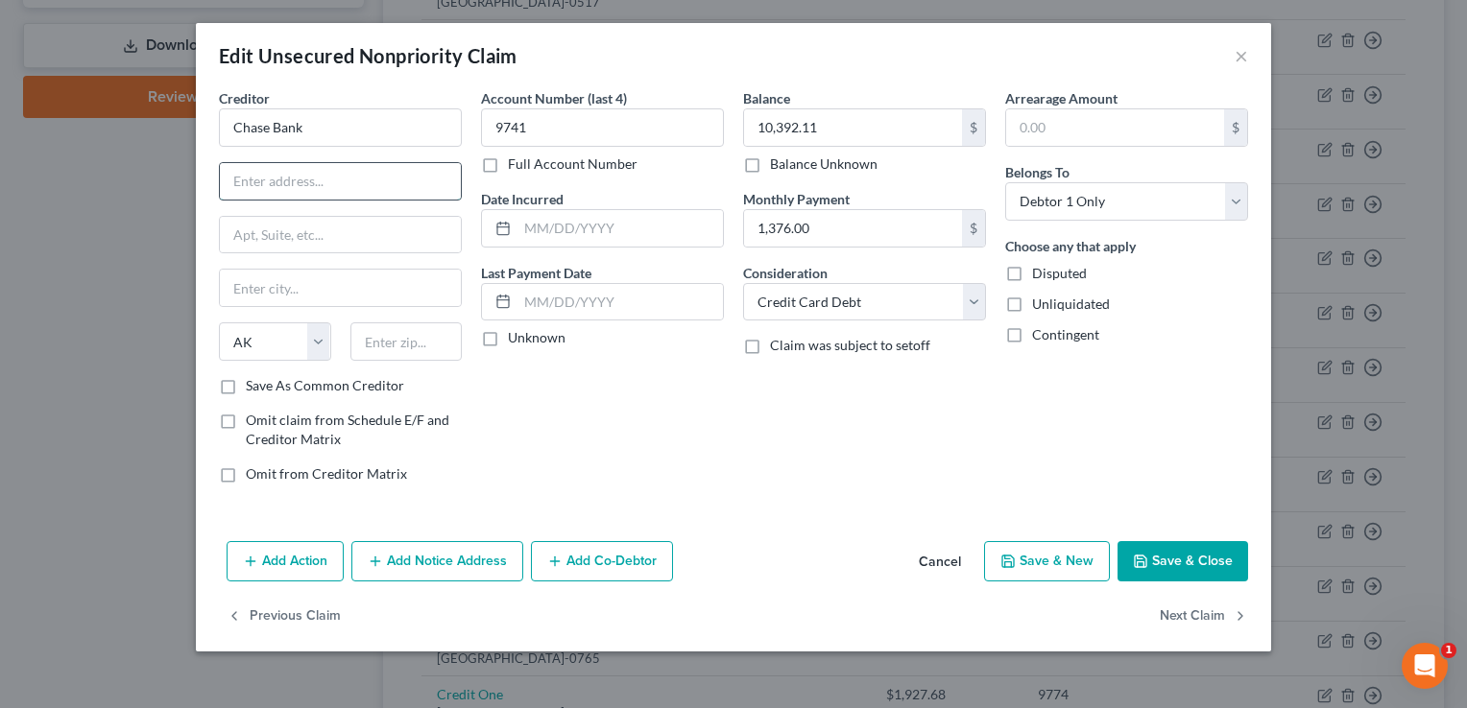
click at [250, 179] on input "text" at bounding box center [340, 181] width 241 height 36
type input "P.O. Box 4099"
type input "[PERSON_NAME] Stream"
select select "14"
type input "60197"
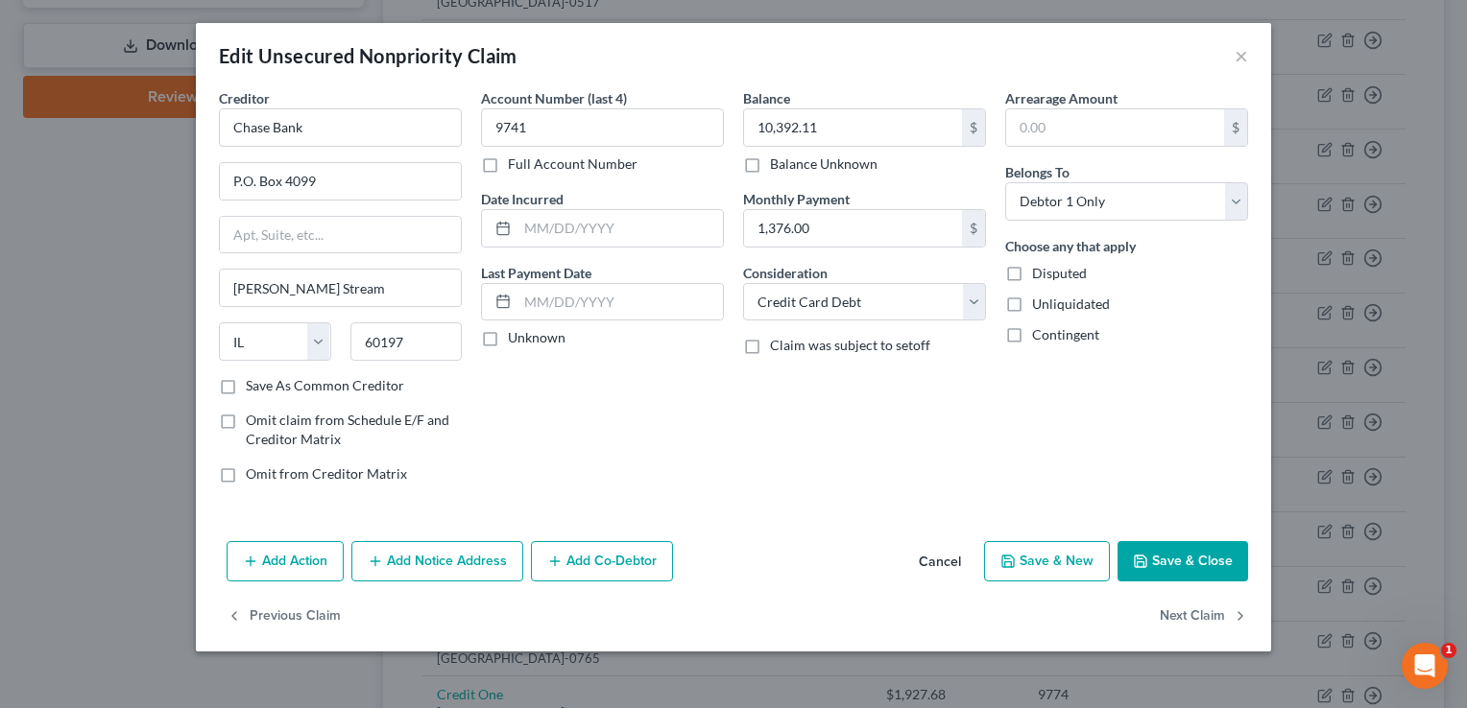
click at [1172, 554] on button "Save & Close" at bounding box center [1182, 561] width 131 height 40
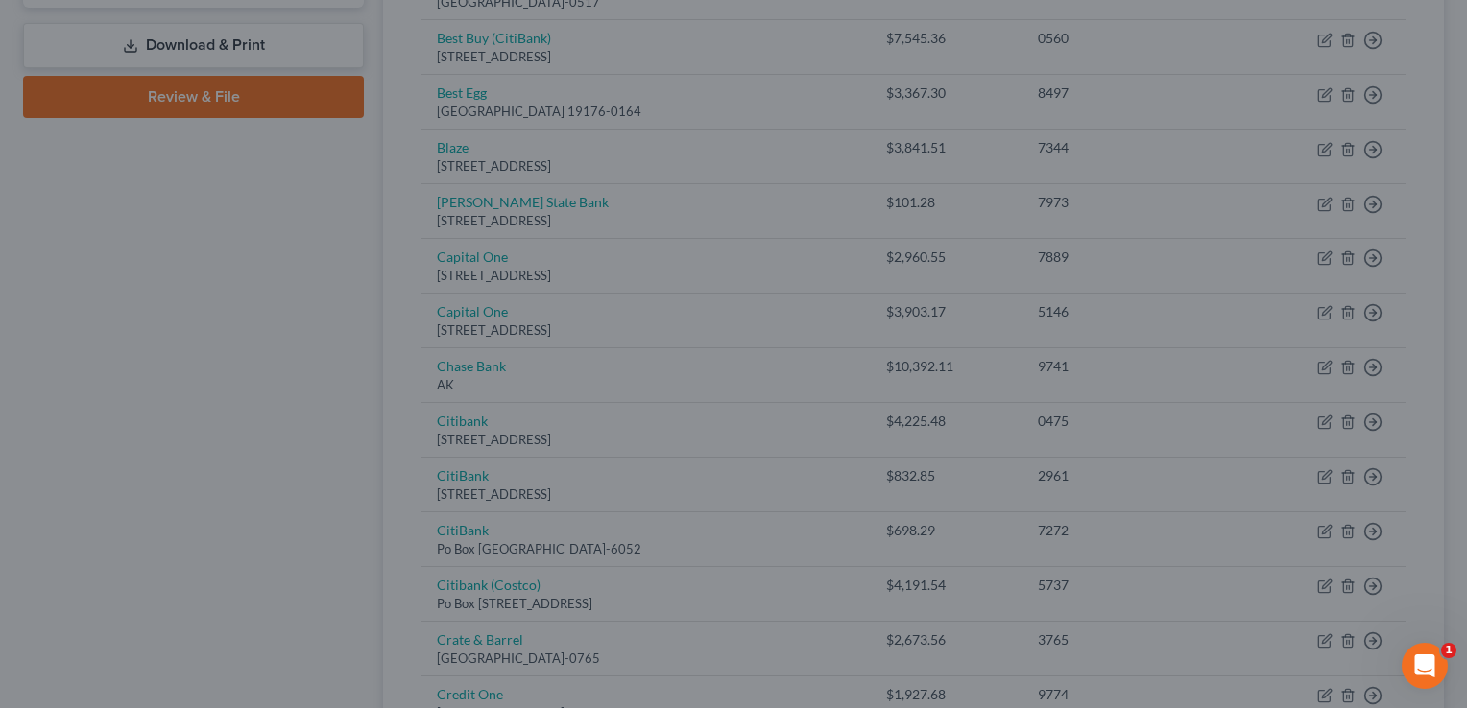
type input "0"
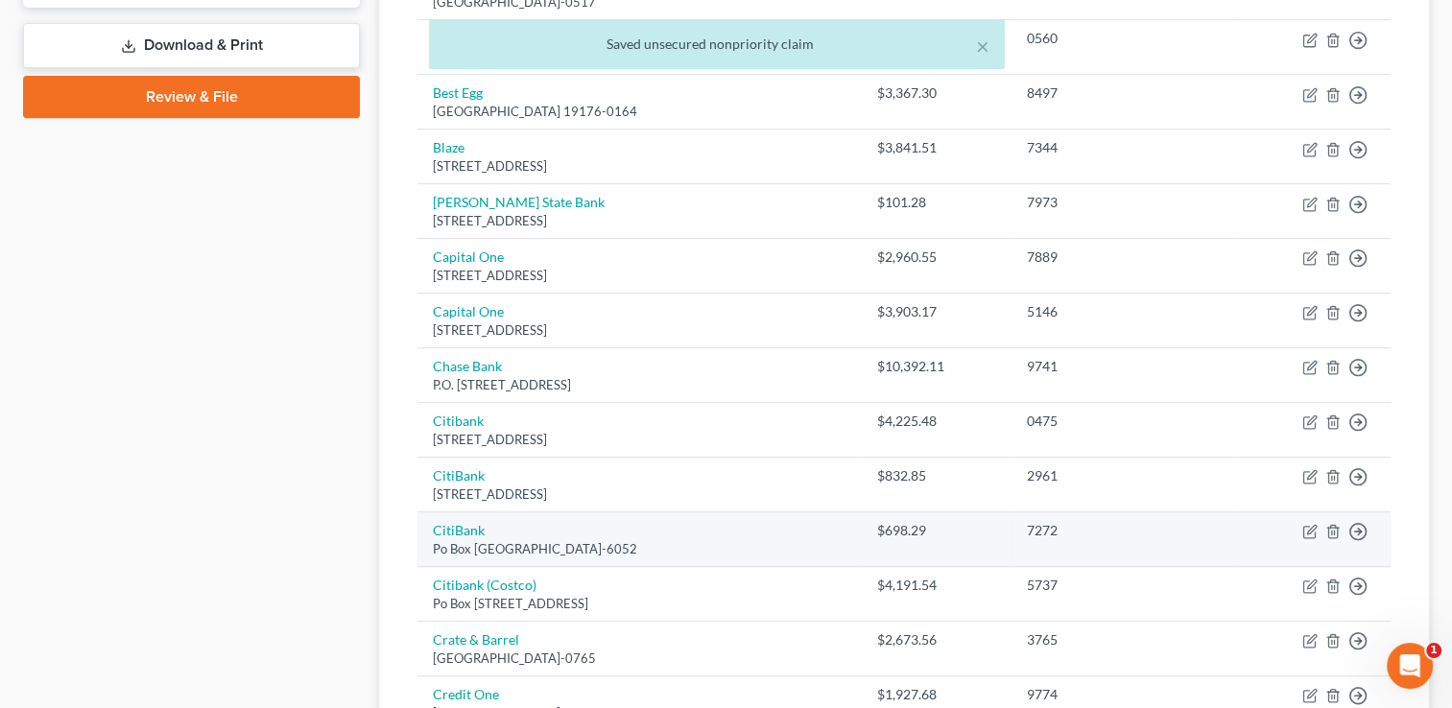
scroll to position [1501, 0]
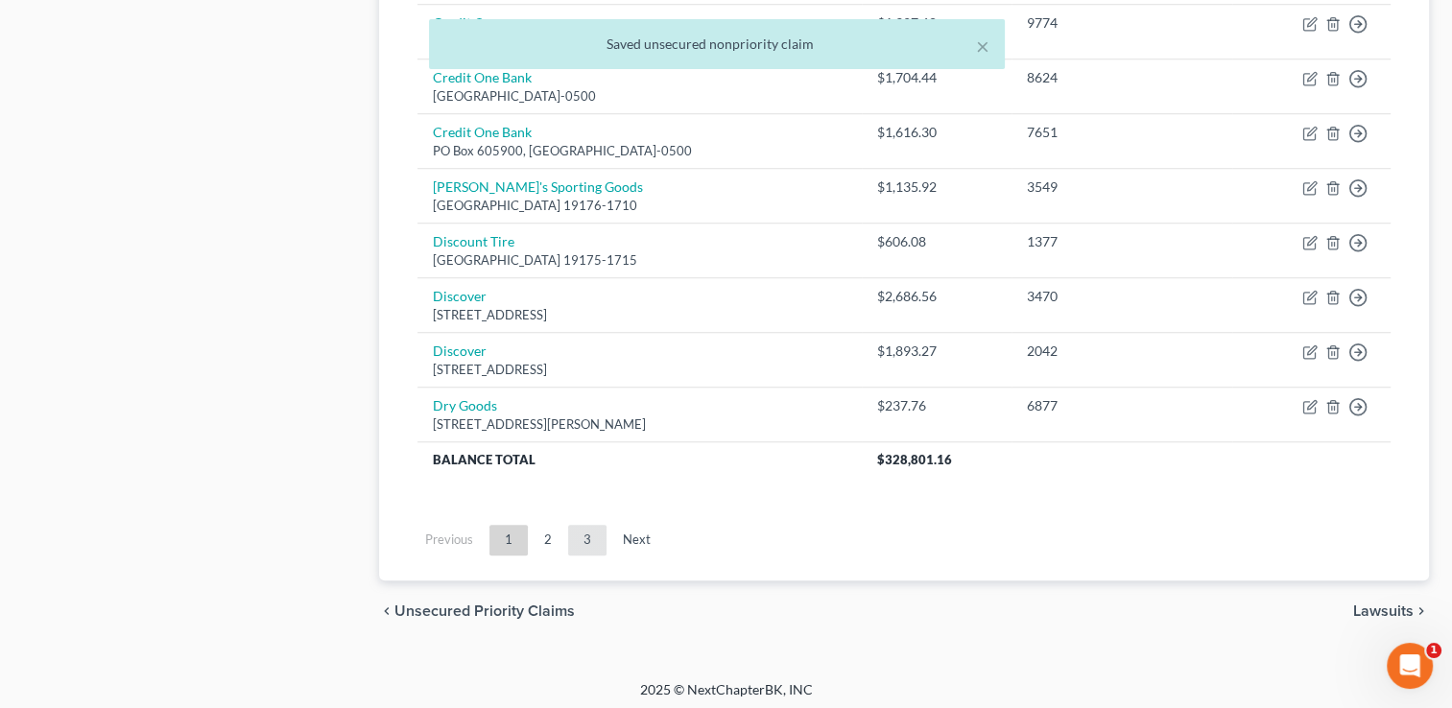
click at [588, 528] on link "3" at bounding box center [587, 540] width 38 height 31
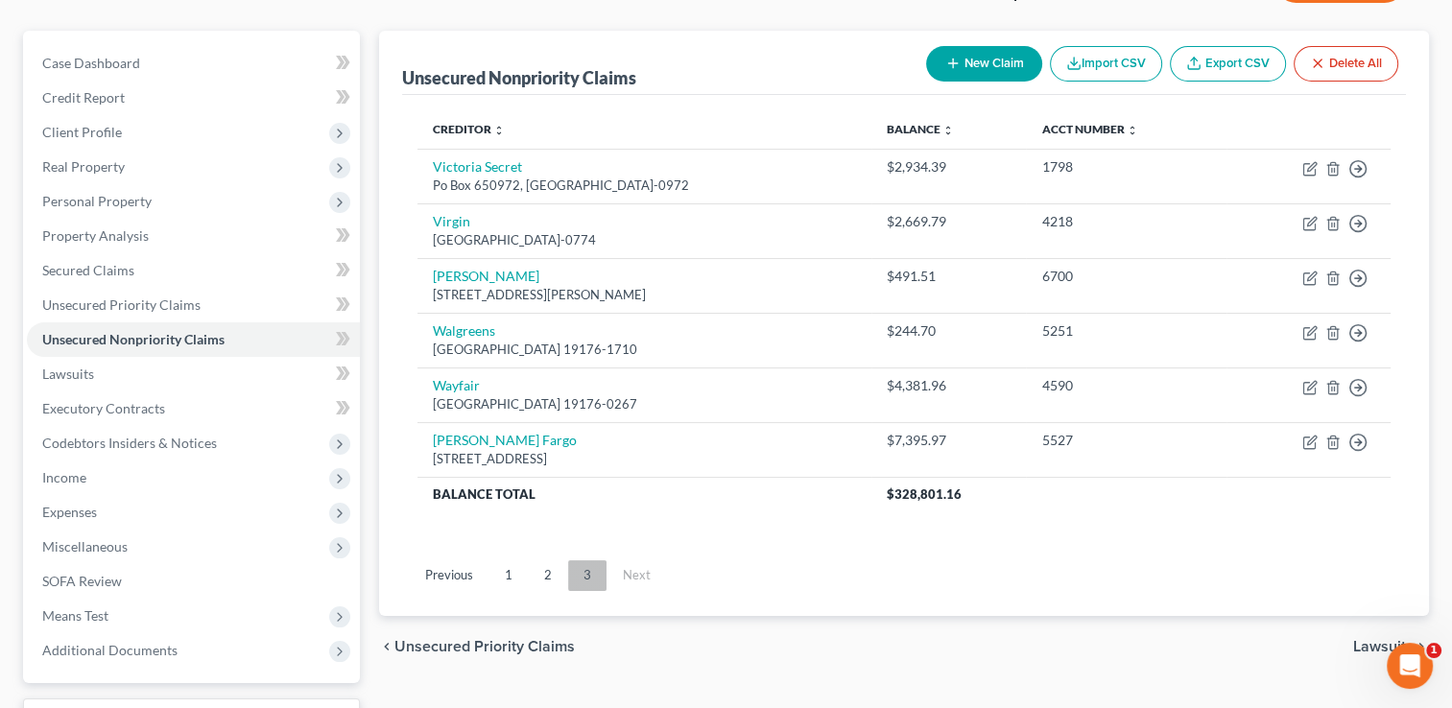
scroll to position [153, 0]
click at [548, 570] on link "2" at bounding box center [548, 576] width 38 height 31
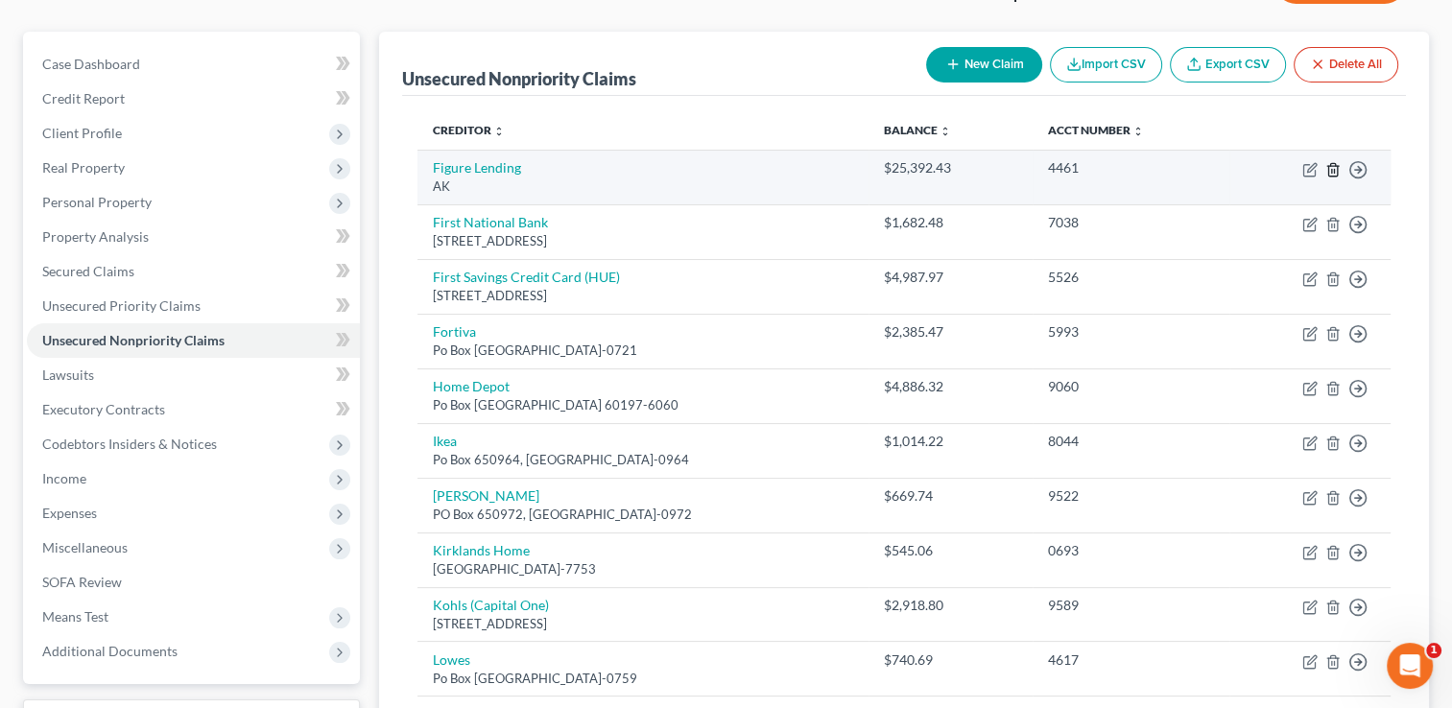
click at [1331, 166] on polyline "button" at bounding box center [1333, 166] width 12 height 0
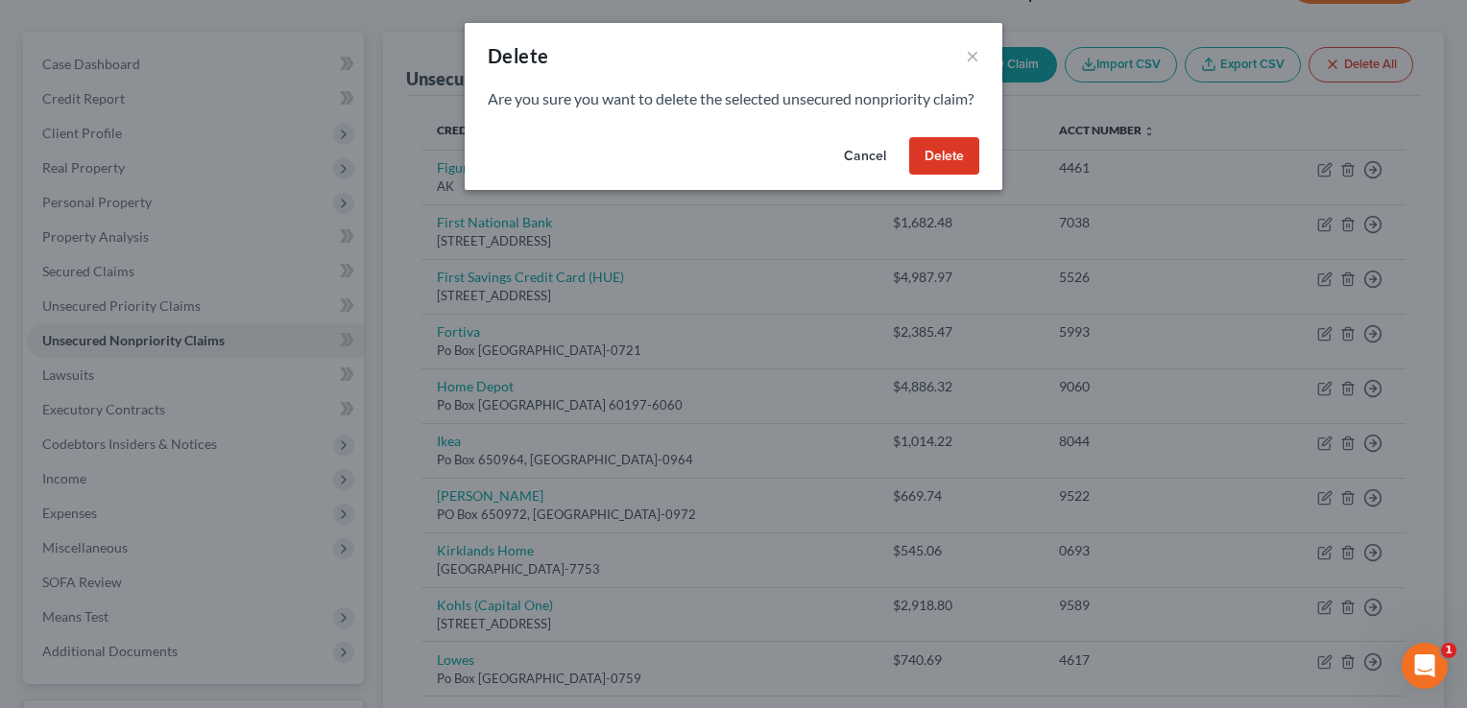
click at [937, 176] on button "Delete" at bounding box center [944, 156] width 70 height 38
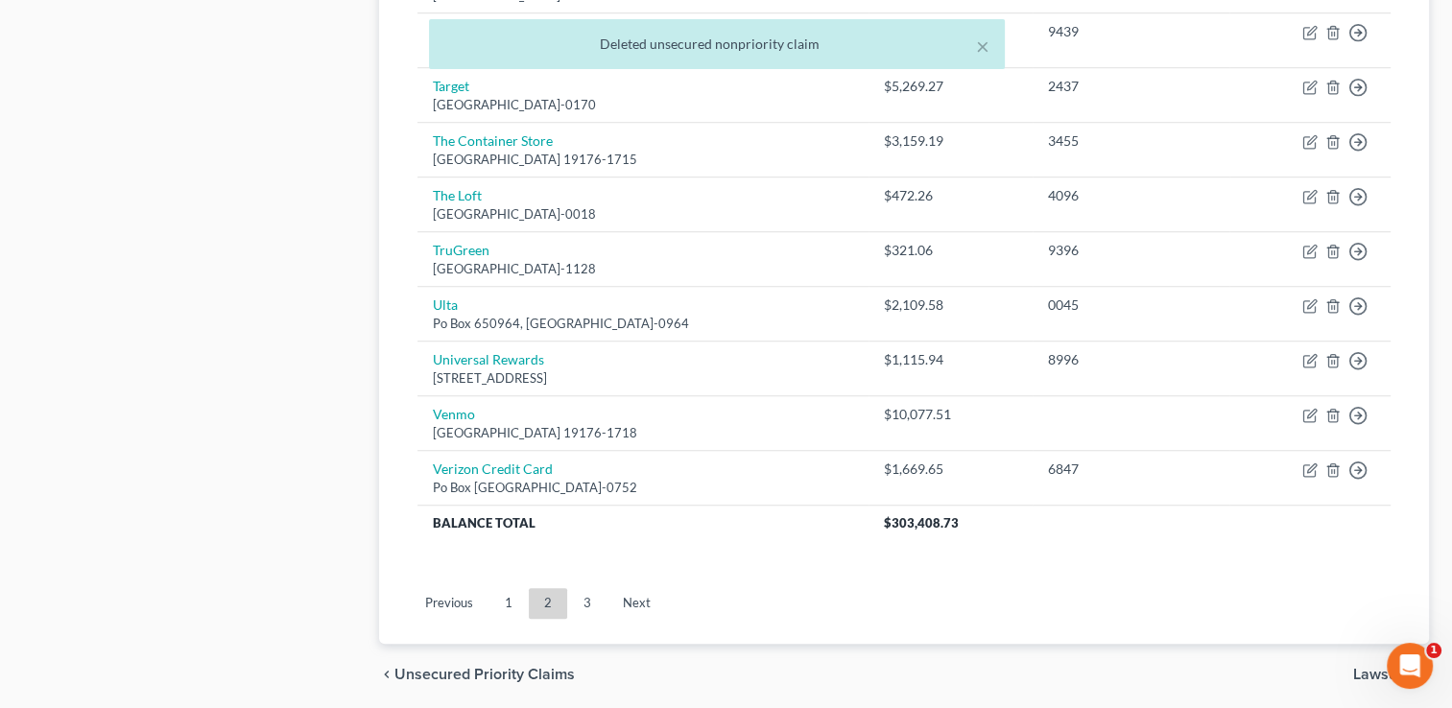
scroll to position [1385, 0]
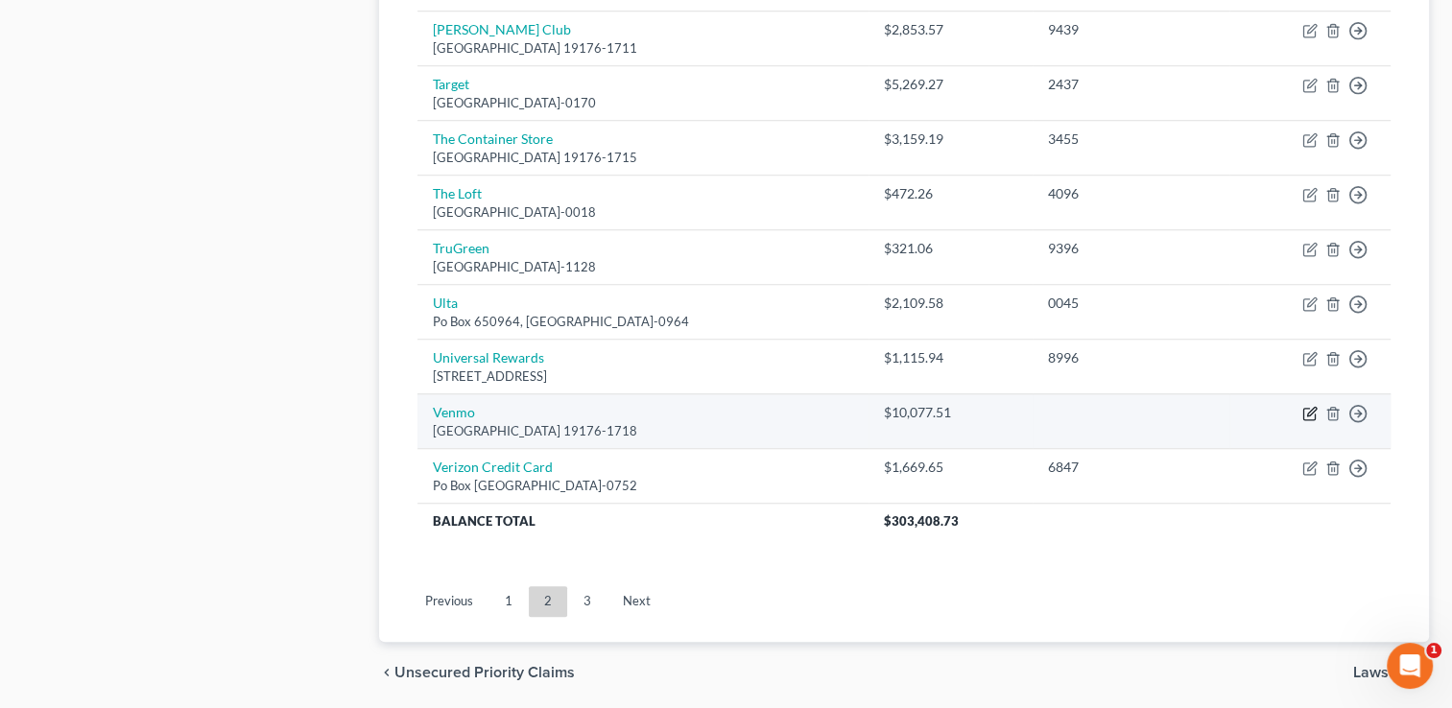
click at [1309, 406] on icon "button" at bounding box center [1309, 413] width 15 height 15
select select "39"
select select "2"
select select "0"
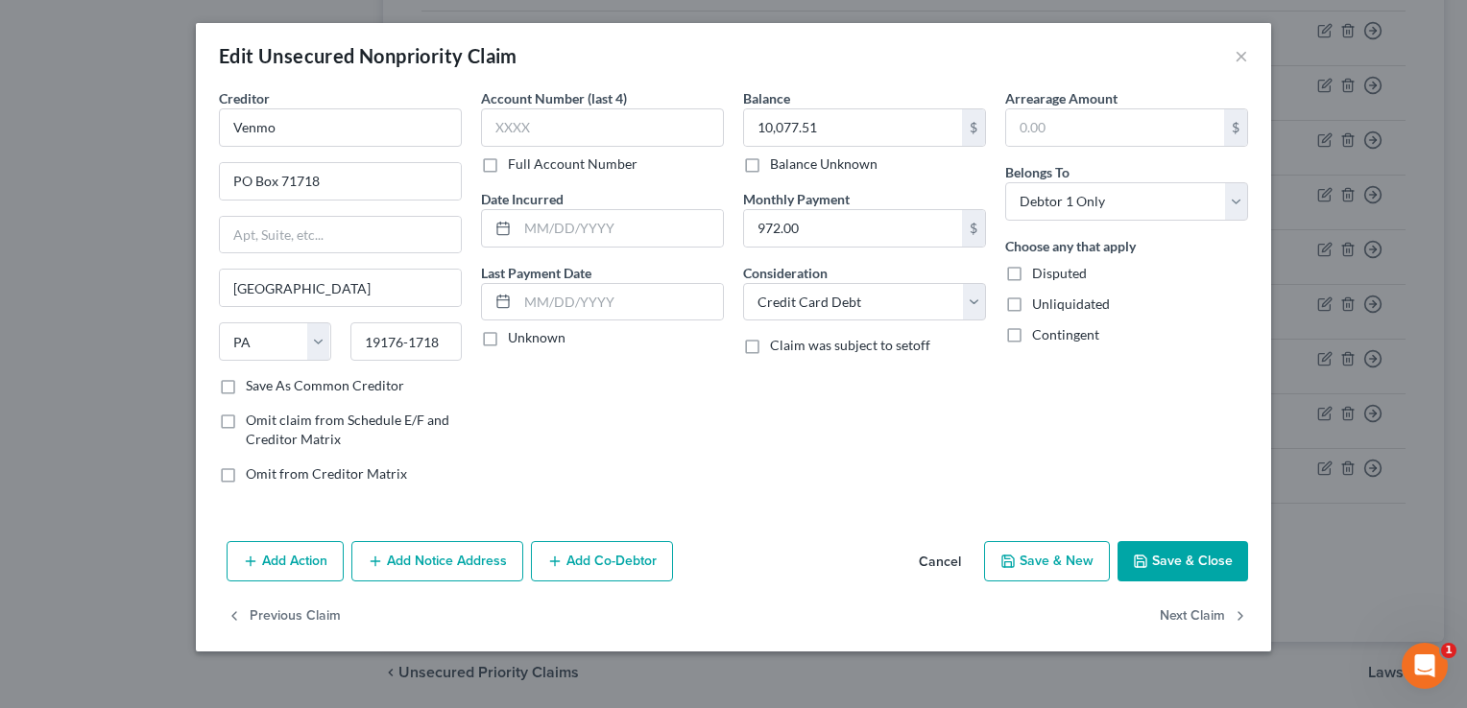
click at [508, 167] on label "Full Account Number" at bounding box center [573, 164] width 130 height 19
click at [515, 167] on input "Full Account Number" at bounding box center [521, 161] width 12 height 12
click at [505, 111] on input "text" at bounding box center [602, 127] width 243 height 38
type input "408992000471070"
click at [1174, 560] on button "Save & Close" at bounding box center [1182, 561] width 131 height 40
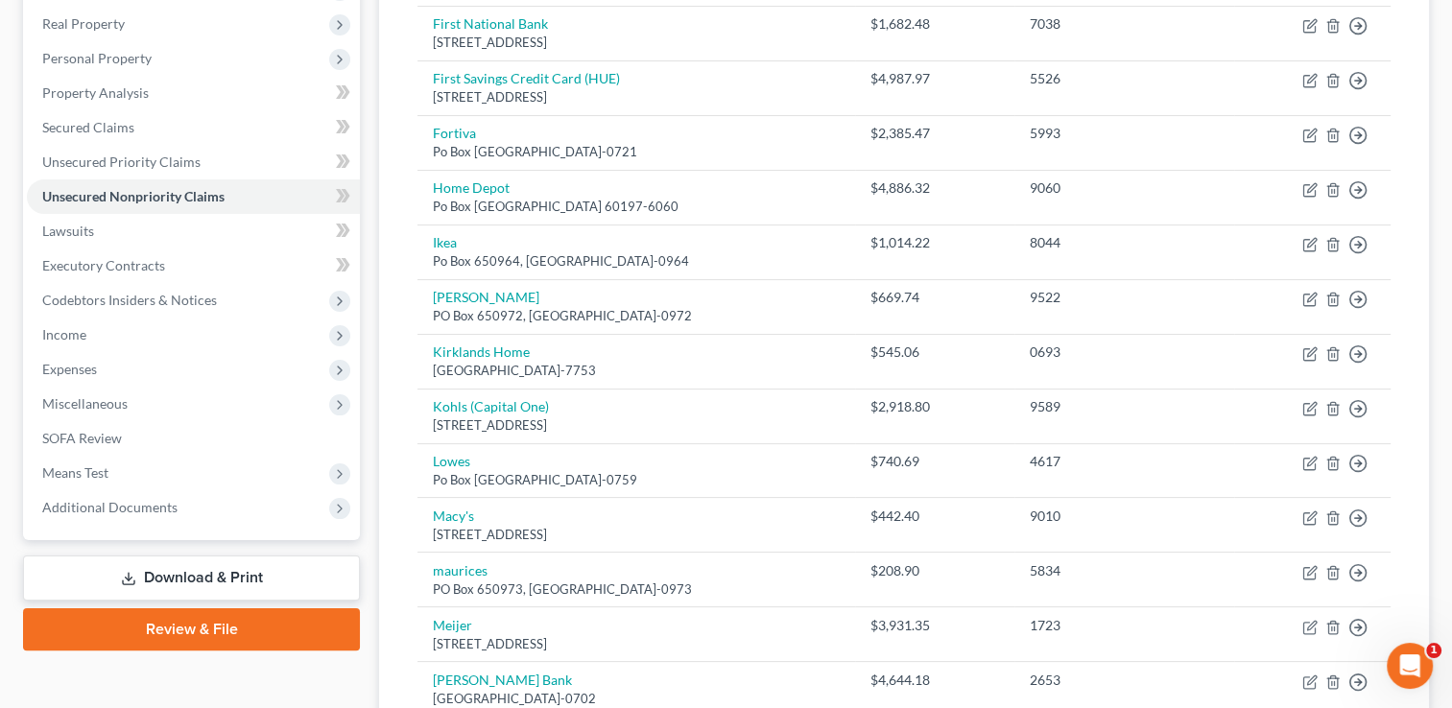
scroll to position [296, 0]
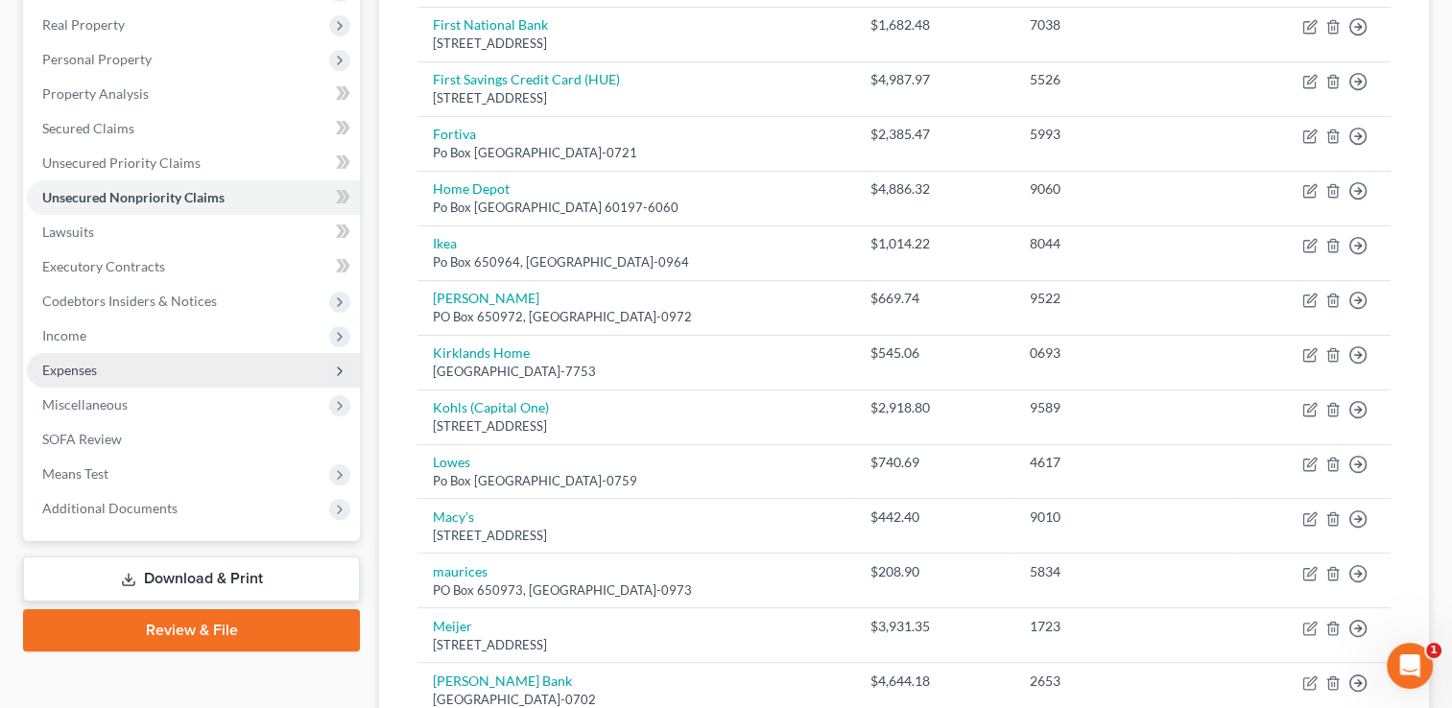
click at [66, 373] on span "Expenses" at bounding box center [69, 370] width 55 height 16
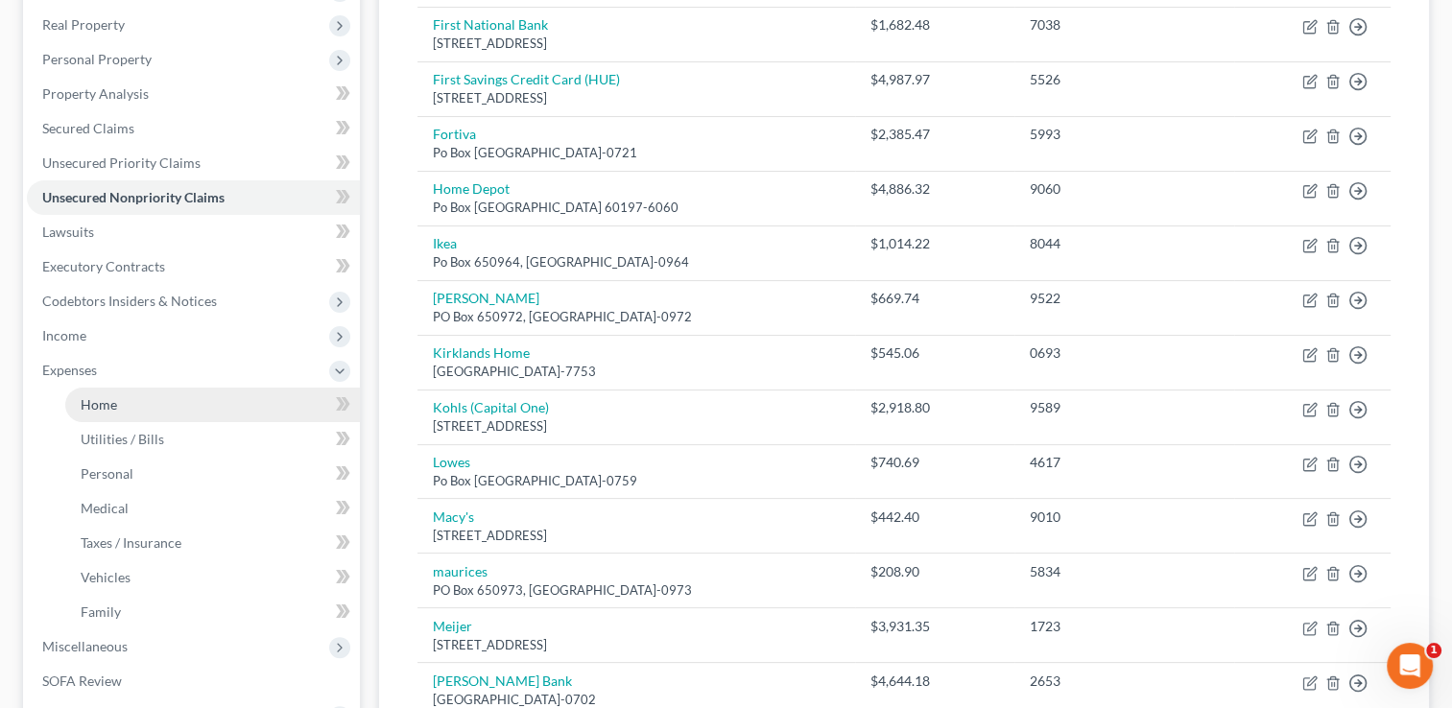
click at [101, 403] on span "Home" at bounding box center [99, 404] width 36 height 16
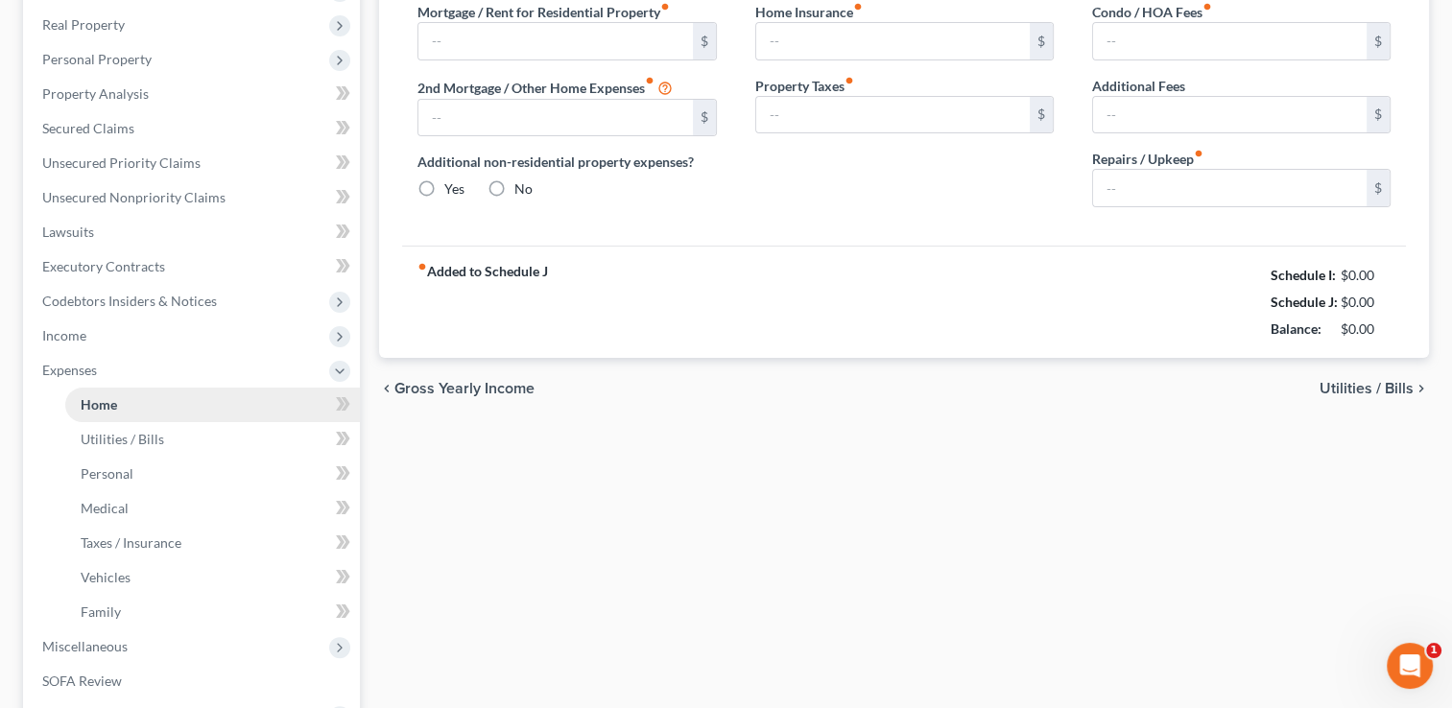
scroll to position [194, 0]
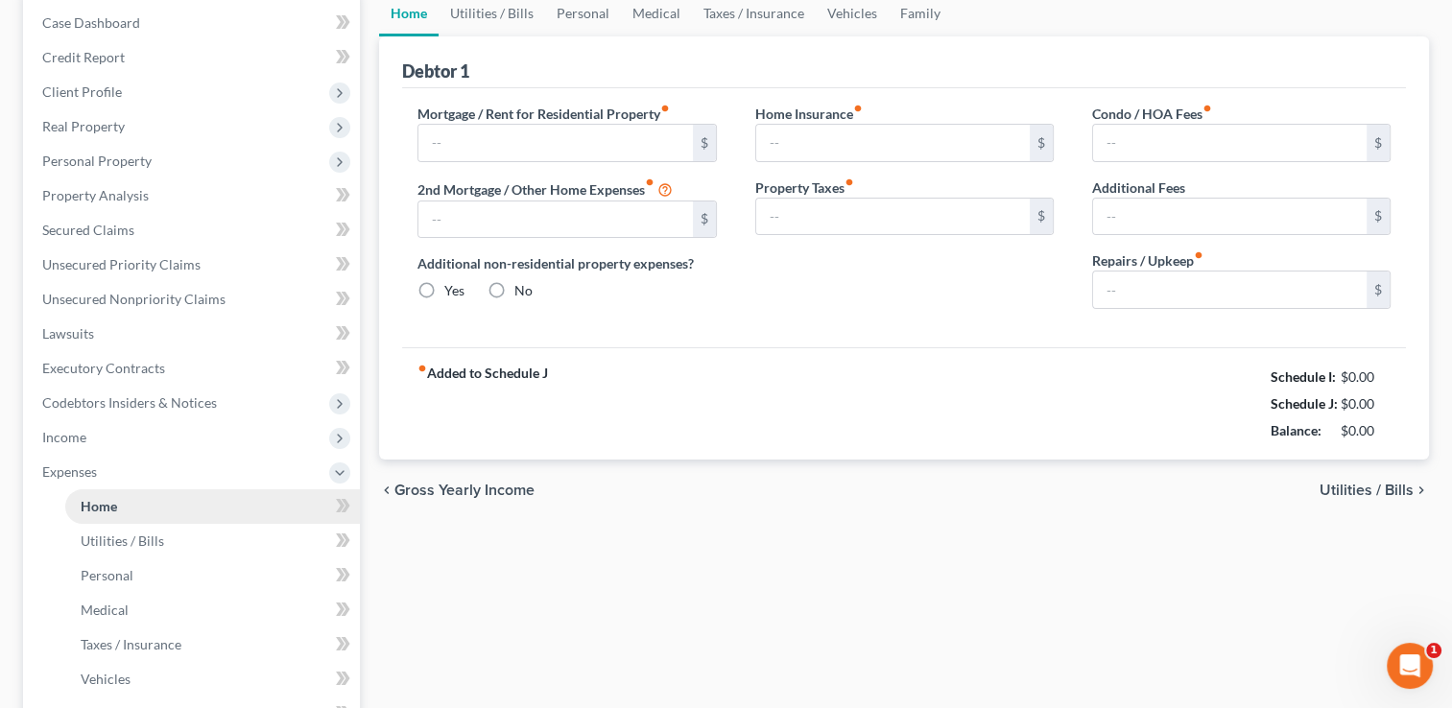
type input "1,990.01"
type input "253.14"
radio input "true"
type input "42.00"
type input "0.00"
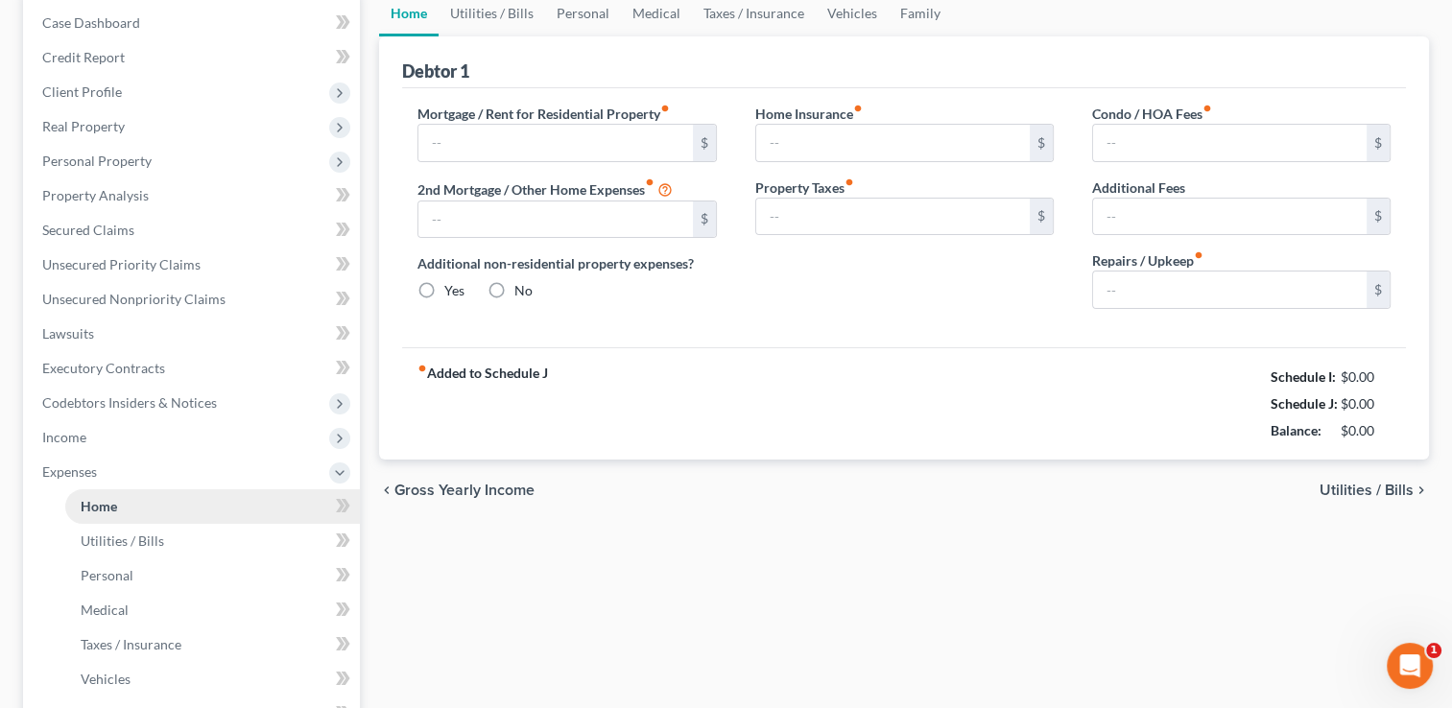
type input "100.00"
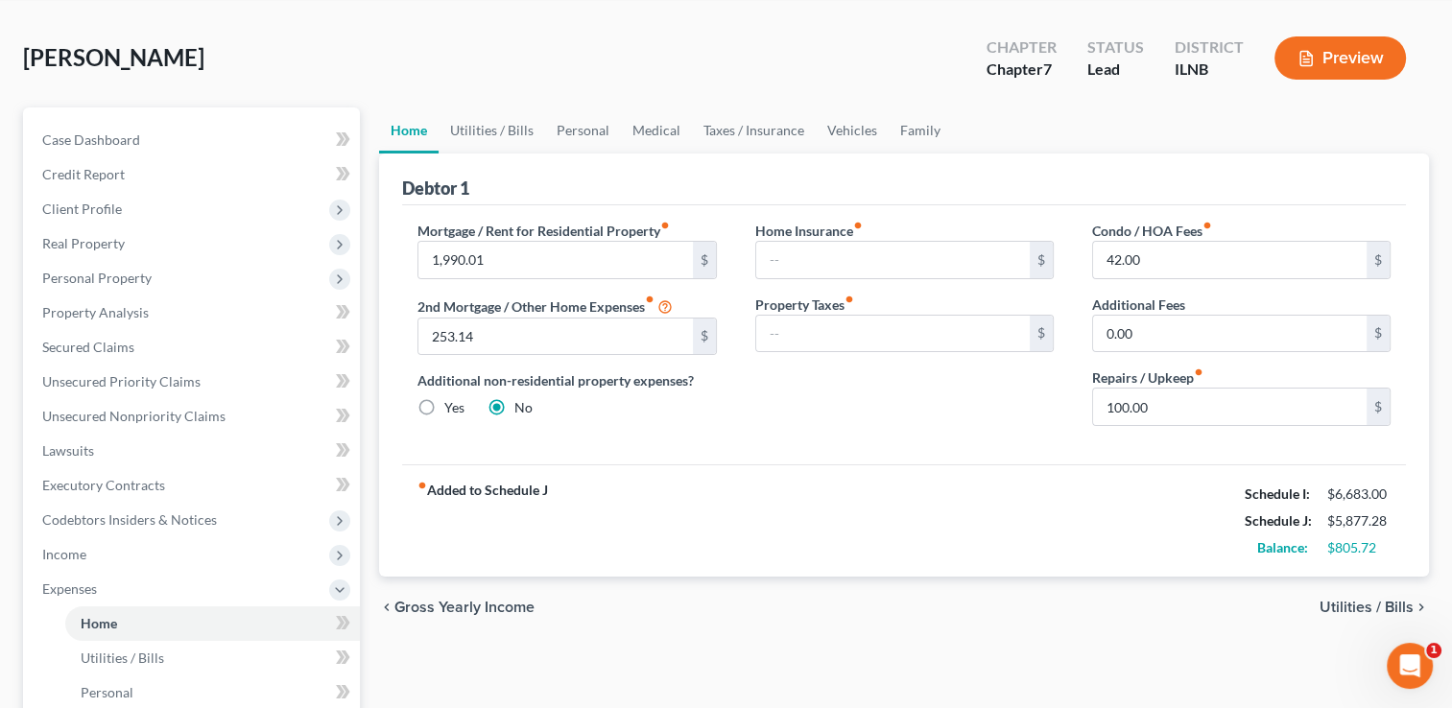
scroll to position [111, 0]
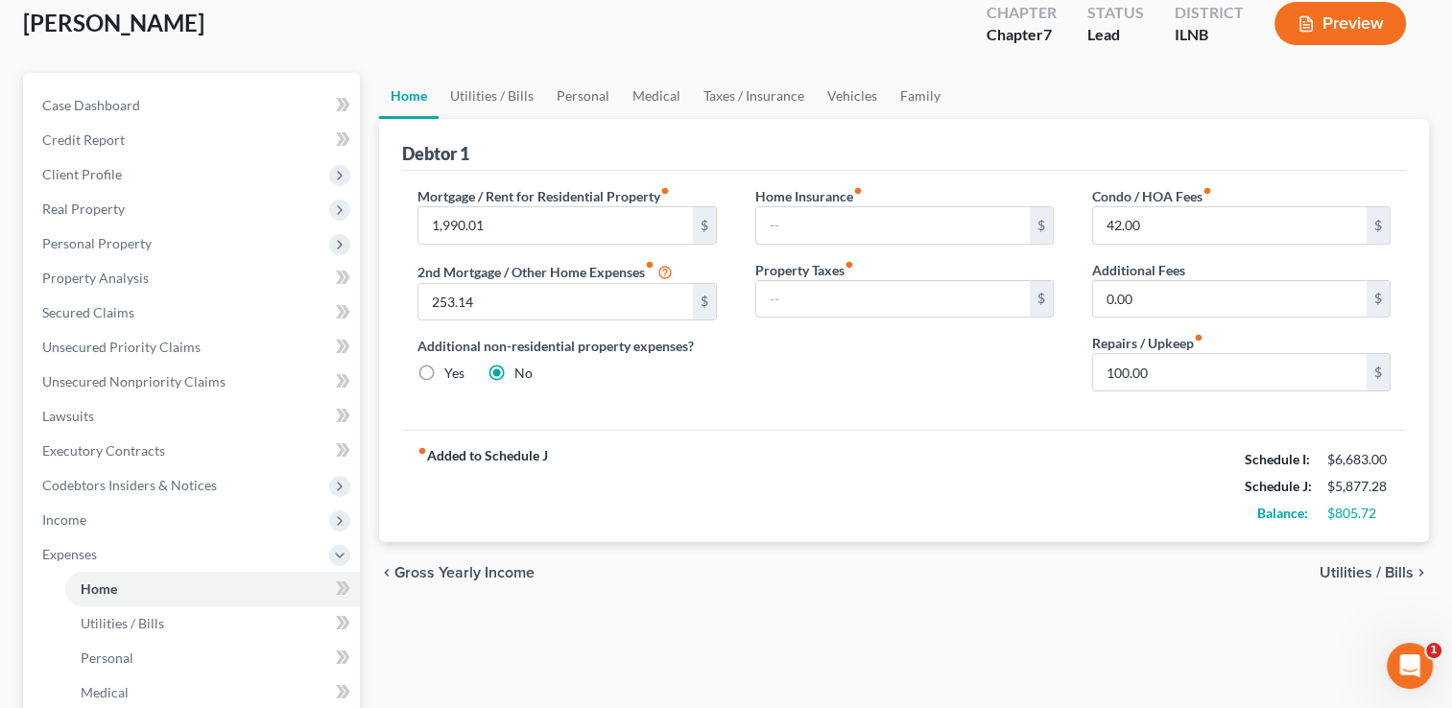
click at [1368, 565] on span "Utilities / Bills" at bounding box center [1367, 572] width 94 height 15
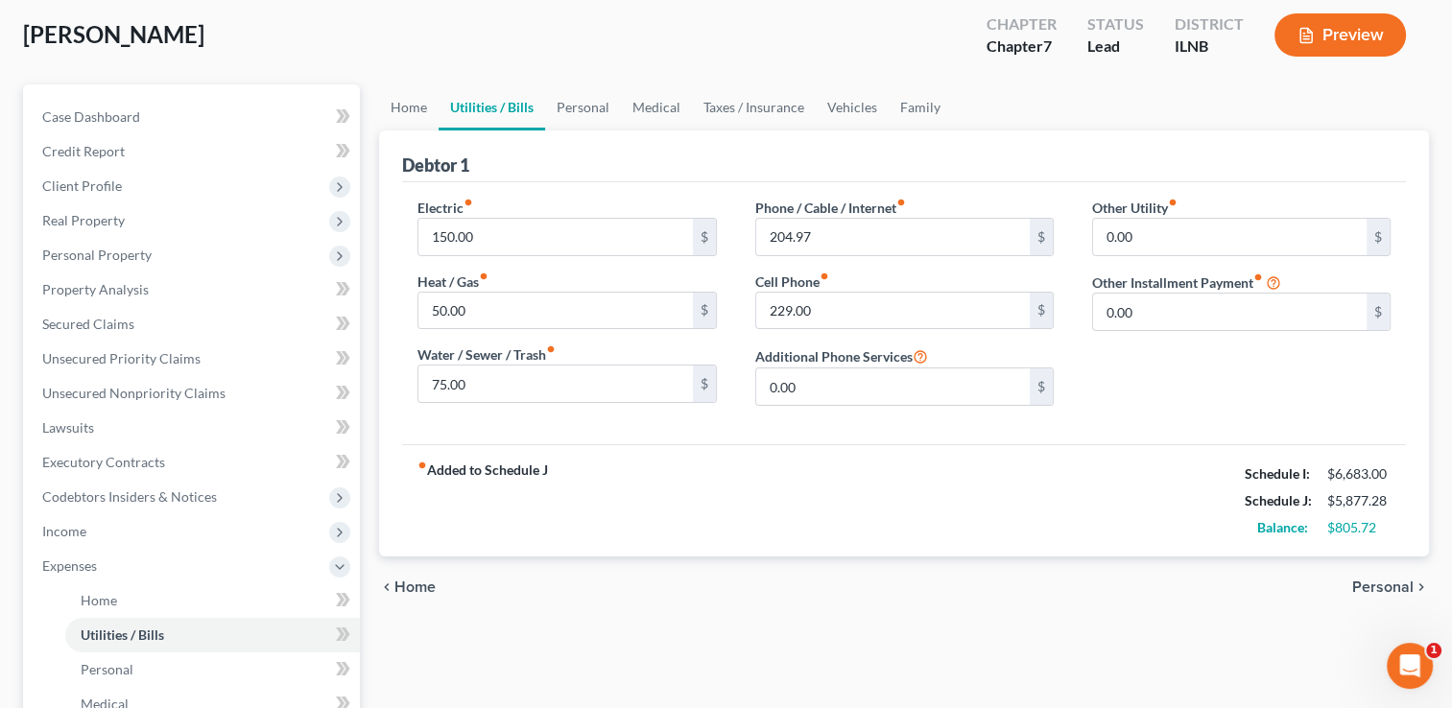
scroll to position [100, 0]
click at [1396, 581] on span "Personal" at bounding box center [1382, 587] width 61 height 15
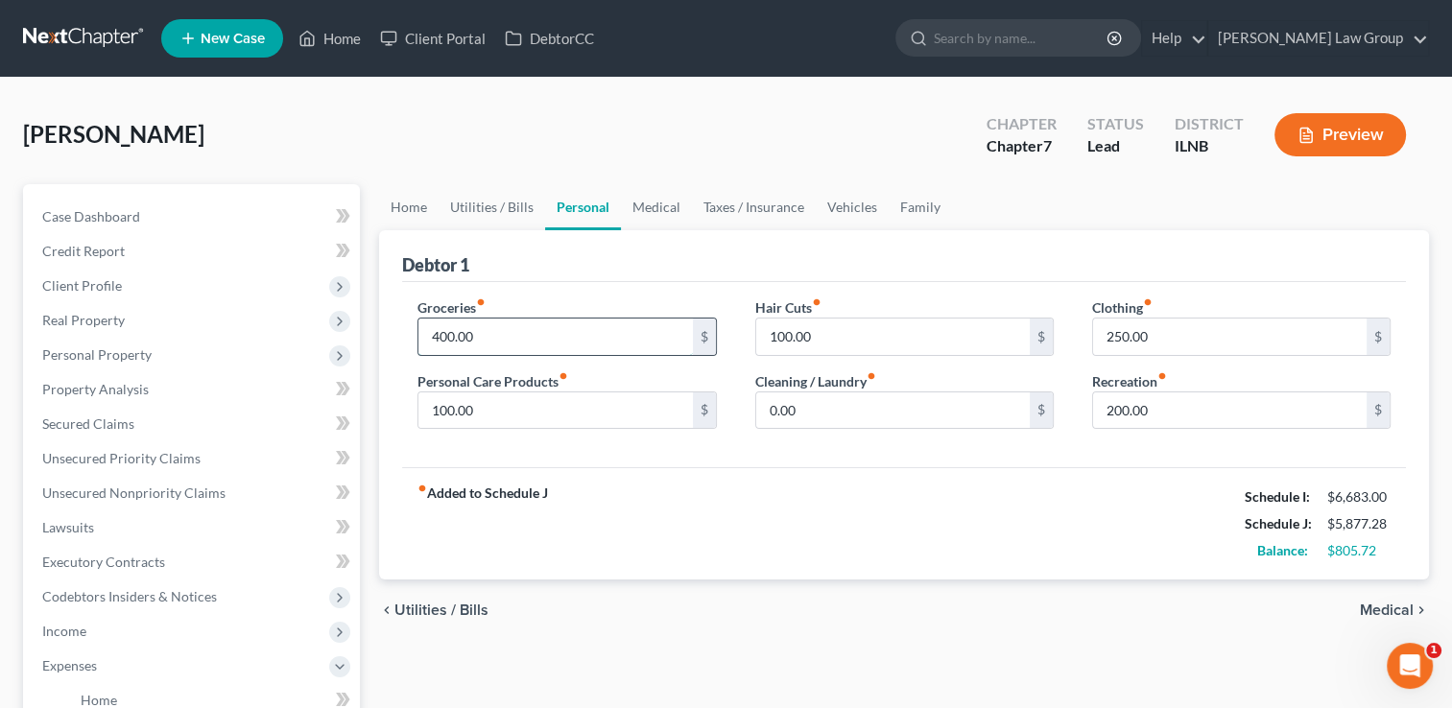
click at [551, 340] on input "400.00" at bounding box center [555, 337] width 274 height 36
type input "600"
click at [793, 530] on div "fiber_manual_record Added to Schedule J Schedule I: $6,683.00 Schedule J: $6,07…" at bounding box center [904, 523] width 1004 height 112
click at [1380, 612] on span "Medical" at bounding box center [1387, 610] width 54 height 15
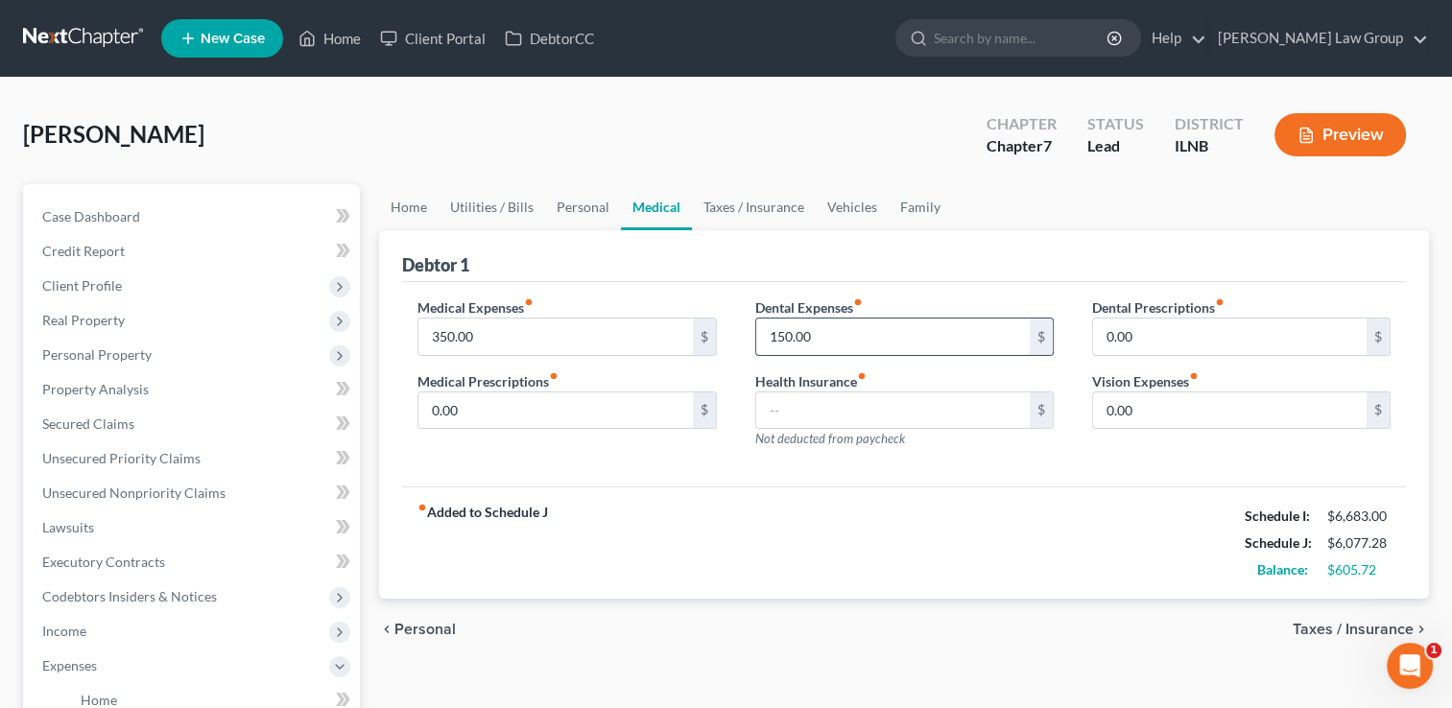
click at [838, 336] on input "150.00" at bounding box center [893, 337] width 274 height 36
type input "250"
click at [511, 410] on input "0.00" at bounding box center [555, 411] width 274 height 36
type input "85"
click at [1162, 413] on input "0.00" at bounding box center [1230, 411] width 274 height 36
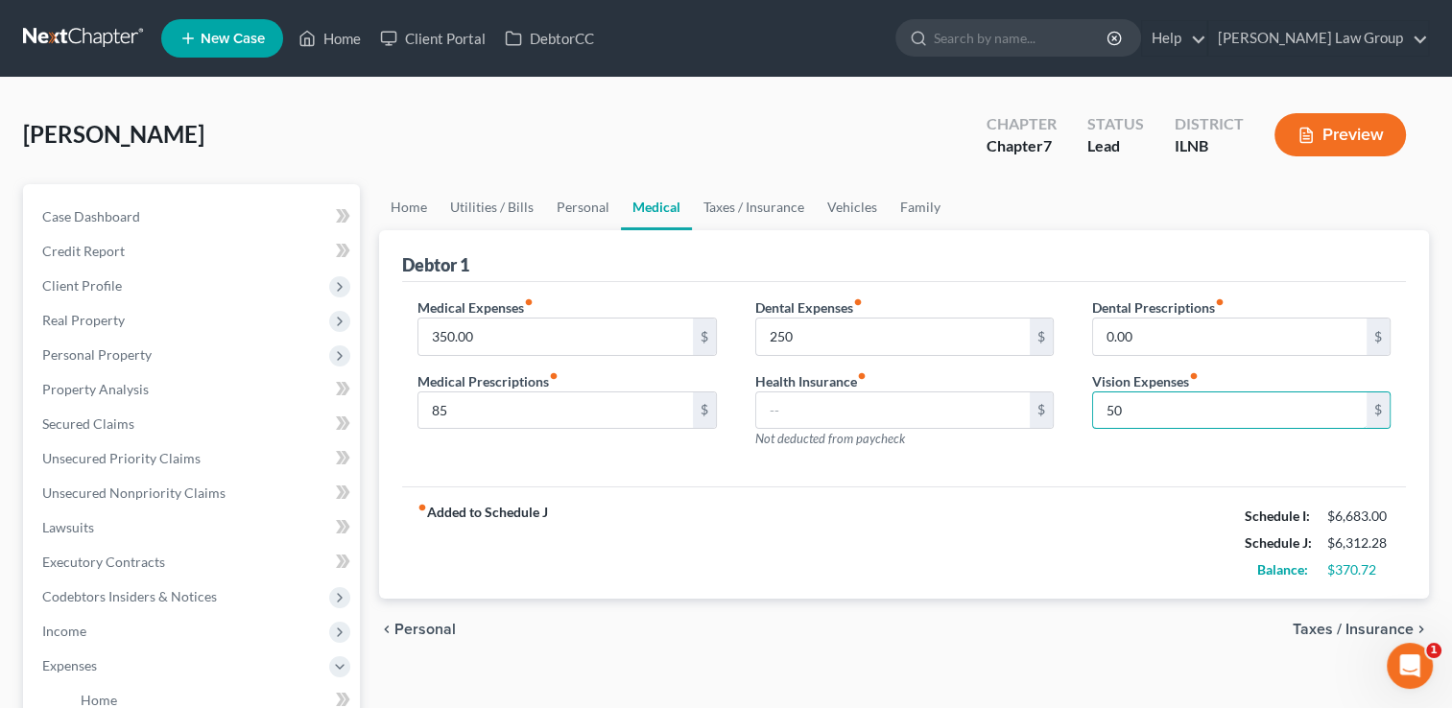
type input "50"
click at [1336, 628] on span "Taxes / Insurance" at bounding box center [1353, 629] width 121 height 15
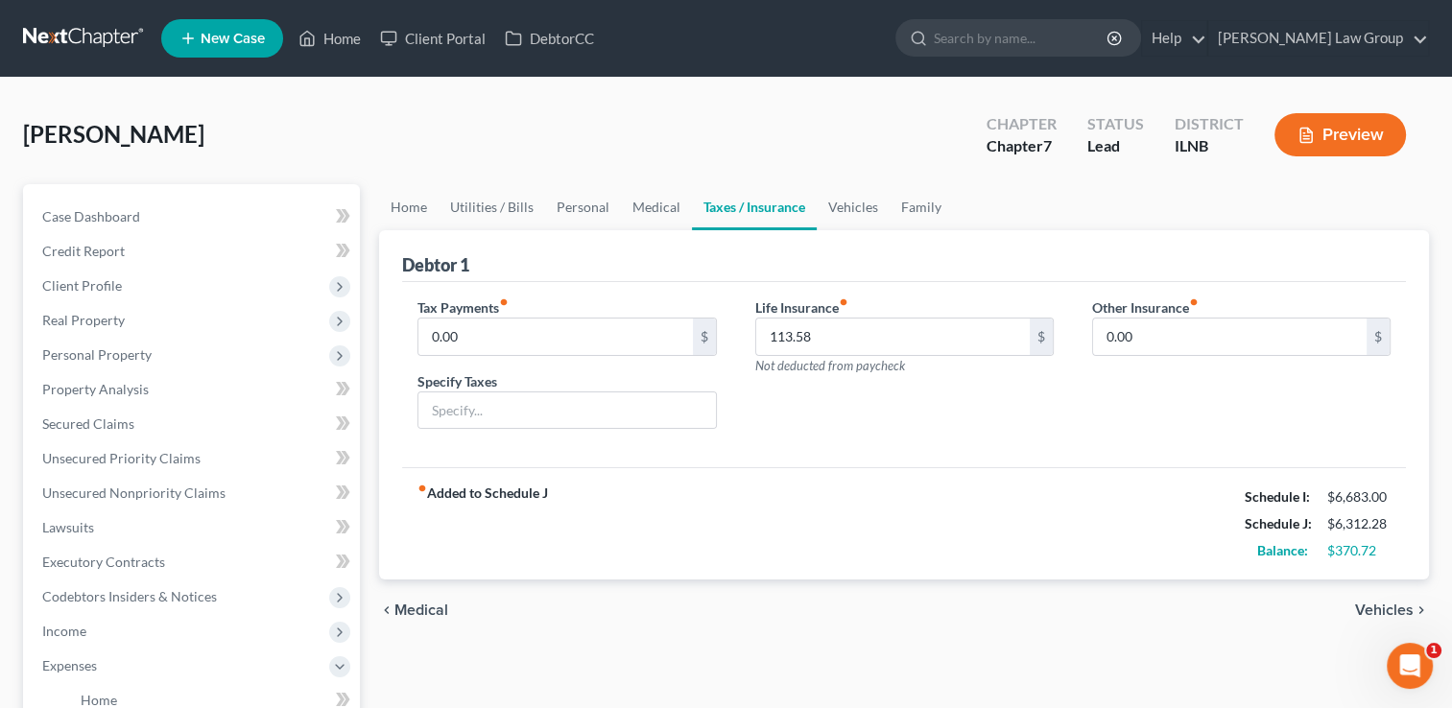
click at [1364, 611] on span "Vehicles" at bounding box center [1384, 610] width 59 height 15
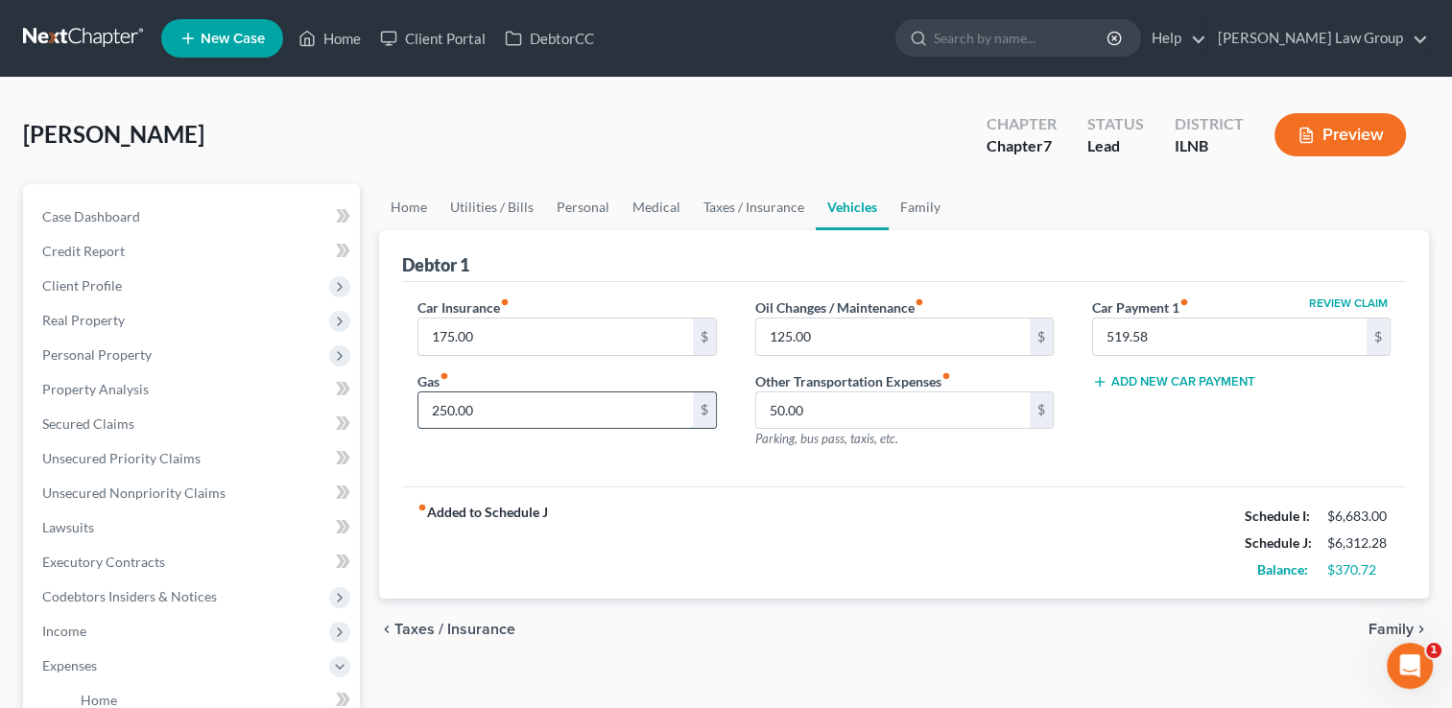
click at [496, 405] on input "250.00" at bounding box center [555, 411] width 274 height 36
type input "350"
click at [865, 405] on input "50.00" at bounding box center [893, 411] width 274 height 36
type input "125"
click at [1376, 629] on span "Family" at bounding box center [1391, 629] width 45 height 15
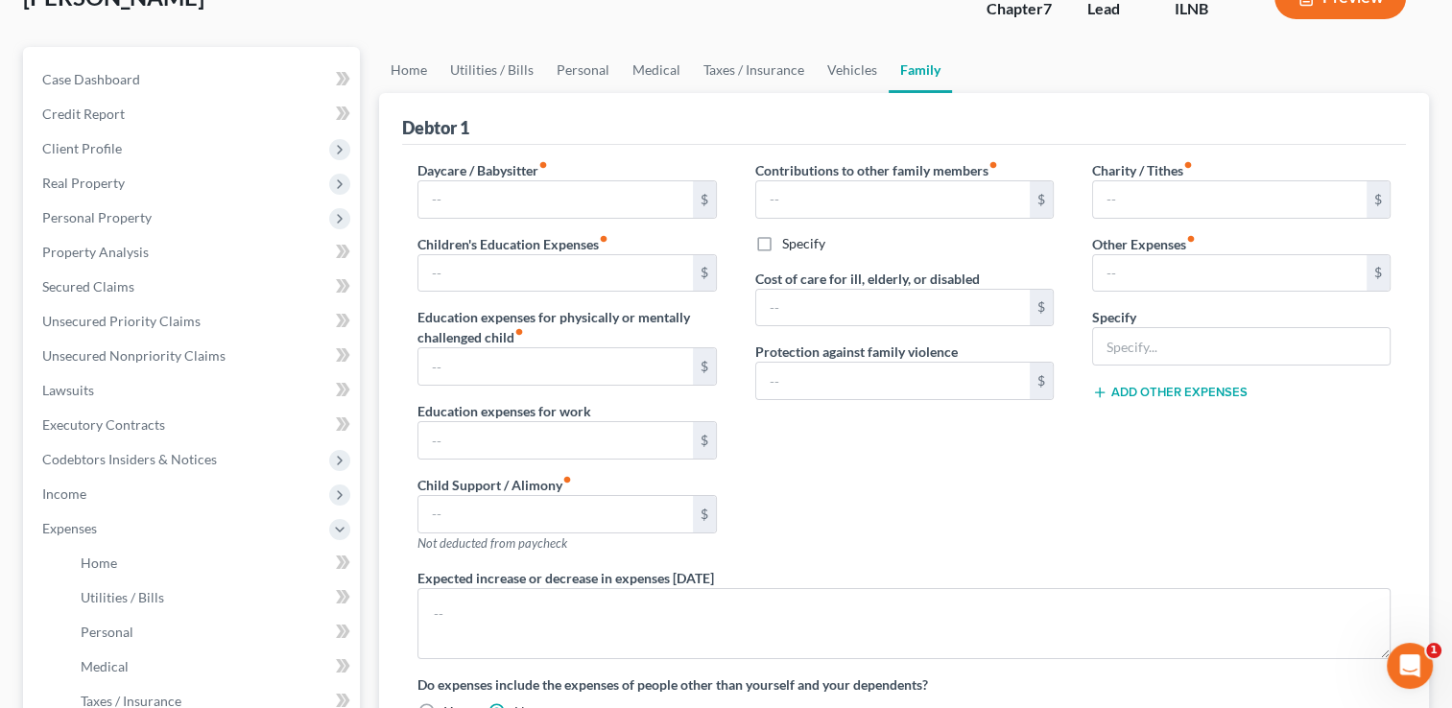
scroll to position [138, 0]
click at [455, 271] on input "text" at bounding box center [555, 272] width 274 height 36
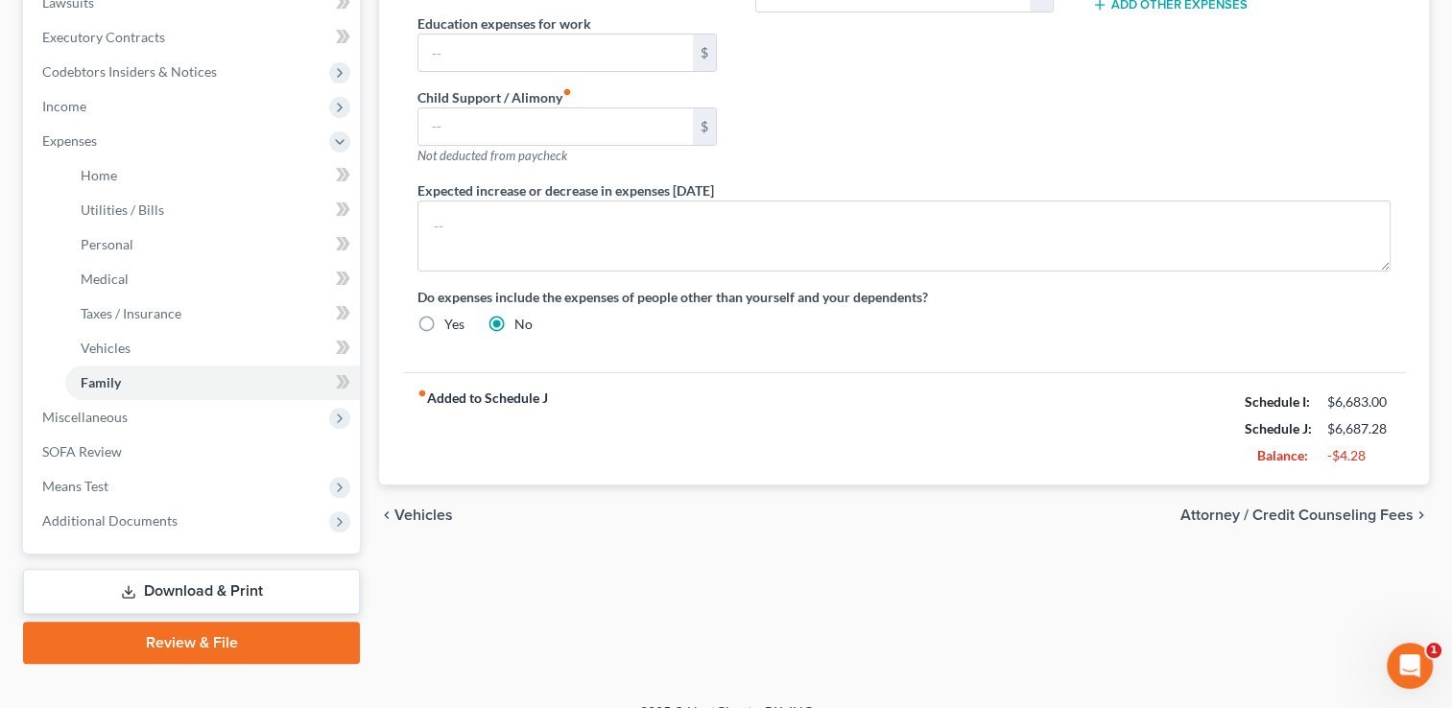
scroll to position [552, 0]
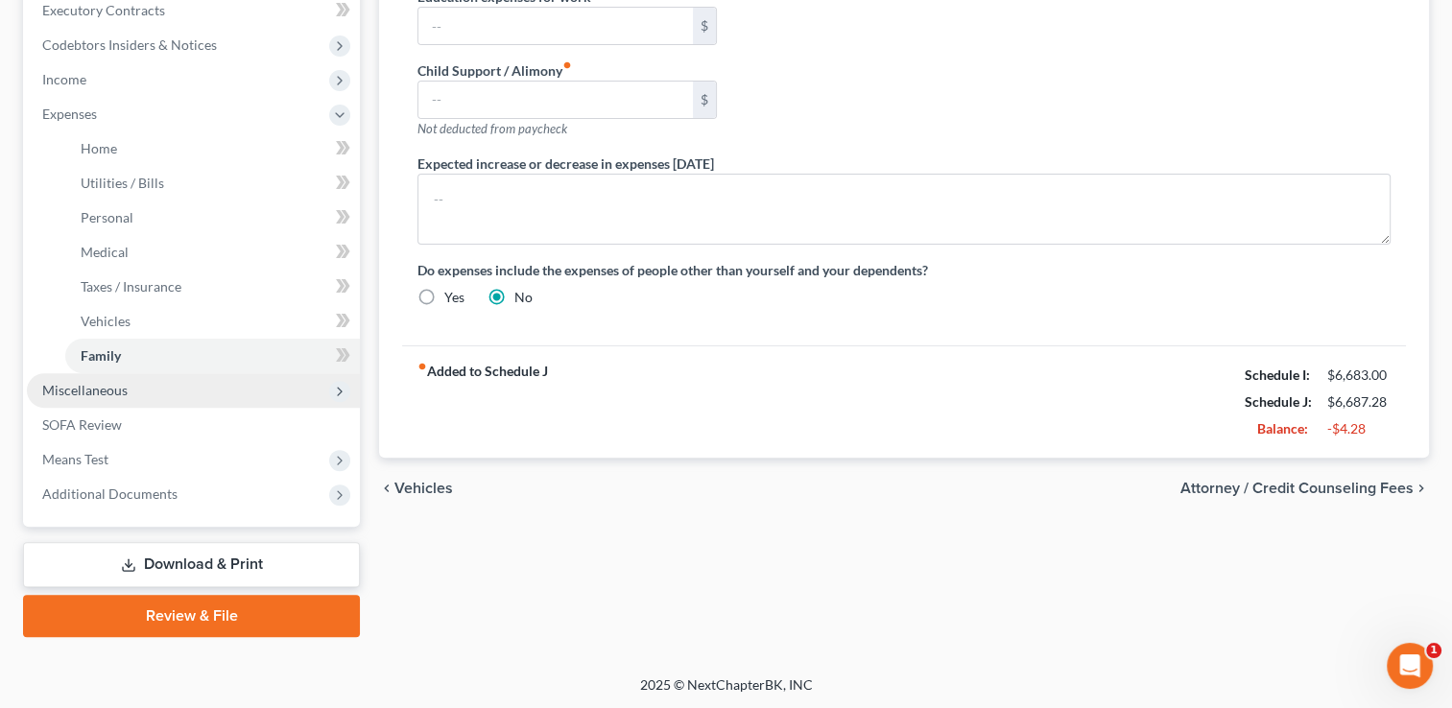
click at [92, 398] on span "Miscellaneous" at bounding box center [193, 390] width 333 height 35
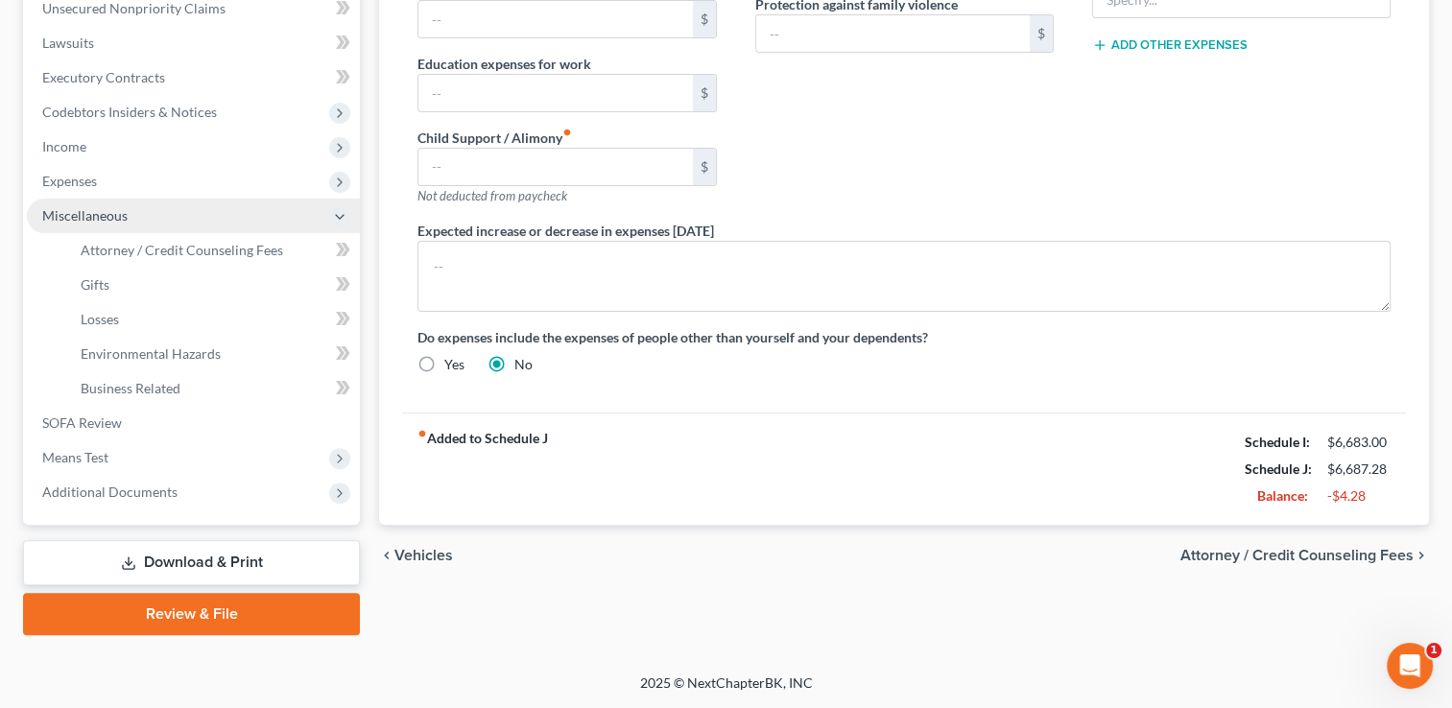
scroll to position [483, 0]
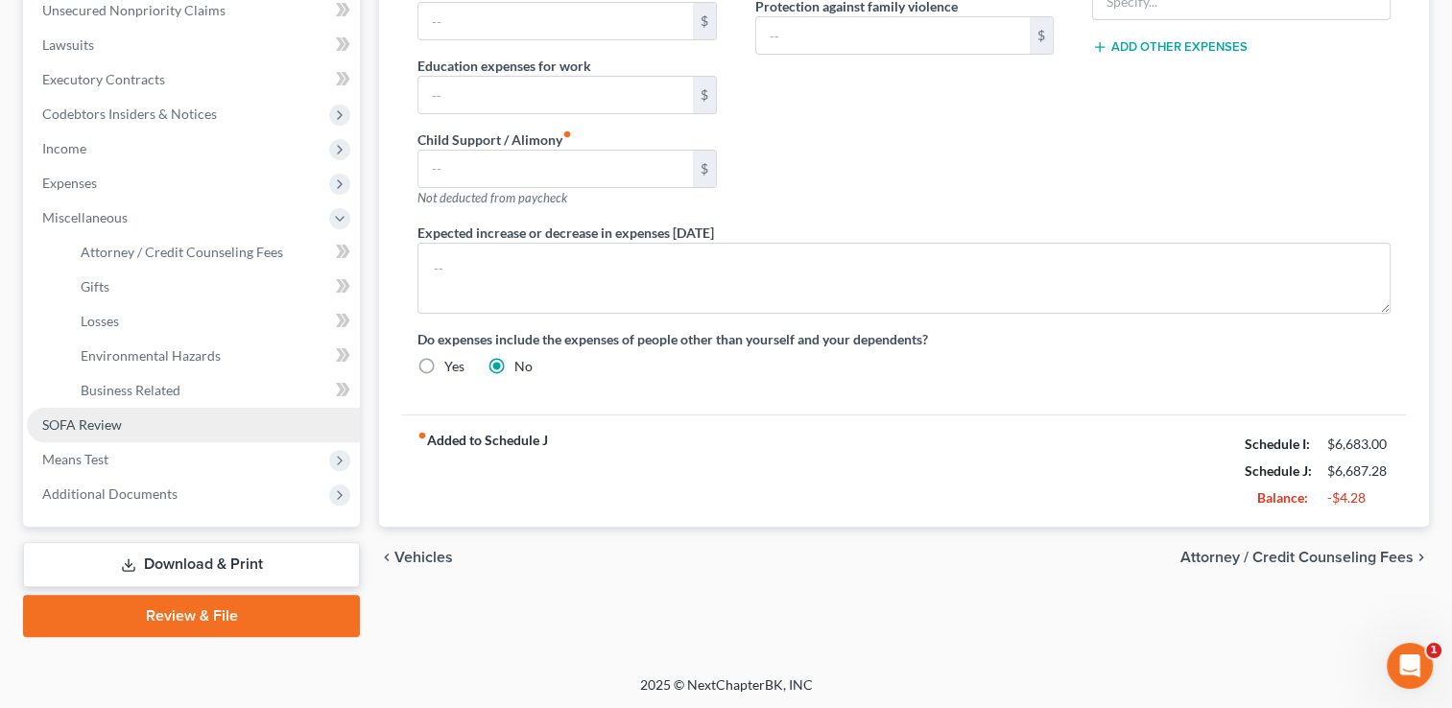
click at [92, 420] on span "SOFA Review" at bounding box center [82, 425] width 80 height 16
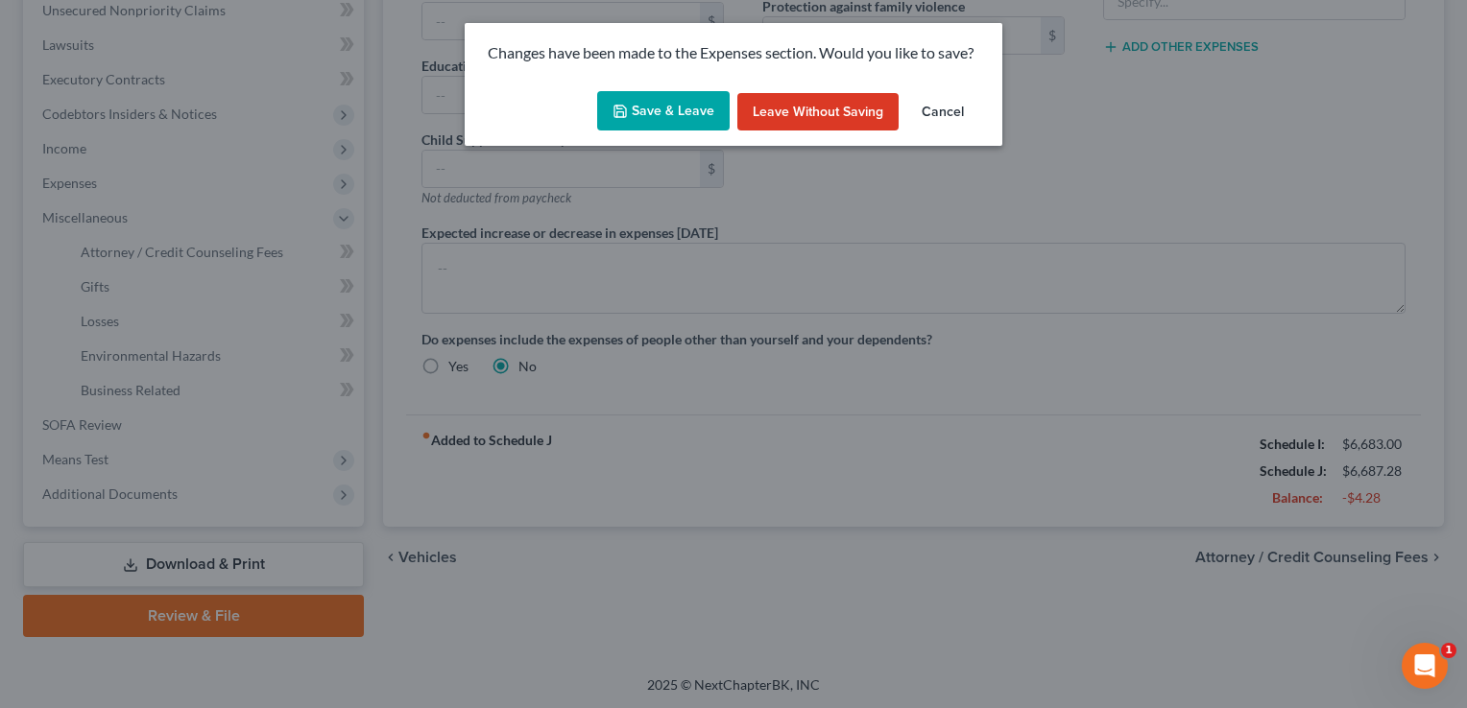
click at [660, 100] on button "Save & Leave" at bounding box center [663, 111] width 132 height 40
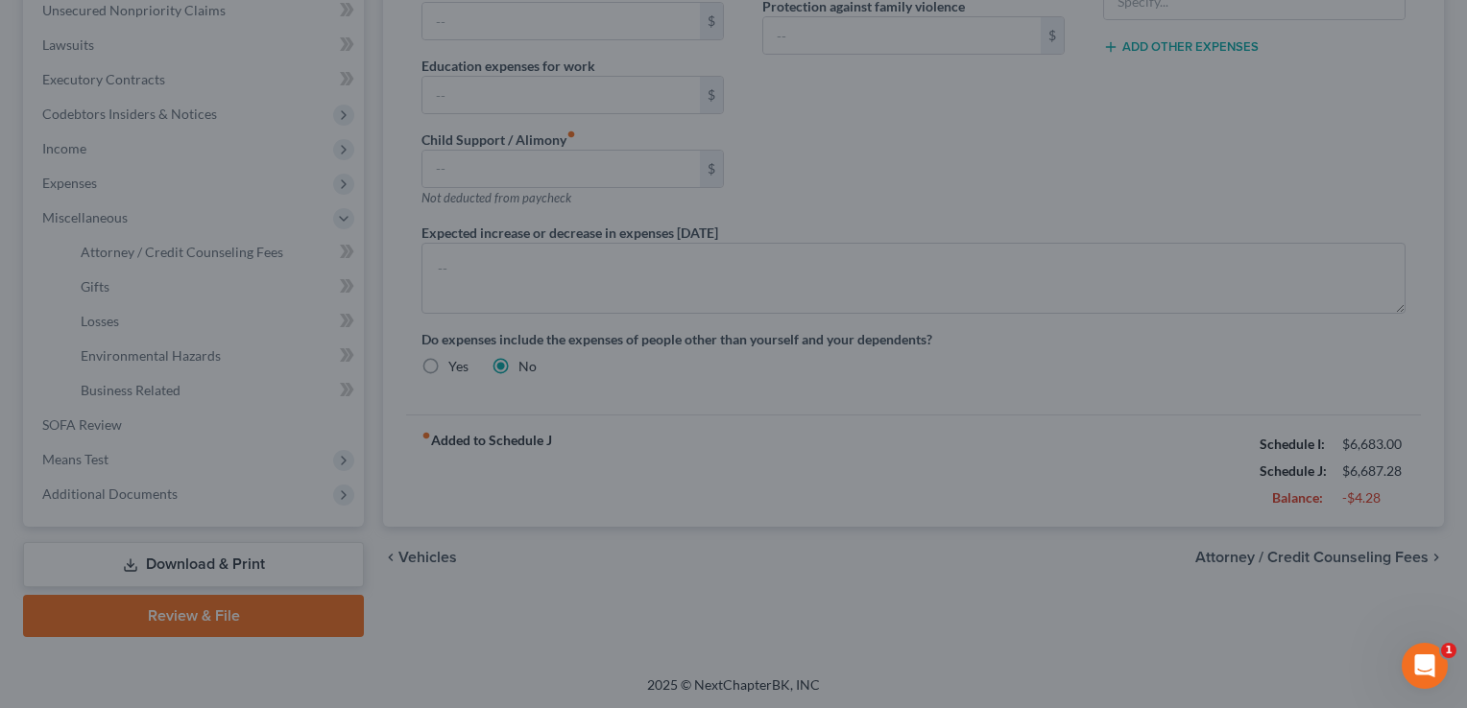
type input "200.00"
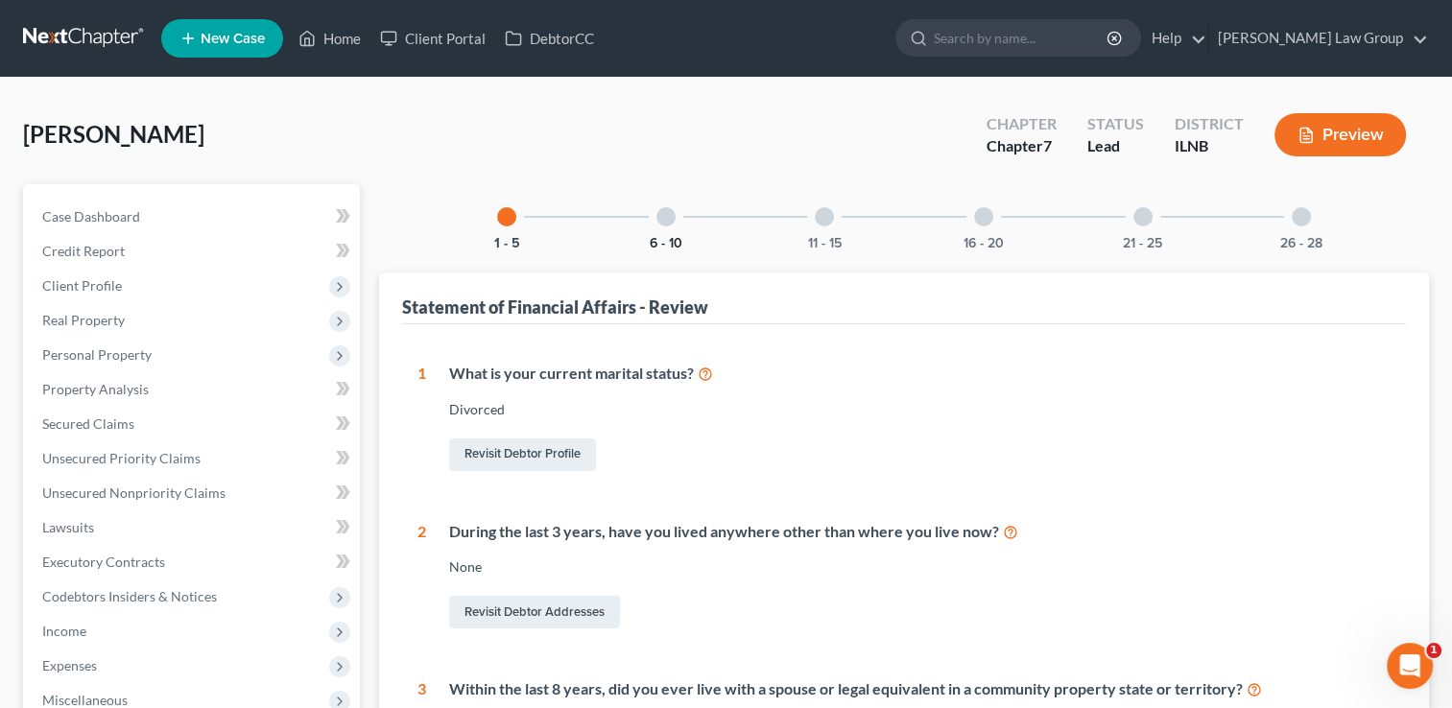
click at [661, 237] on button "6 - 10" at bounding box center [666, 243] width 33 height 13
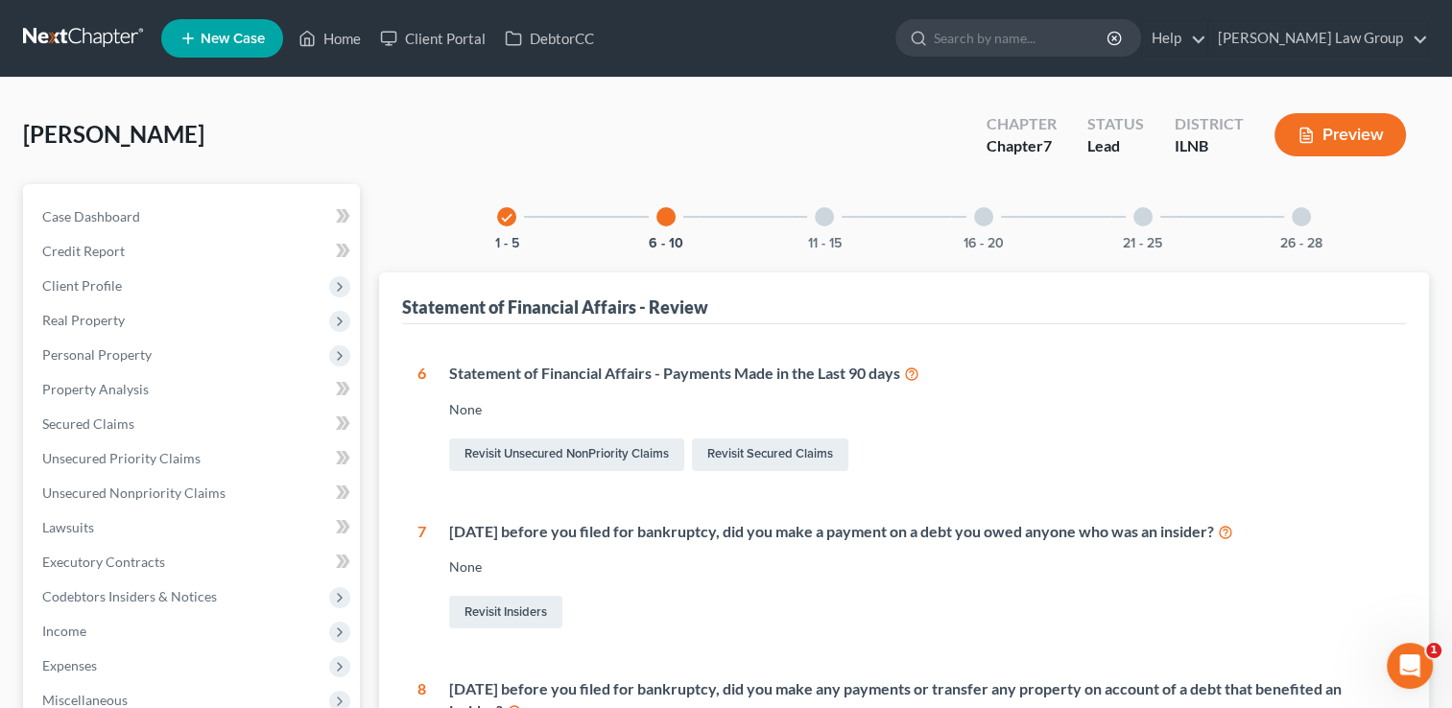
click at [827, 225] on div at bounding box center [824, 216] width 19 height 19
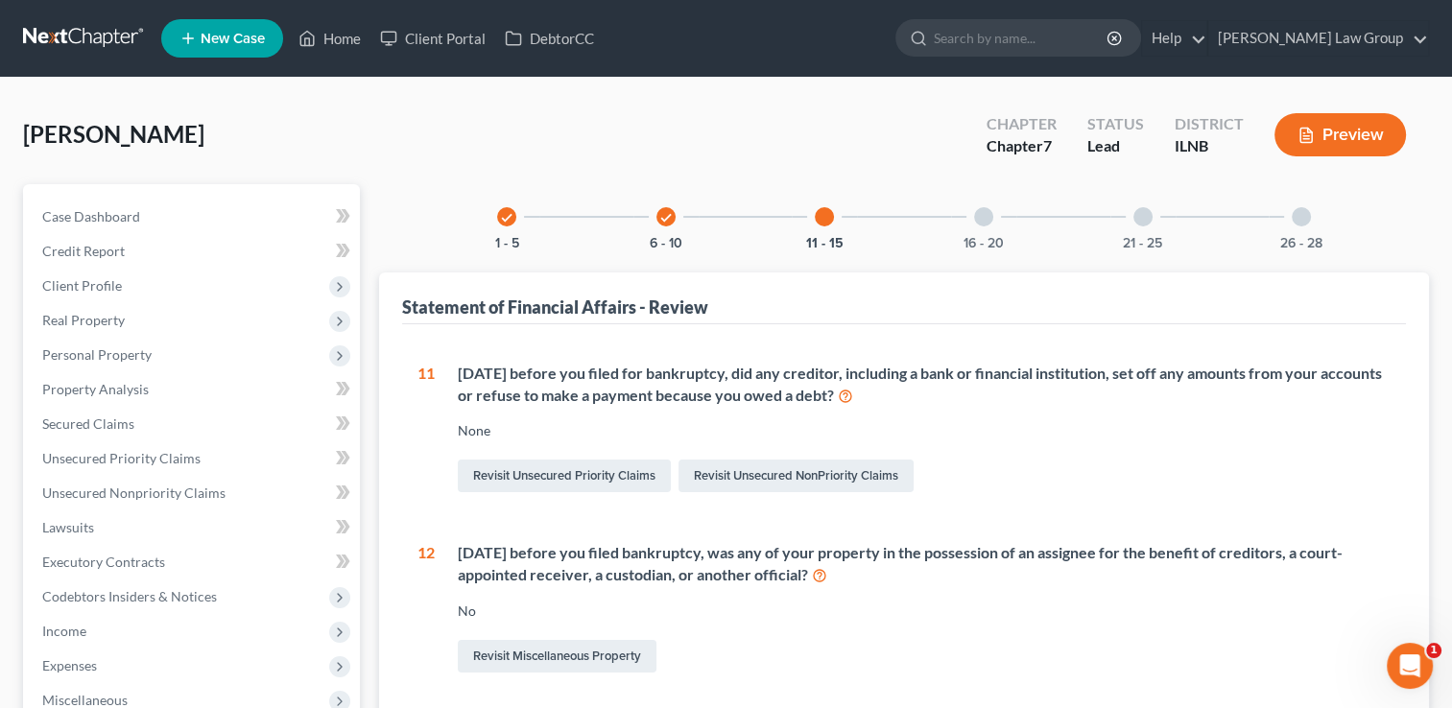
click at [980, 225] on div at bounding box center [983, 216] width 19 height 19
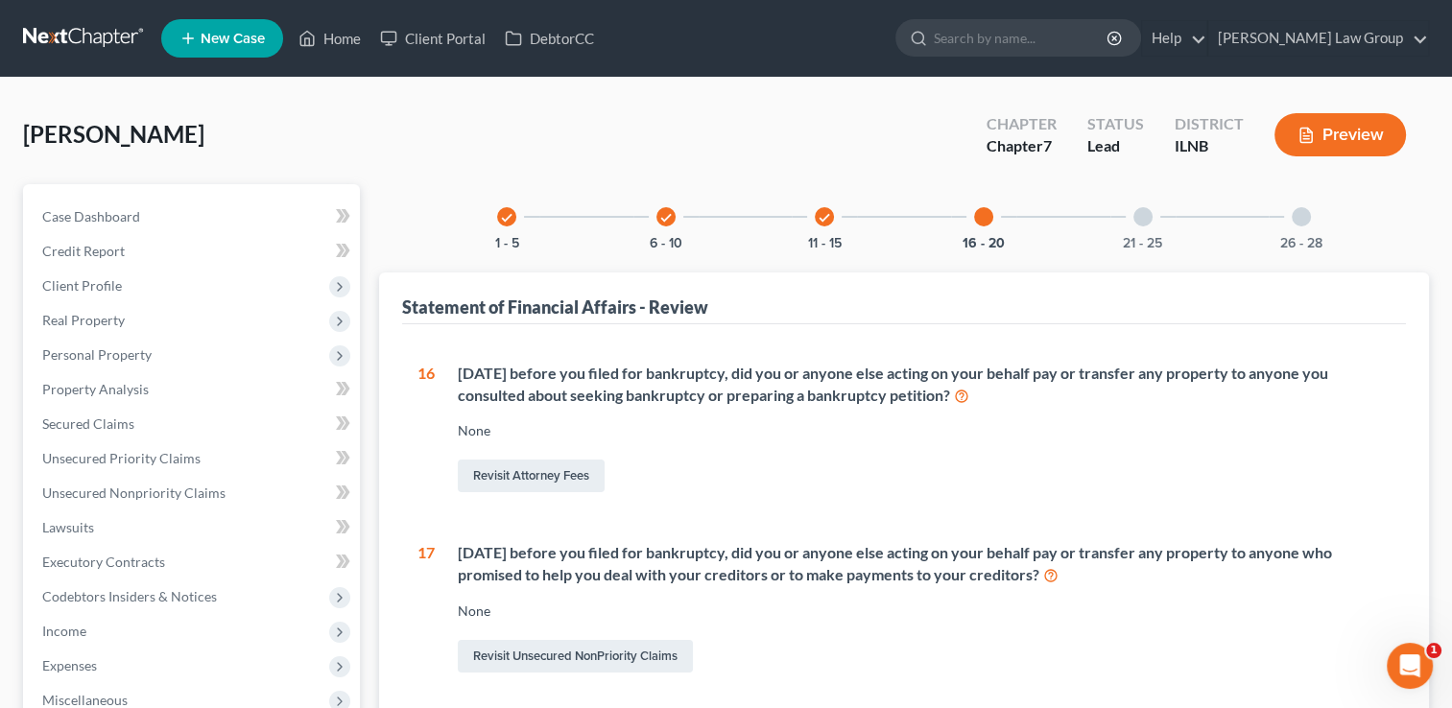
click at [1144, 212] on div at bounding box center [1142, 216] width 19 height 19
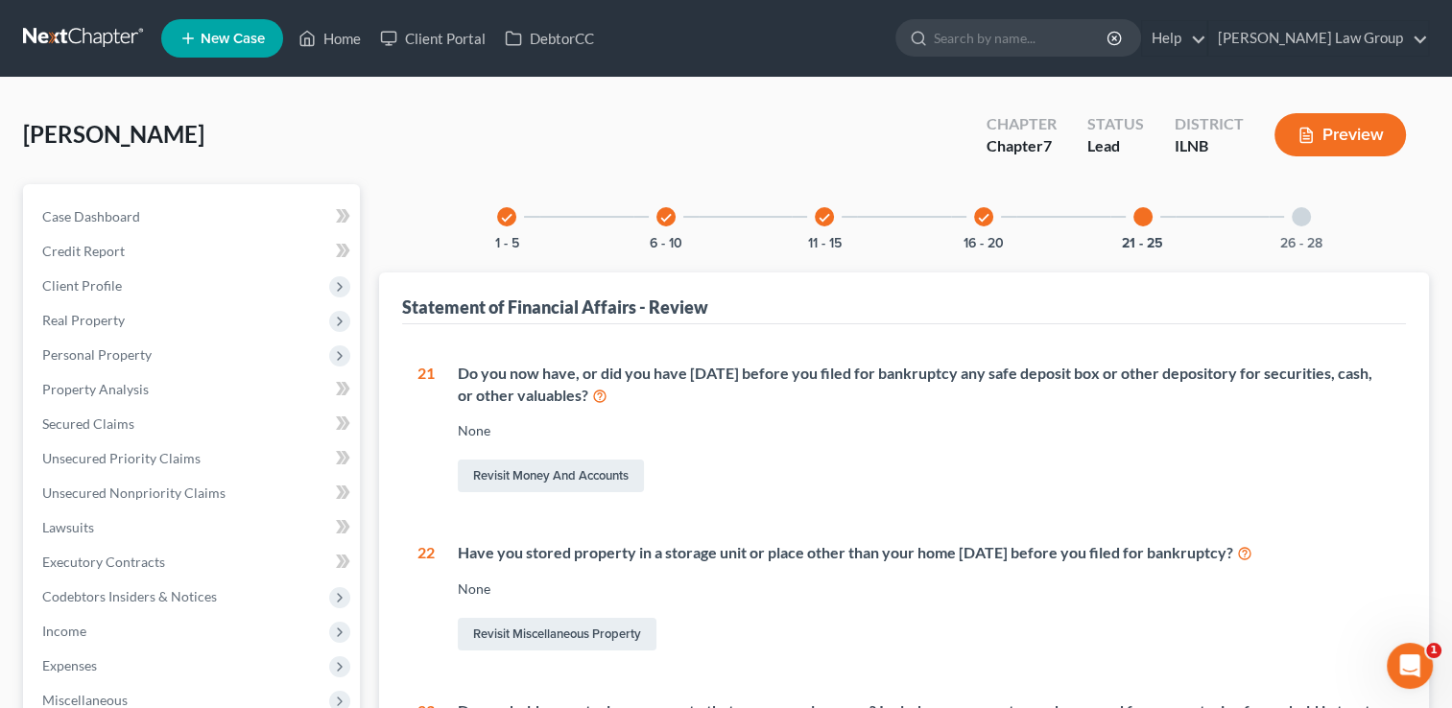
click at [1304, 217] on div at bounding box center [1301, 216] width 19 height 19
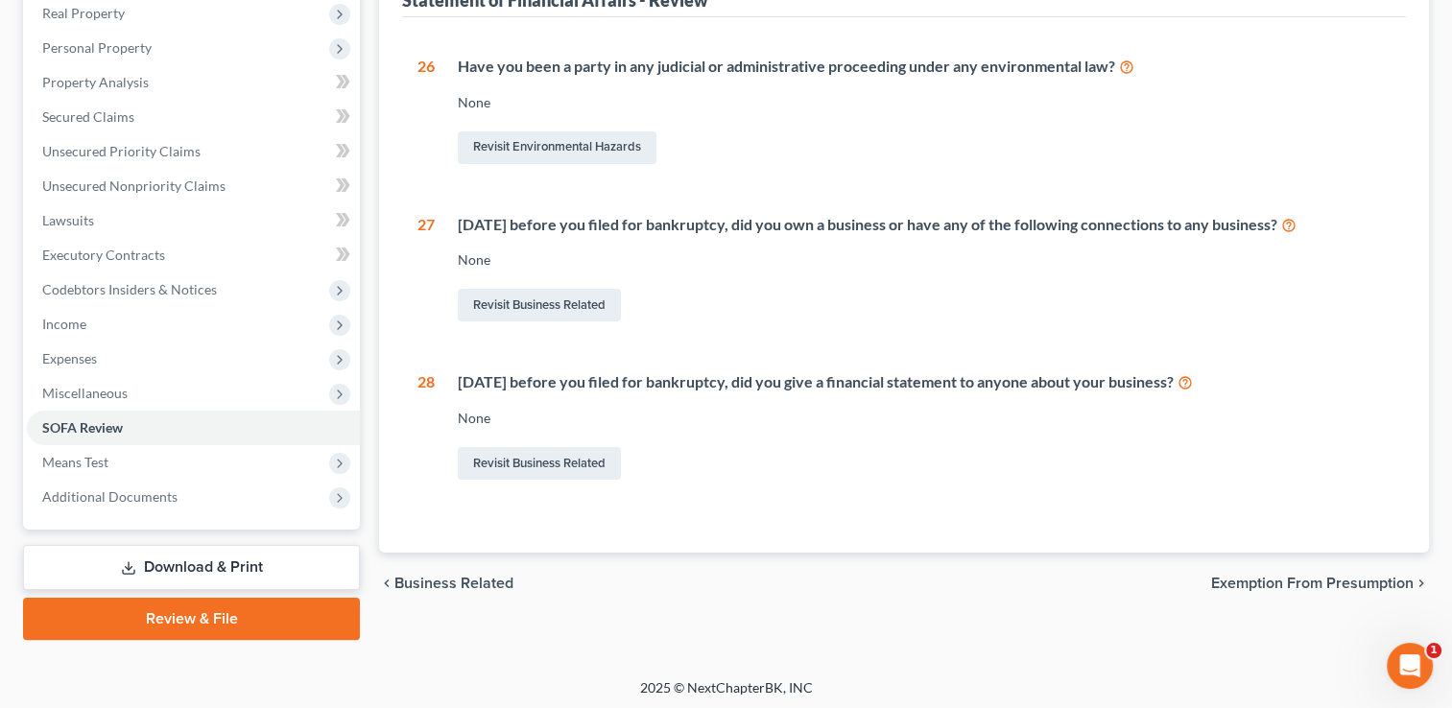
scroll to position [310, 0]
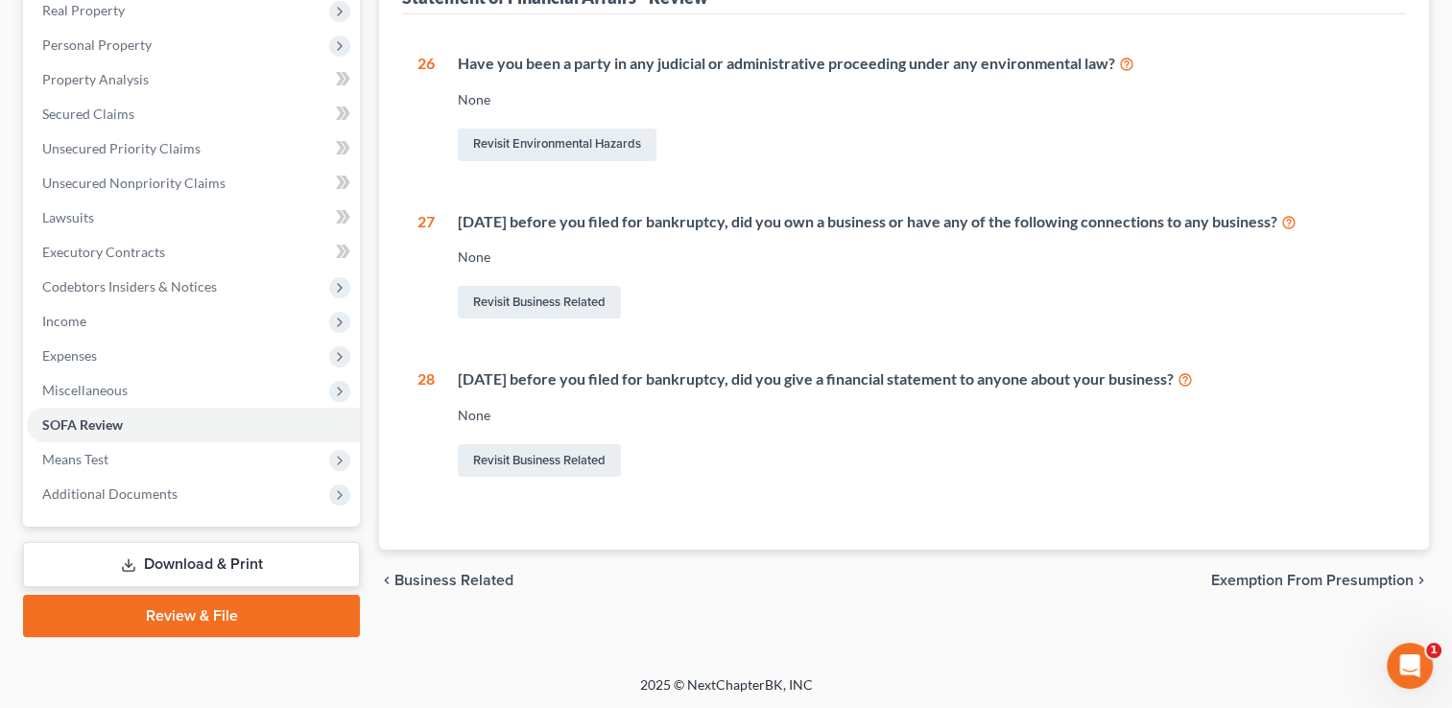
click at [1223, 578] on span "Exemption from Presumption" at bounding box center [1312, 580] width 203 height 15
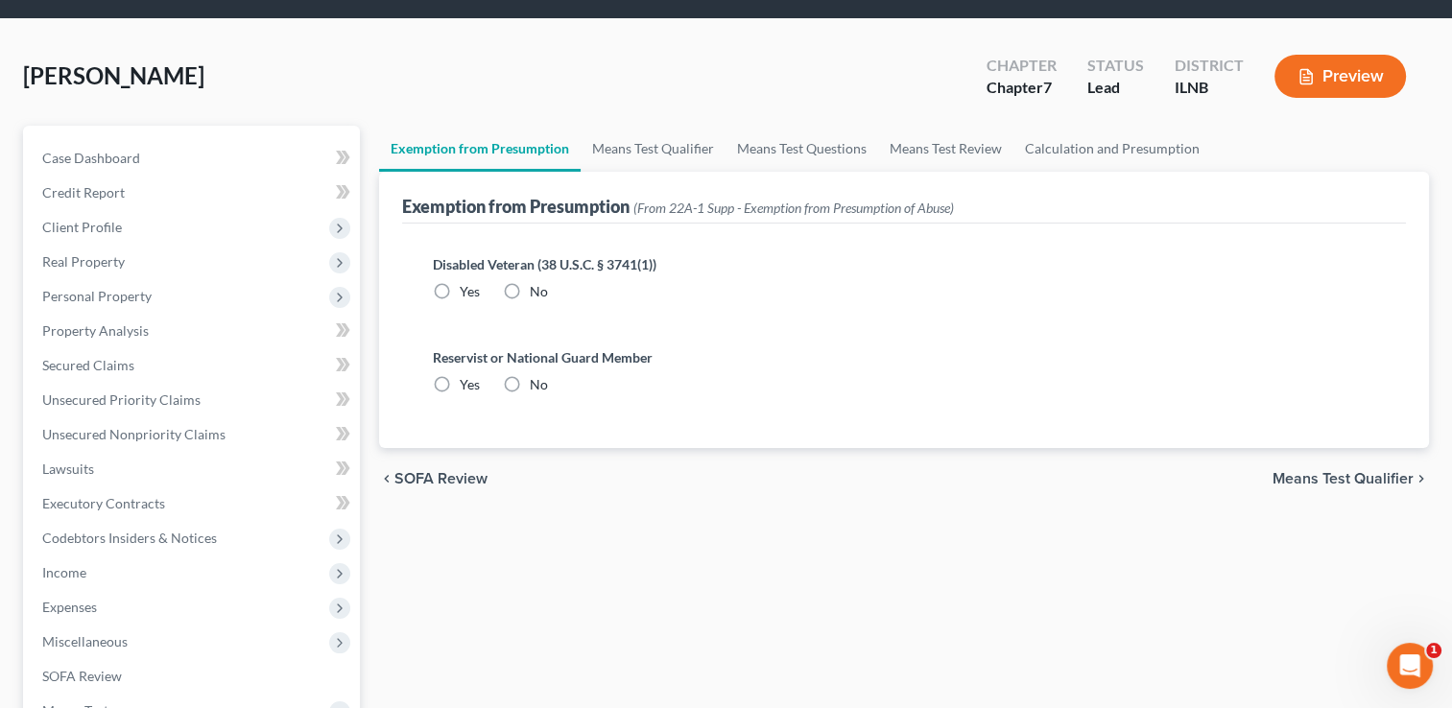
radio input "true"
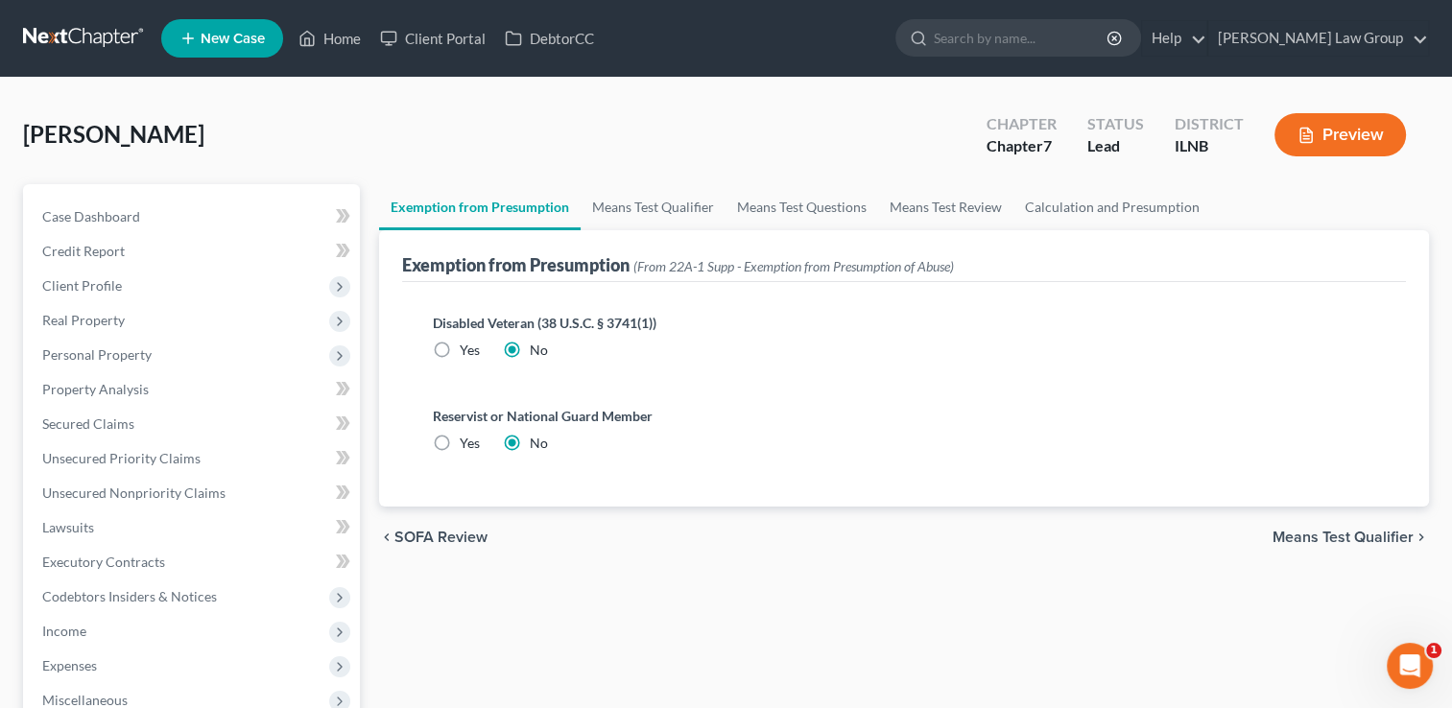
click at [1328, 543] on span "Means Test Qualifier" at bounding box center [1343, 537] width 141 height 15
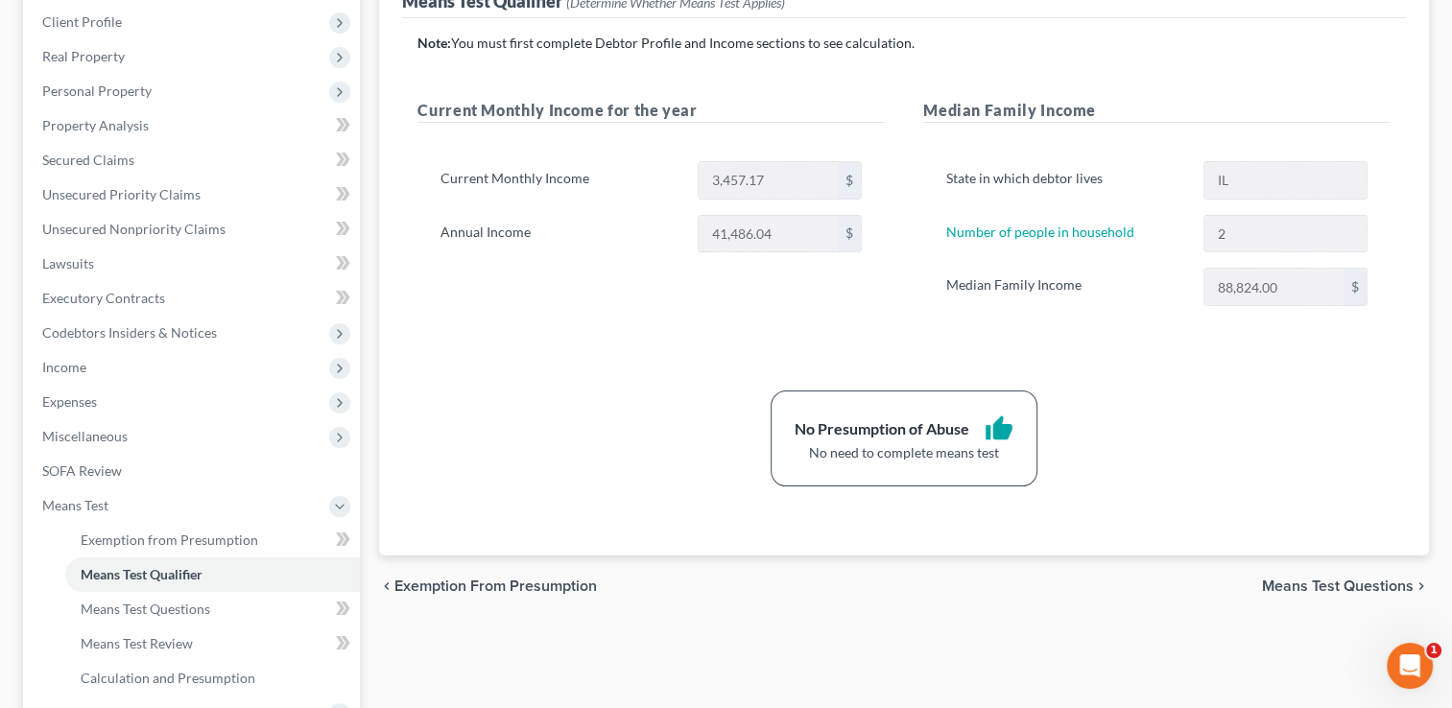
scroll to position [301, 0]
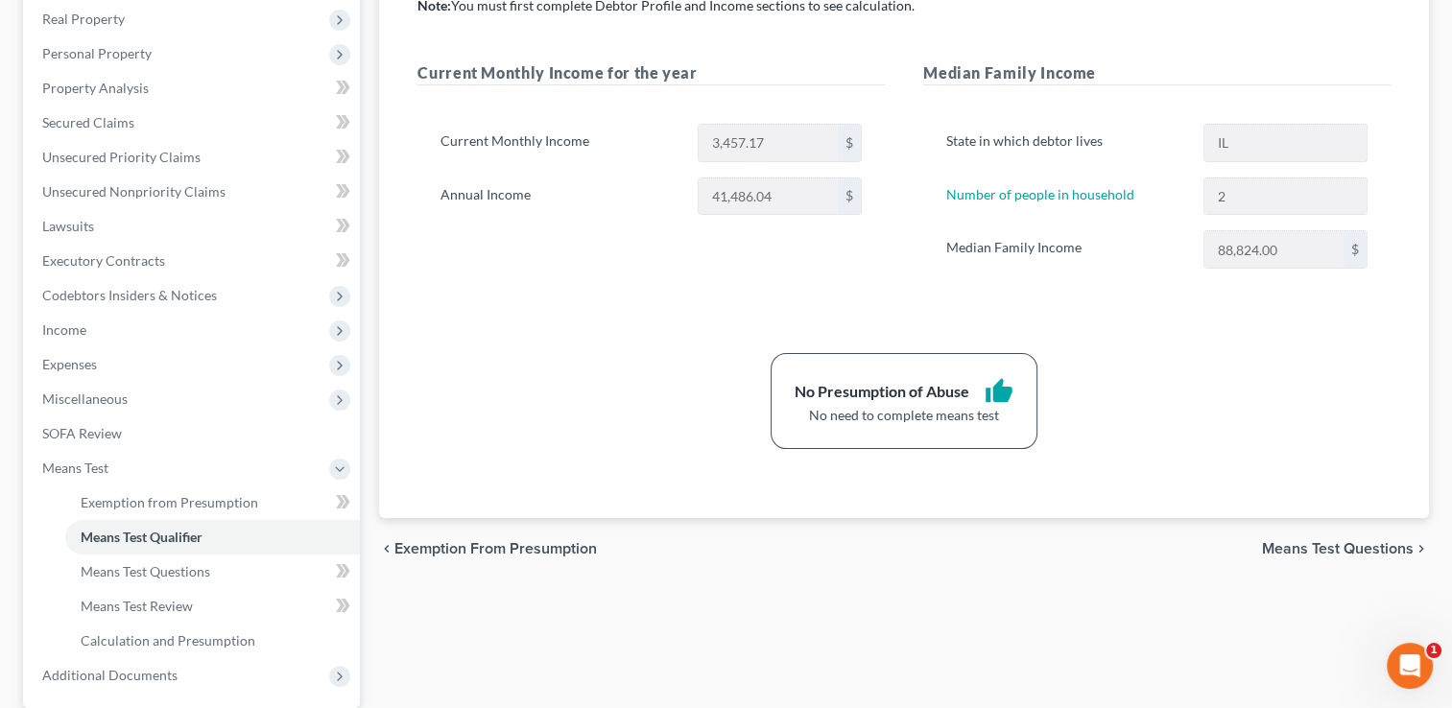
click at [1288, 541] on span "Means Test Questions" at bounding box center [1338, 548] width 152 height 15
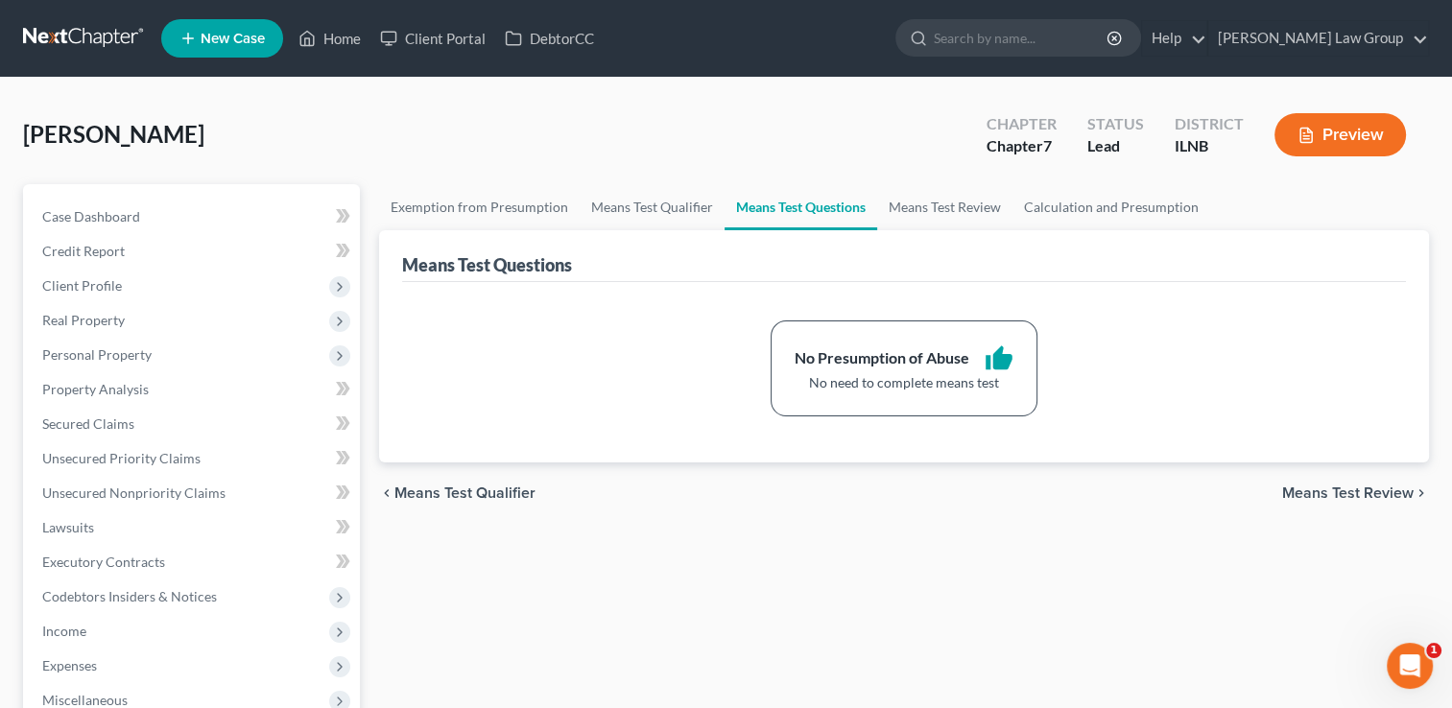
click at [1324, 492] on span "Means Test Review" at bounding box center [1347, 493] width 131 height 15
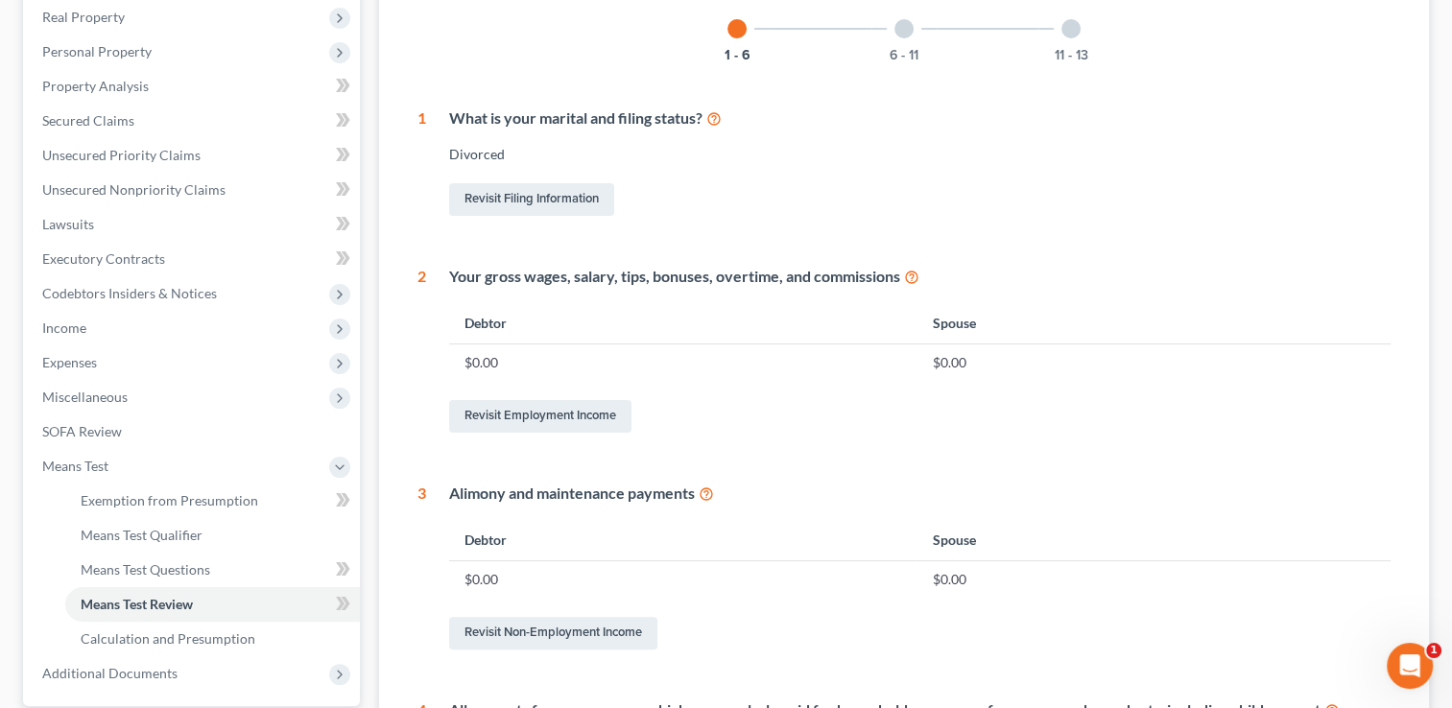
scroll to position [299, 0]
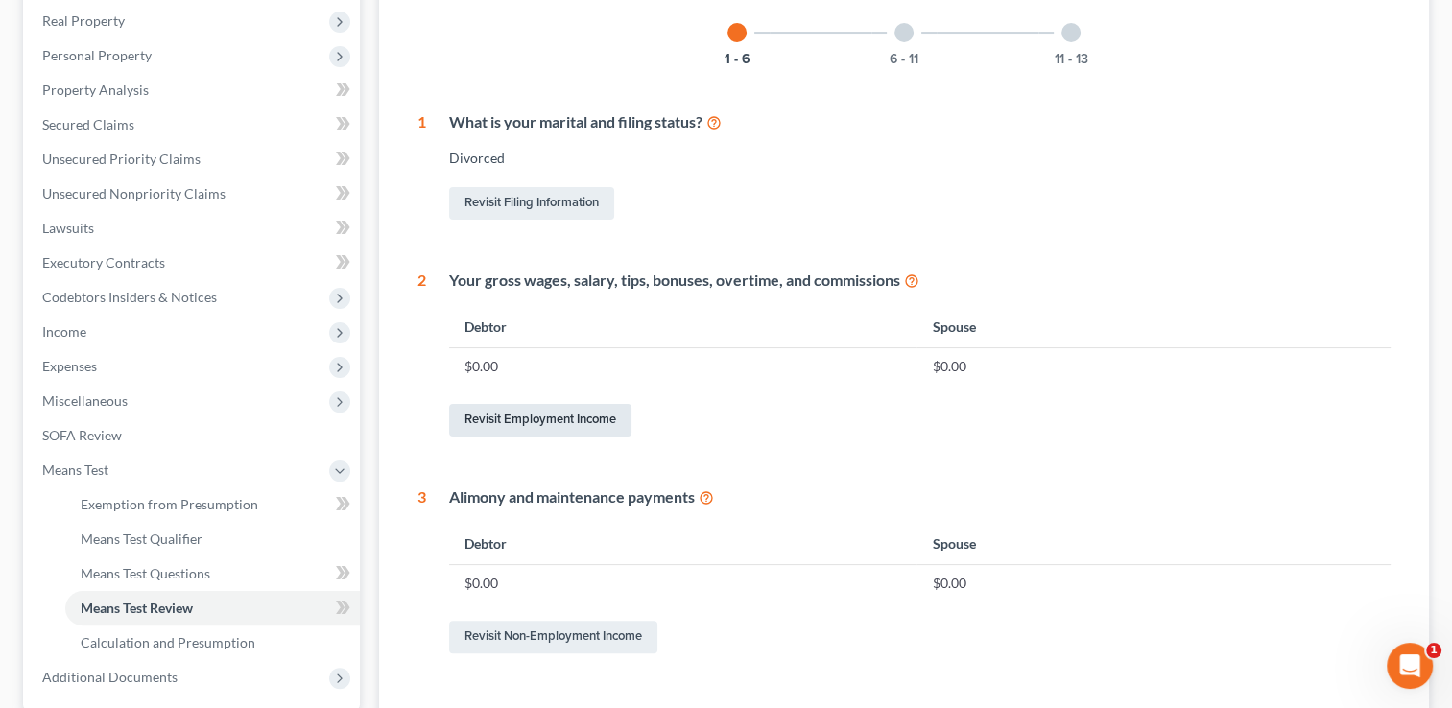
click at [524, 425] on link "Revisit Employment Income" at bounding box center [540, 420] width 182 height 33
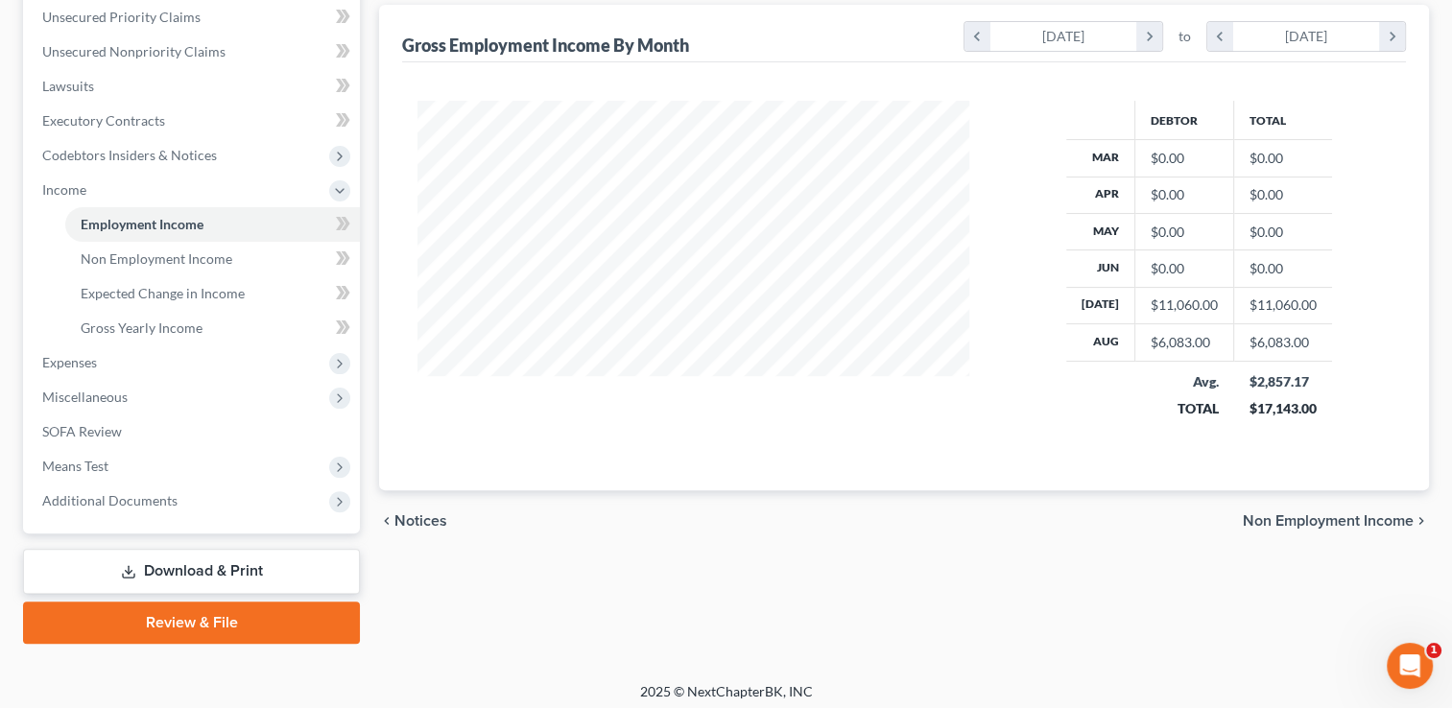
scroll to position [446, 0]
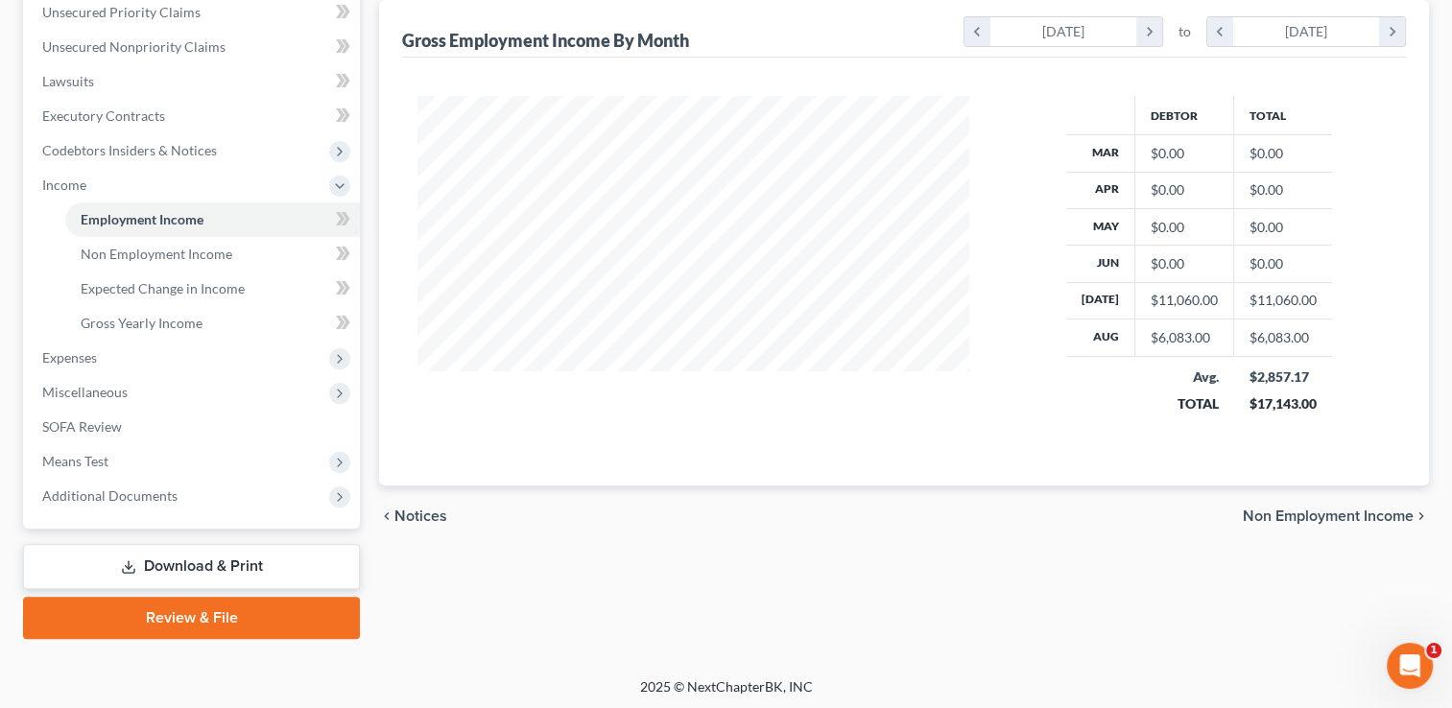
click at [1310, 511] on span "Non Employment Income" at bounding box center [1328, 516] width 171 height 15
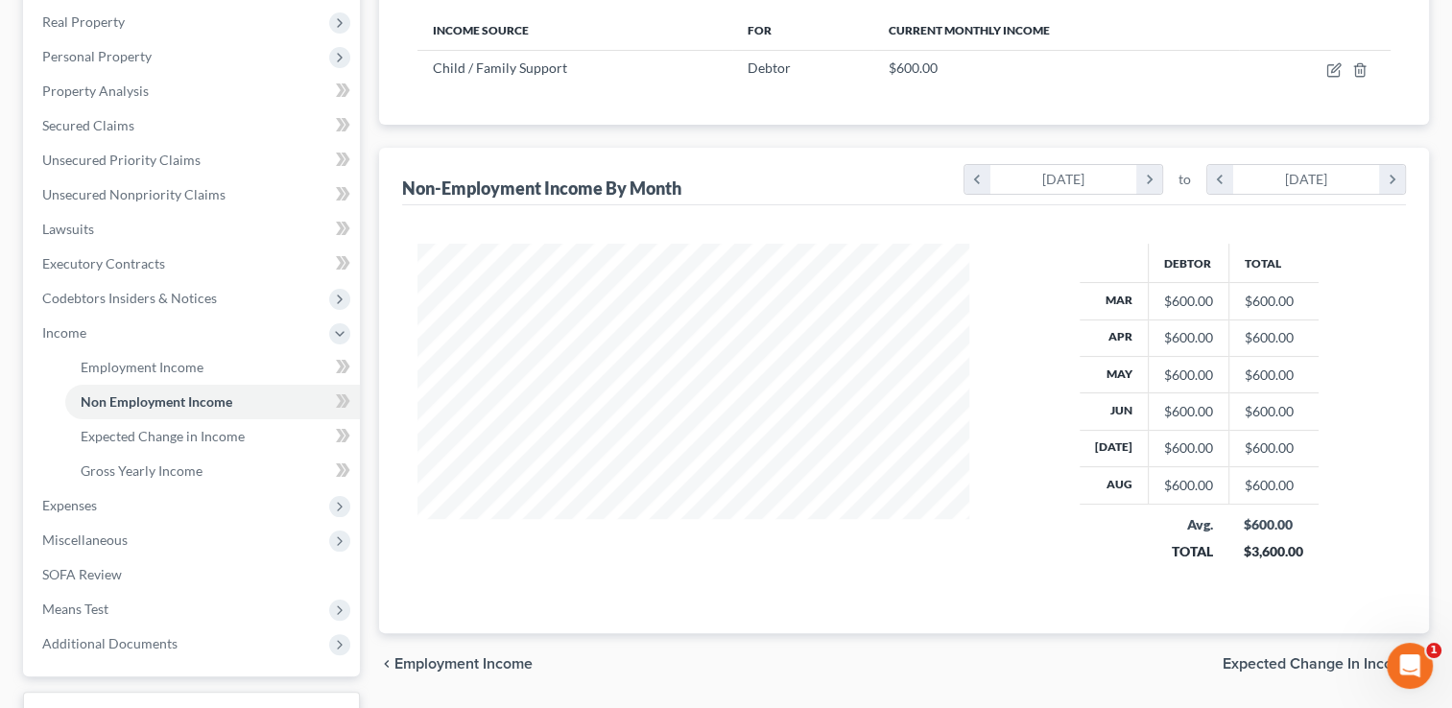
scroll to position [394, 0]
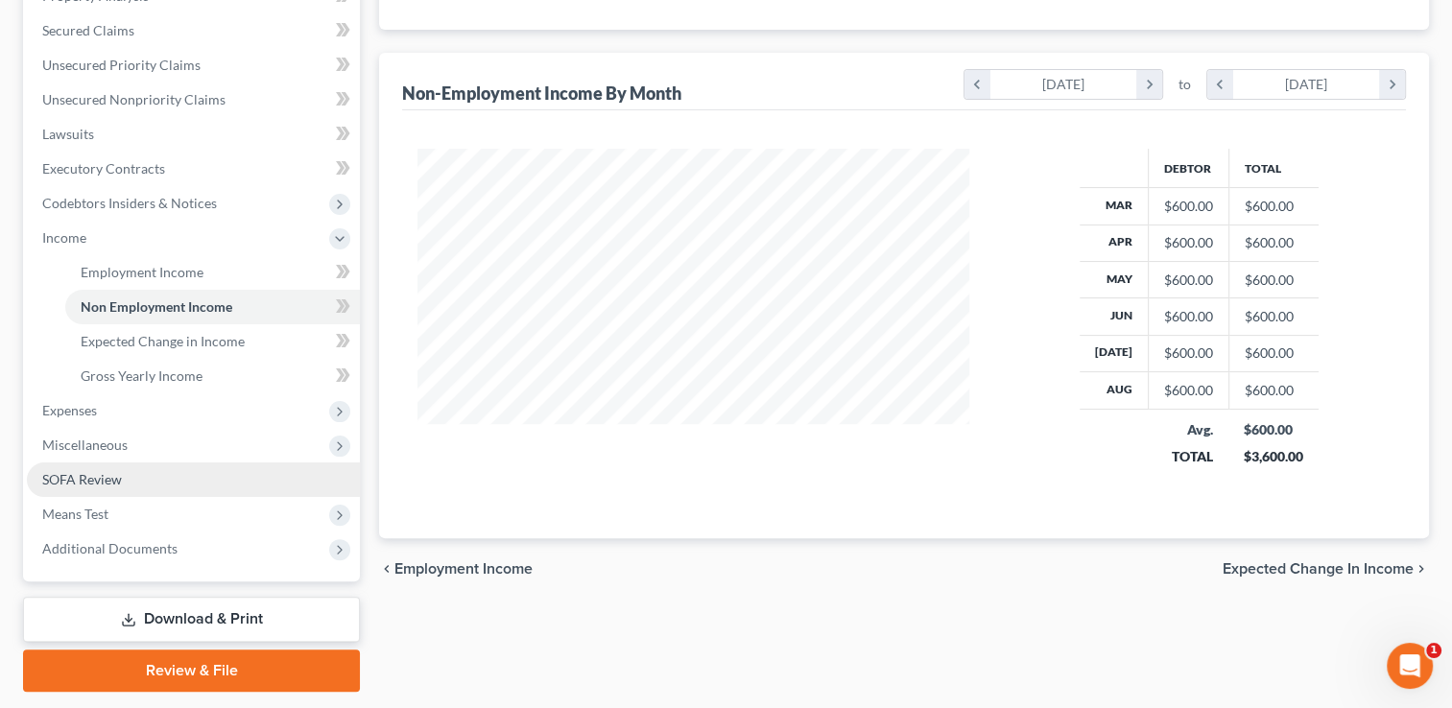
click at [113, 476] on span "SOFA Review" at bounding box center [82, 479] width 80 height 16
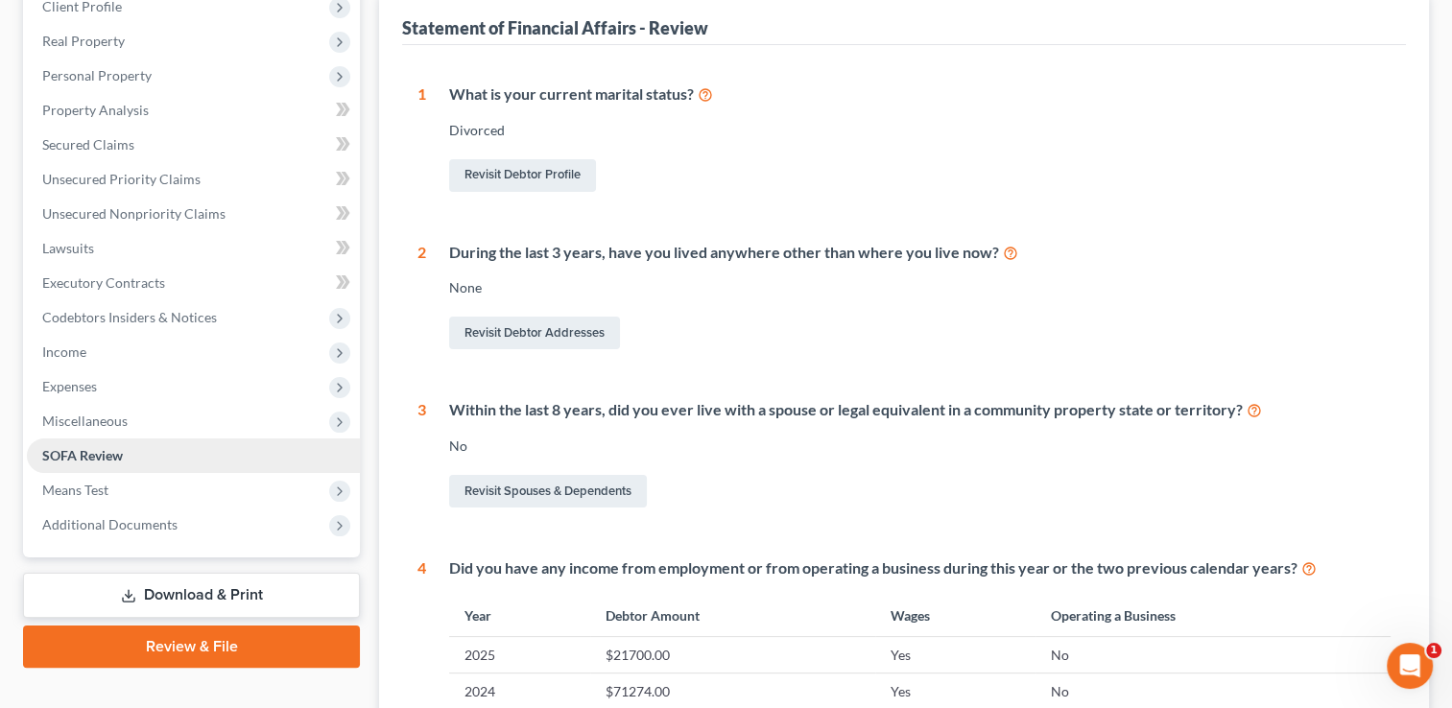
scroll to position [292, 0]
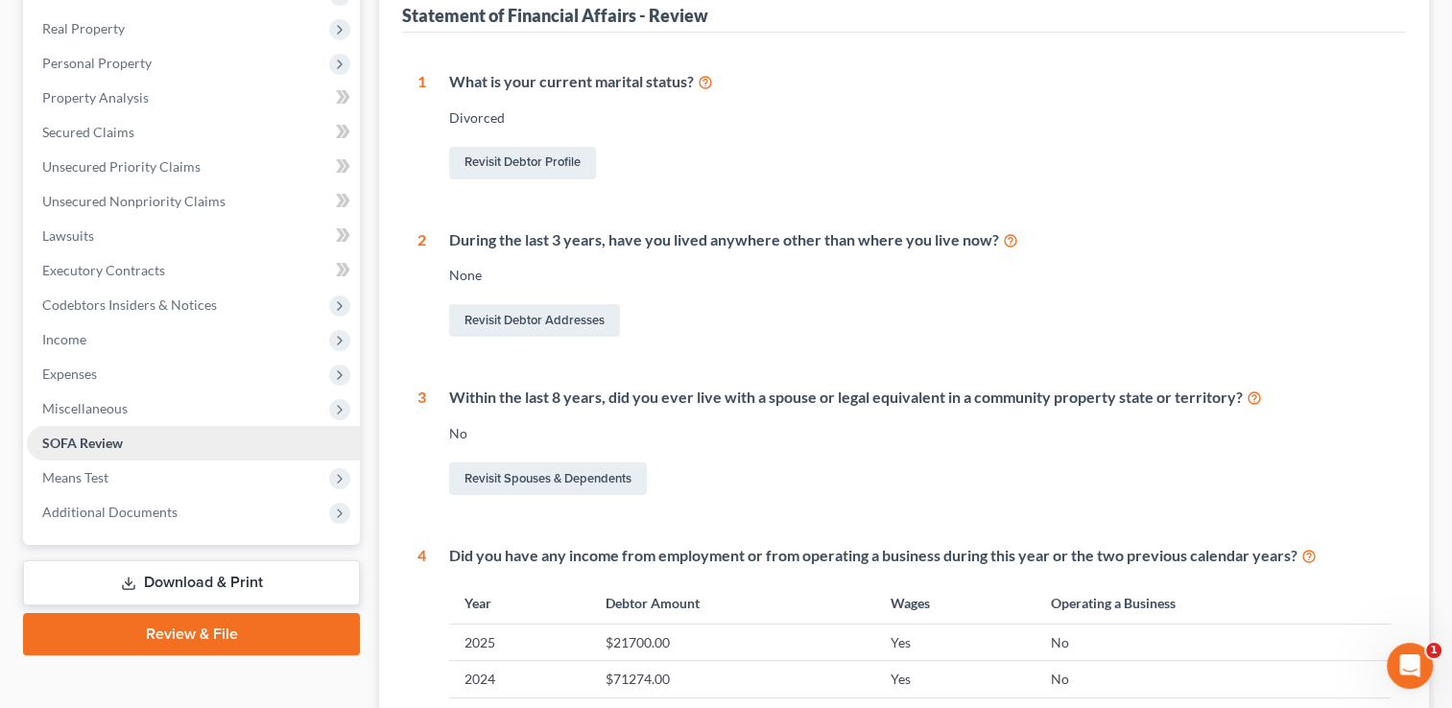
click at [113, 476] on span "Means Test" at bounding box center [193, 478] width 333 height 35
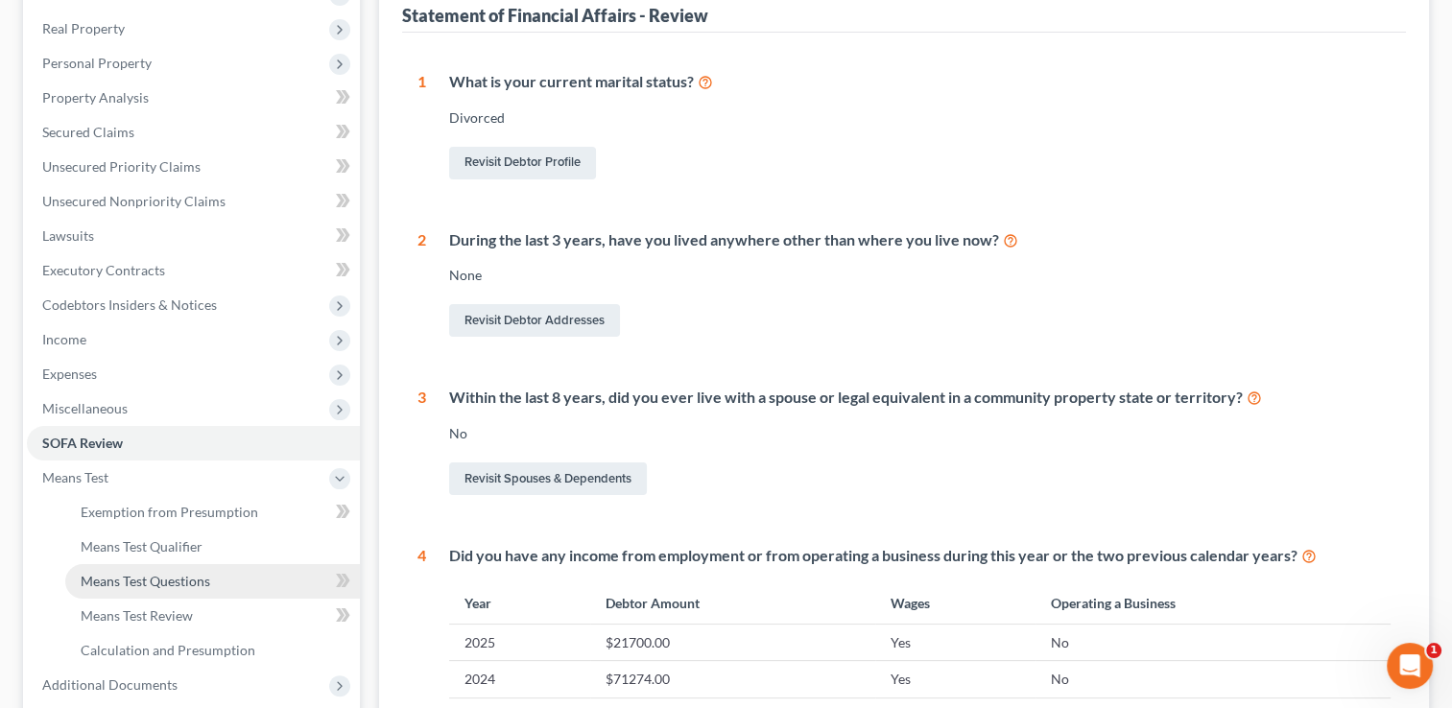
click at [168, 578] on span "Means Test Questions" at bounding box center [146, 581] width 130 height 16
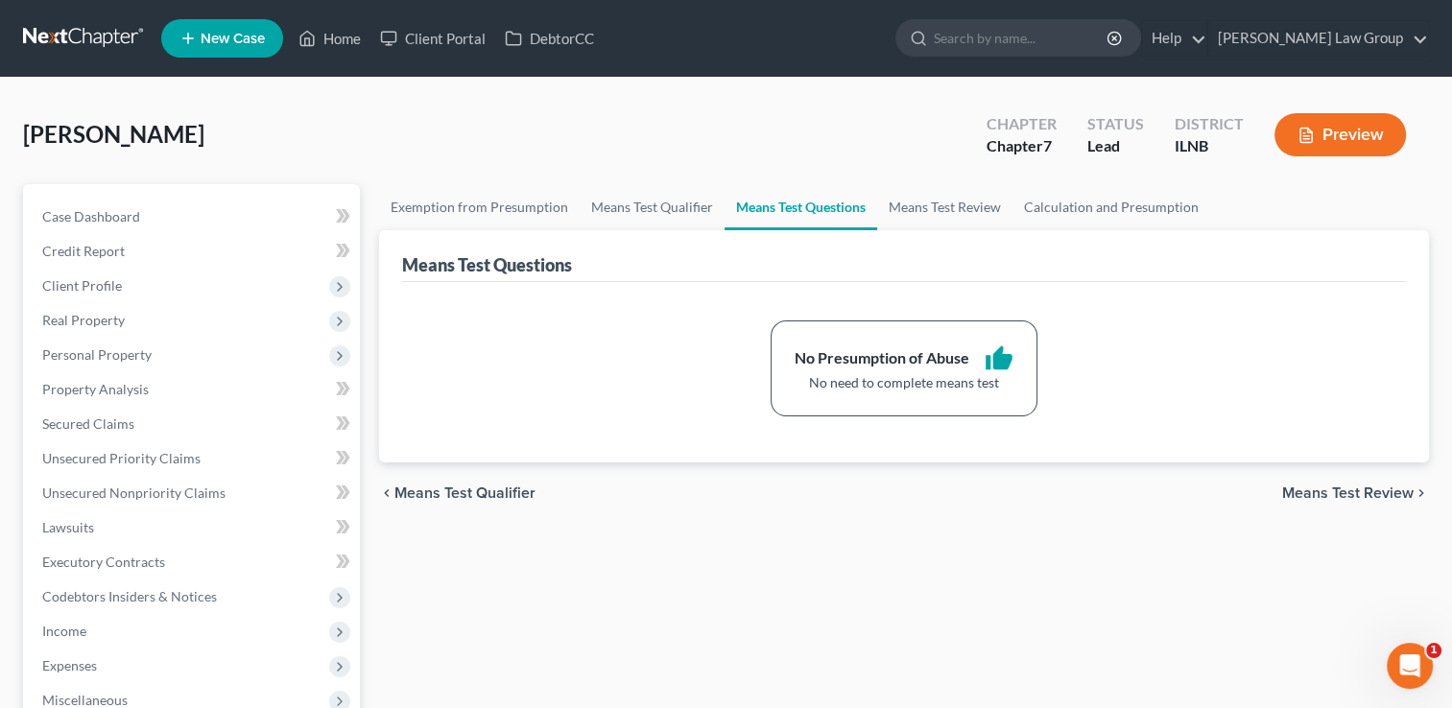
click at [1336, 491] on span "Means Test Review" at bounding box center [1347, 493] width 131 height 15
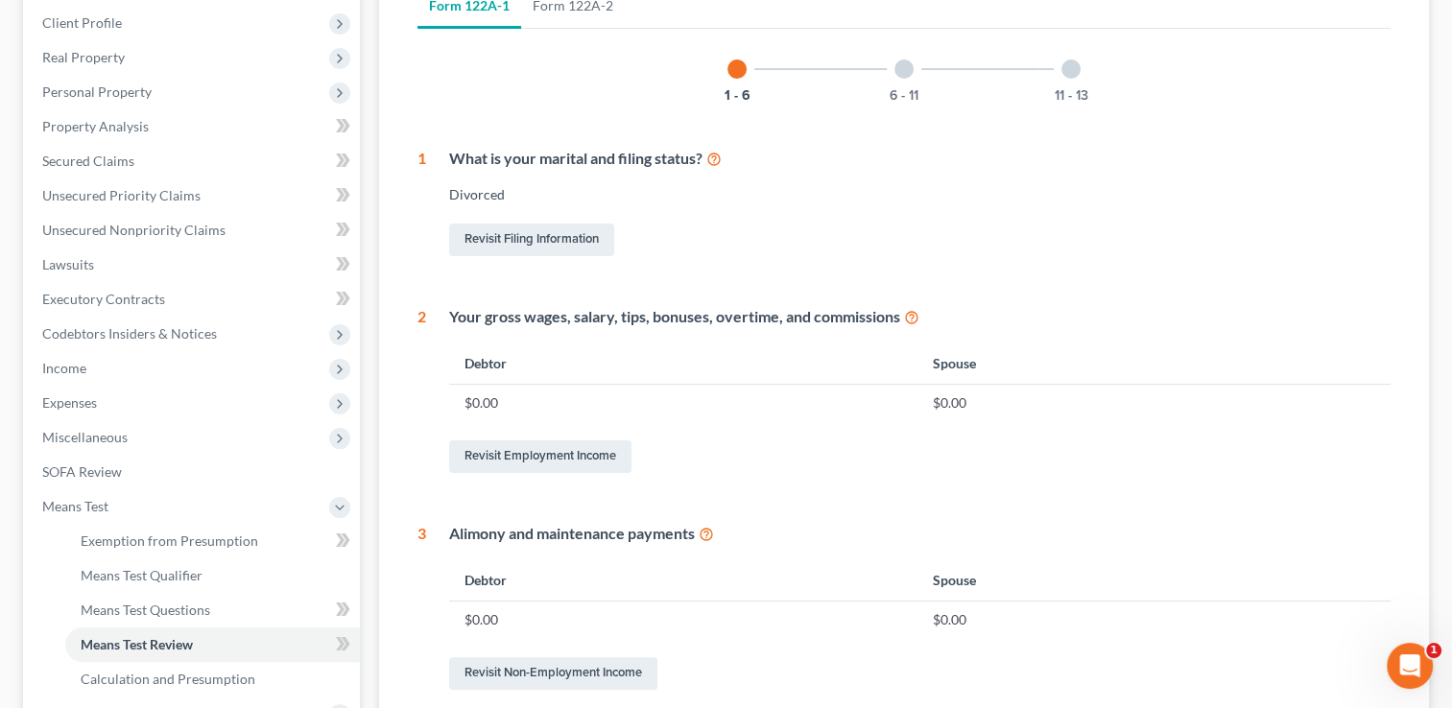
scroll to position [264, 0]
click at [916, 313] on icon at bounding box center [911, 315] width 15 height 18
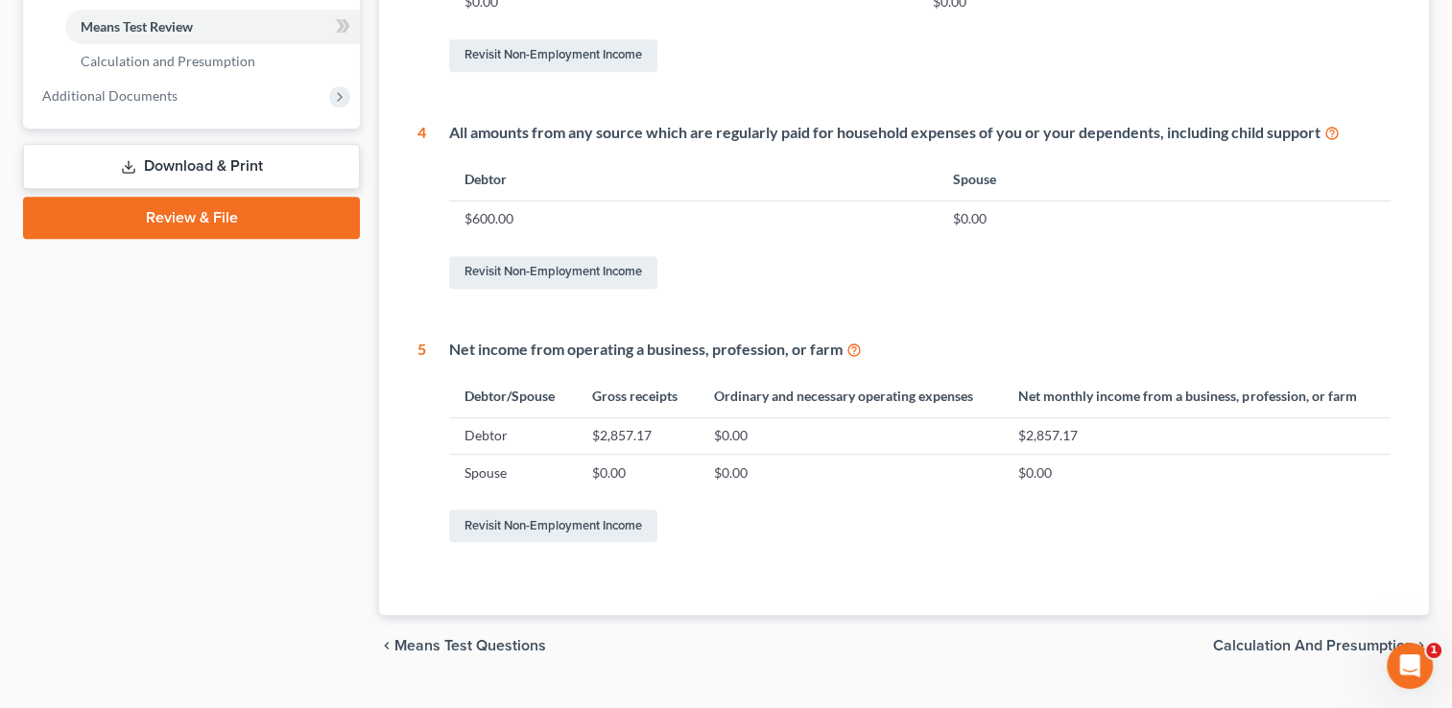
scroll to position [882, 0]
click at [537, 527] on link "Revisit Non-Employment Income" at bounding box center [553, 525] width 208 height 33
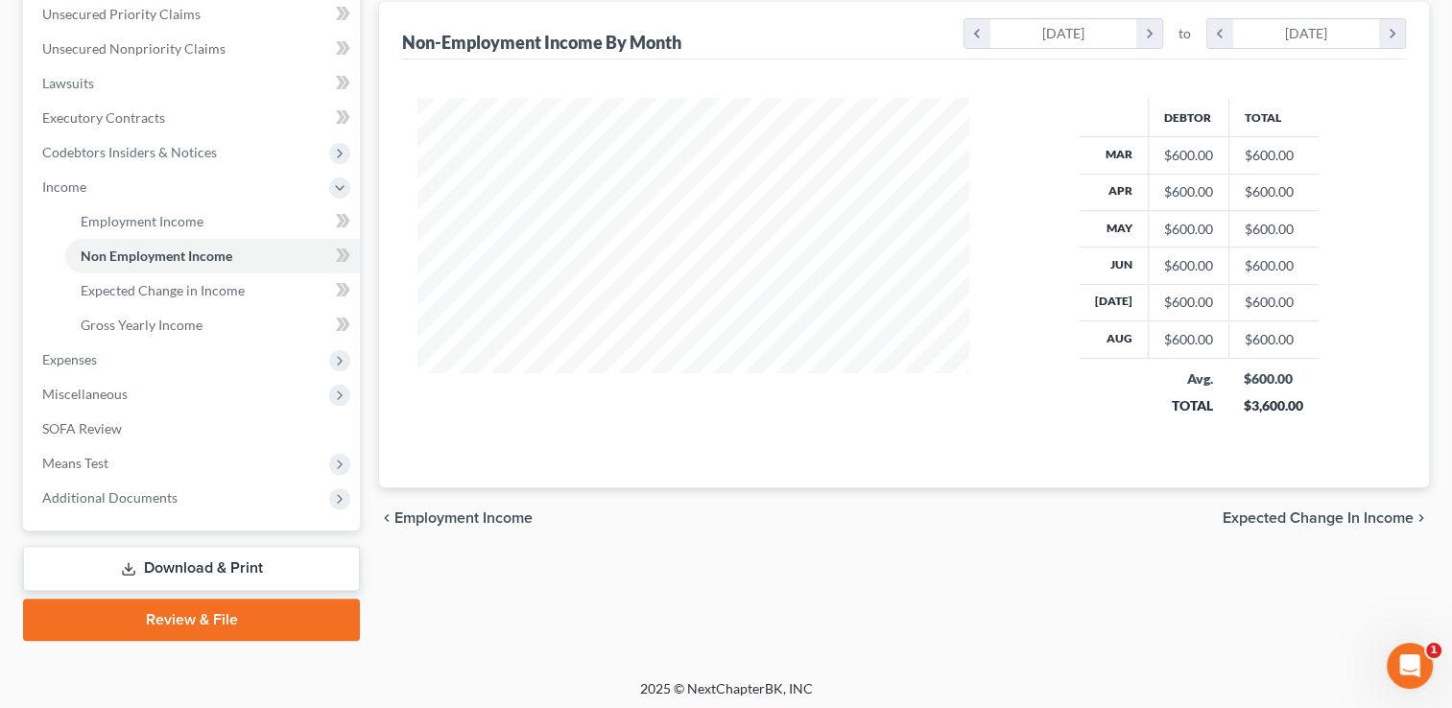
scroll to position [445, 0]
click at [459, 510] on span "Employment Income" at bounding box center [463, 517] width 138 height 15
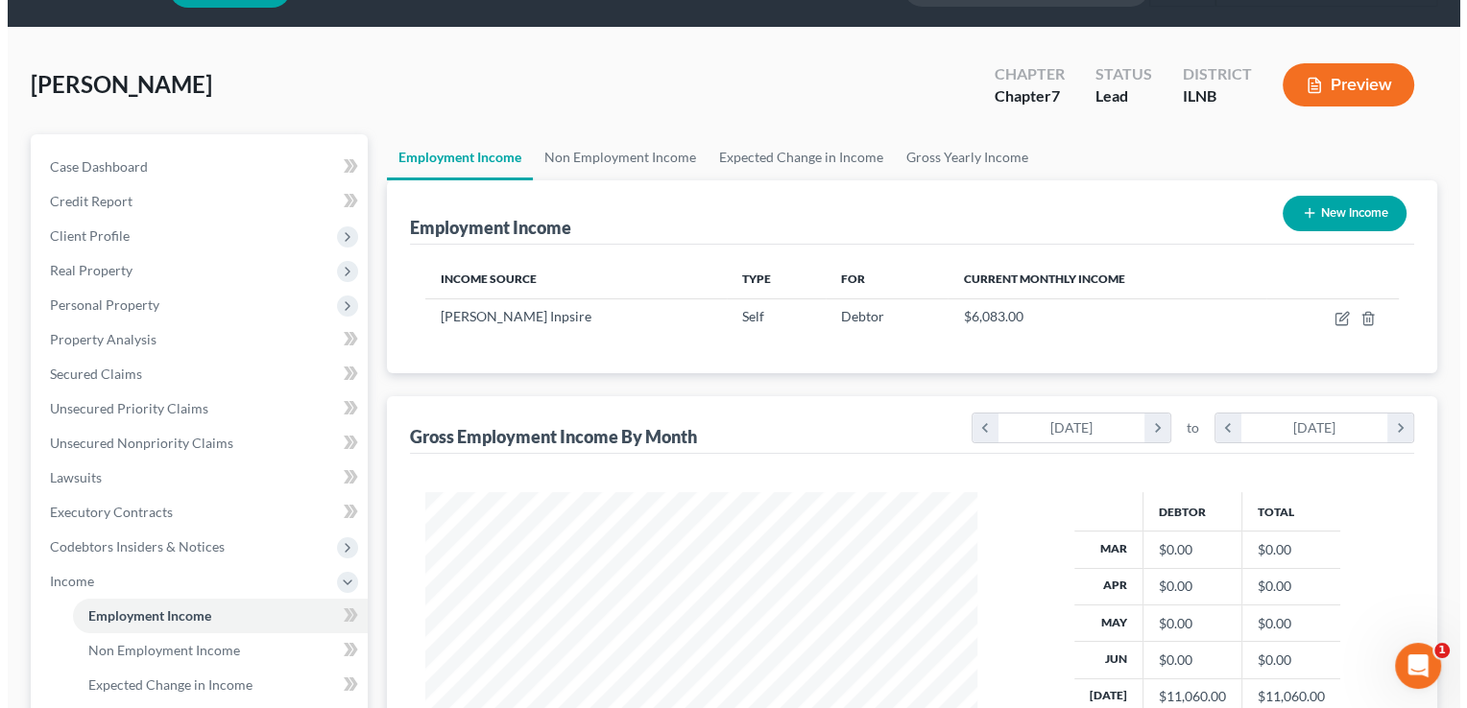
scroll to position [50, 0]
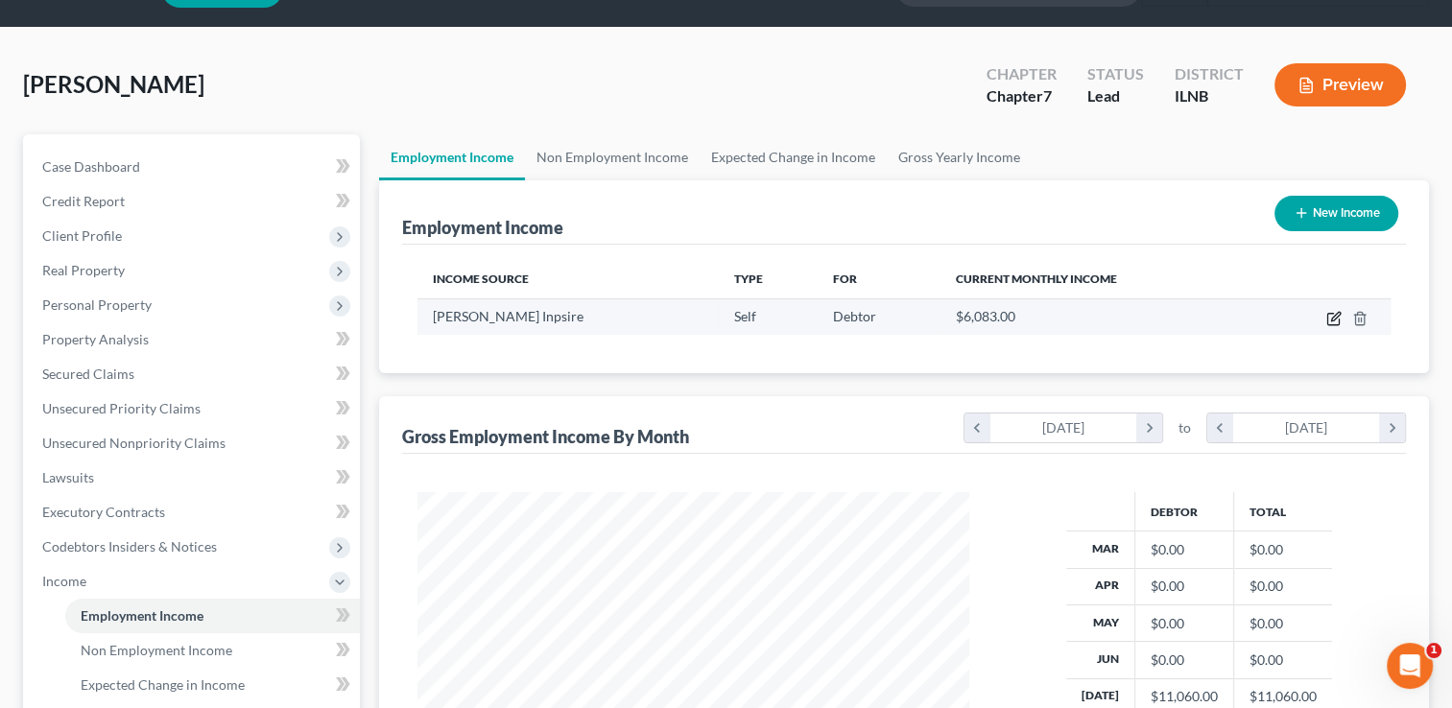
click at [1334, 311] on icon "button" at bounding box center [1333, 318] width 15 height 15
select select "1"
select select "14"
select select "0"
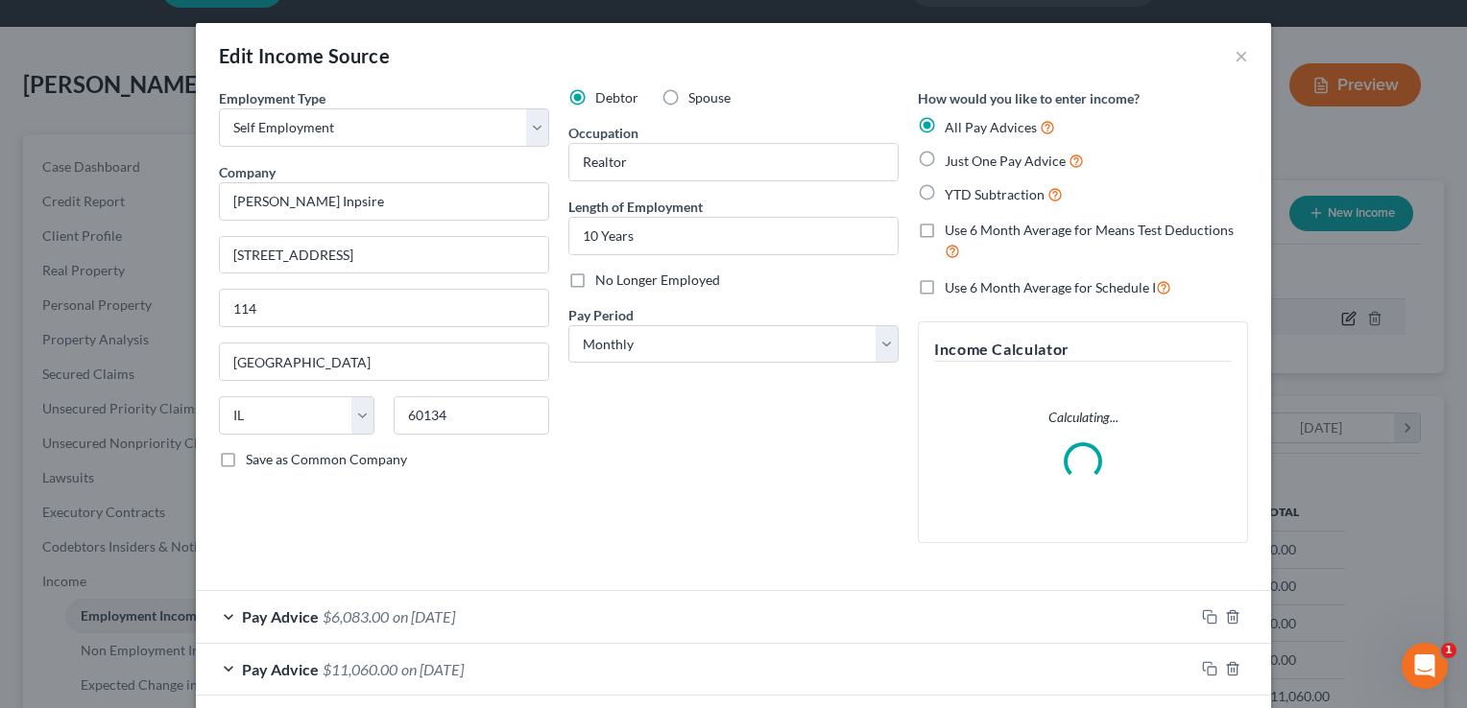
scroll to position [342, 595]
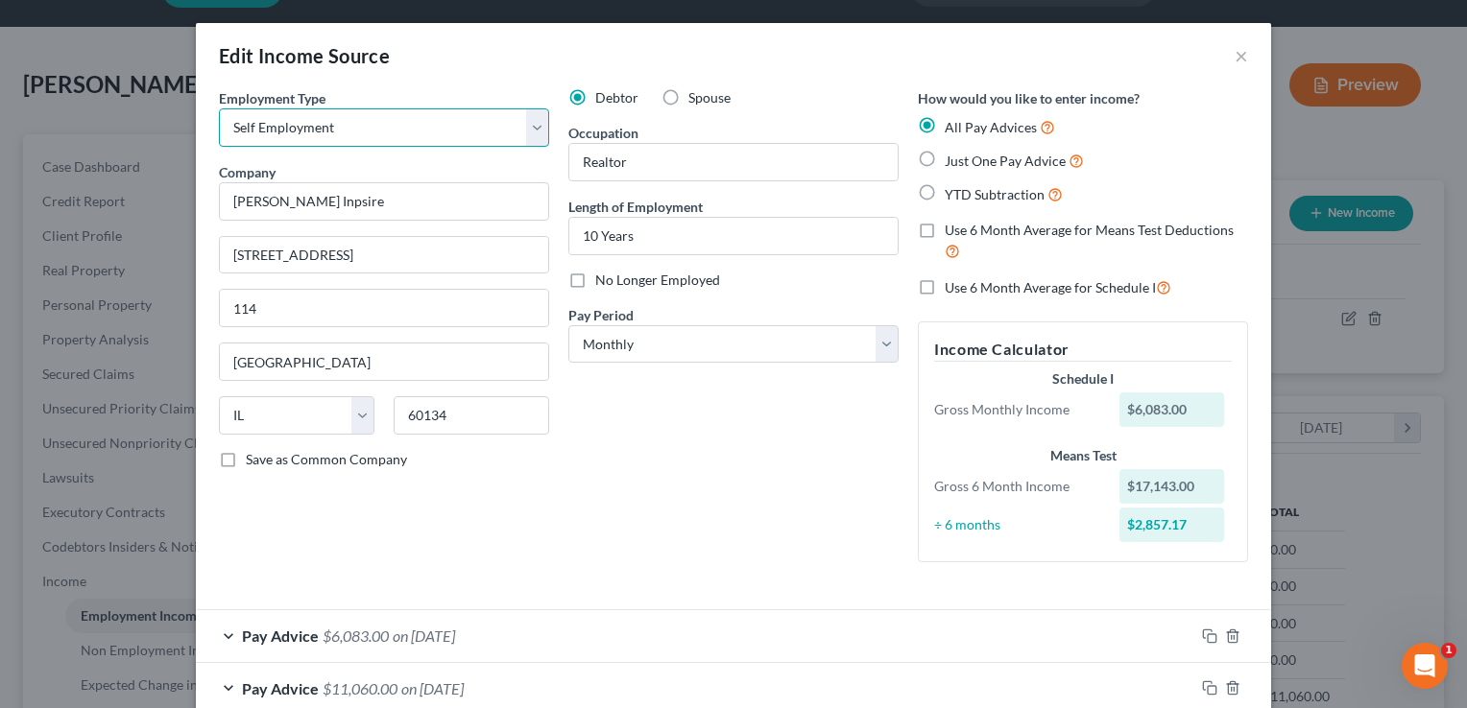
click at [529, 131] on select "Select Full or [DEMOGRAPHIC_DATA] Employment Self Employment" at bounding box center [384, 127] width 330 height 38
click at [944, 229] on label "Use 6 Month Average for Means Test Deductions" at bounding box center [1095, 241] width 303 height 41
click at [952, 229] on input "Use 6 Month Average for Means Test Deductions" at bounding box center [958, 227] width 12 height 12
checkbox input "true"
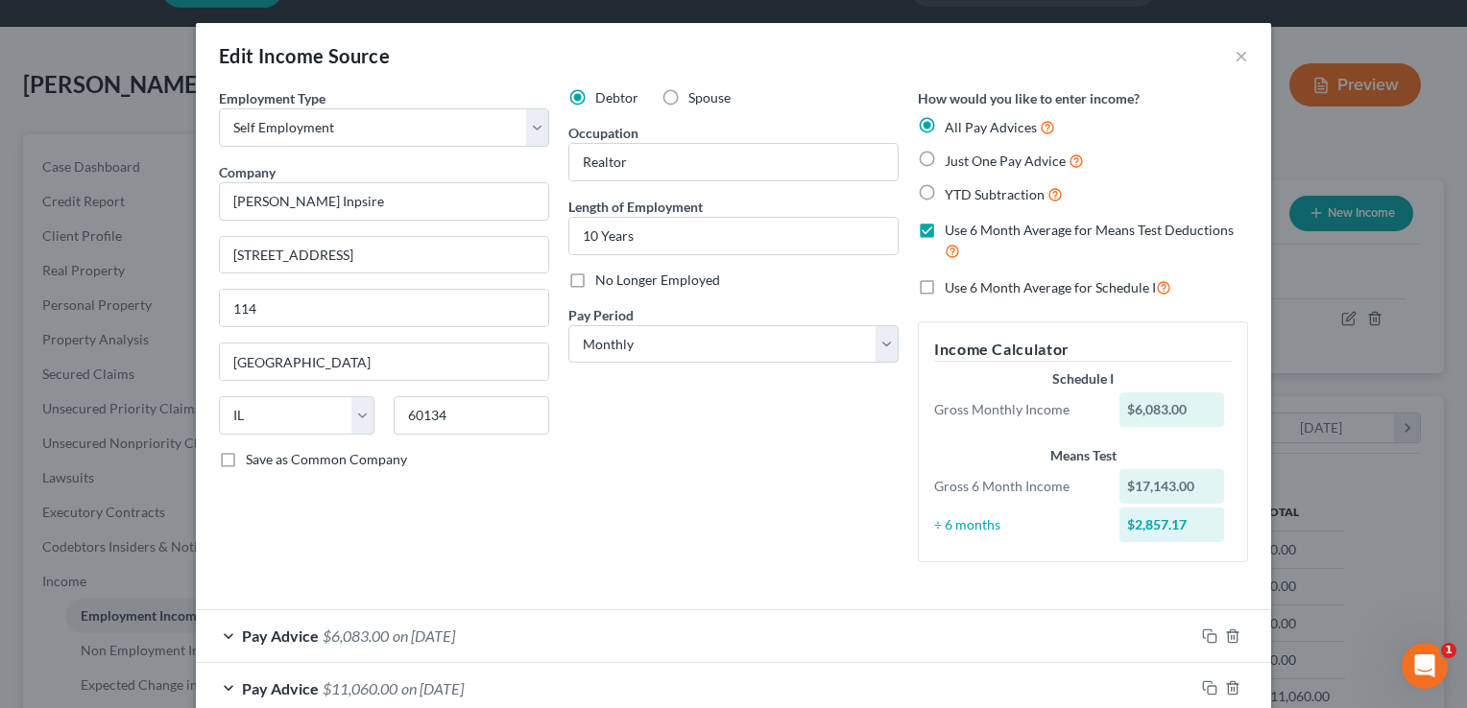
click at [944, 286] on label "Use 6 Month Average for Schedule I" at bounding box center [1057, 287] width 227 height 22
click at [952, 286] on input "Use 6 Month Average for Schedule I" at bounding box center [958, 282] width 12 height 12
checkbox input "true"
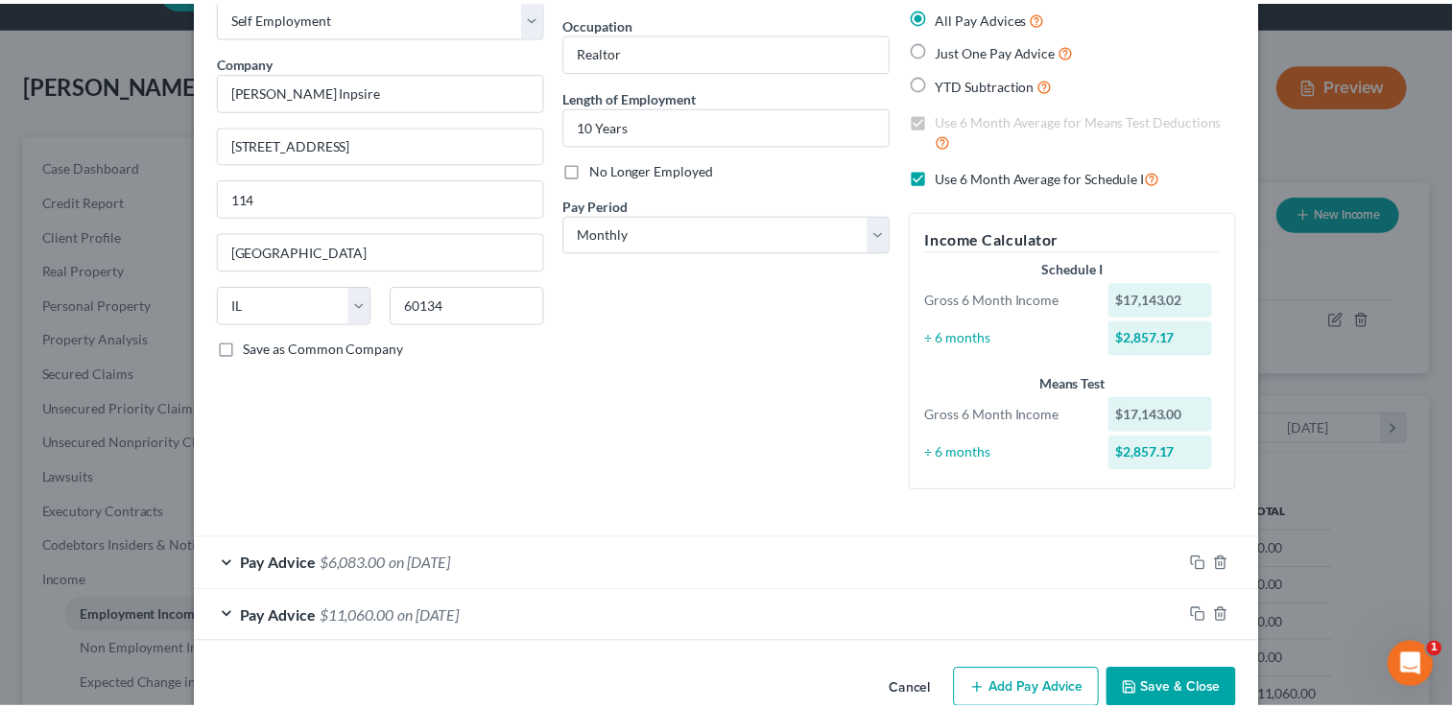
scroll to position [111, 0]
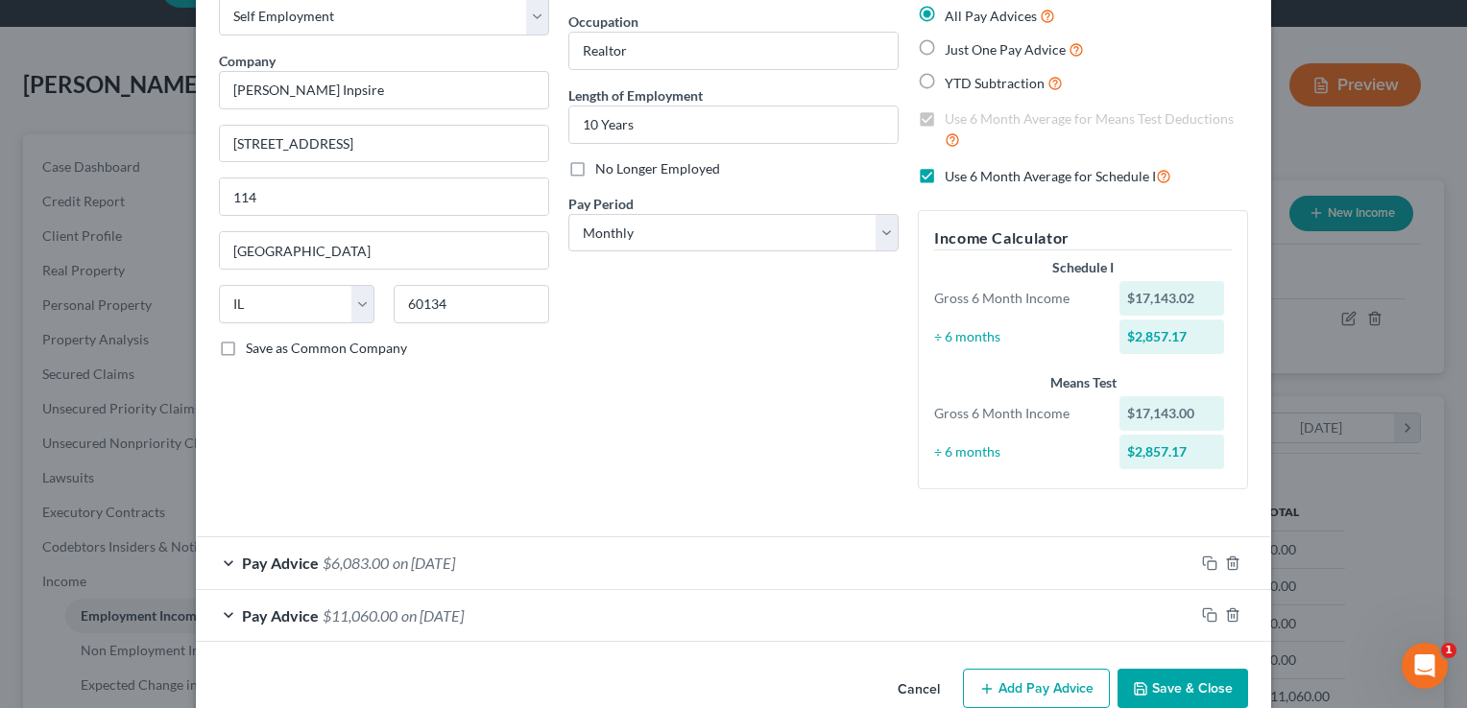
click at [1170, 686] on button "Save & Close" at bounding box center [1182, 689] width 131 height 40
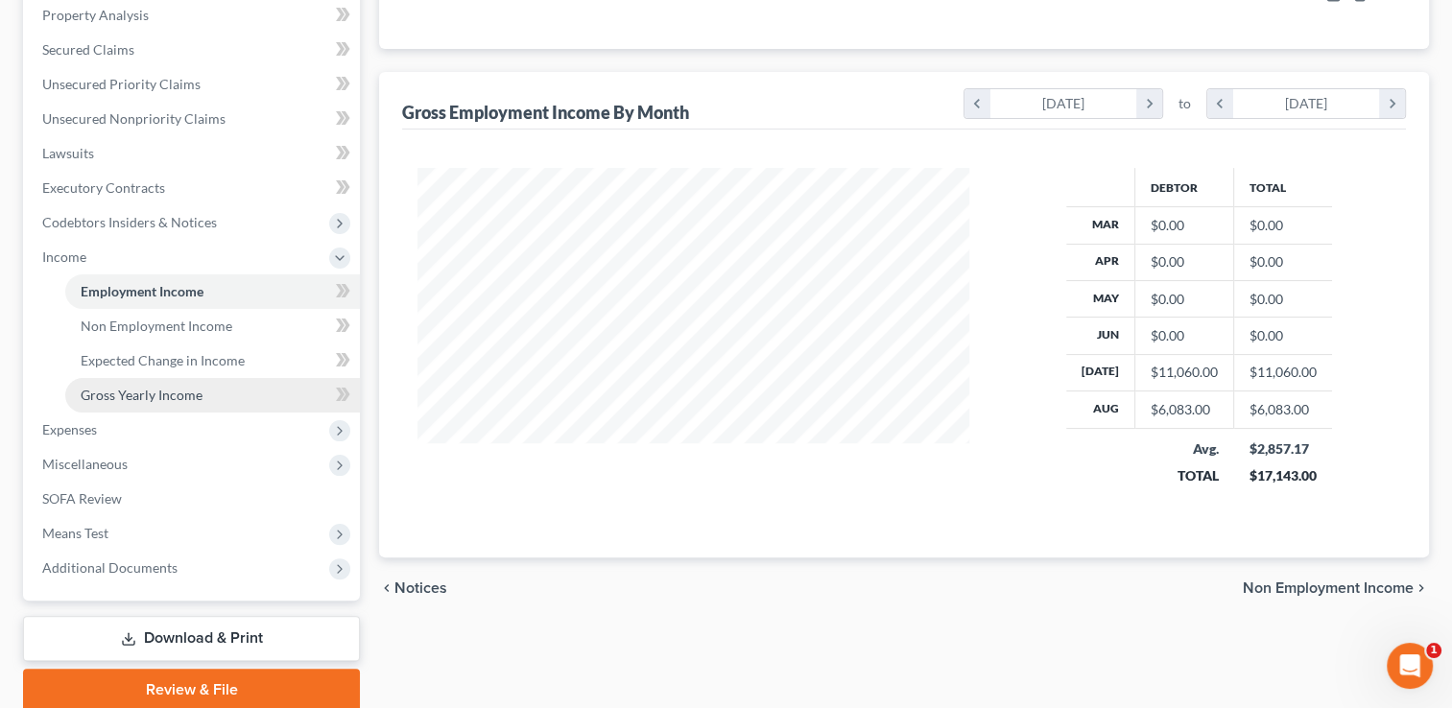
scroll to position [373, 0]
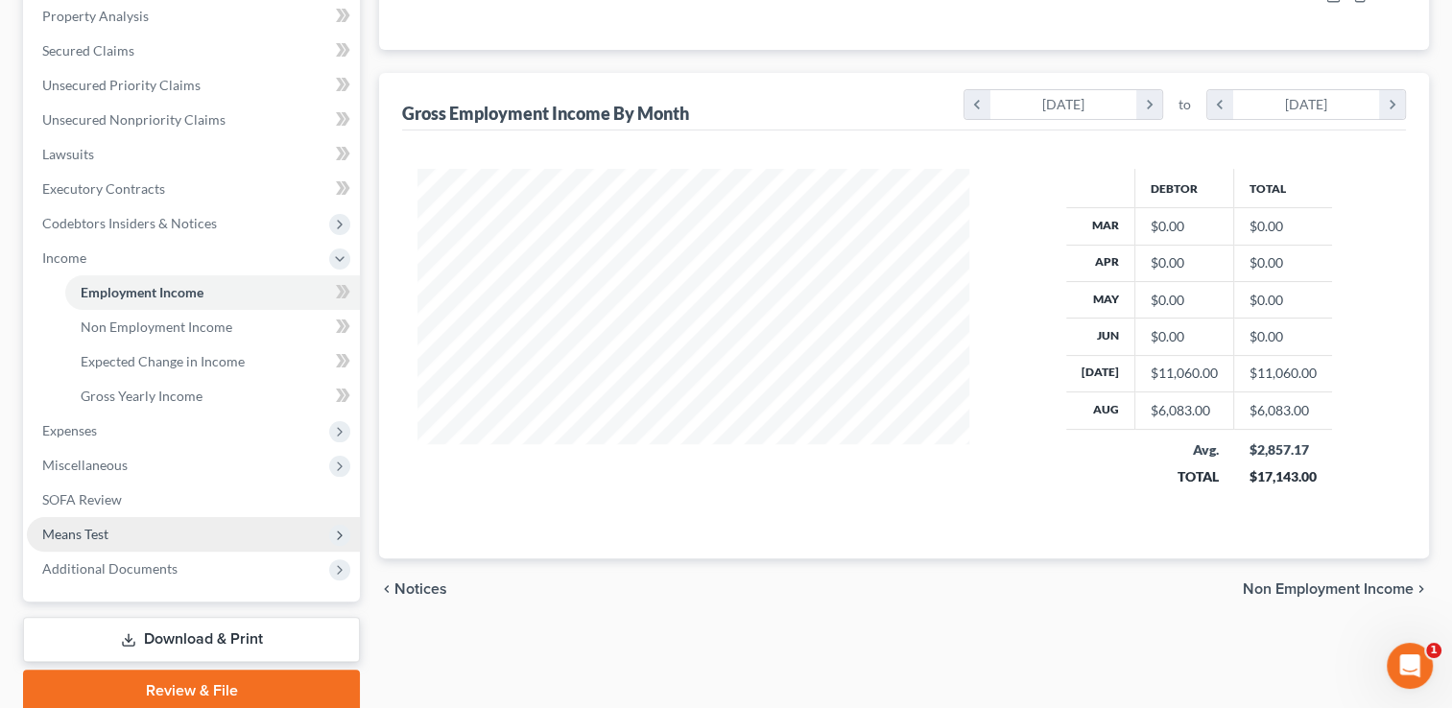
click at [95, 529] on span "Means Test" at bounding box center [75, 534] width 66 height 16
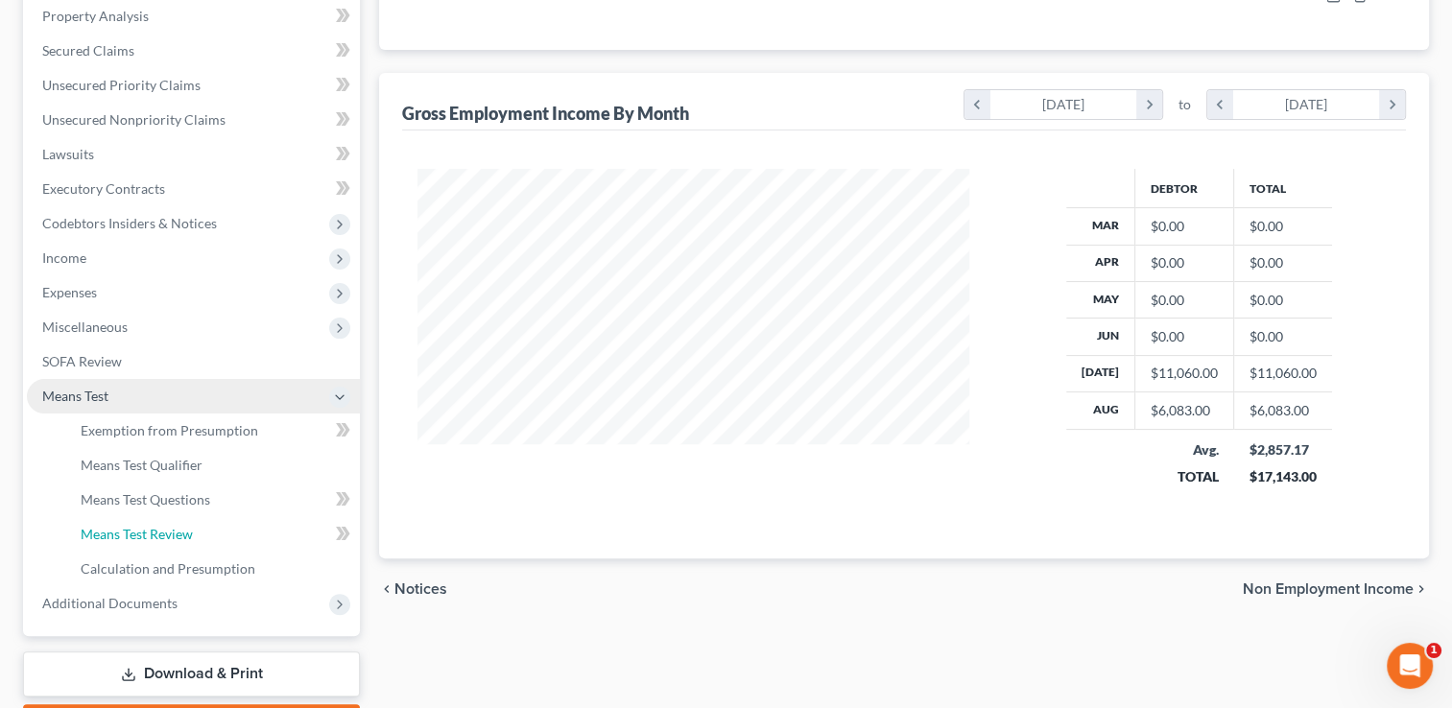
click at [95, 529] on span "Means Test Review" at bounding box center [137, 534] width 112 height 16
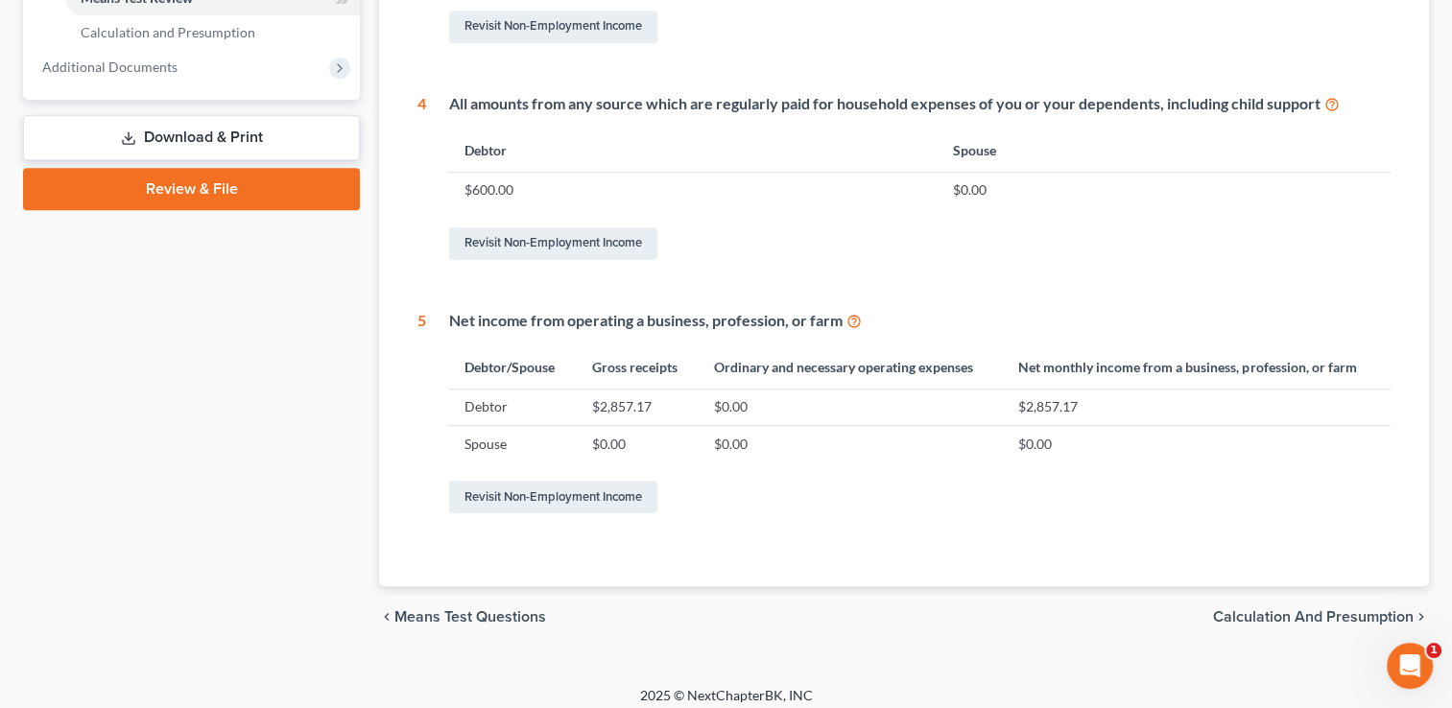
scroll to position [920, 0]
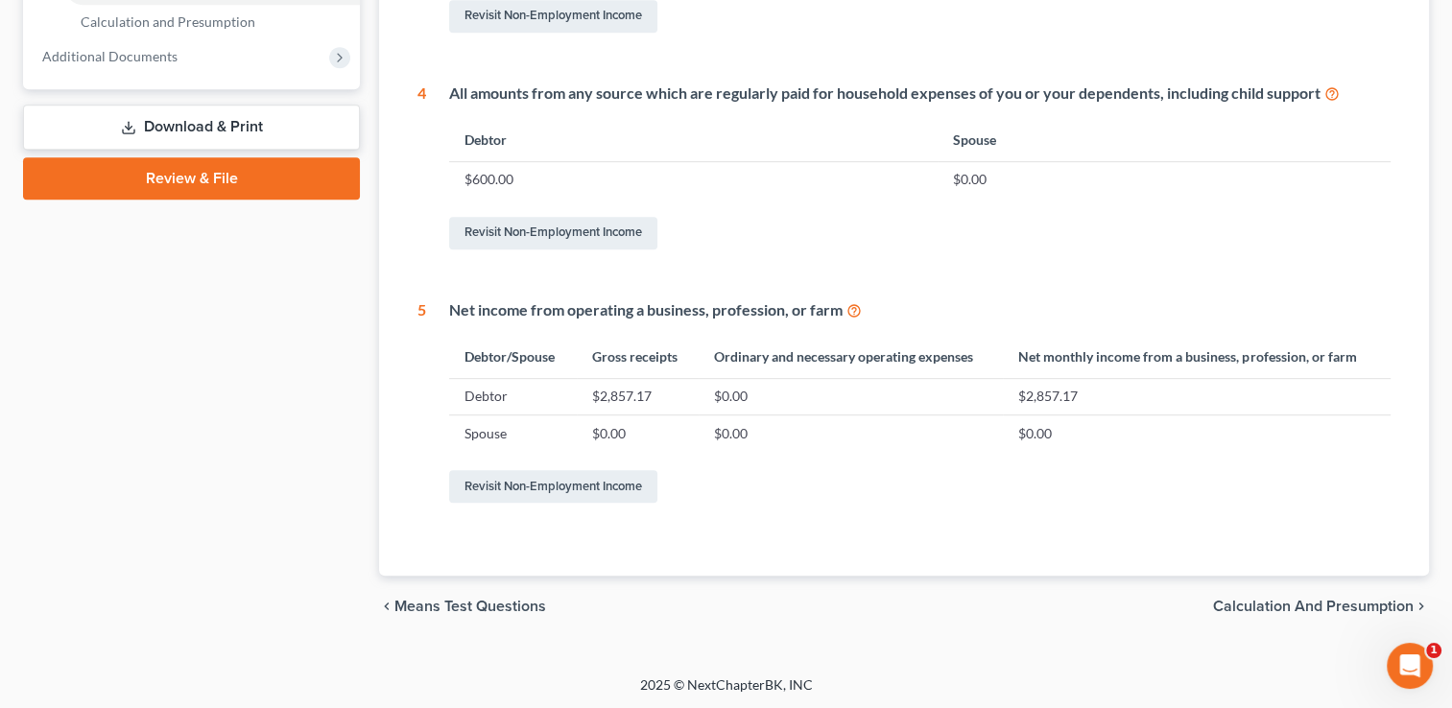
click at [1281, 603] on span "Calculation and Presumption" at bounding box center [1313, 606] width 201 height 15
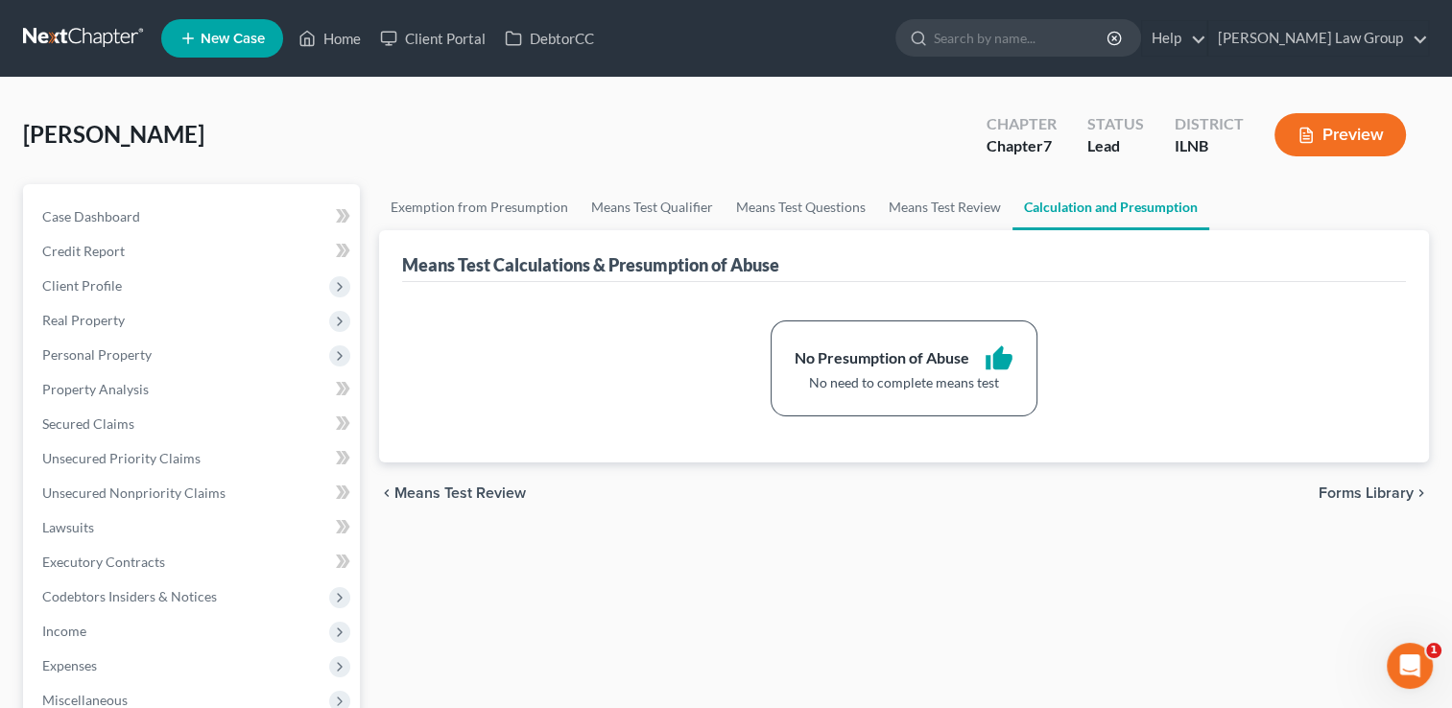
click at [457, 489] on span "Means Test Review" at bounding box center [459, 493] width 131 height 15
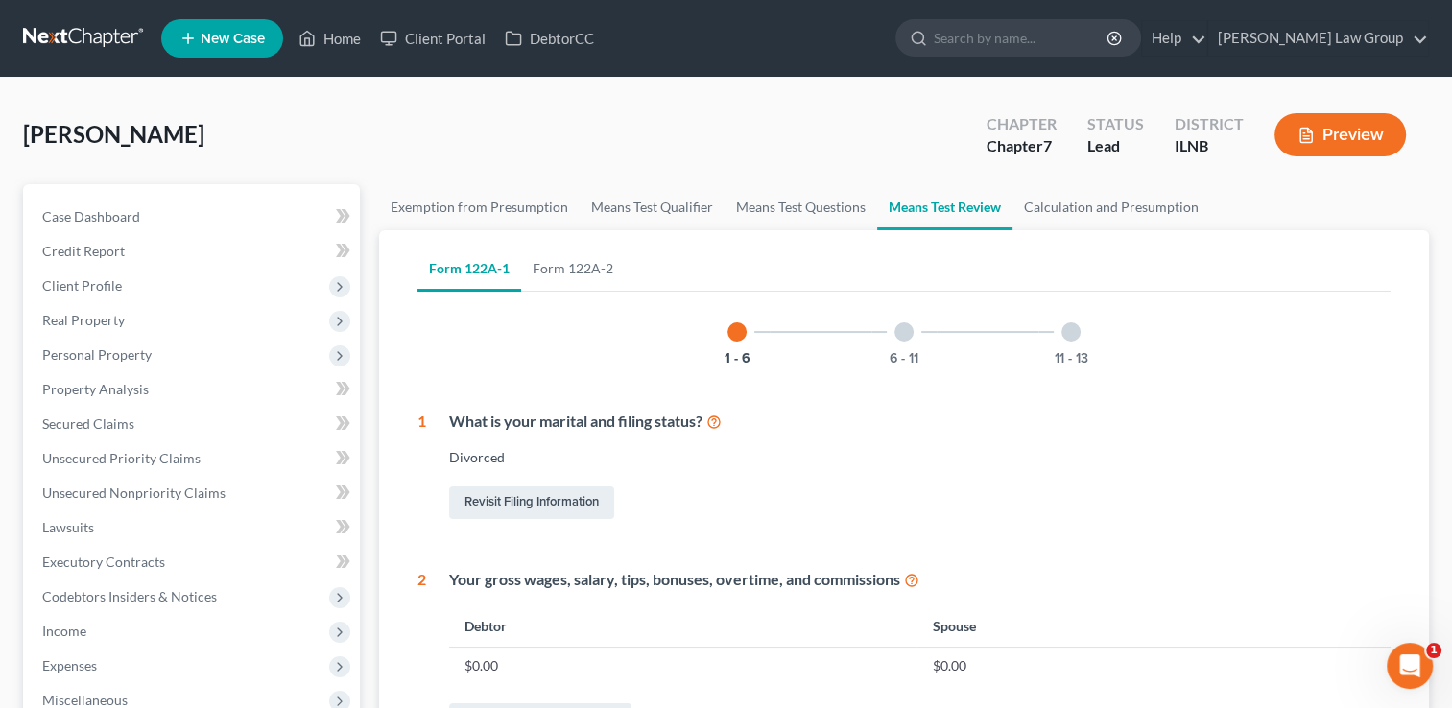
click at [916, 328] on div "6 - 11" at bounding box center [903, 331] width 65 height 65
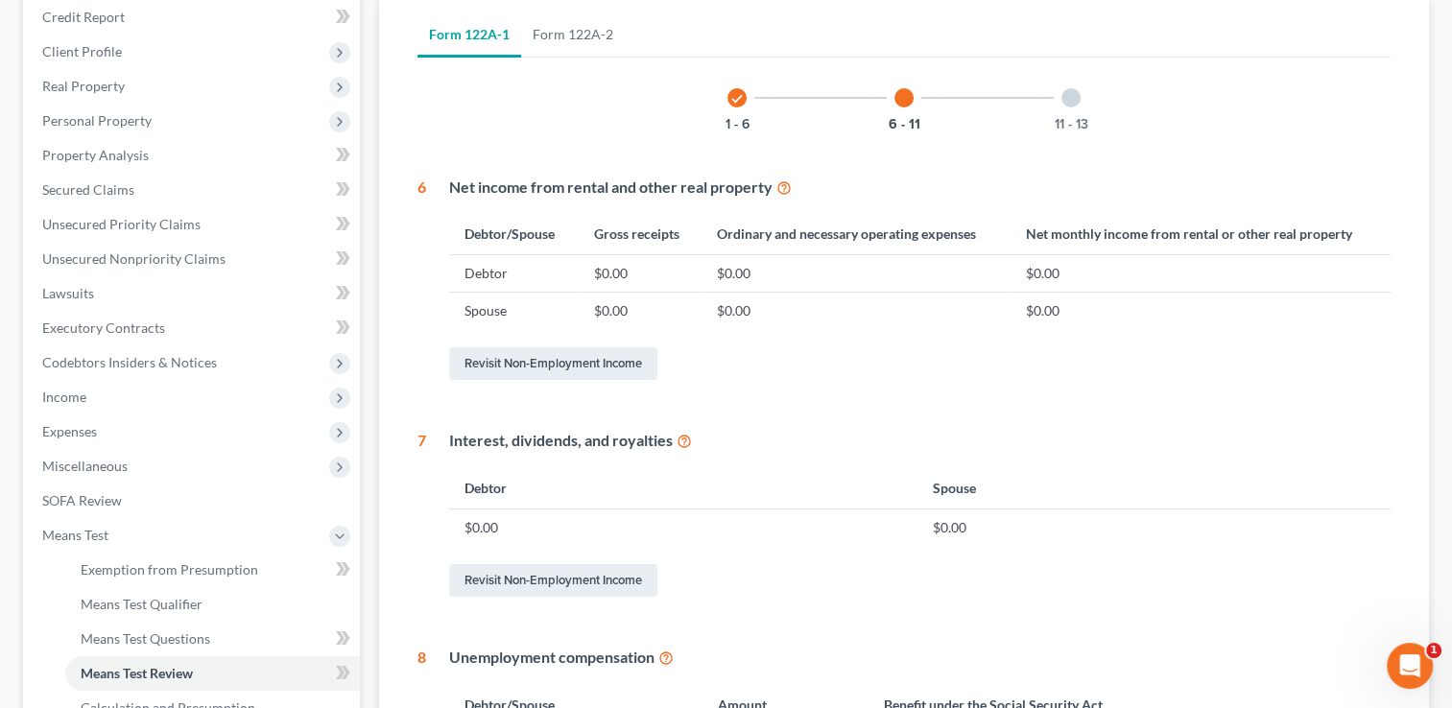
scroll to position [234, 0]
click at [1058, 106] on div "11 - 13" at bounding box center [1070, 97] width 65 height 65
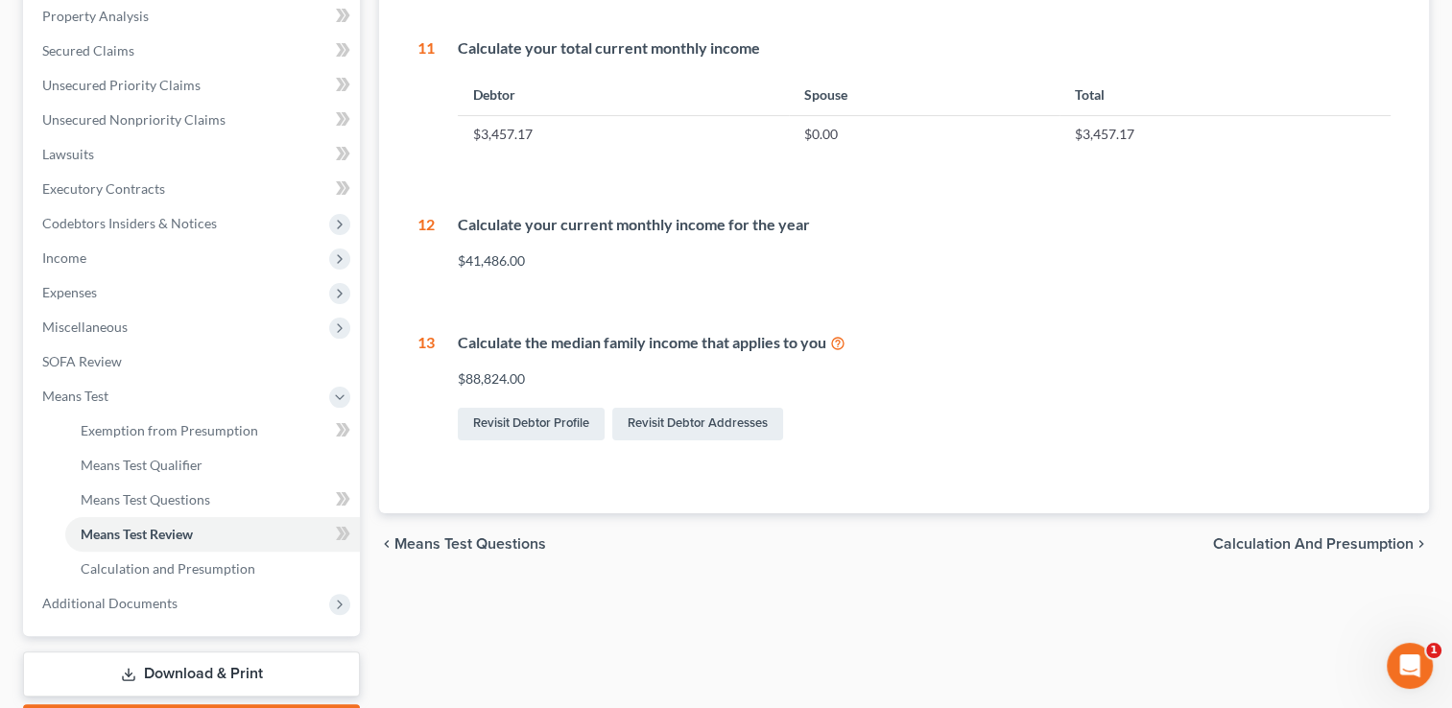
scroll to position [374, 0]
click at [1275, 539] on span "Calculation and Presumption" at bounding box center [1313, 543] width 201 height 15
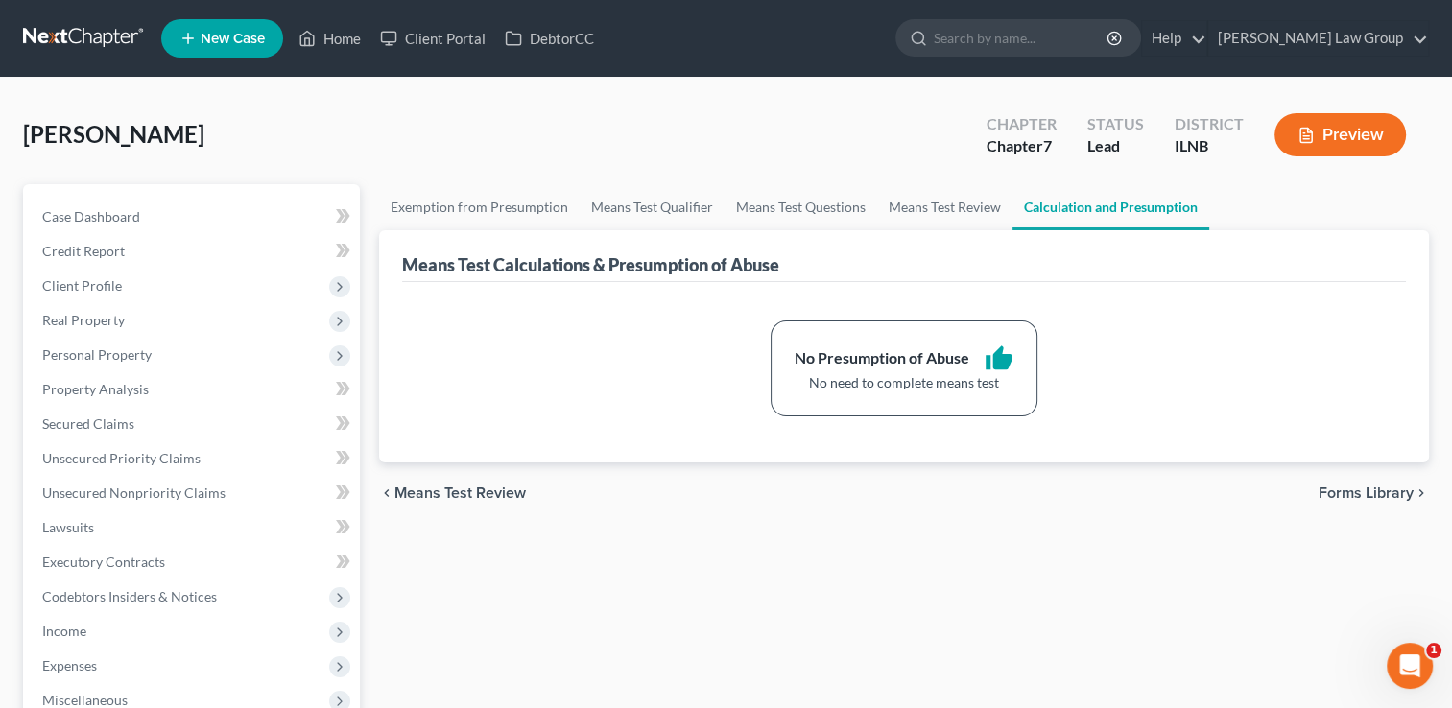
click at [1344, 489] on span "Forms Library" at bounding box center [1366, 493] width 95 height 15
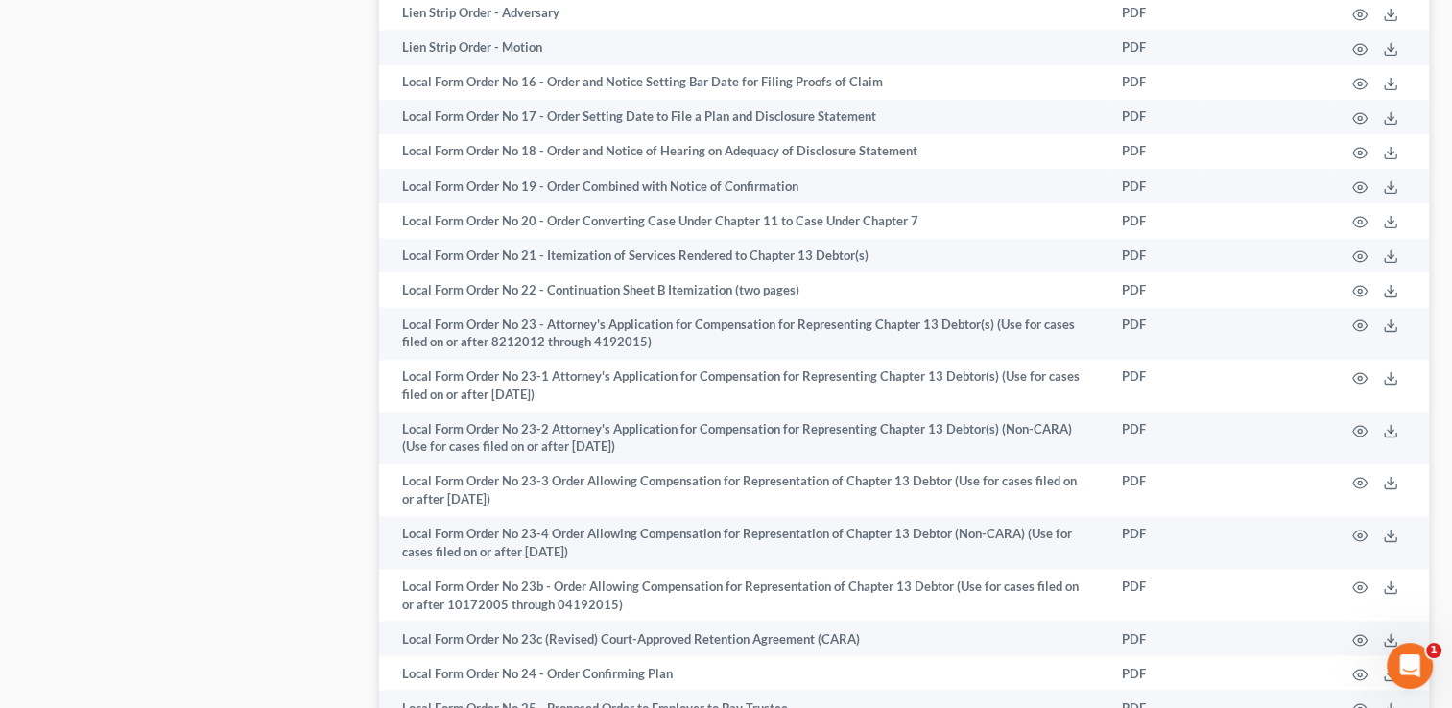
scroll to position [3720, 0]
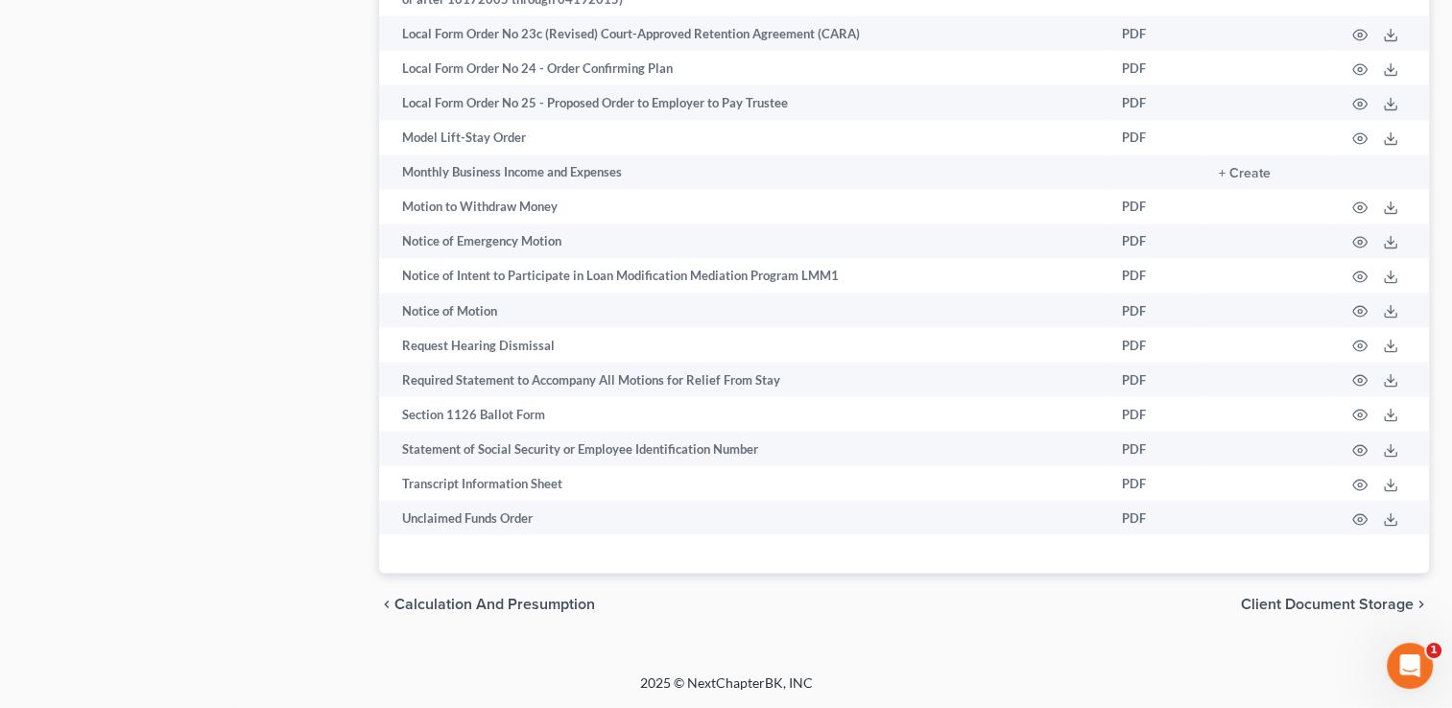
click at [1323, 605] on span "Client Document Storage" at bounding box center [1327, 604] width 173 height 15
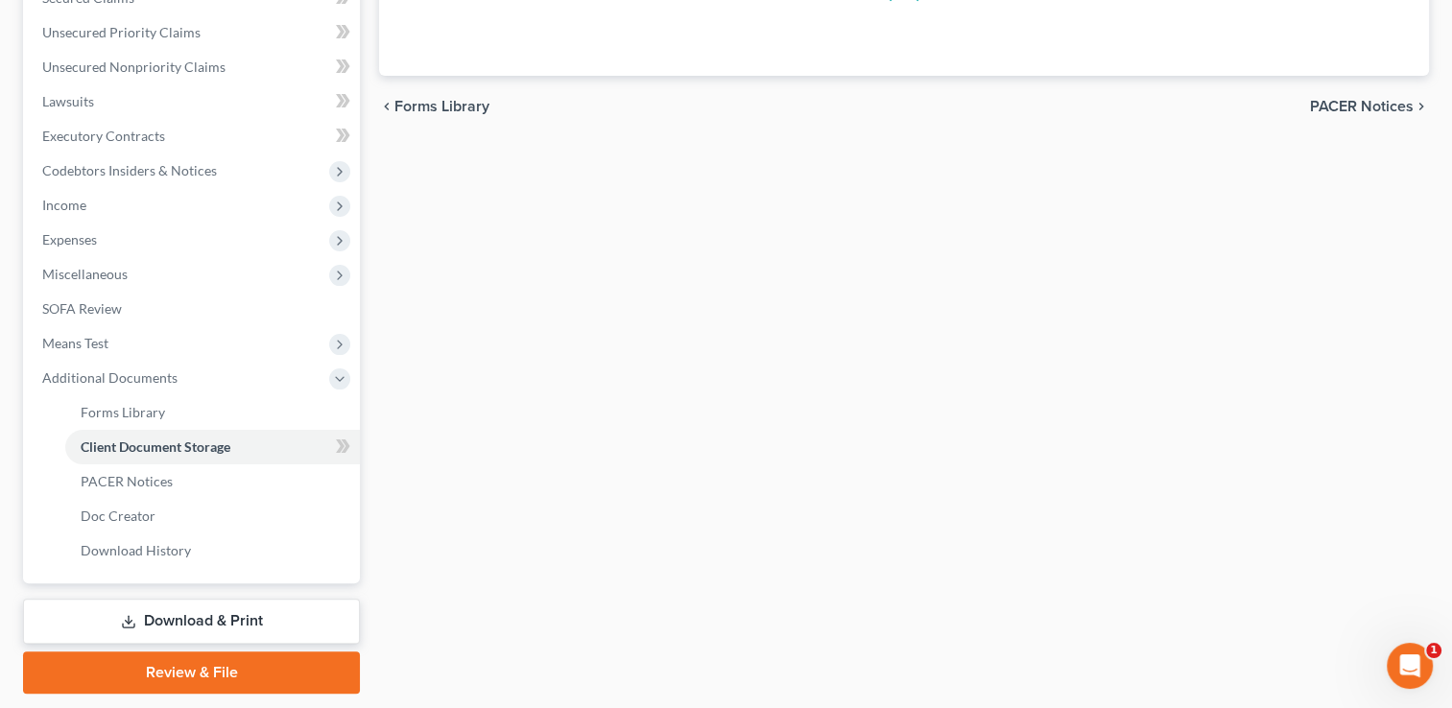
scroll to position [25, 0]
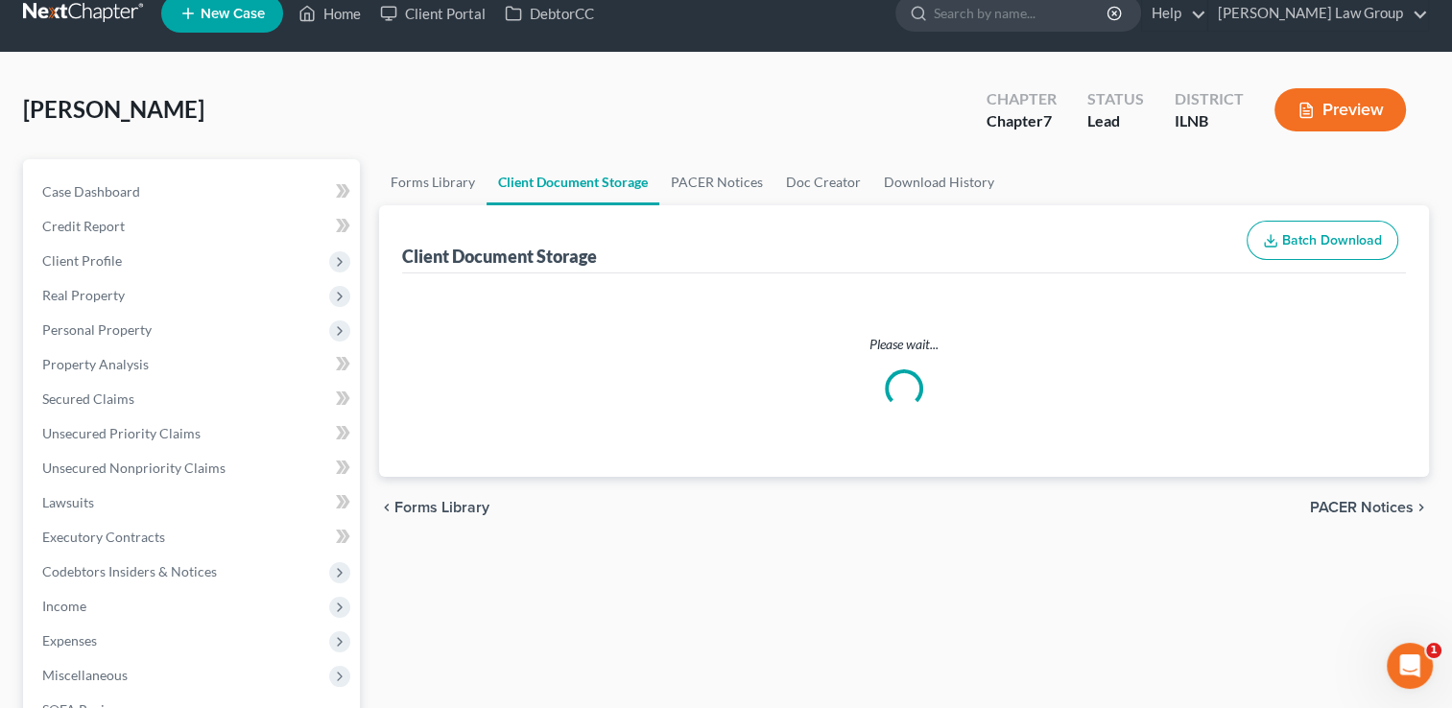
select select "0"
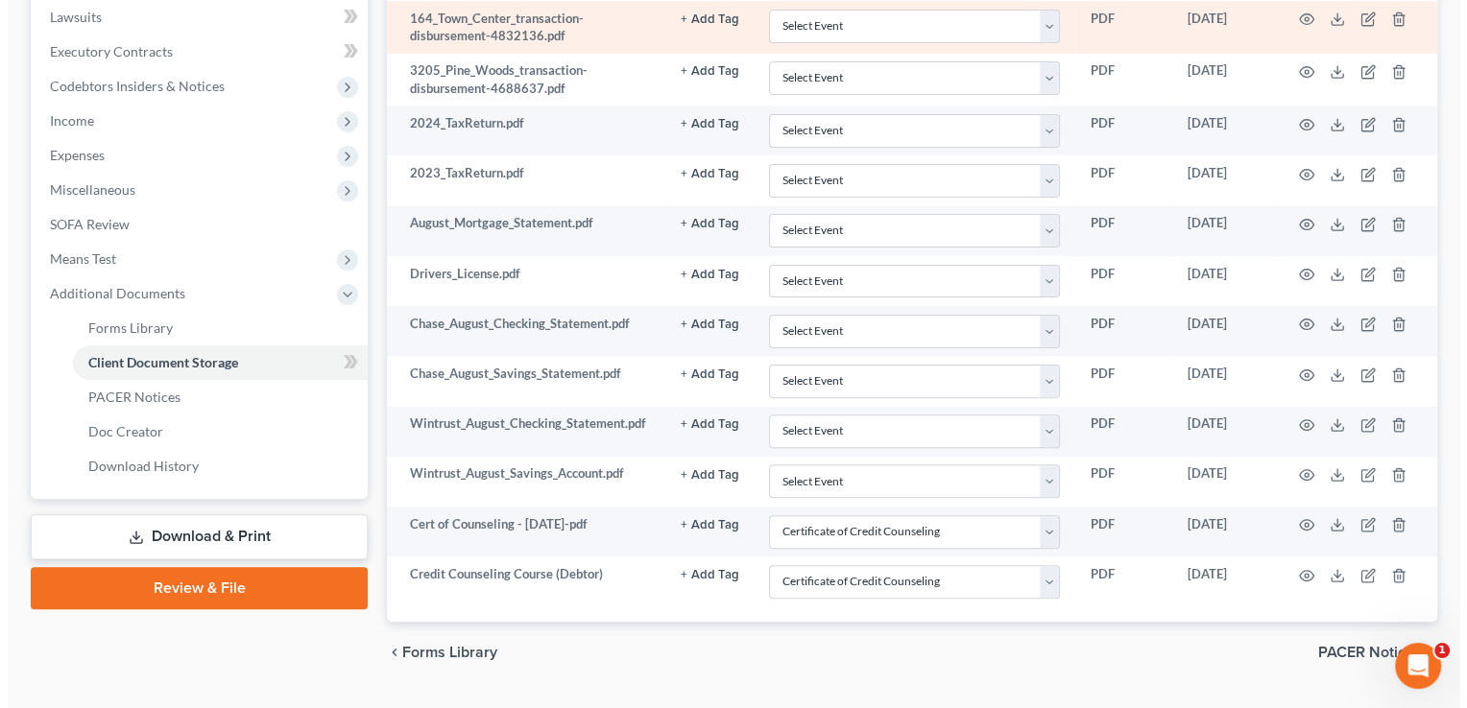
scroll to position [553, 0]
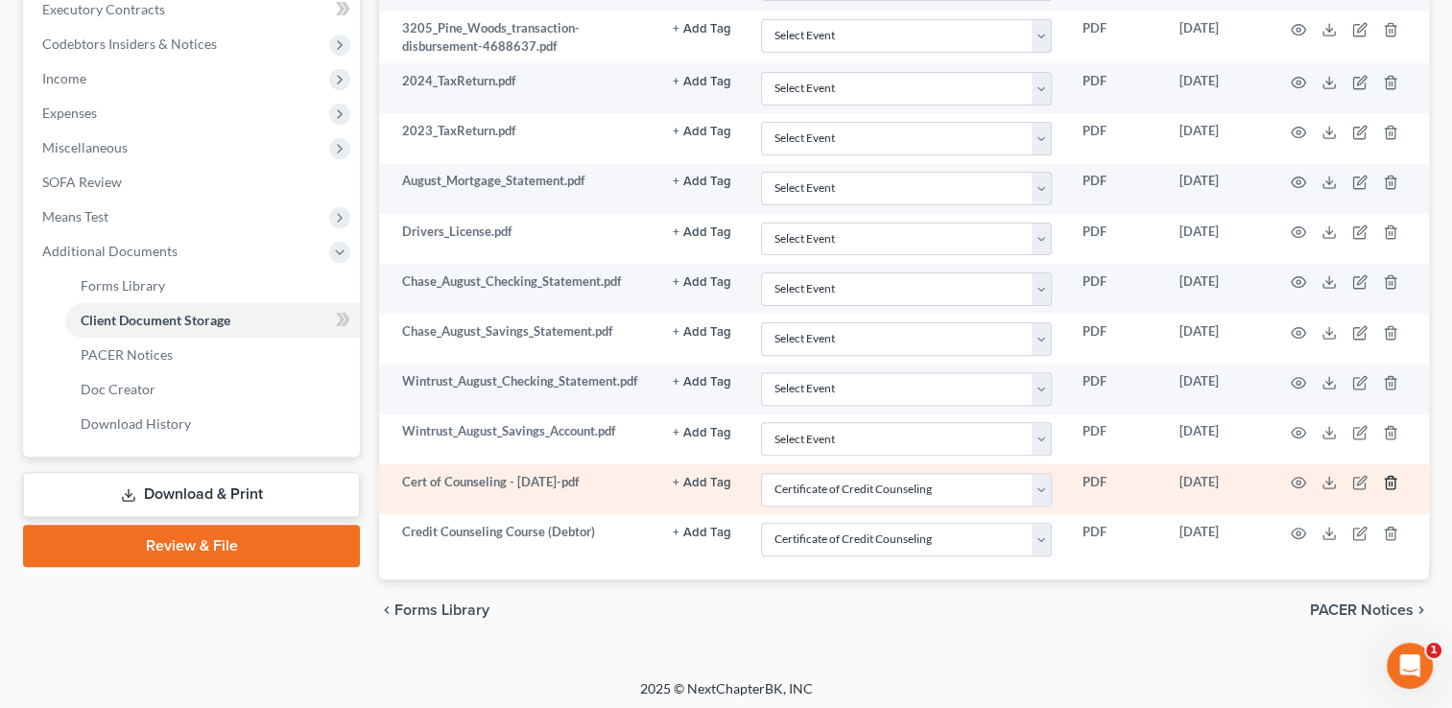
click at [1394, 480] on icon "button" at bounding box center [1390, 482] width 15 height 15
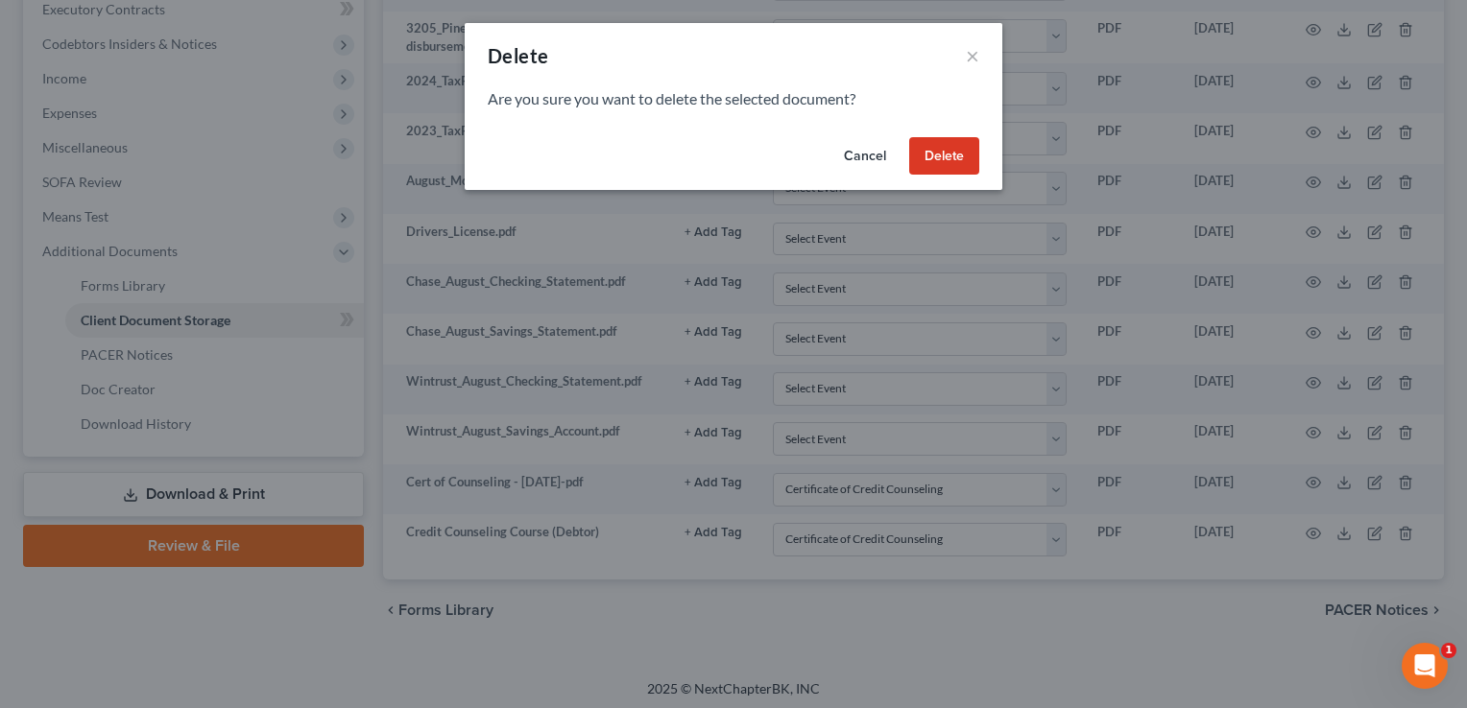
click at [950, 157] on button "Delete" at bounding box center [944, 156] width 70 height 38
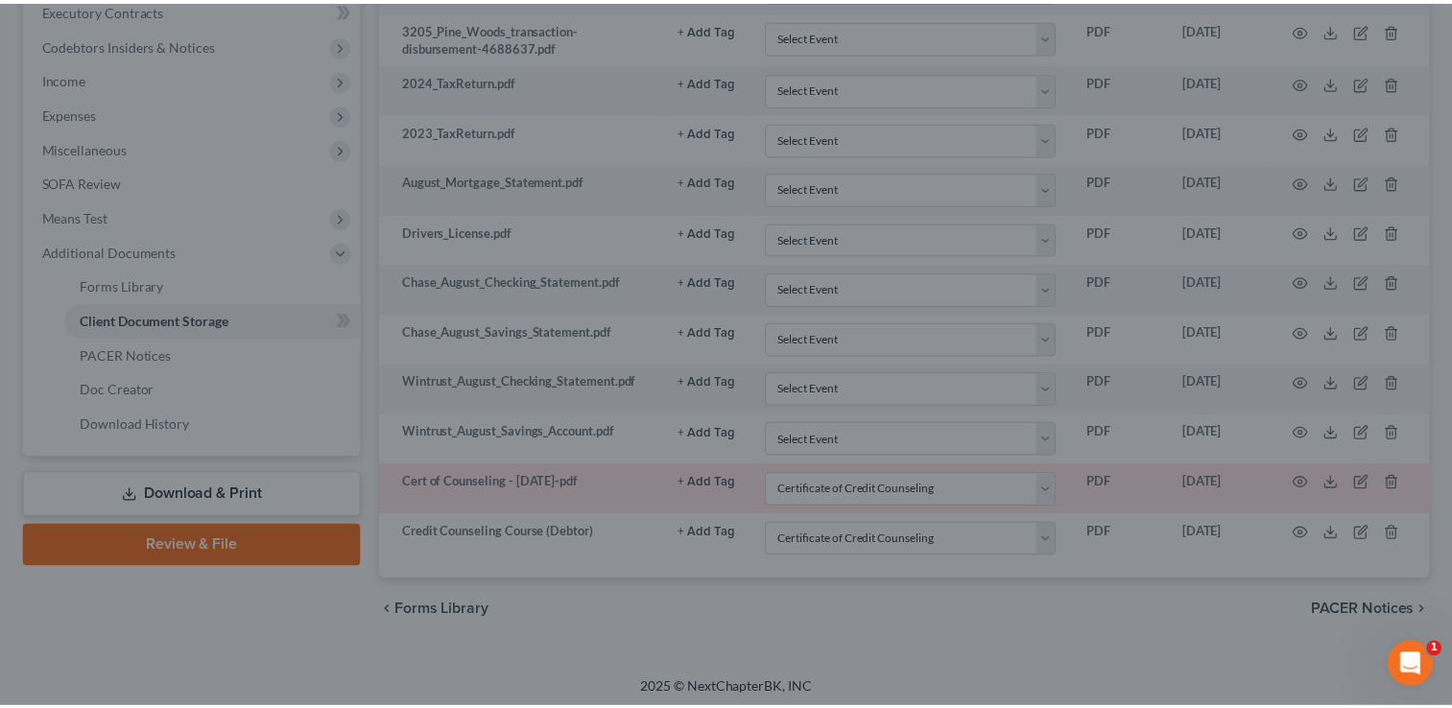
scroll to position [504, 0]
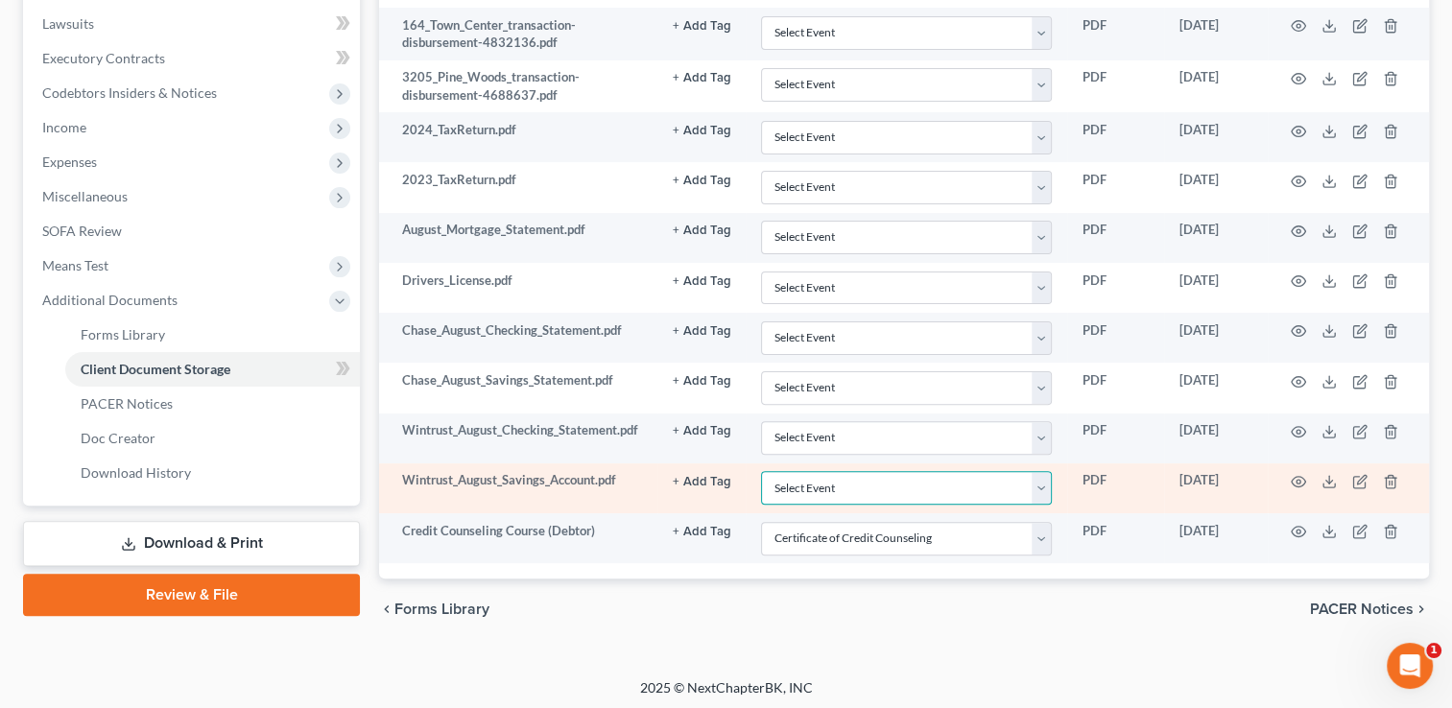
click at [855, 485] on select "Select Event Certificate of Credit Counseling Chapter 13 Calculation of Your Di…" at bounding box center [906, 488] width 291 height 34
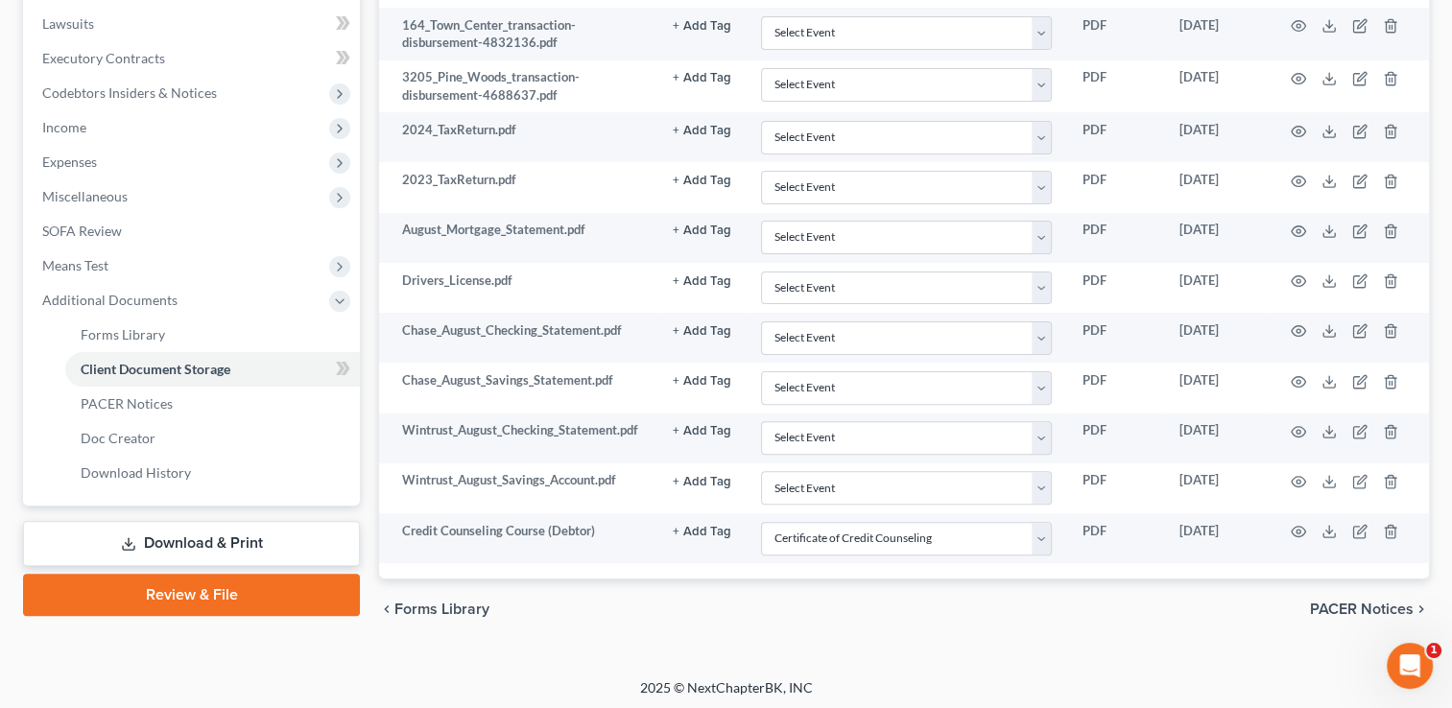
click at [739, 639] on div "Petition Navigation Case Dashboard Payments Invoices Payments Payments Credit R…" at bounding box center [726, 167] width 1406 height 975
click at [1344, 602] on span "PACER Notices" at bounding box center [1362, 609] width 104 height 15
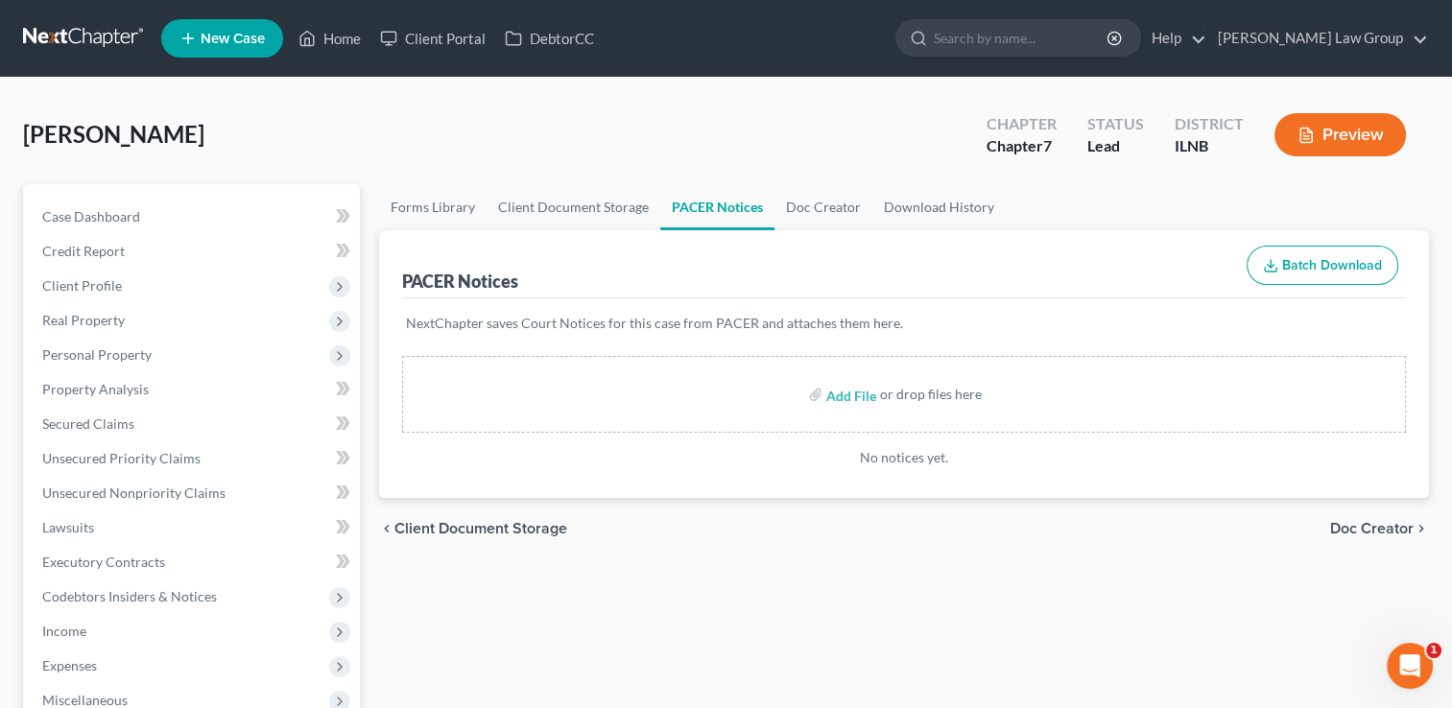
click at [1367, 524] on span "Doc Creator" at bounding box center [1372, 528] width 84 height 15
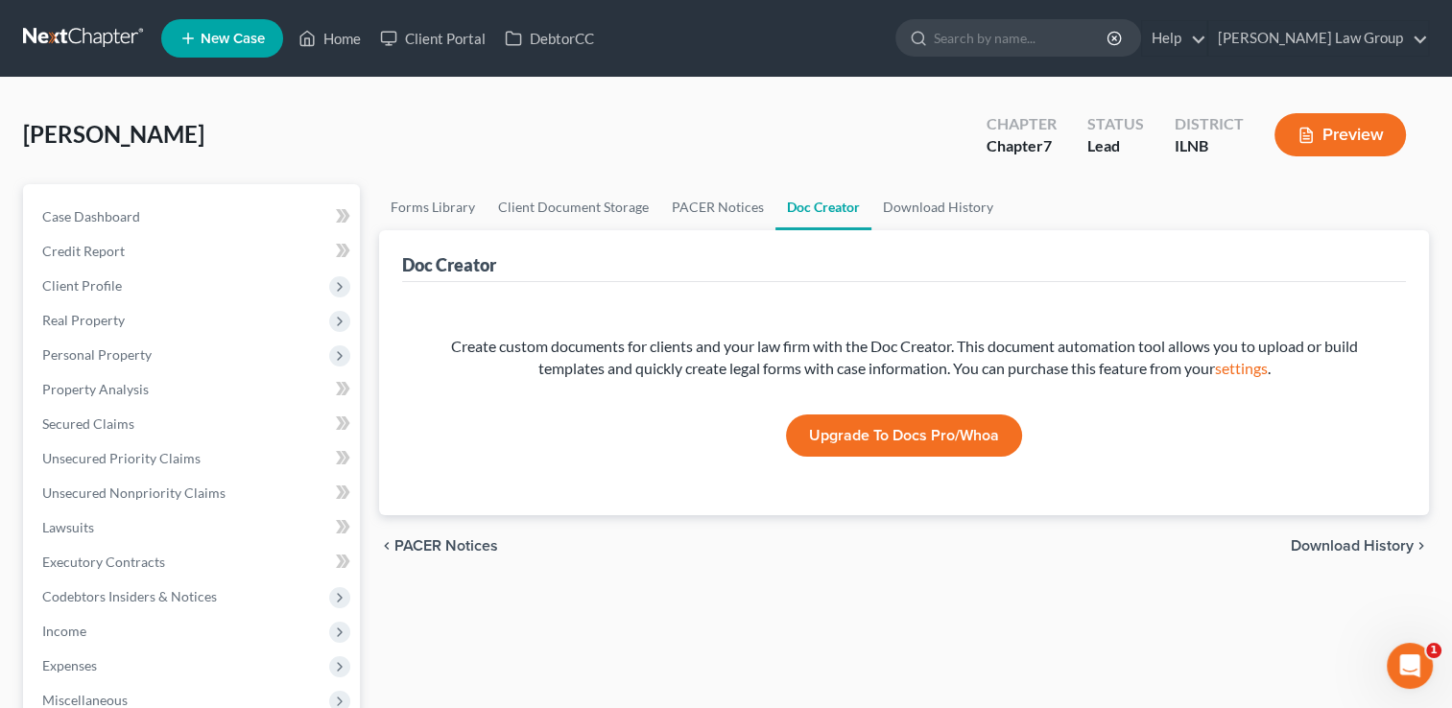
click at [1332, 538] on span "Download History" at bounding box center [1352, 545] width 123 height 15
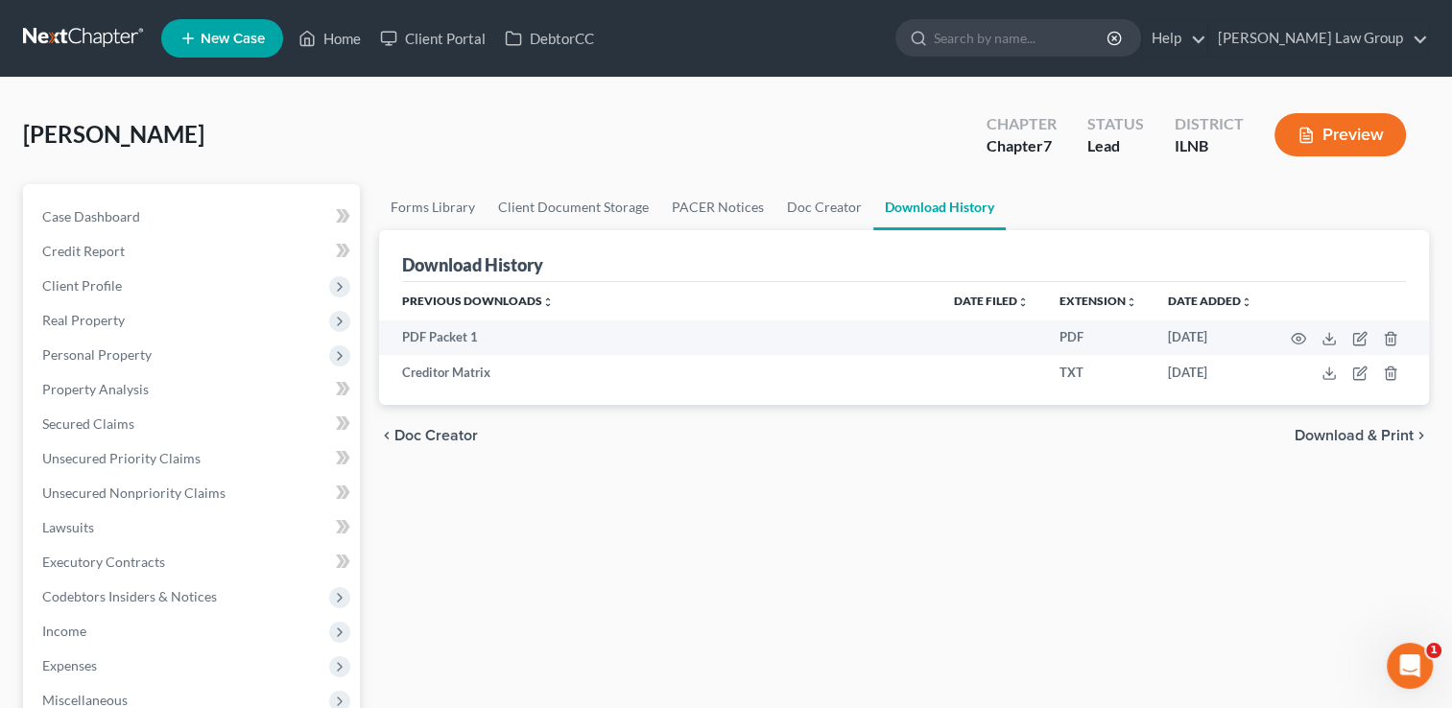
click at [1336, 432] on span "Download & Print" at bounding box center [1354, 435] width 119 height 15
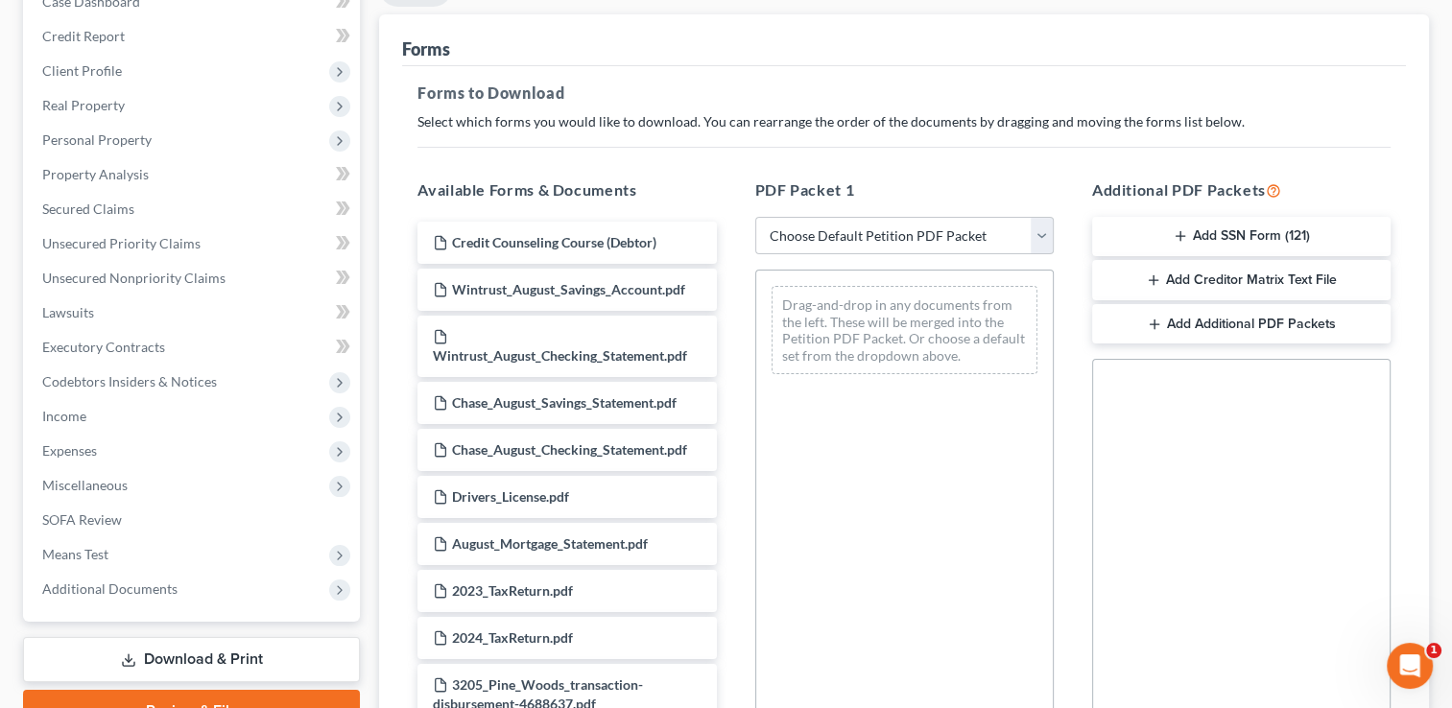
scroll to position [206, 0]
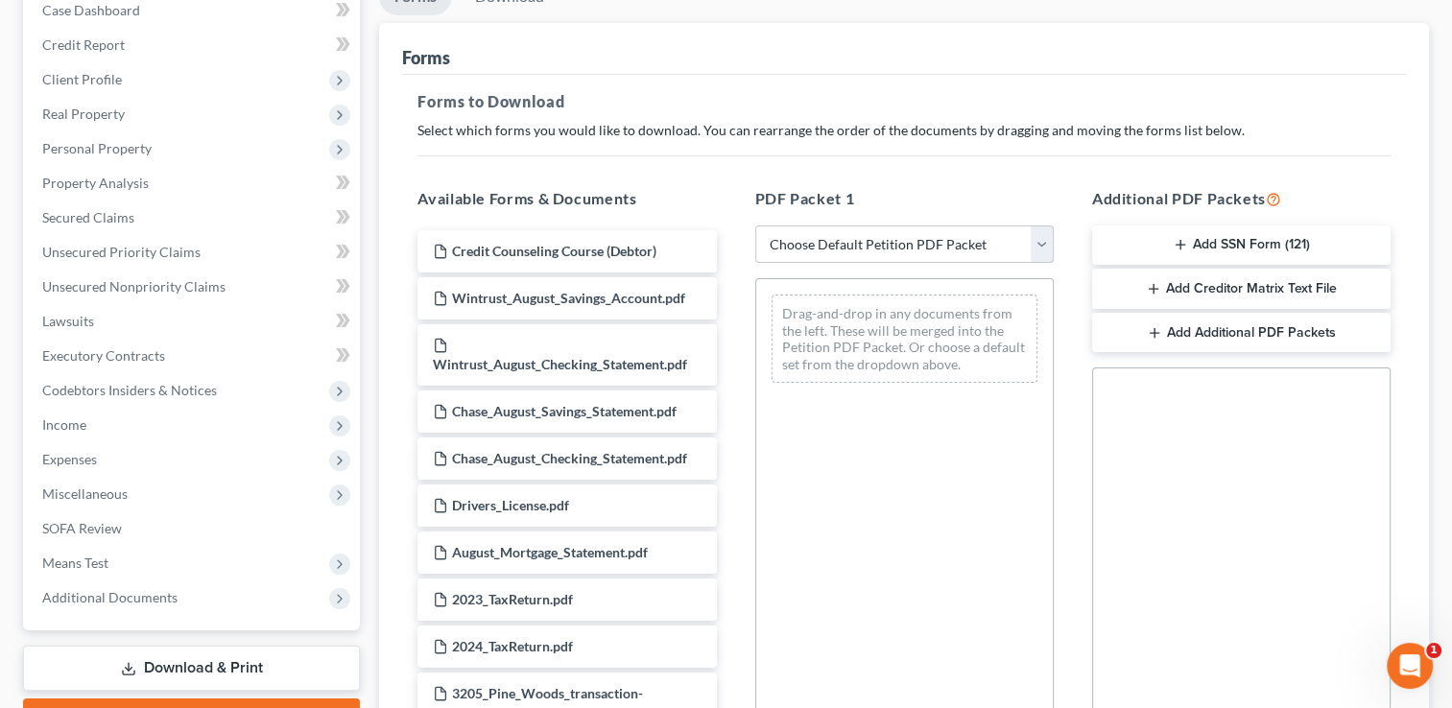
click at [937, 232] on select "Choose Default Petition PDF Packet Complete Bankruptcy Petition (all forms and …" at bounding box center [904, 245] width 298 height 38
select select "0"
click at [755, 226] on select "Choose Default Petition PDF Packet Complete Bankruptcy Petition (all forms and …" at bounding box center [904, 245] width 298 height 38
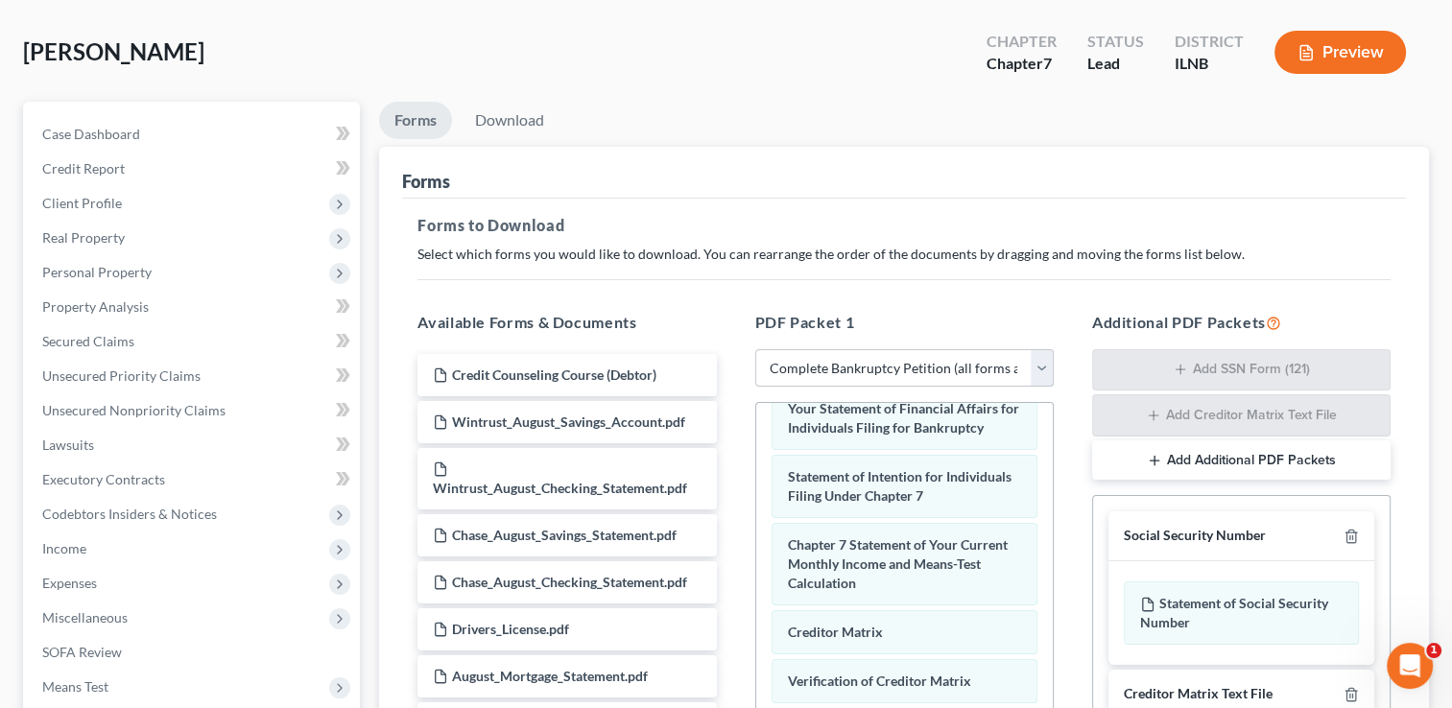
scroll to position [84, 0]
